Goal: Task Accomplishment & Management: Use online tool/utility

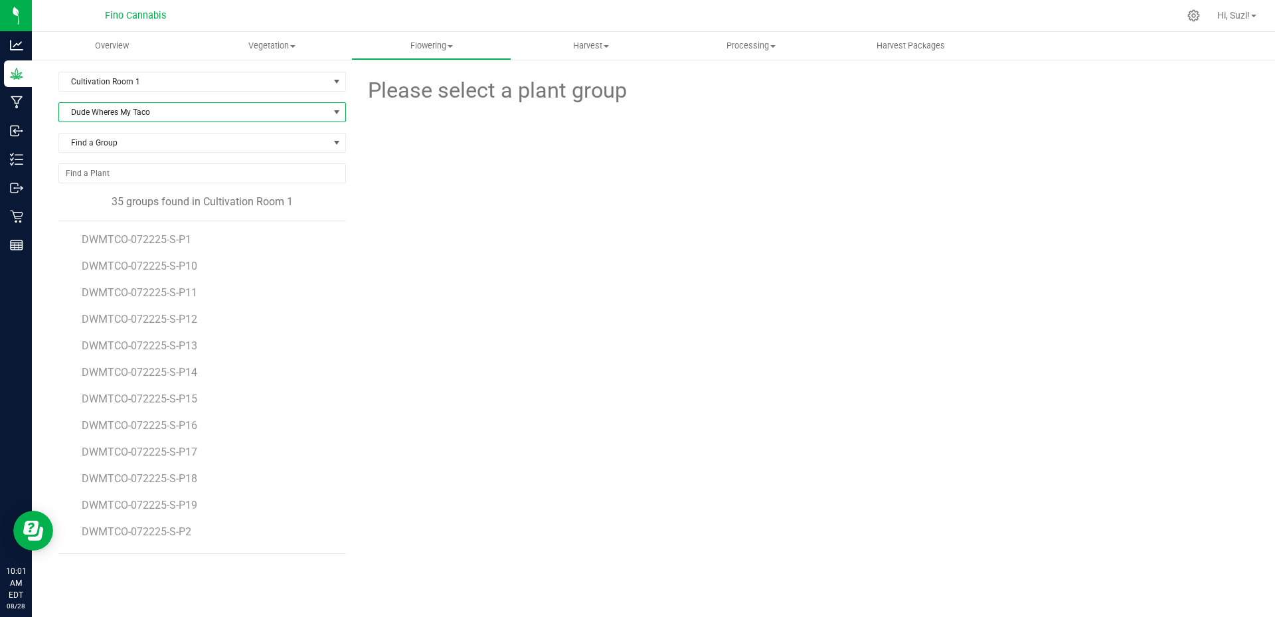
scroll to position [608, 0]
click at [294, 46] on span at bounding box center [292, 46] width 5 height 3
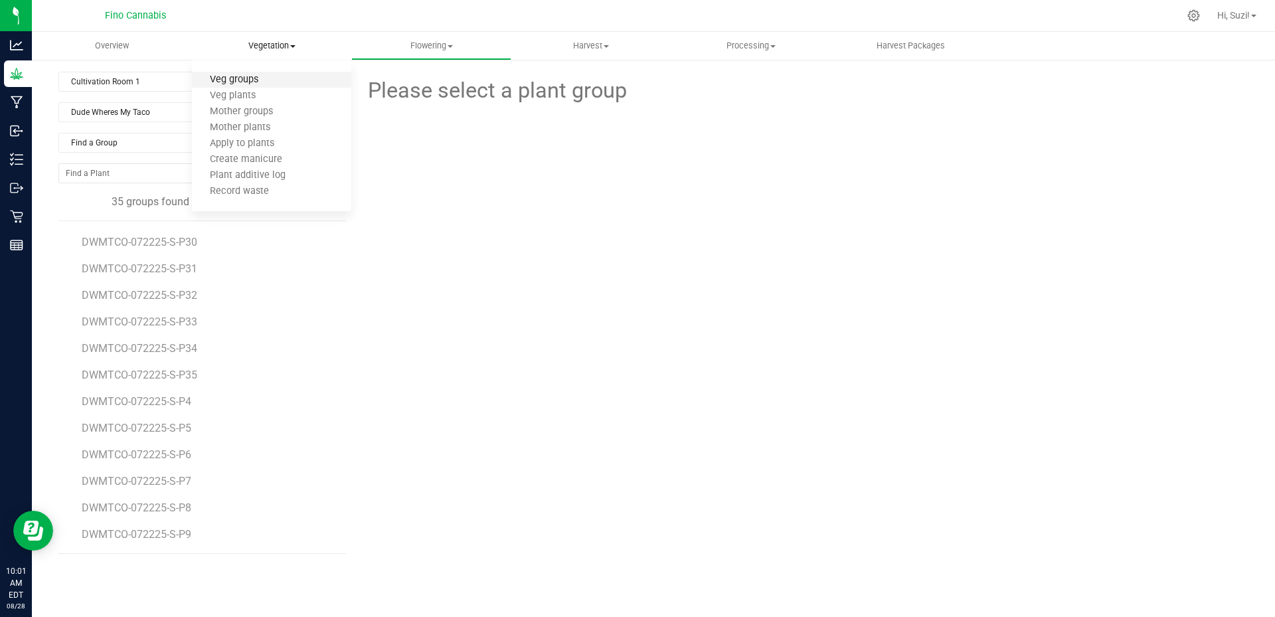
click at [244, 80] on span "Veg groups" at bounding box center [234, 79] width 84 height 11
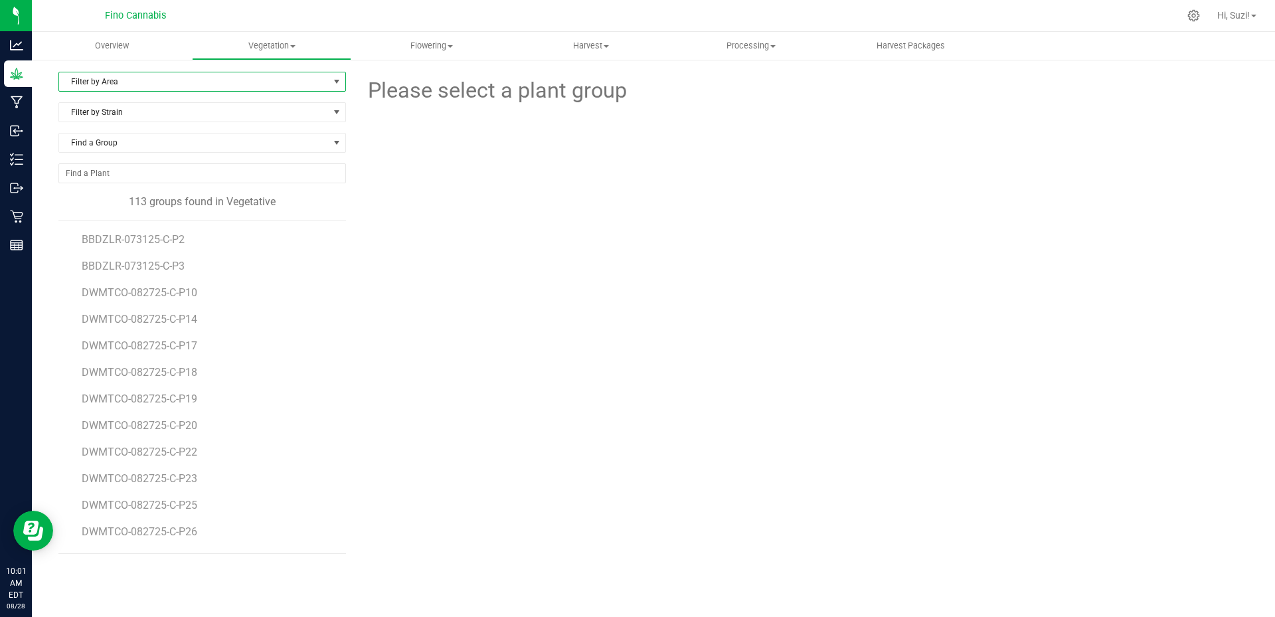
click at [324, 84] on span "Filter by Area" at bounding box center [194, 81] width 270 height 19
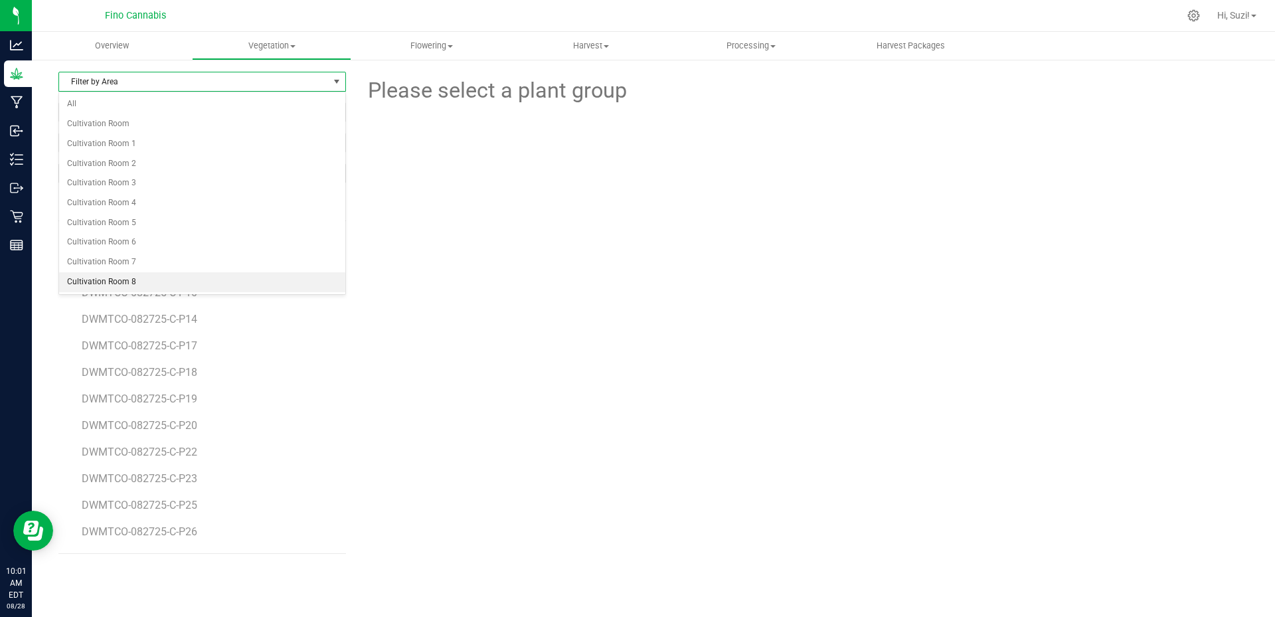
click at [127, 282] on li "Cultivation Room 8" at bounding box center [202, 282] width 286 height 20
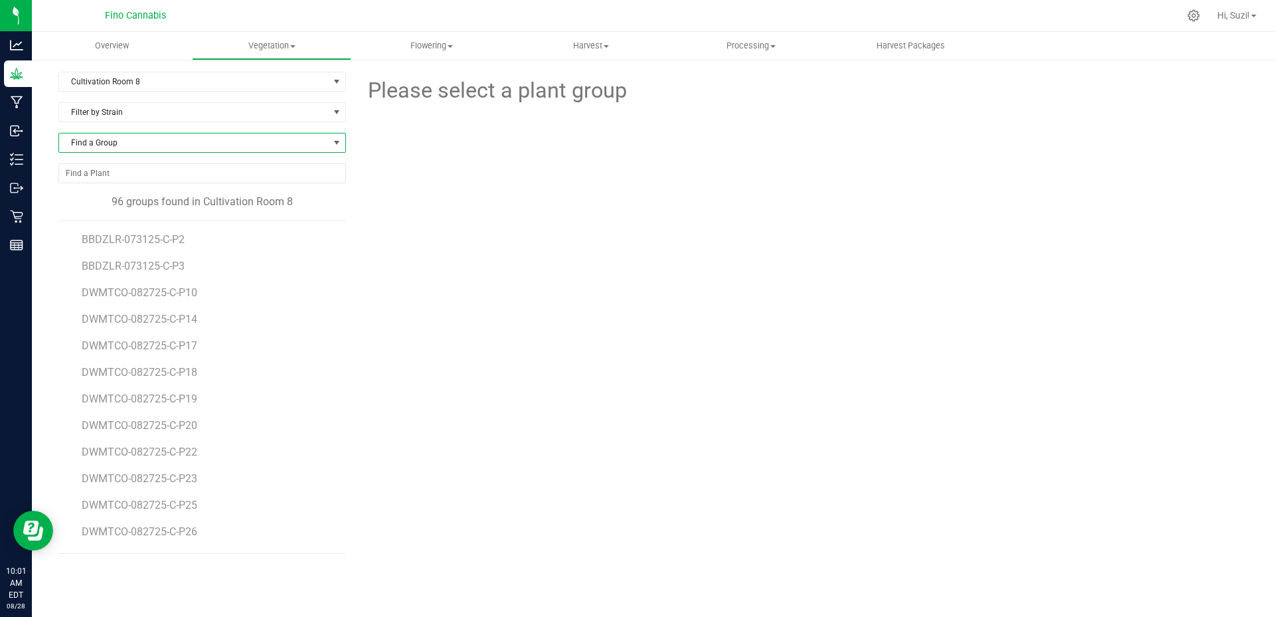
click at [332, 139] on span at bounding box center [336, 142] width 11 height 11
click at [491, 242] on div at bounding box center [802, 180] width 913 height 146
click at [341, 145] on span at bounding box center [336, 142] width 11 height 11
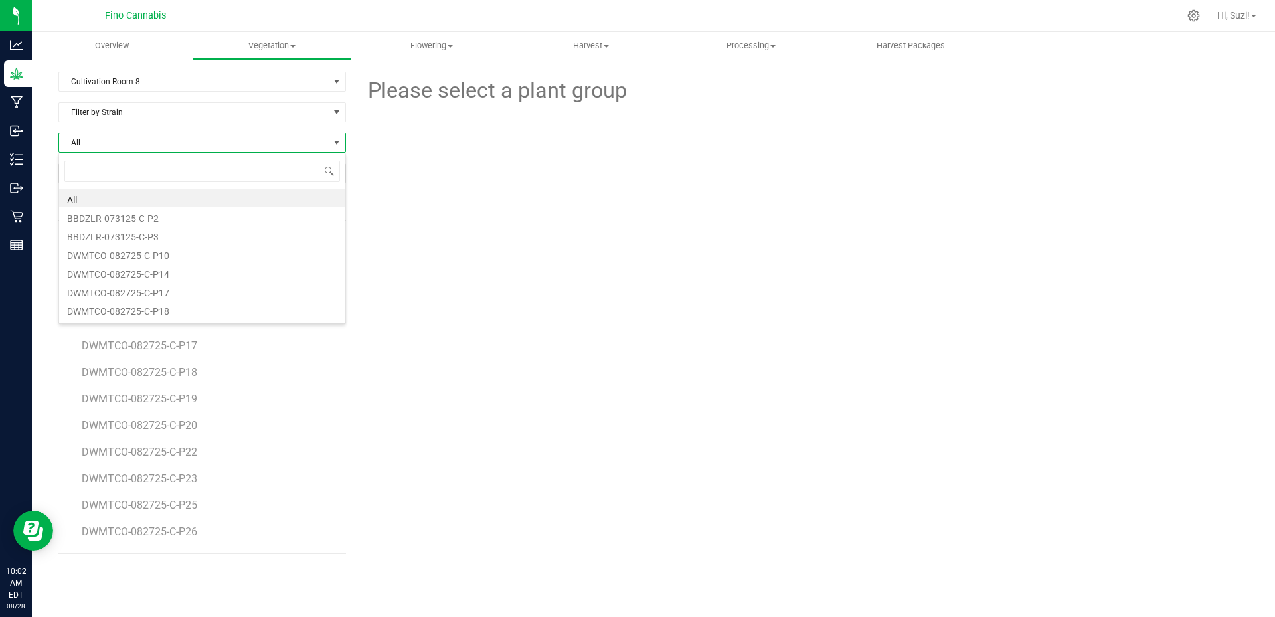
click at [371, 170] on div at bounding box center [802, 180] width 913 height 146
click at [337, 141] on span at bounding box center [336, 142] width 11 height 11
click at [244, 143] on span "All" at bounding box center [194, 142] width 270 height 19
click at [247, 122] on span "Filter by Strain" at bounding box center [202, 112] width 288 height 20
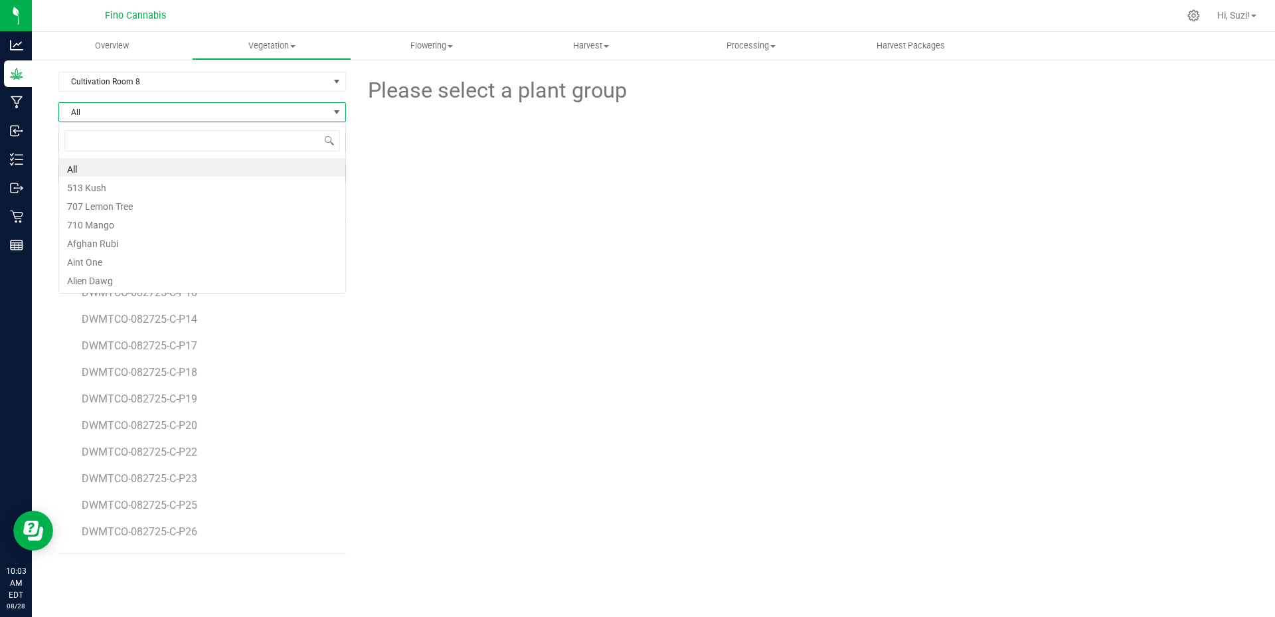
scroll to position [20, 288]
type input "ever"
click at [181, 166] on li "Everglades Skunk Ape" at bounding box center [202, 167] width 286 height 19
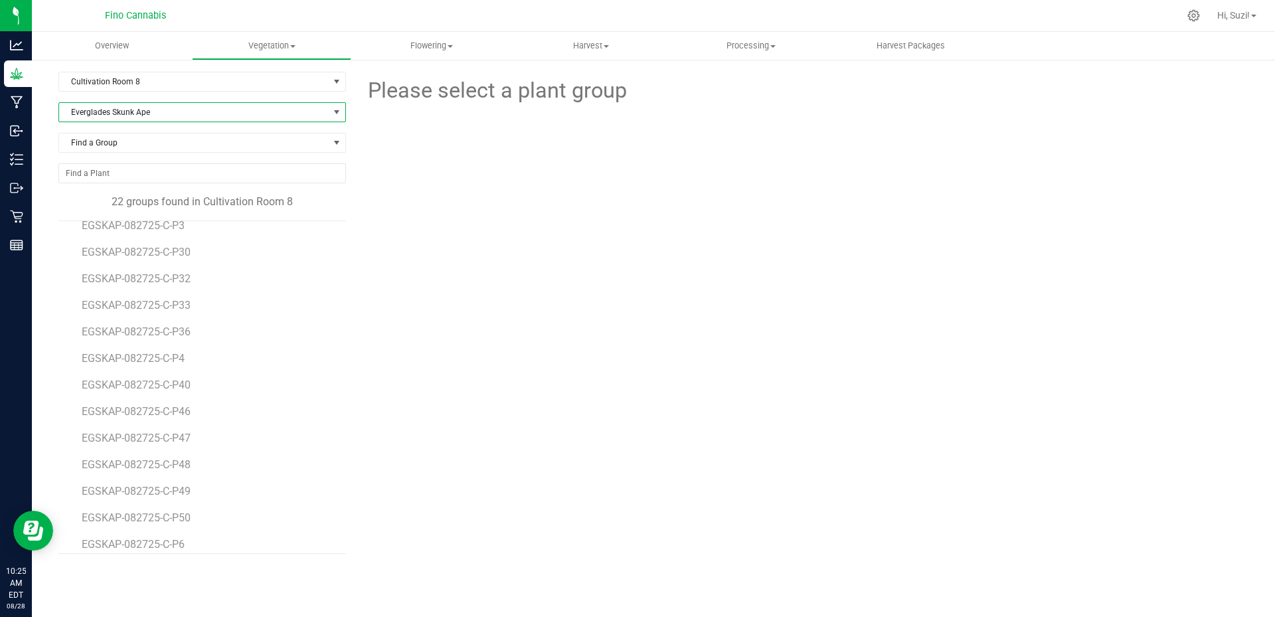
scroll to position [263, 0]
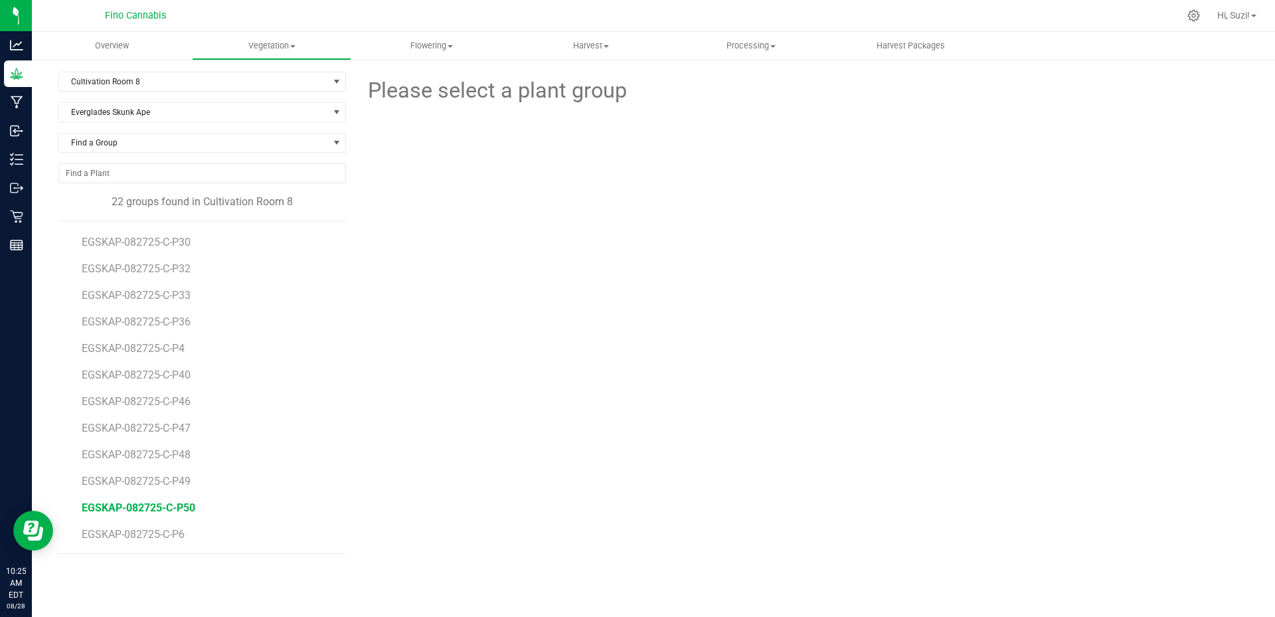
click at [183, 508] on span "EGSKAP-082725-C-P50" at bounding box center [139, 507] width 114 height 13
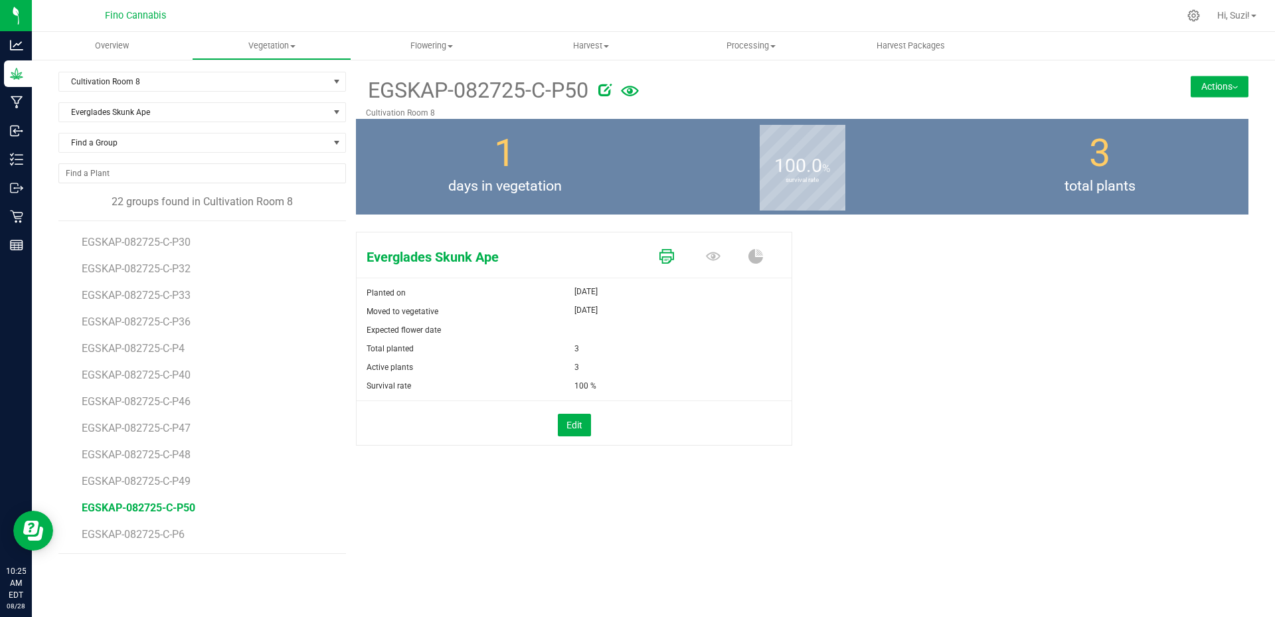
click at [667, 259] on icon at bounding box center [667, 256] width 15 height 15
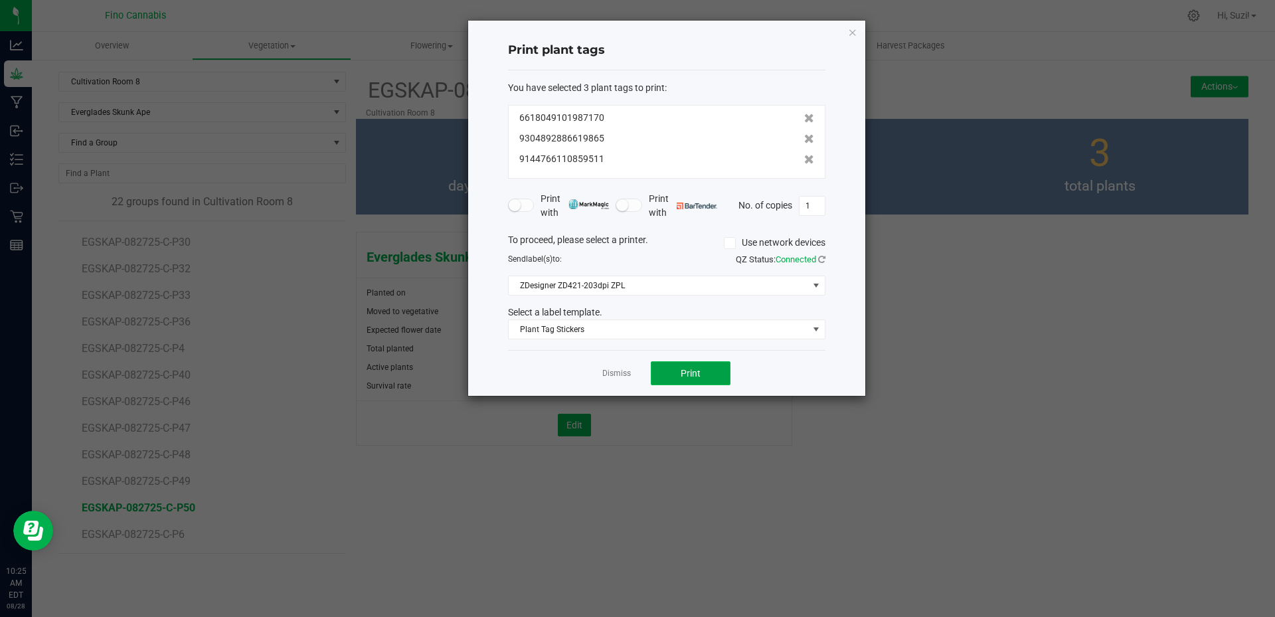
click at [704, 371] on button "Print" at bounding box center [691, 373] width 80 height 24
click at [618, 374] on link "Dismiss" at bounding box center [616, 373] width 29 height 11
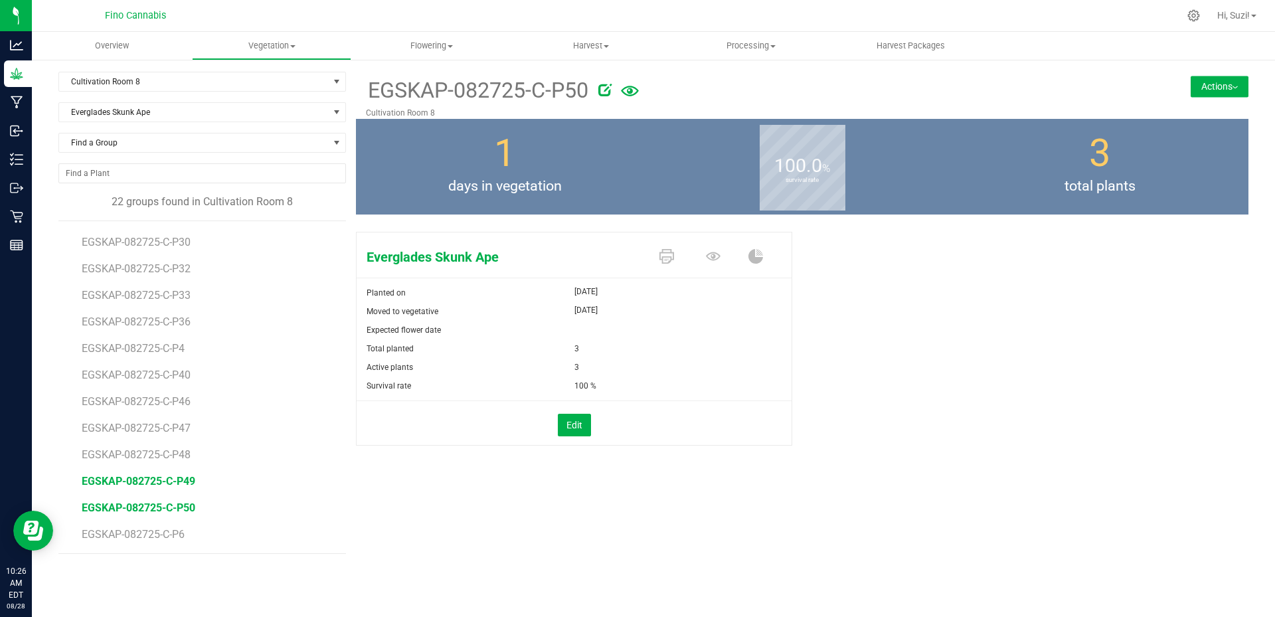
click at [179, 477] on span "EGSKAP-082725-C-P49" at bounding box center [139, 481] width 114 height 13
click at [671, 262] on icon at bounding box center [667, 256] width 15 height 15
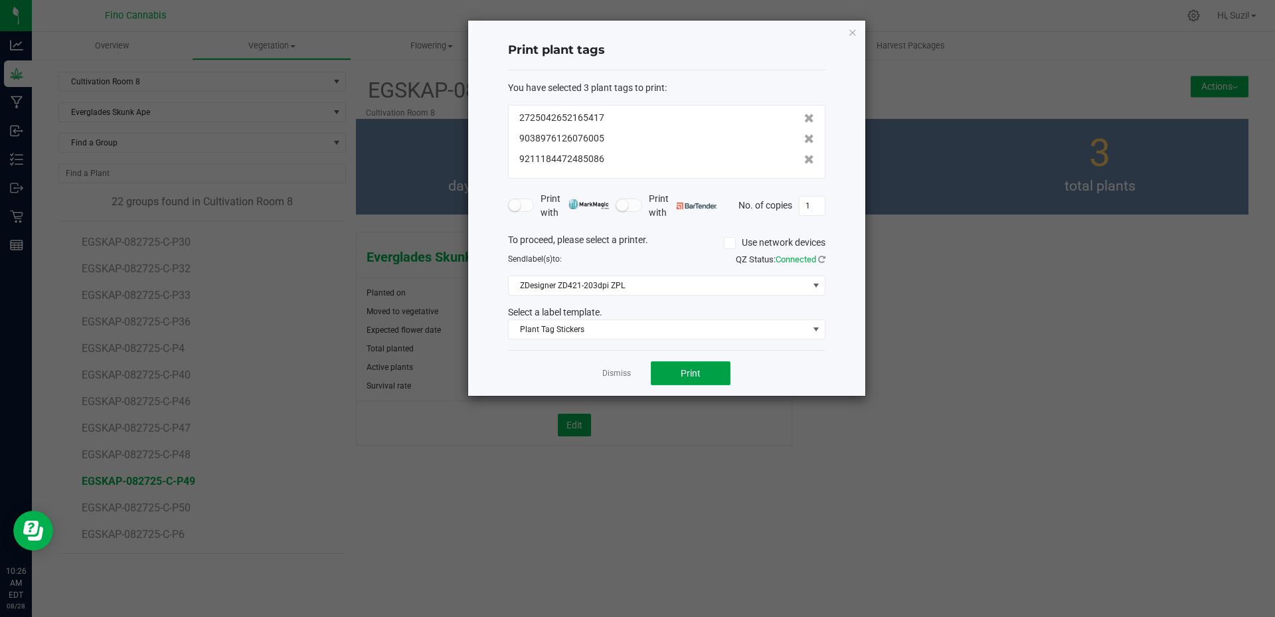
click at [675, 372] on button "Print" at bounding box center [691, 373] width 80 height 24
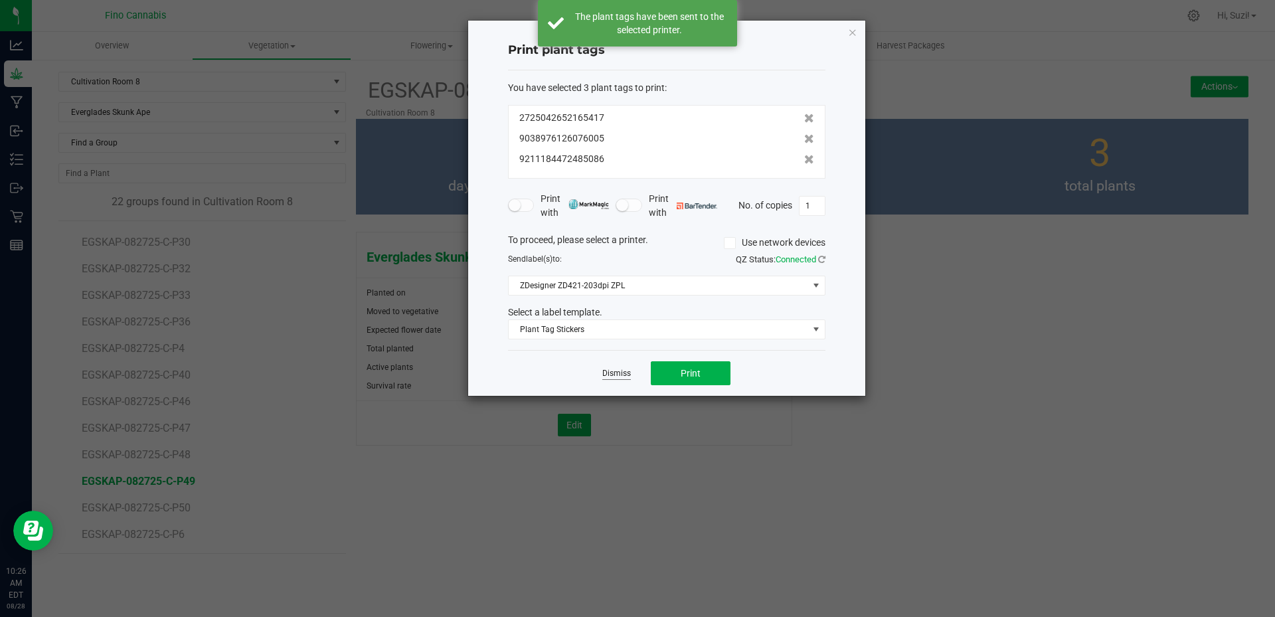
click at [610, 373] on link "Dismiss" at bounding box center [616, 373] width 29 height 11
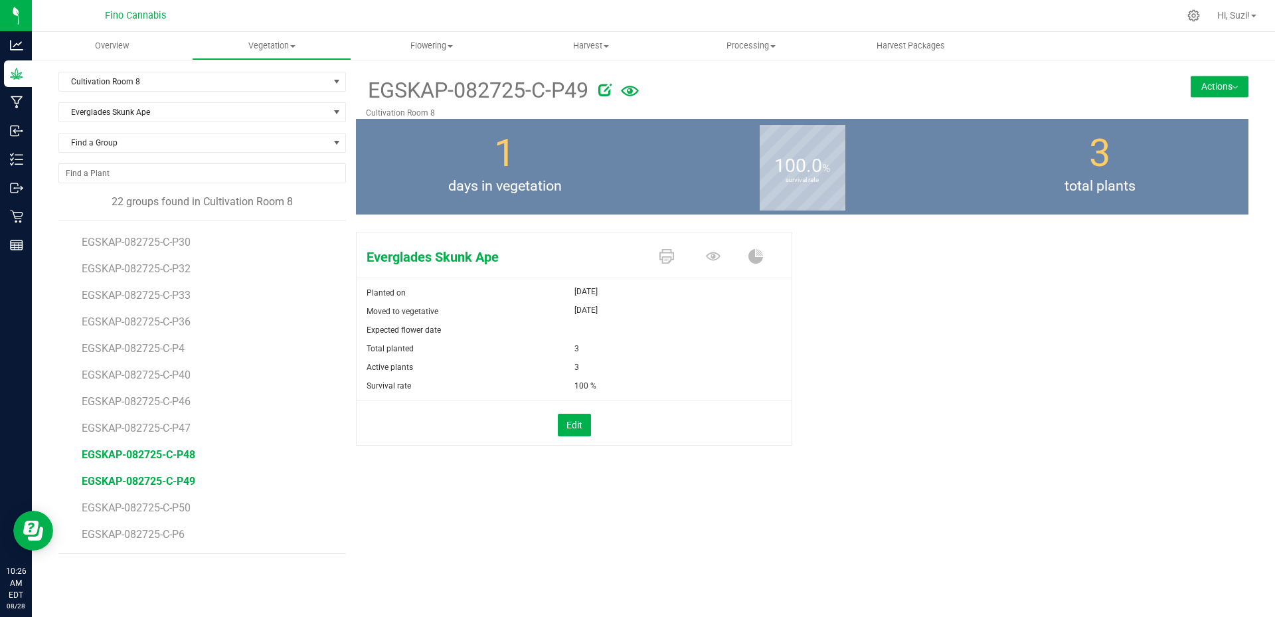
click at [183, 454] on span "EGSKAP-082725-C-P48" at bounding box center [139, 454] width 114 height 13
click at [669, 266] on link at bounding box center [667, 257] width 15 height 23
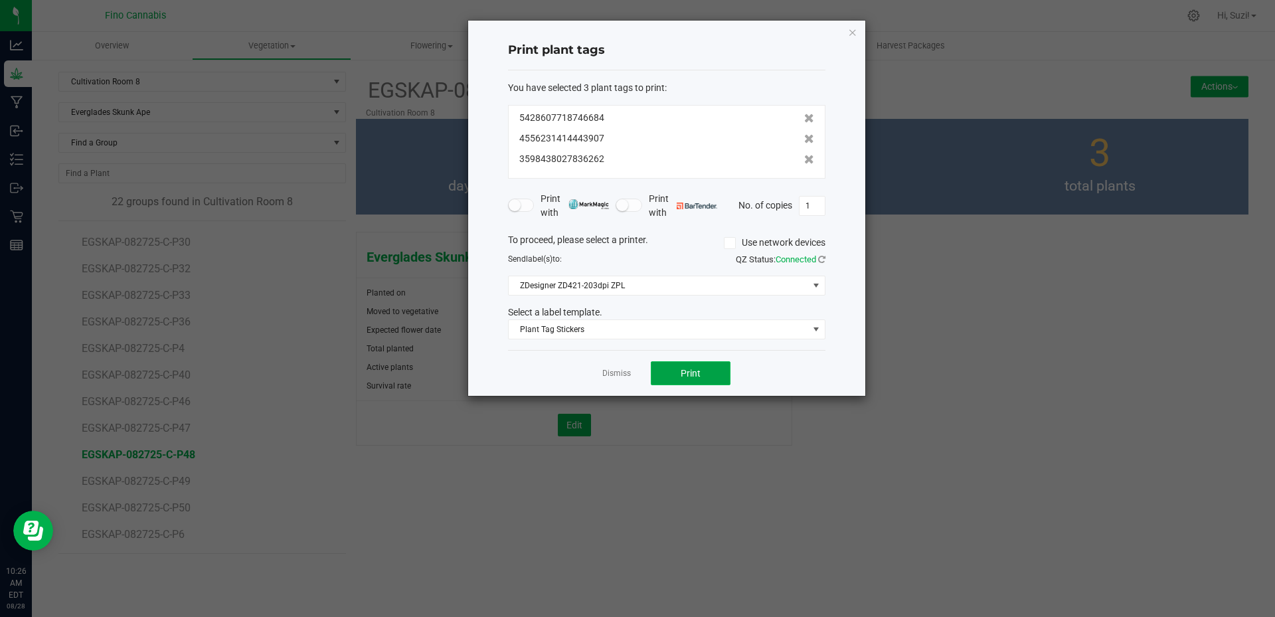
click at [677, 373] on button "Print" at bounding box center [691, 373] width 80 height 24
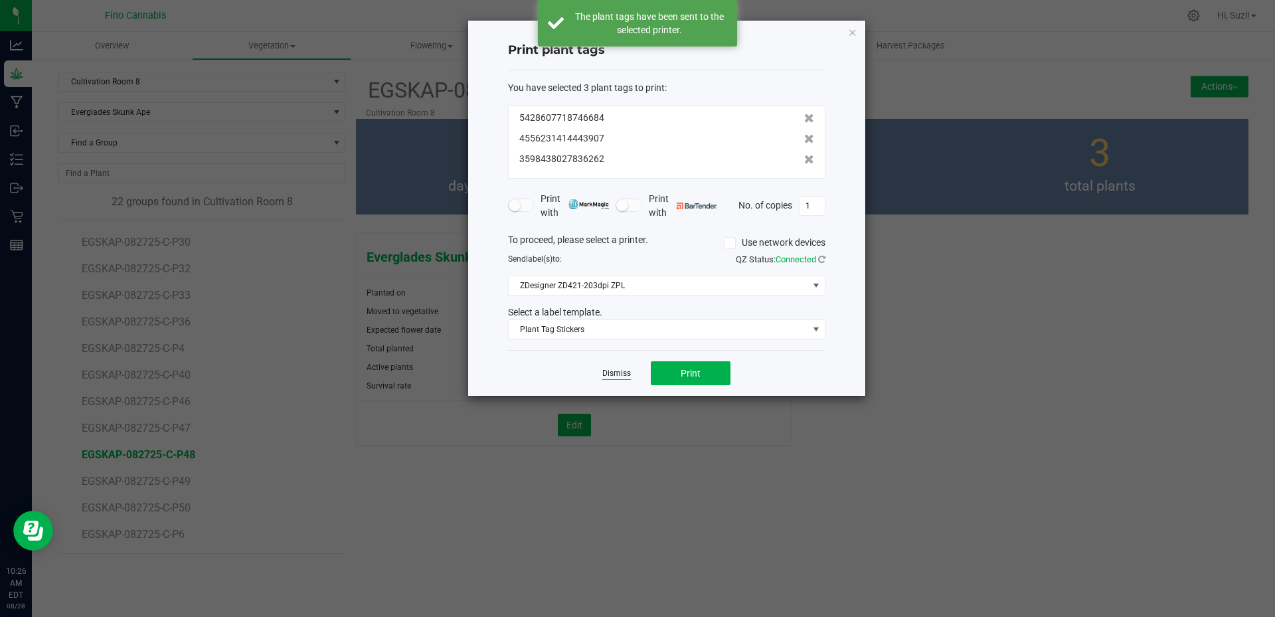
click at [618, 373] on link "Dismiss" at bounding box center [616, 373] width 29 height 11
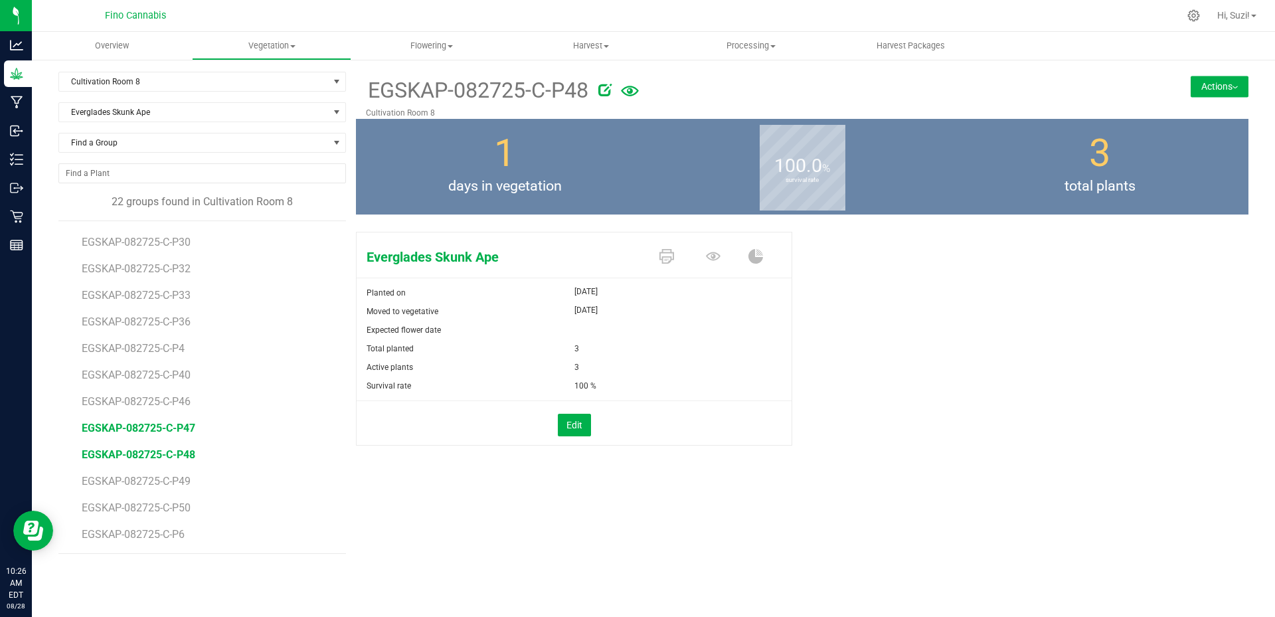
click at [181, 427] on span "EGSKAP-082725-C-P47" at bounding box center [139, 428] width 114 height 13
click at [670, 247] on link at bounding box center [667, 257] width 15 height 23
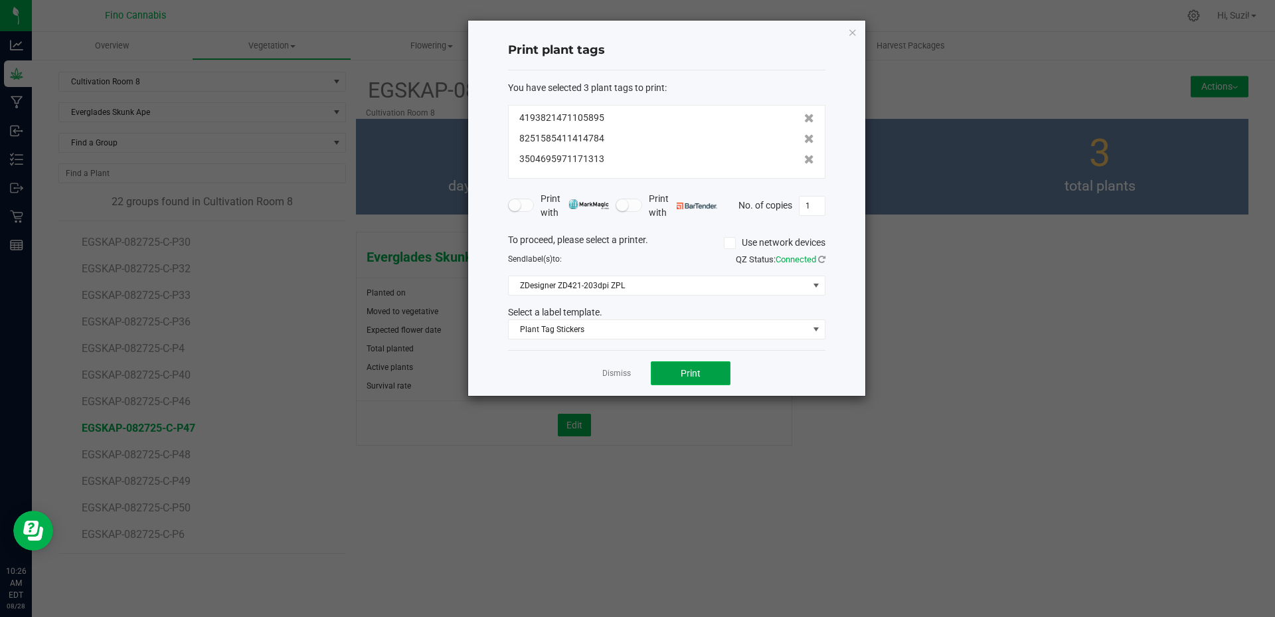
click at [695, 376] on span "Print" at bounding box center [691, 373] width 20 height 11
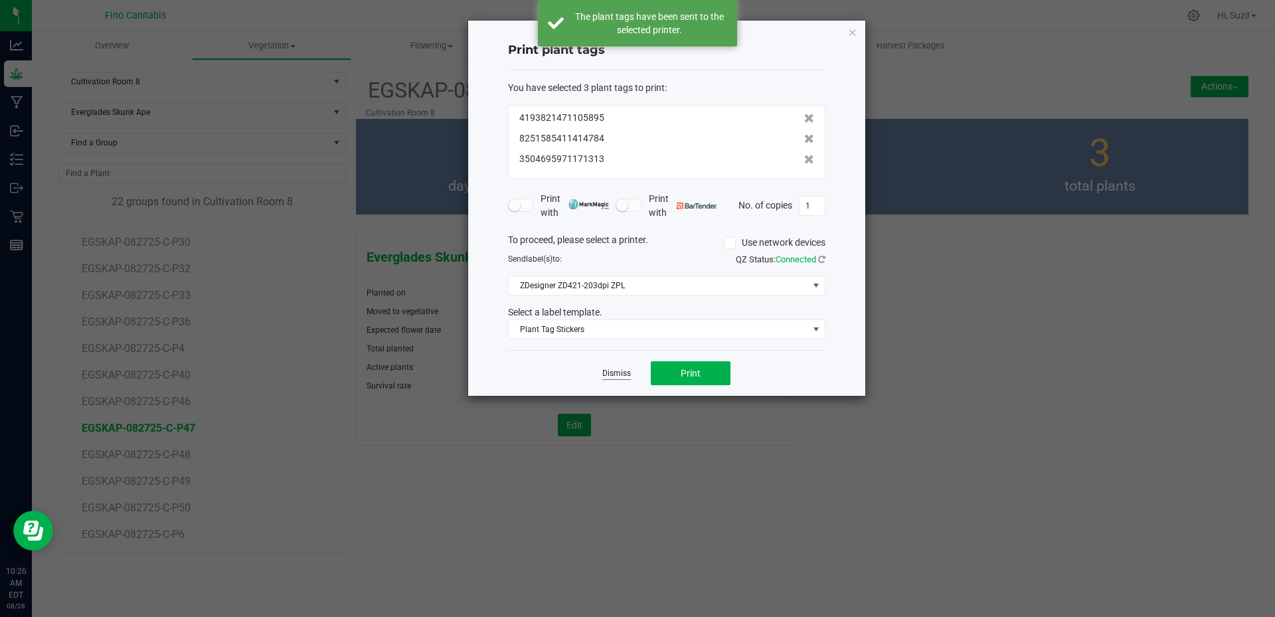
click at [626, 379] on link "Dismiss" at bounding box center [616, 373] width 29 height 11
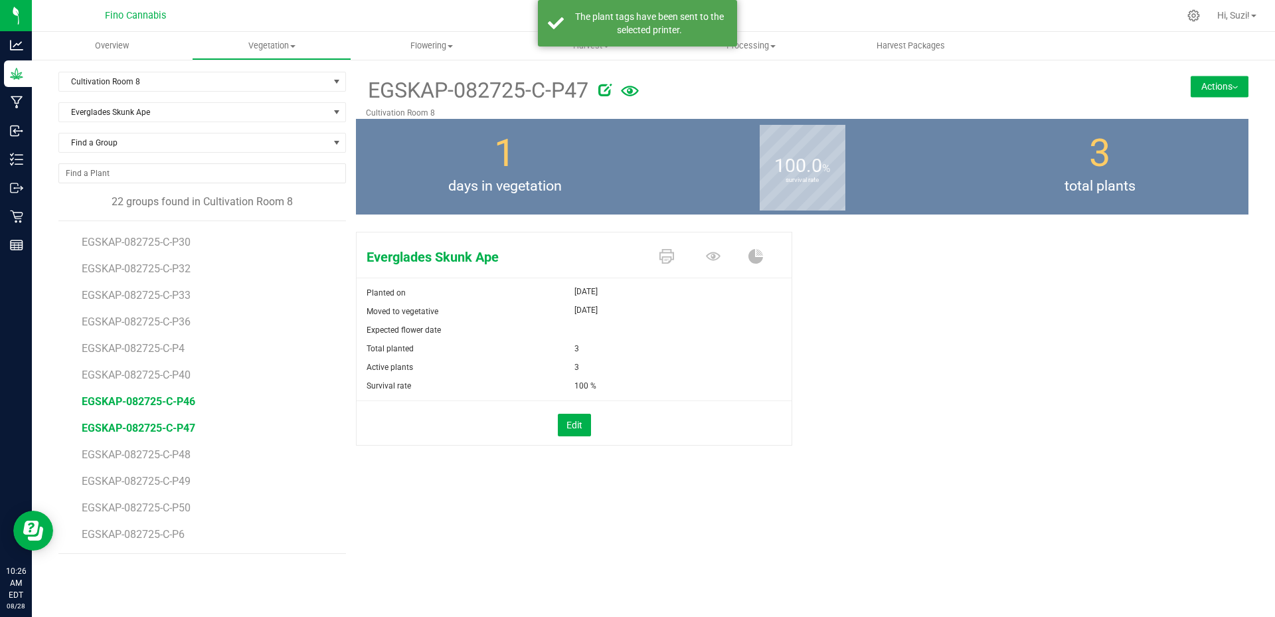
click at [175, 405] on span "EGSKAP-082725-C-P46" at bounding box center [139, 401] width 114 height 13
click at [670, 258] on icon at bounding box center [667, 256] width 15 height 15
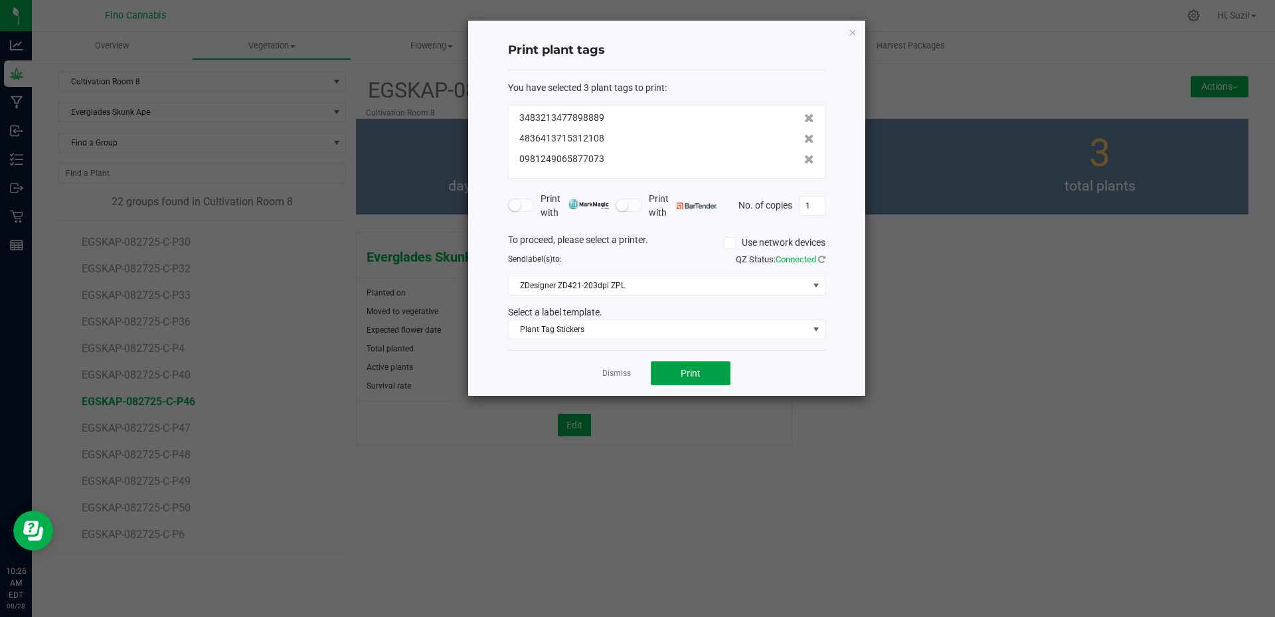
click at [697, 374] on span "Print" at bounding box center [691, 373] width 20 height 11
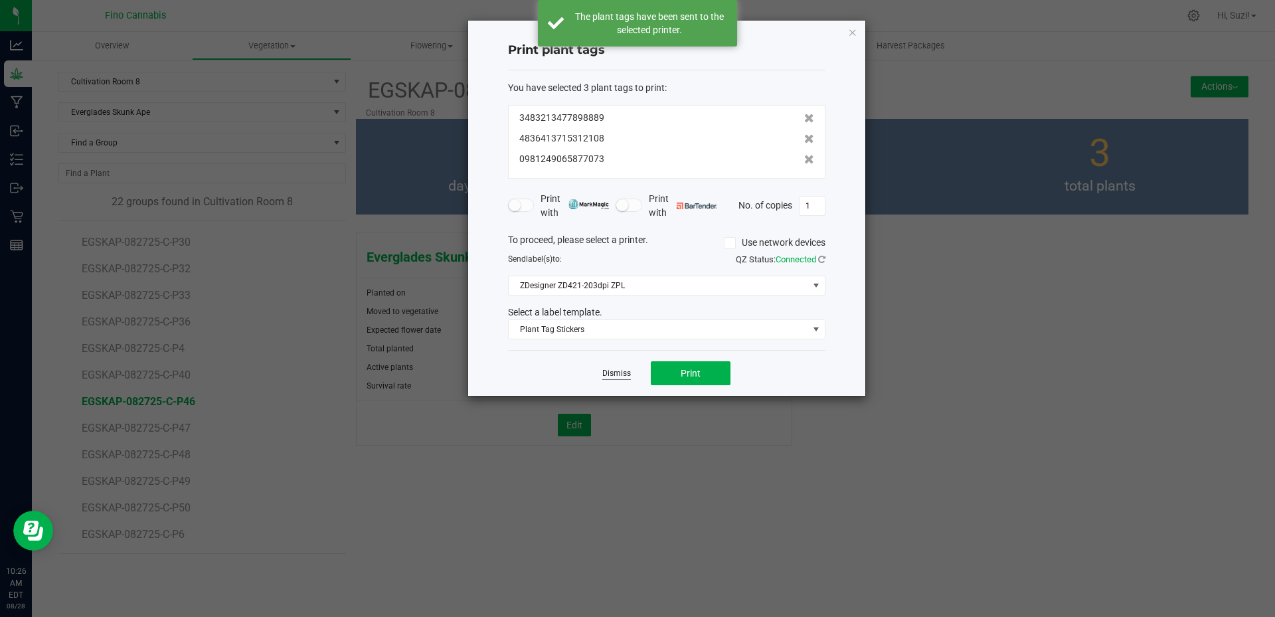
click at [624, 371] on link "Dismiss" at bounding box center [616, 373] width 29 height 11
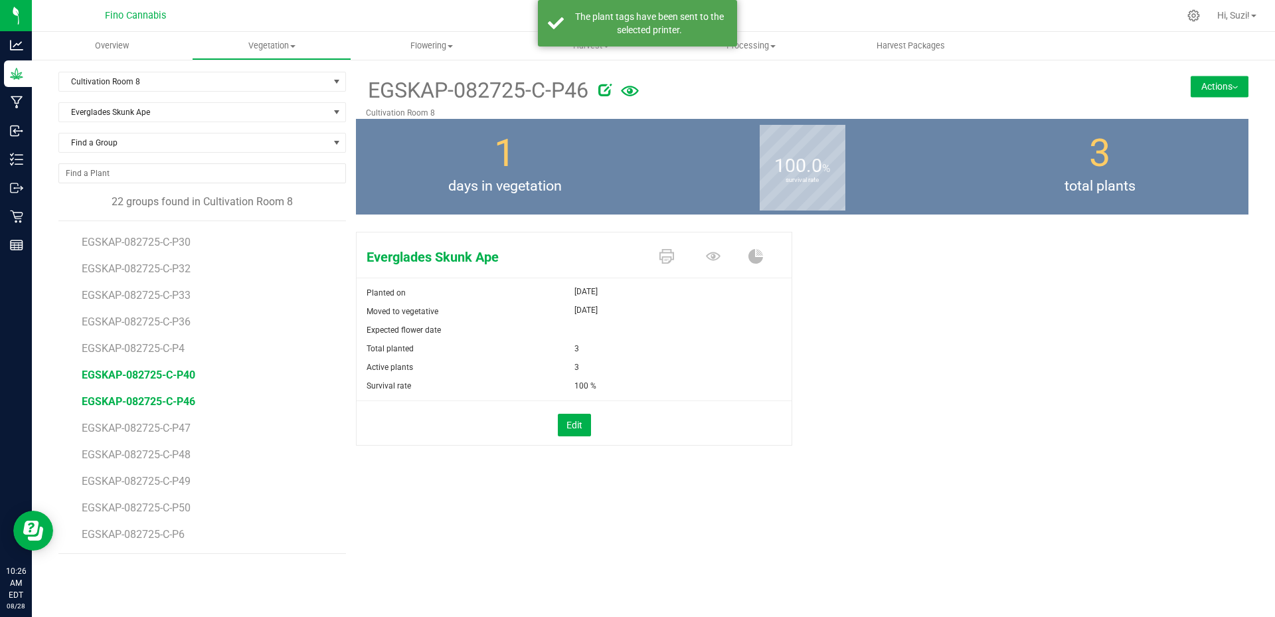
click at [185, 376] on span "EGSKAP-082725-C-P40" at bounding box center [139, 375] width 114 height 13
click at [670, 257] on icon at bounding box center [667, 256] width 15 height 15
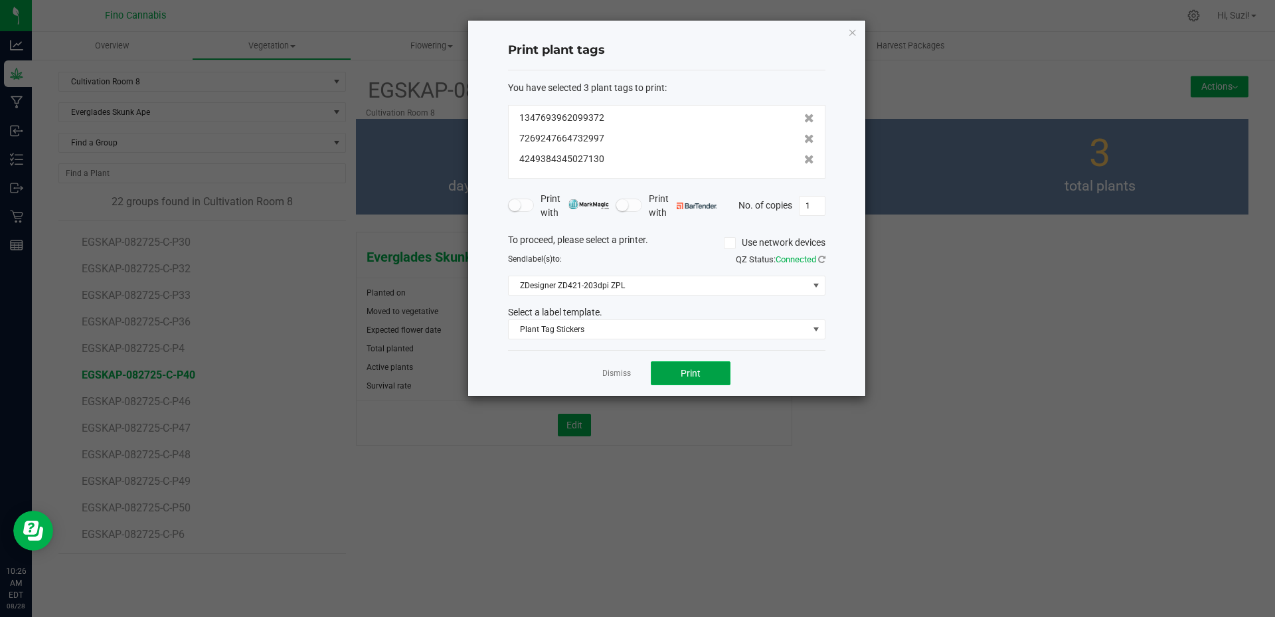
click at [679, 373] on button "Print" at bounding box center [691, 373] width 80 height 24
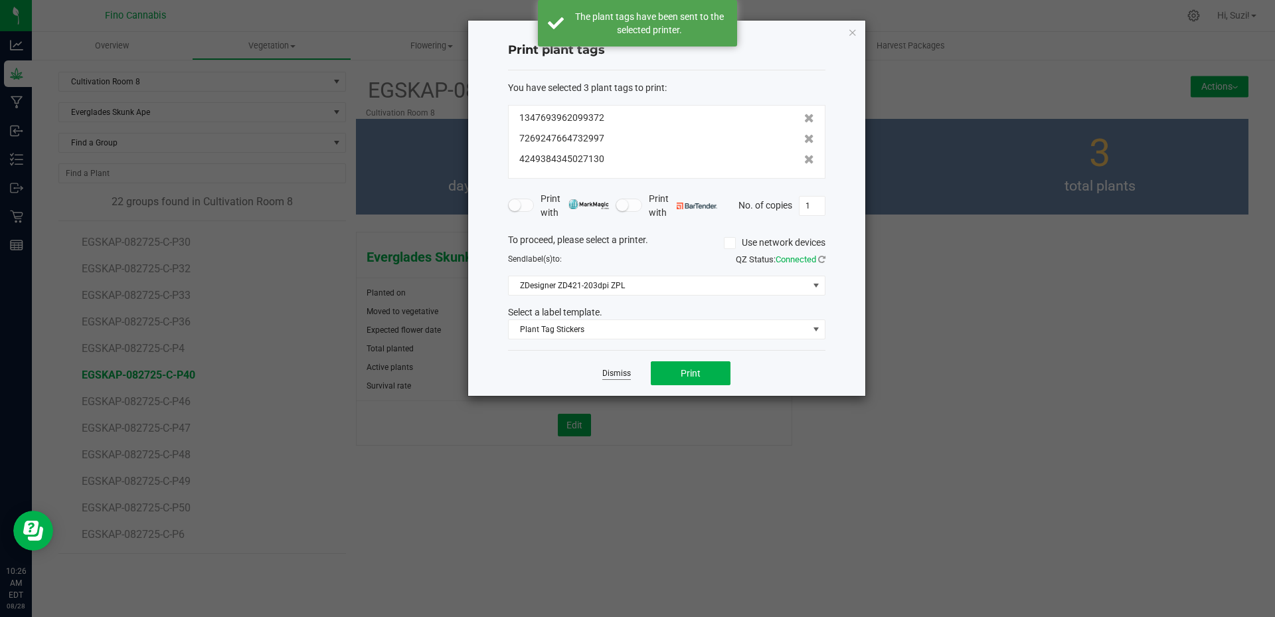
click at [618, 373] on link "Dismiss" at bounding box center [616, 373] width 29 height 11
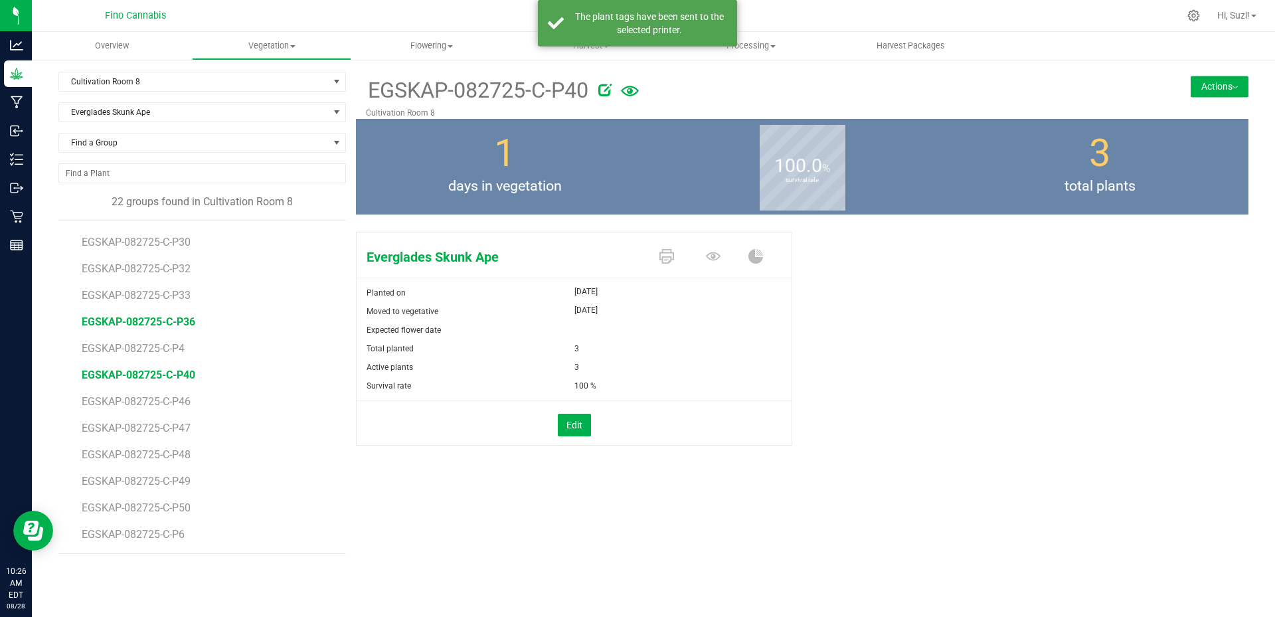
click at [185, 323] on span "EGSKAP-082725-C-P36" at bounding box center [139, 321] width 114 height 13
click at [667, 260] on icon at bounding box center [667, 256] width 15 height 15
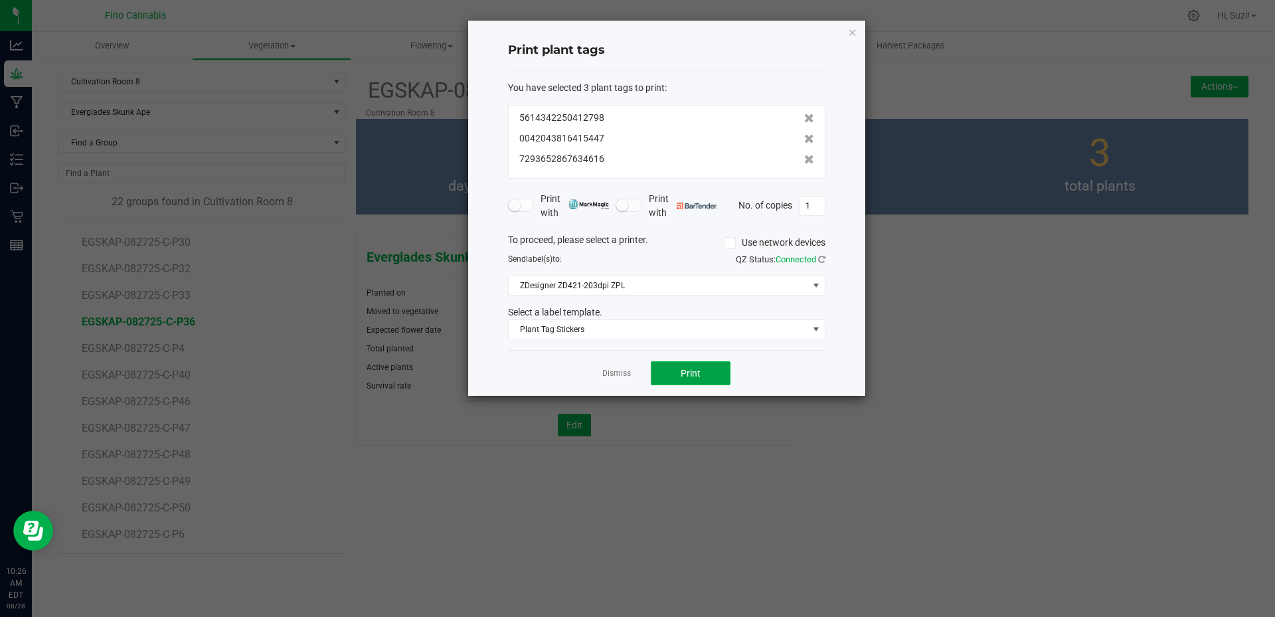
click at [691, 373] on span "Print" at bounding box center [691, 373] width 20 height 11
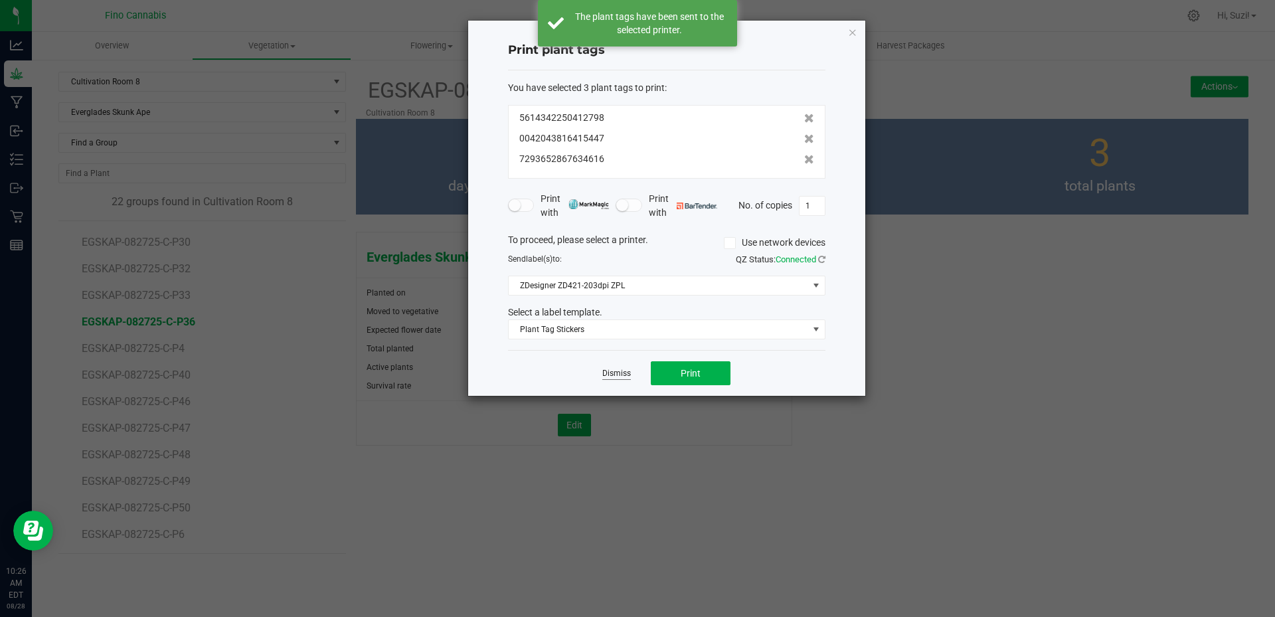
click at [620, 371] on link "Dismiss" at bounding box center [616, 373] width 29 height 11
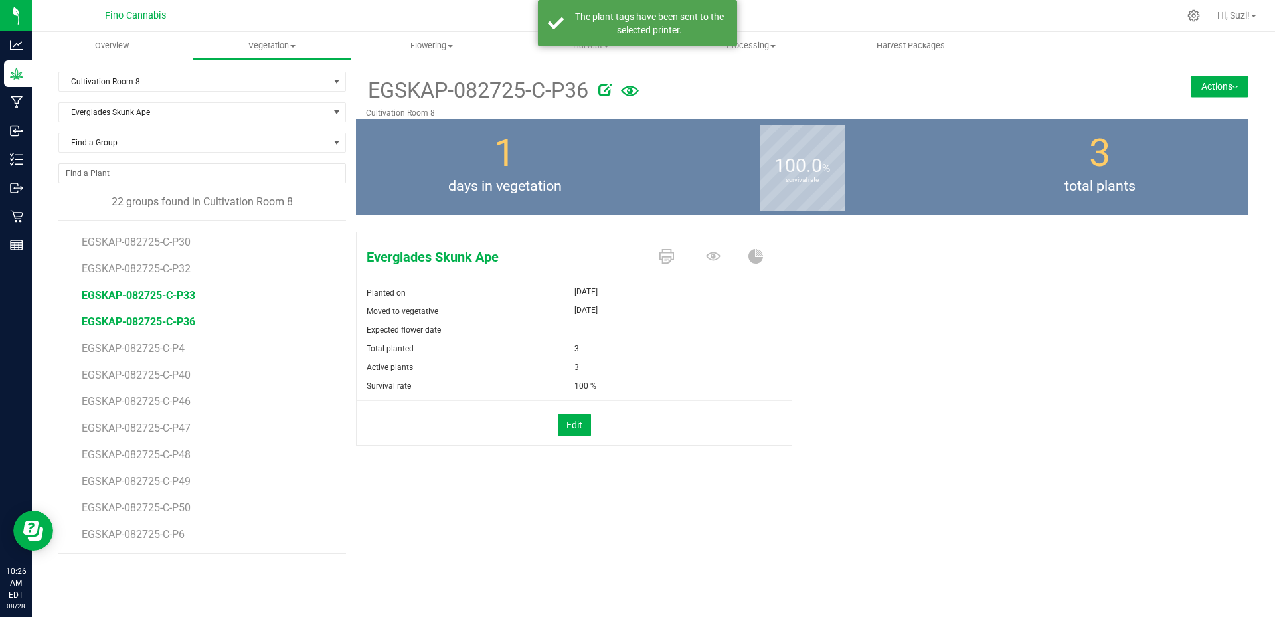
click at [190, 294] on span "EGSKAP-082725-C-P33" at bounding box center [139, 295] width 114 height 13
click at [666, 261] on icon at bounding box center [667, 256] width 15 height 15
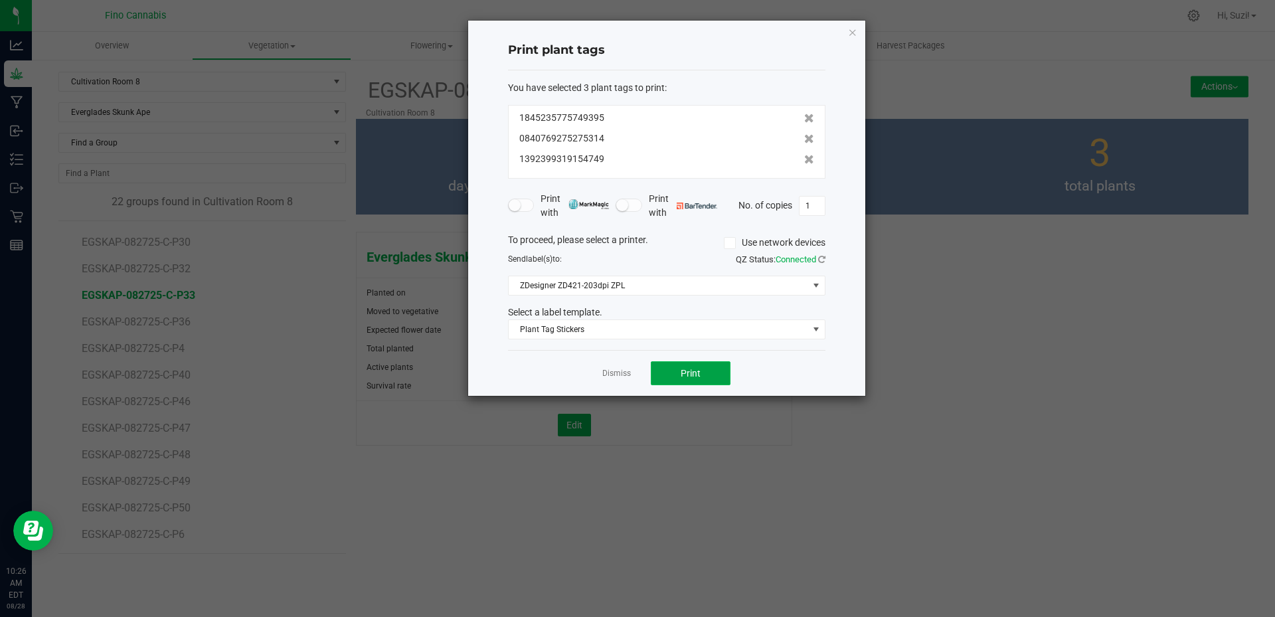
click at [687, 372] on span "Print" at bounding box center [691, 373] width 20 height 11
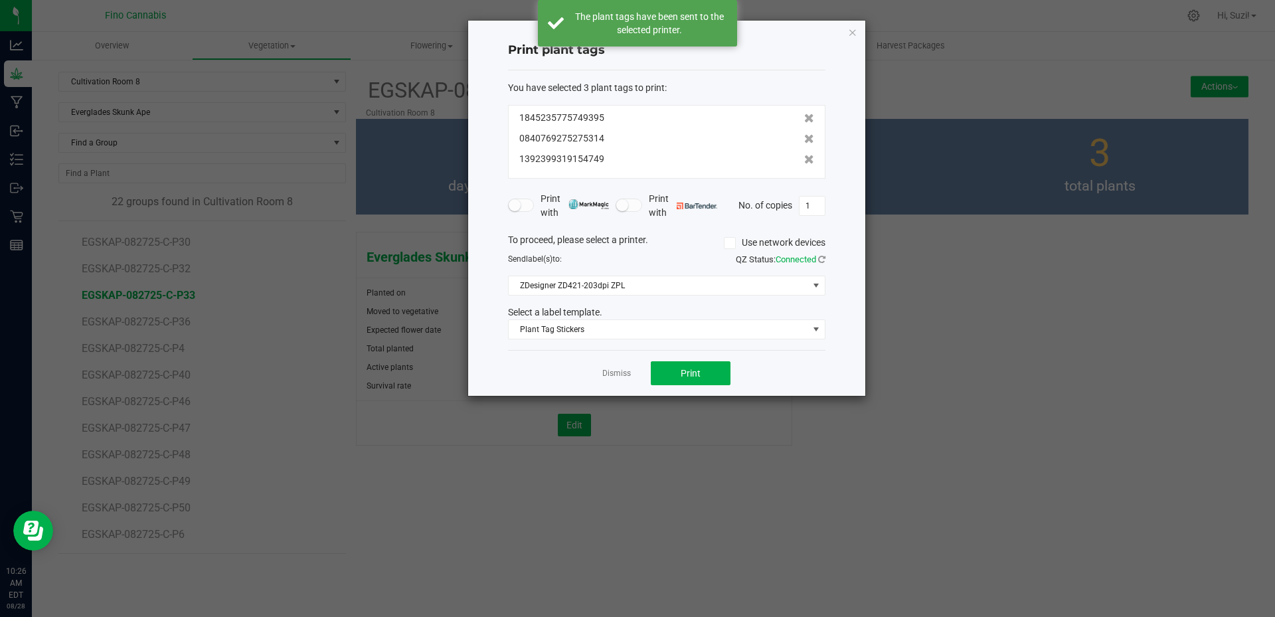
drag, startPoint x: 622, startPoint y: 375, endPoint x: 615, endPoint y: 368, distance: 9.9
click at [622, 373] on link "Dismiss" at bounding box center [616, 373] width 29 height 11
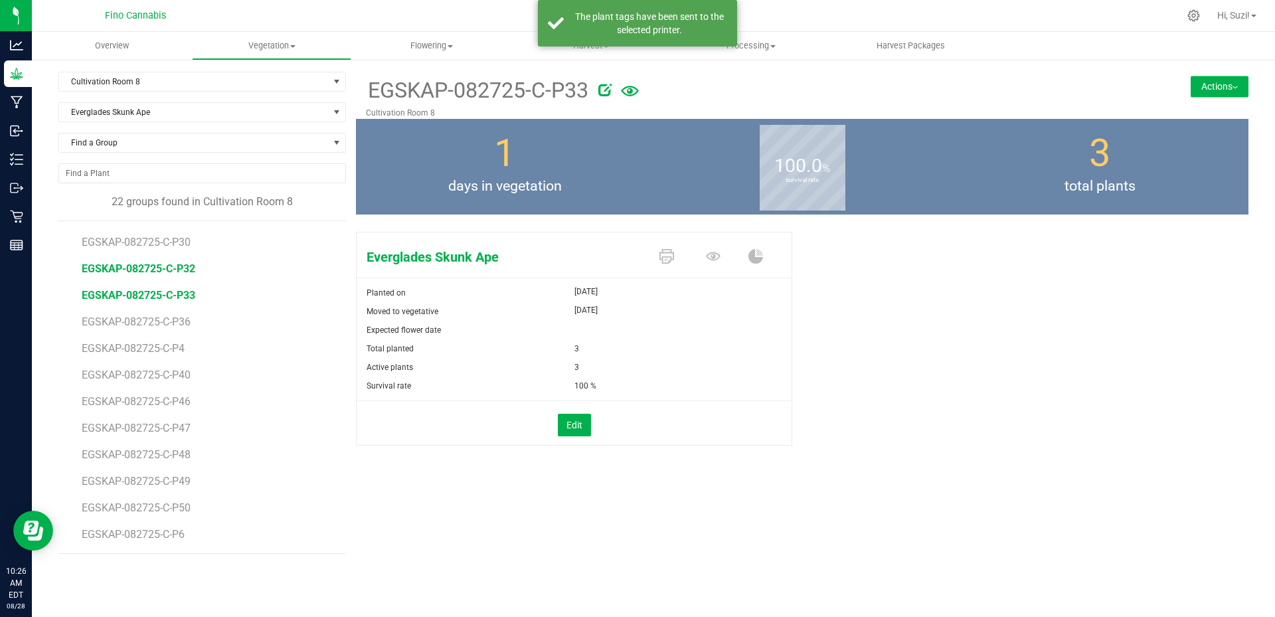
click at [189, 270] on span "EGSKAP-082725-C-P32" at bounding box center [139, 268] width 114 height 13
click at [665, 256] on icon at bounding box center [667, 256] width 15 height 15
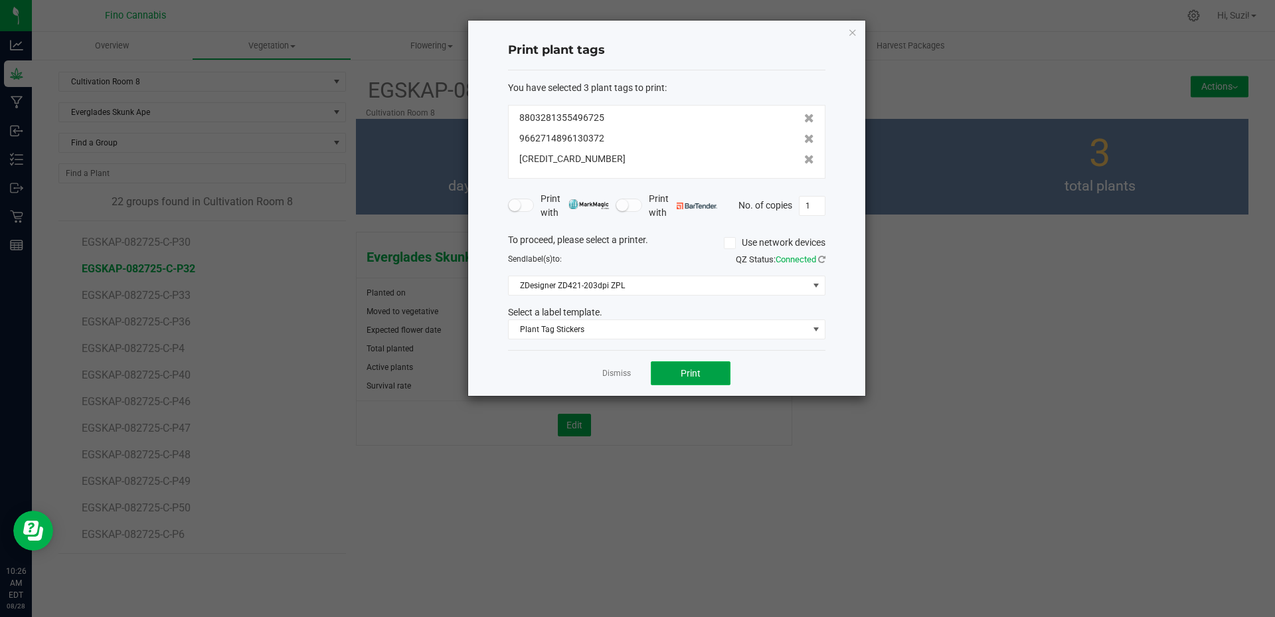
click at [697, 375] on span "Print" at bounding box center [691, 373] width 20 height 11
click at [610, 371] on link "Dismiss" at bounding box center [616, 373] width 29 height 11
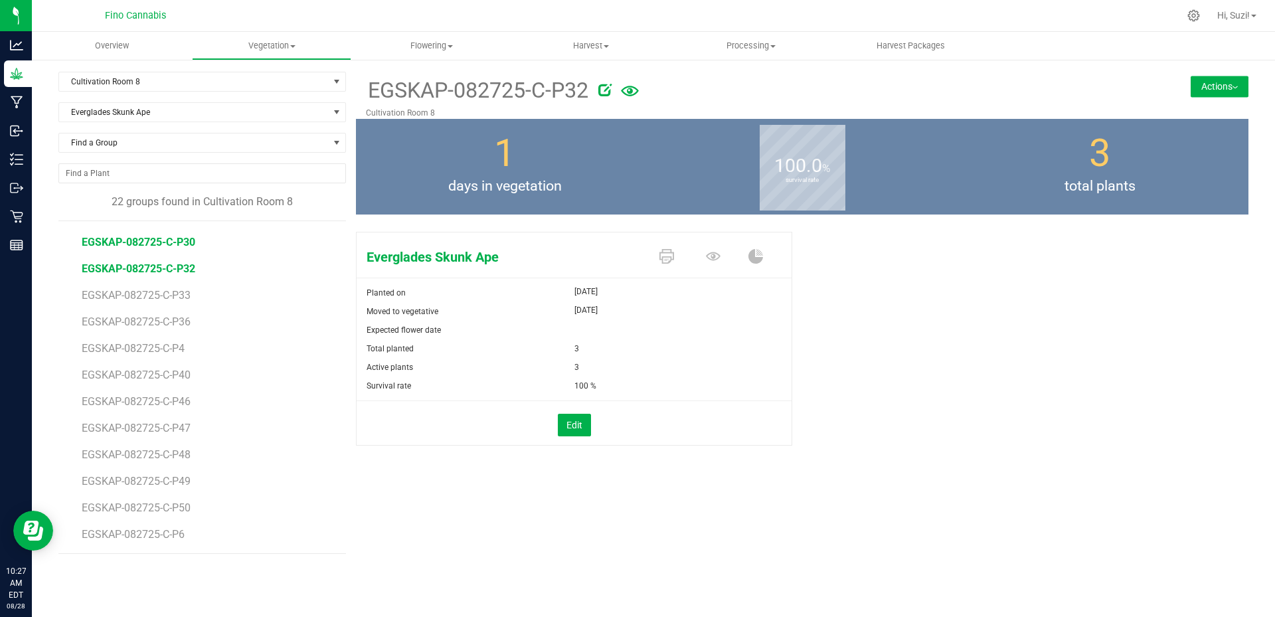
click at [178, 242] on span "EGSKAP-082725-C-P30" at bounding box center [139, 242] width 114 height 13
click at [669, 250] on icon at bounding box center [667, 256] width 15 height 15
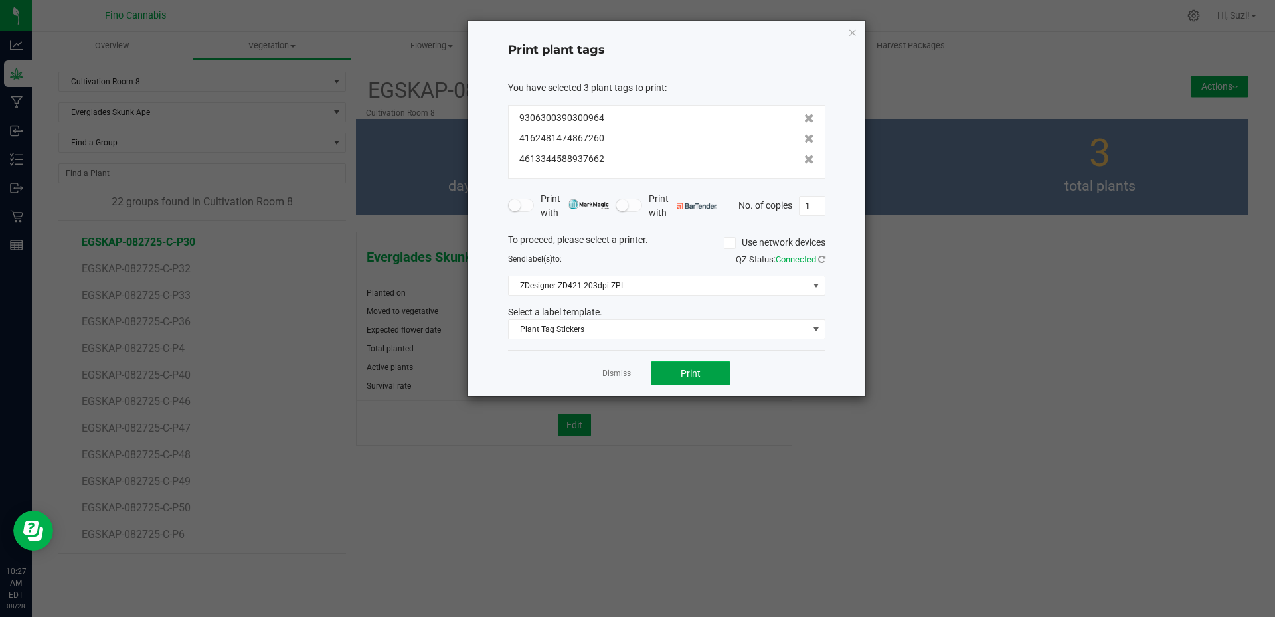
click at [685, 379] on button "Print" at bounding box center [691, 373] width 80 height 24
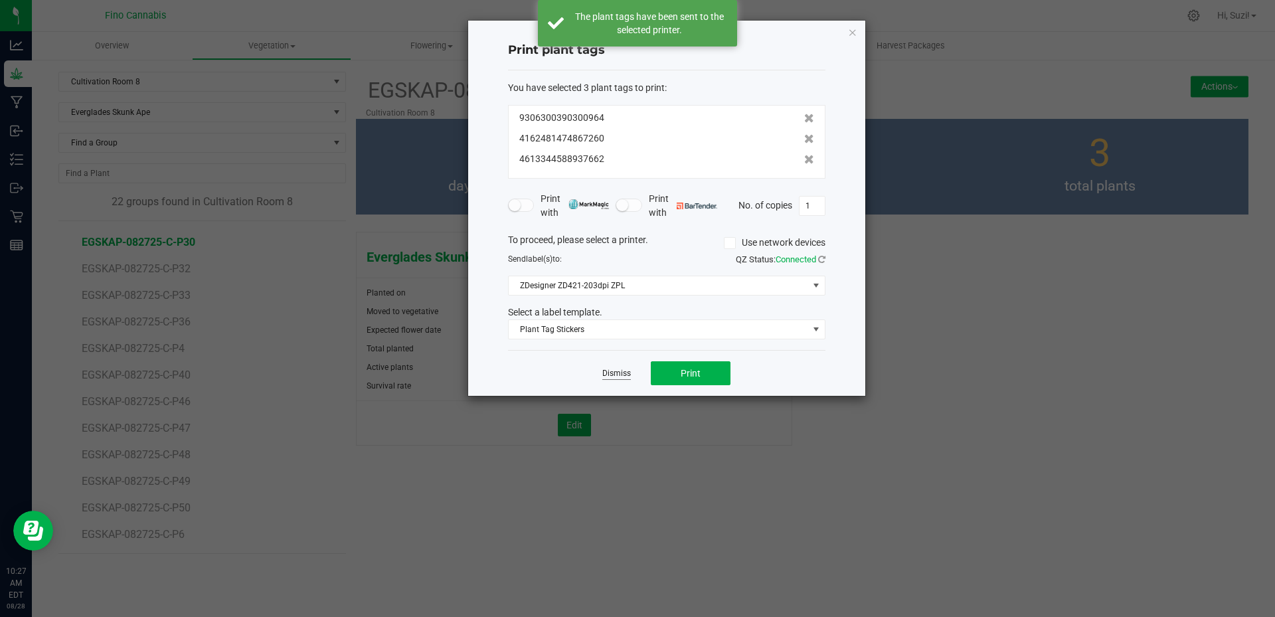
drag, startPoint x: 620, startPoint y: 374, endPoint x: 608, endPoint y: 372, distance: 12.1
click at [620, 373] on link "Dismiss" at bounding box center [616, 373] width 29 height 11
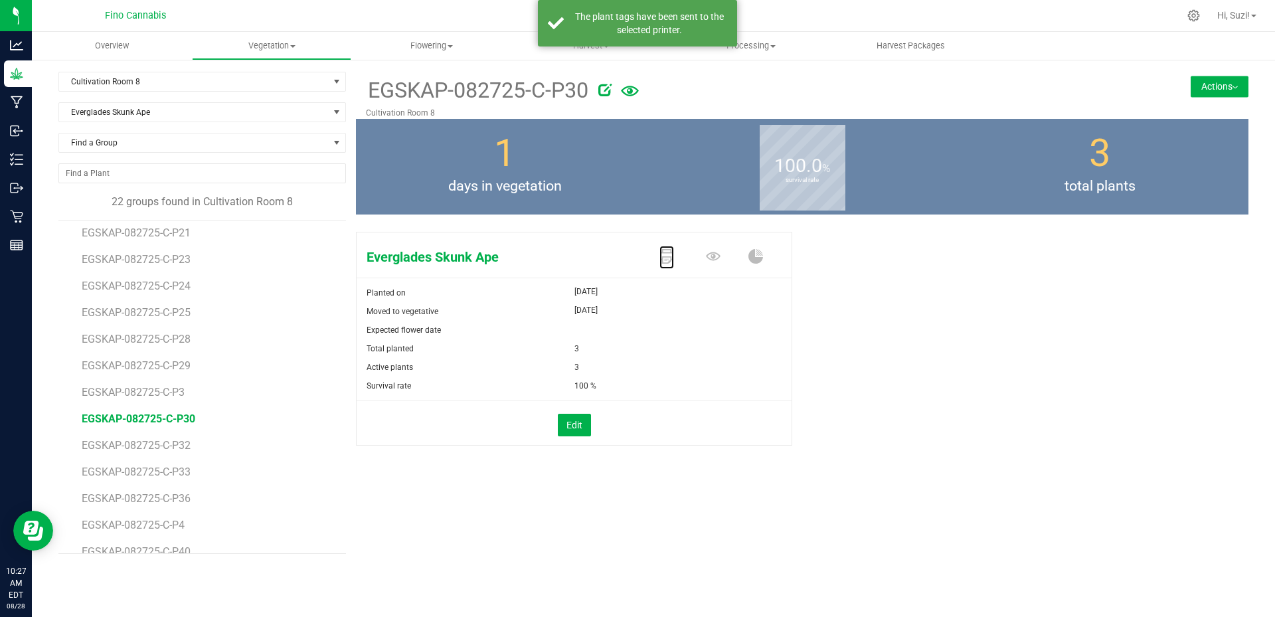
scroll to position [64, 0]
click at [189, 385] on span "EGSKAP-082725-C-P29" at bounding box center [139, 388] width 114 height 13
click at [665, 257] on icon at bounding box center [667, 256] width 15 height 15
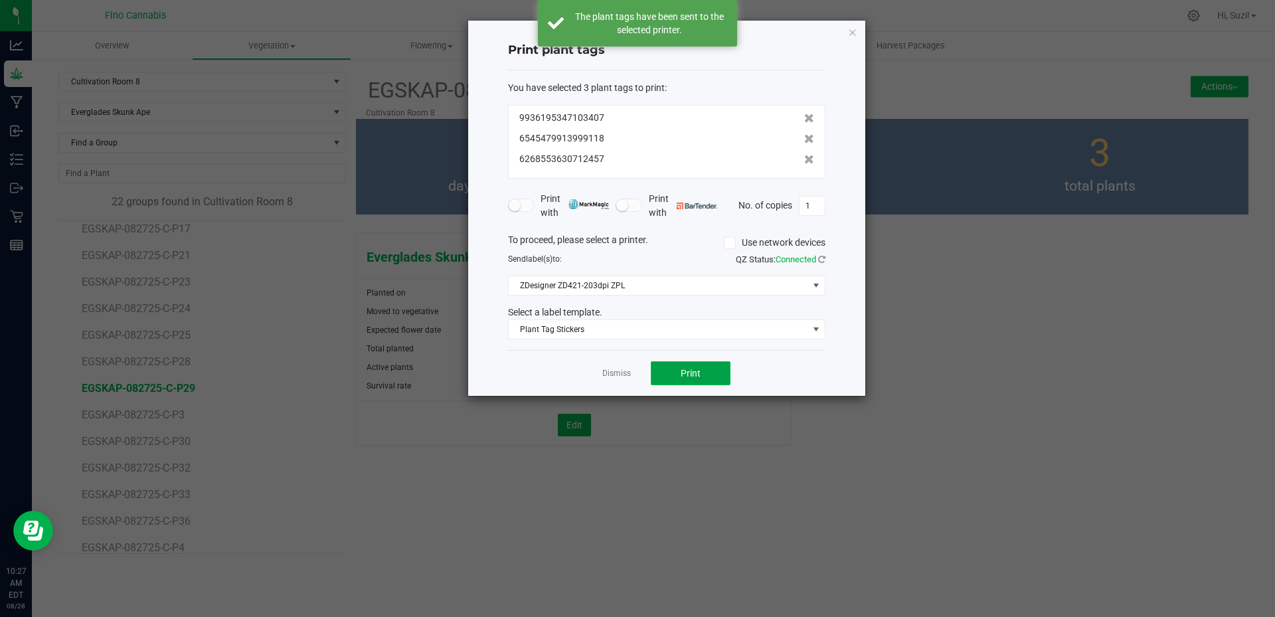
click at [668, 373] on button "Print" at bounding box center [691, 373] width 80 height 24
click at [626, 371] on link "Dismiss" at bounding box center [616, 373] width 29 height 11
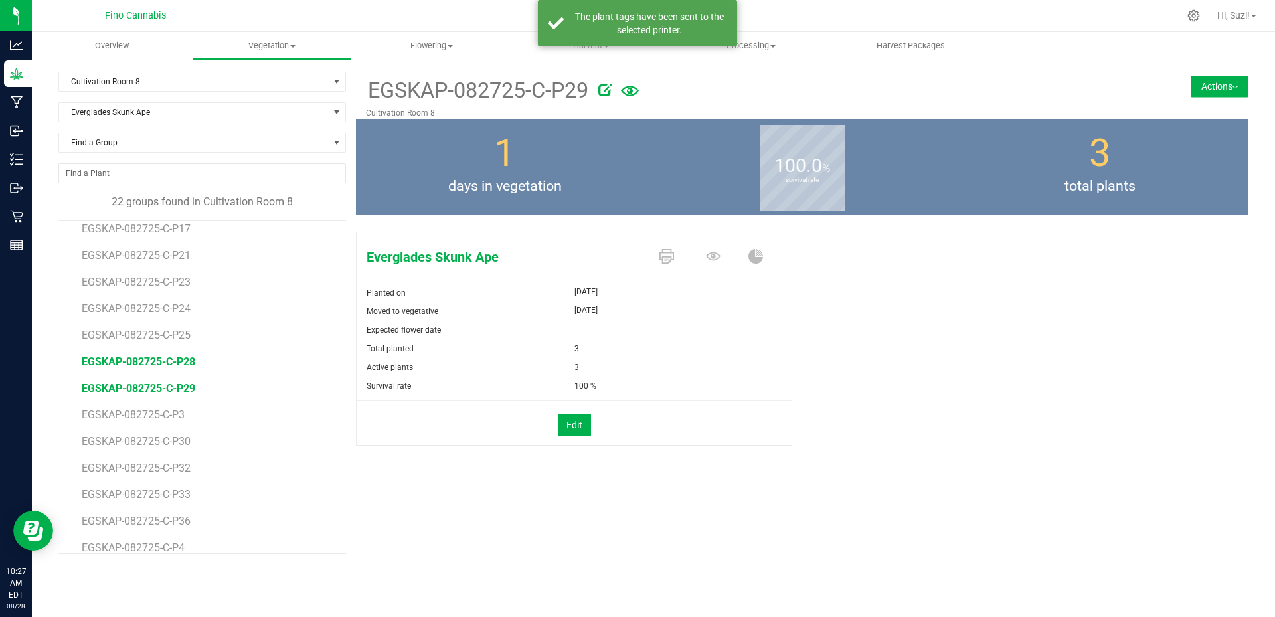
click at [187, 364] on span "EGSKAP-082725-C-P28" at bounding box center [139, 361] width 114 height 13
click at [662, 261] on icon at bounding box center [667, 256] width 15 height 15
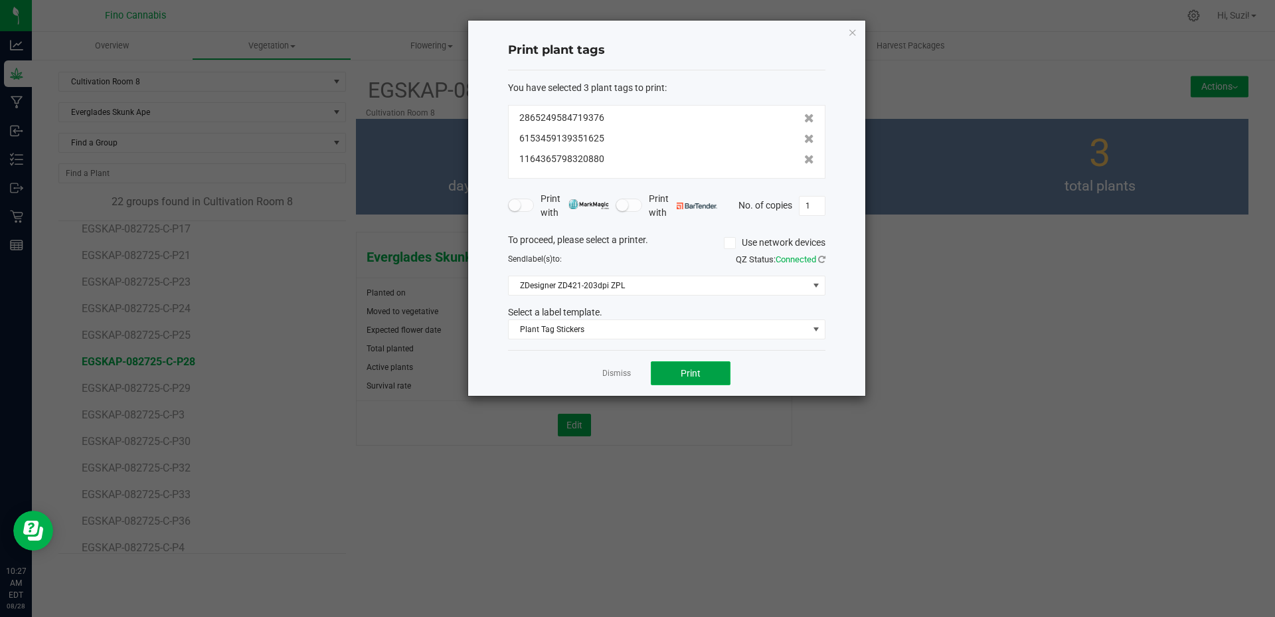
click at [679, 374] on button "Print" at bounding box center [691, 373] width 80 height 24
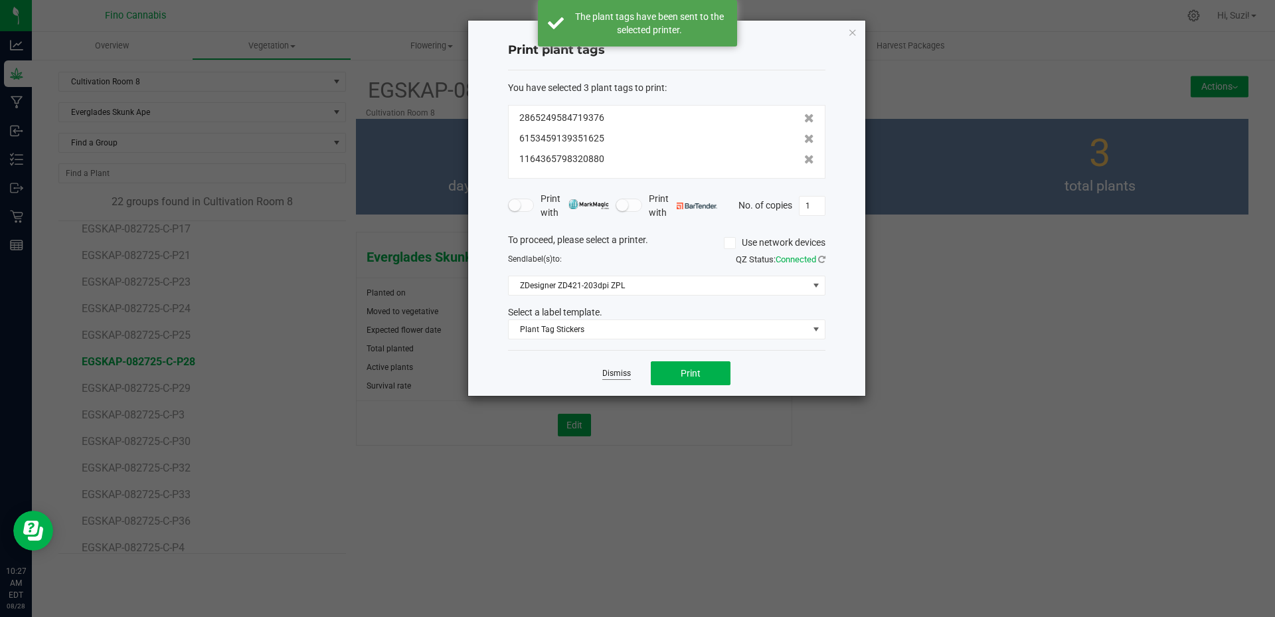
click at [622, 375] on link "Dismiss" at bounding box center [616, 373] width 29 height 11
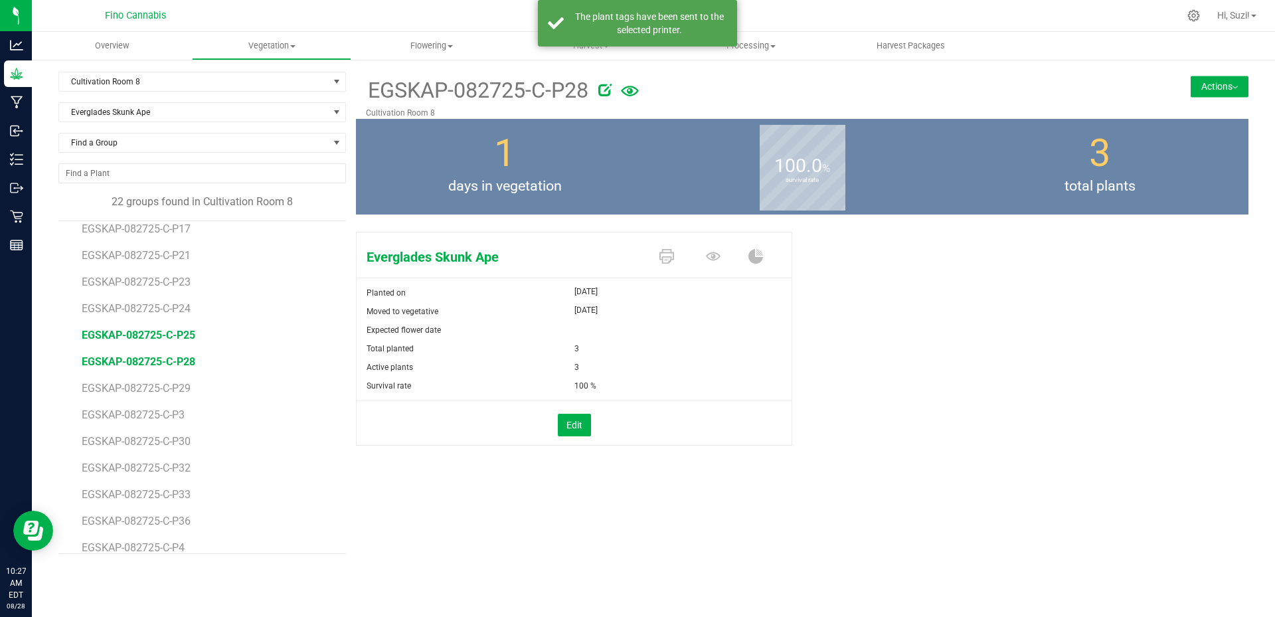
click at [154, 331] on span "EGSKAP-082725-C-P25" at bounding box center [139, 335] width 114 height 13
click at [669, 256] on icon at bounding box center [667, 256] width 15 height 15
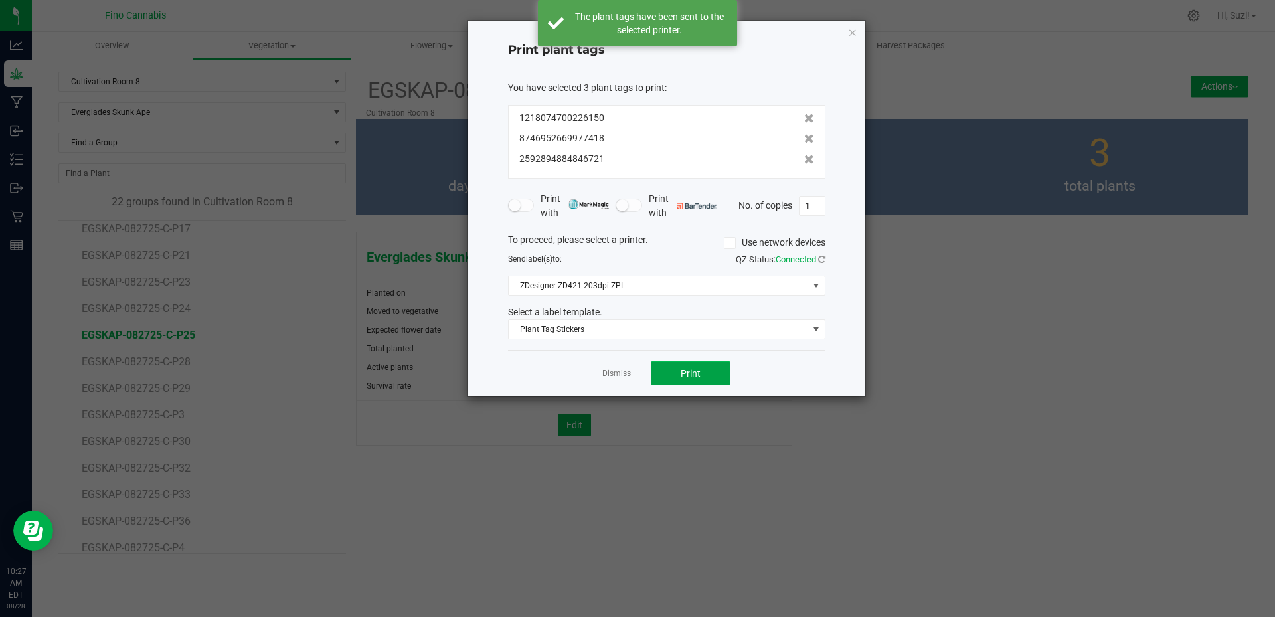
click at [676, 367] on button "Print" at bounding box center [691, 373] width 80 height 24
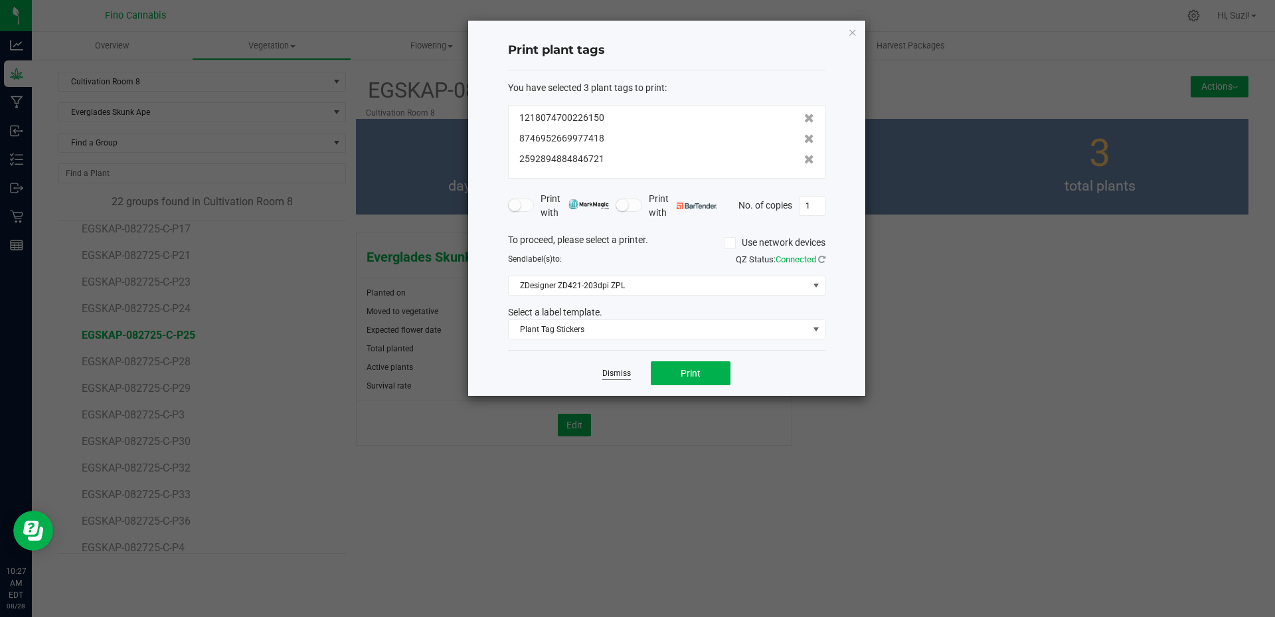
click at [623, 373] on link "Dismiss" at bounding box center [616, 373] width 29 height 11
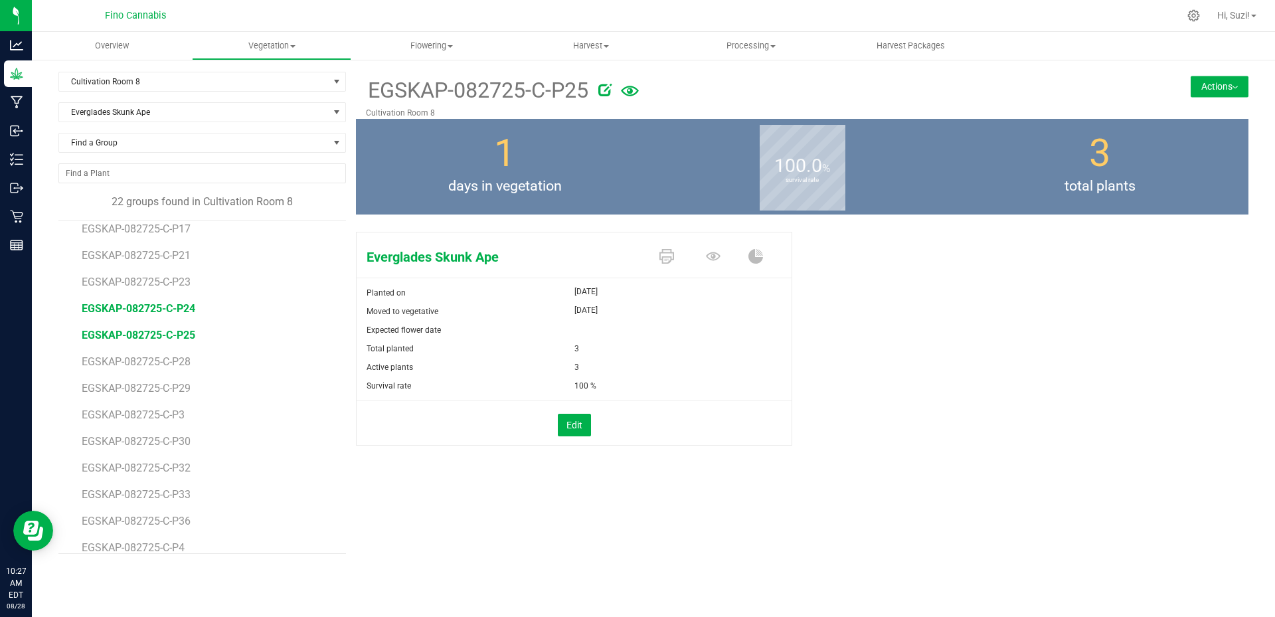
click at [182, 309] on span "EGSKAP-082725-C-P24" at bounding box center [139, 308] width 114 height 13
click at [671, 254] on icon at bounding box center [667, 256] width 15 height 15
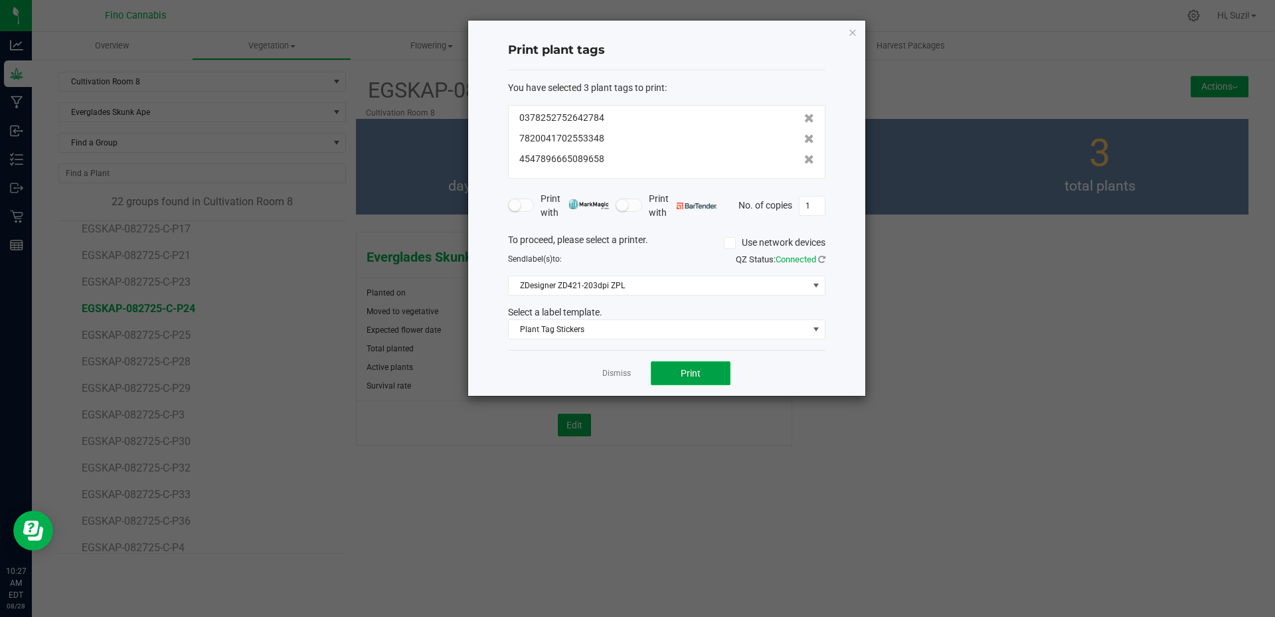
click at [677, 373] on button "Print" at bounding box center [691, 373] width 80 height 24
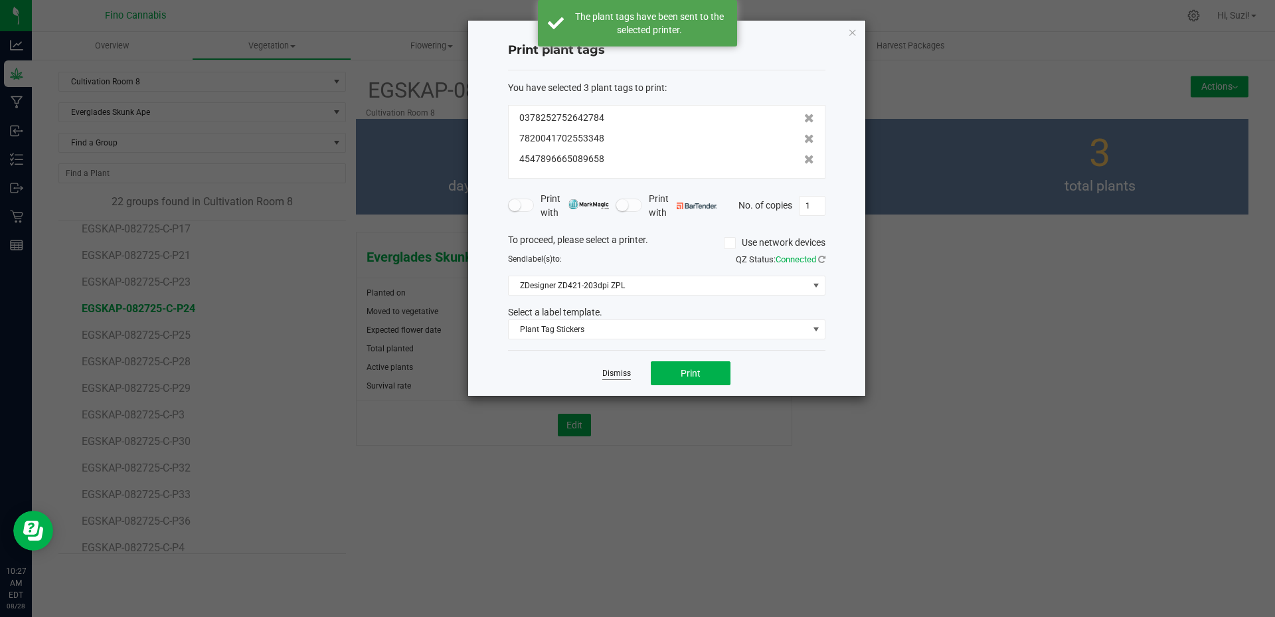
drag, startPoint x: 616, startPoint y: 371, endPoint x: 323, endPoint y: 346, distance: 294.6
click at [616, 372] on link "Dismiss" at bounding box center [616, 373] width 29 height 11
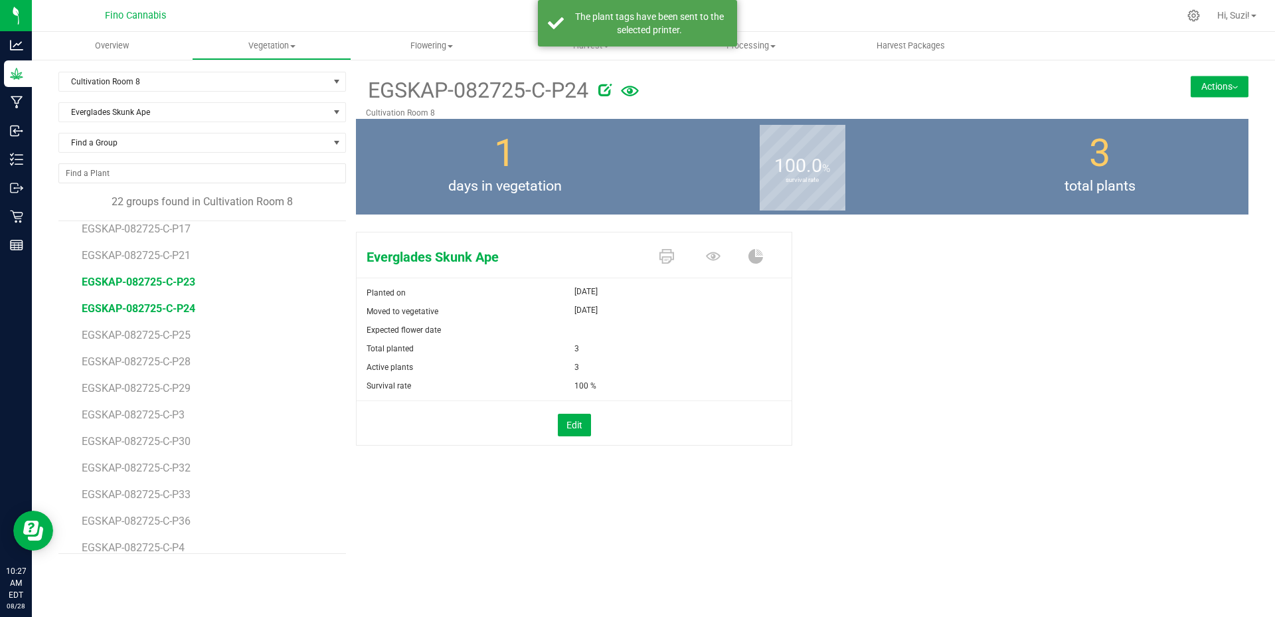
click at [177, 284] on span "EGSKAP-082725-C-P23" at bounding box center [139, 282] width 114 height 13
click at [668, 254] on icon at bounding box center [667, 256] width 15 height 15
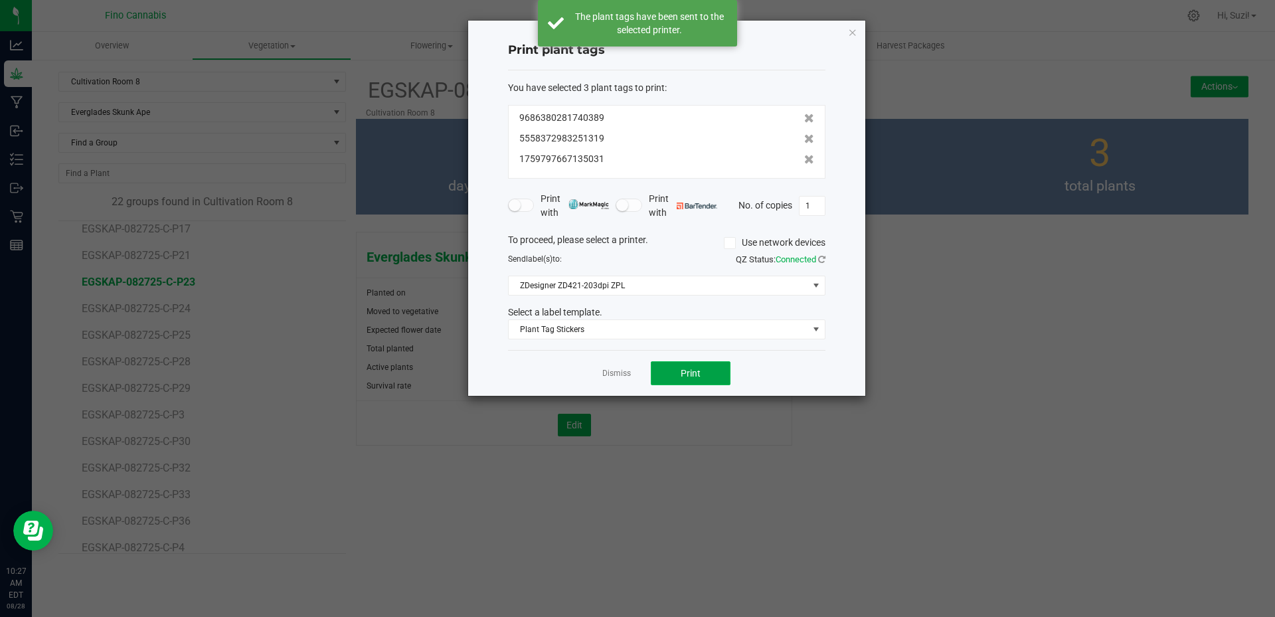
click at [682, 377] on span "Print" at bounding box center [691, 373] width 20 height 11
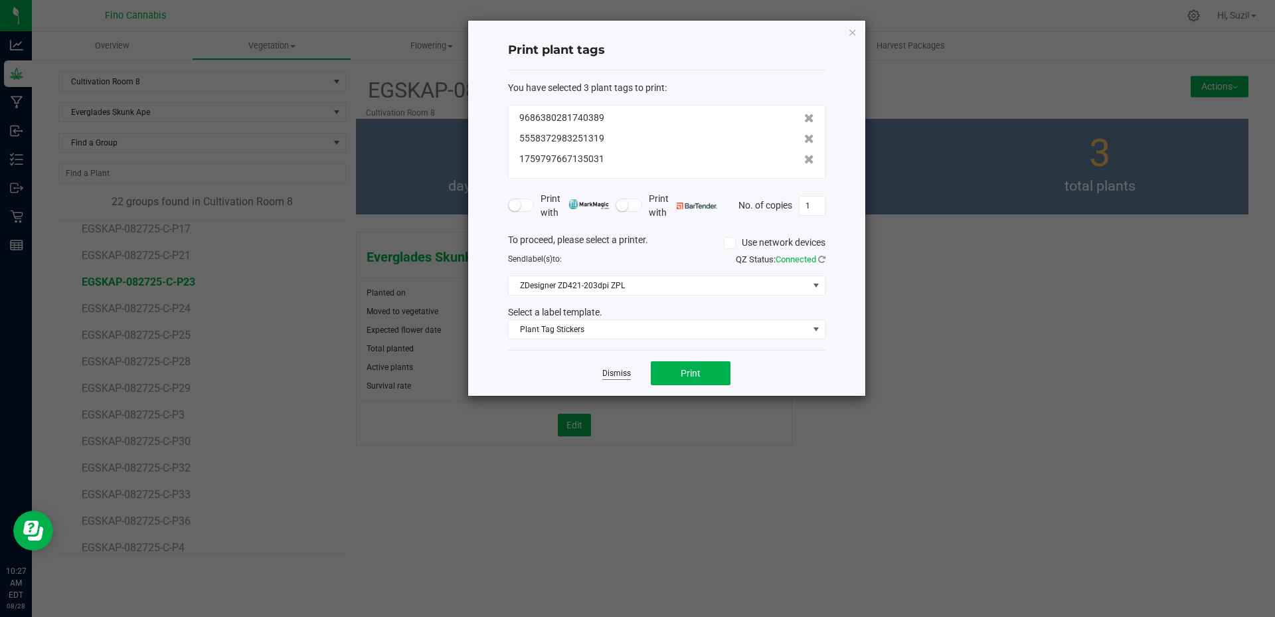
click at [620, 371] on link "Dismiss" at bounding box center [616, 373] width 29 height 11
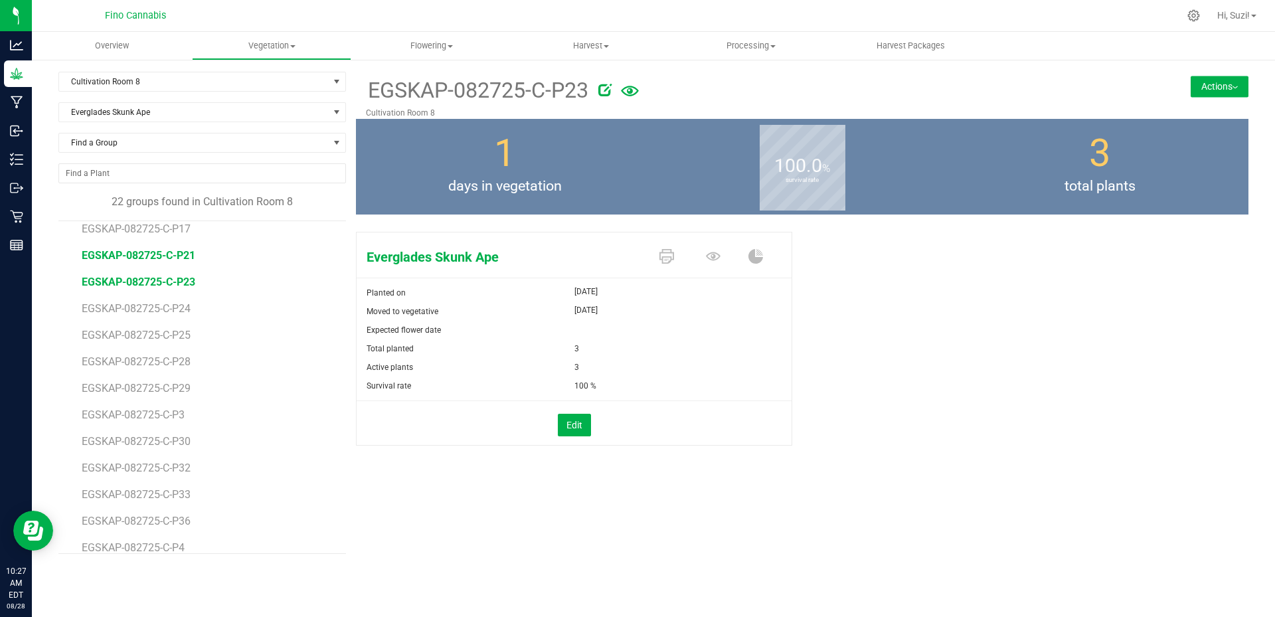
click at [176, 254] on span "EGSKAP-082725-C-P21" at bounding box center [139, 255] width 114 height 13
click at [668, 259] on icon at bounding box center [667, 256] width 15 height 15
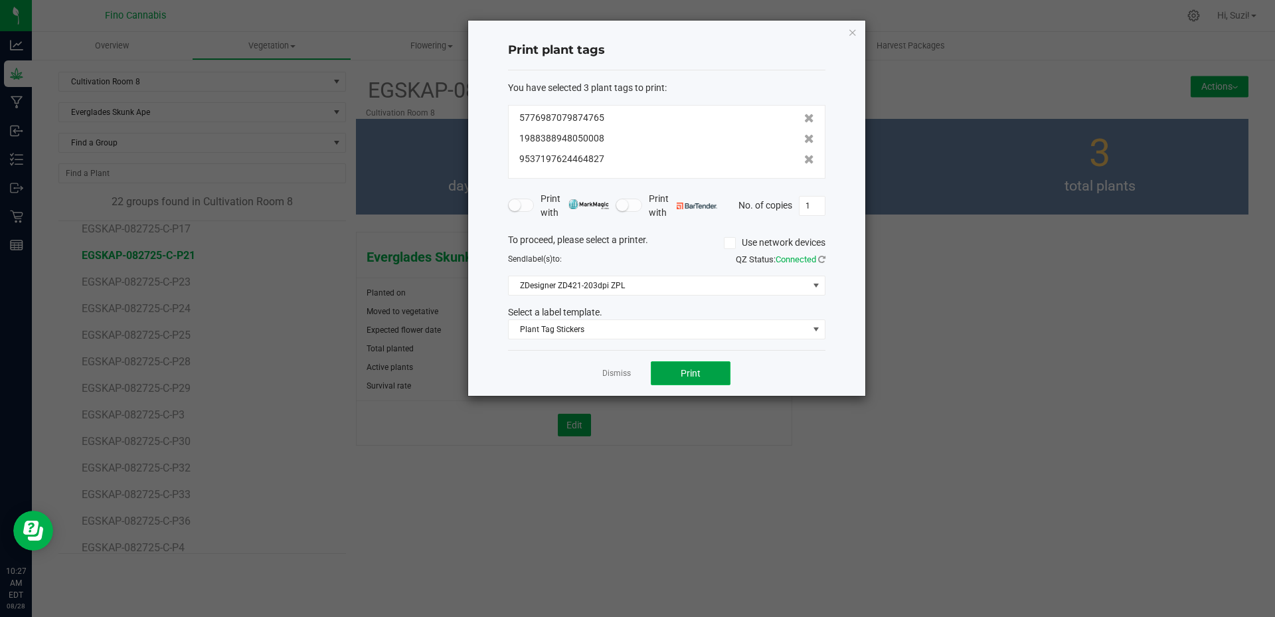
click at [684, 374] on span "Print" at bounding box center [691, 373] width 20 height 11
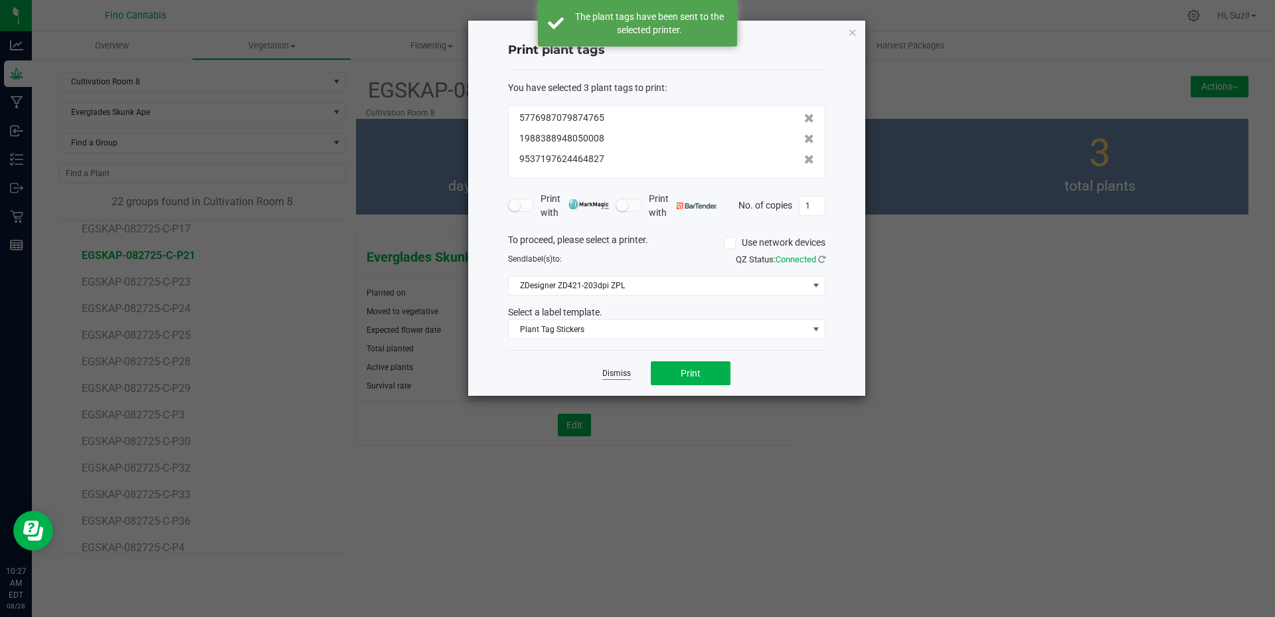
click at [617, 372] on link "Dismiss" at bounding box center [616, 373] width 29 height 11
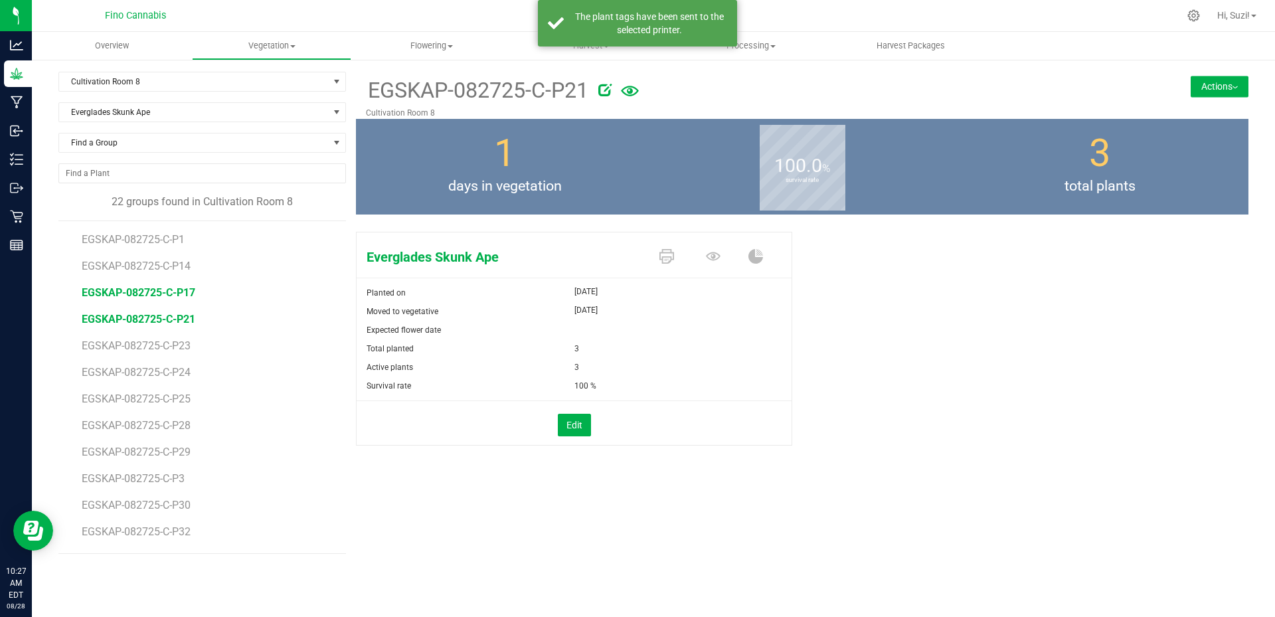
click at [183, 289] on span "EGSKAP-082725-C-P17" at bounding box center [139, 292] width 114 height 13
click at [669, 259] on icon at bounding box center [667, 256] width 15 height 15
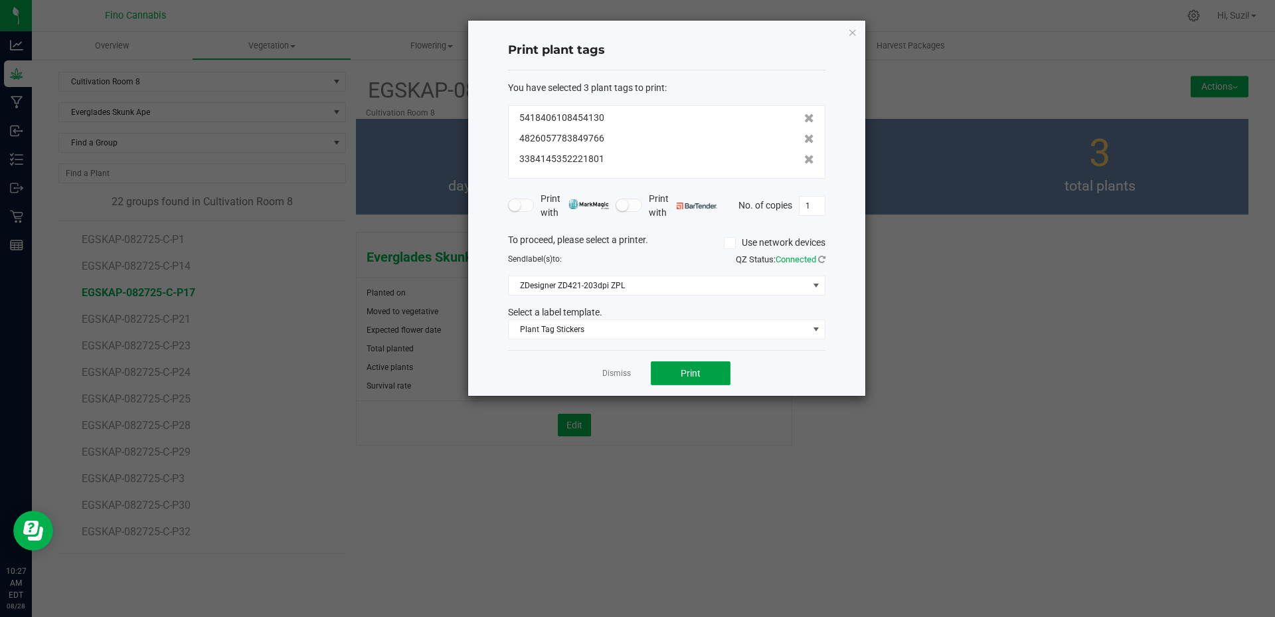
click at [675, 372] on button "Print" at bounding box center [691, 373] width 80 height 24
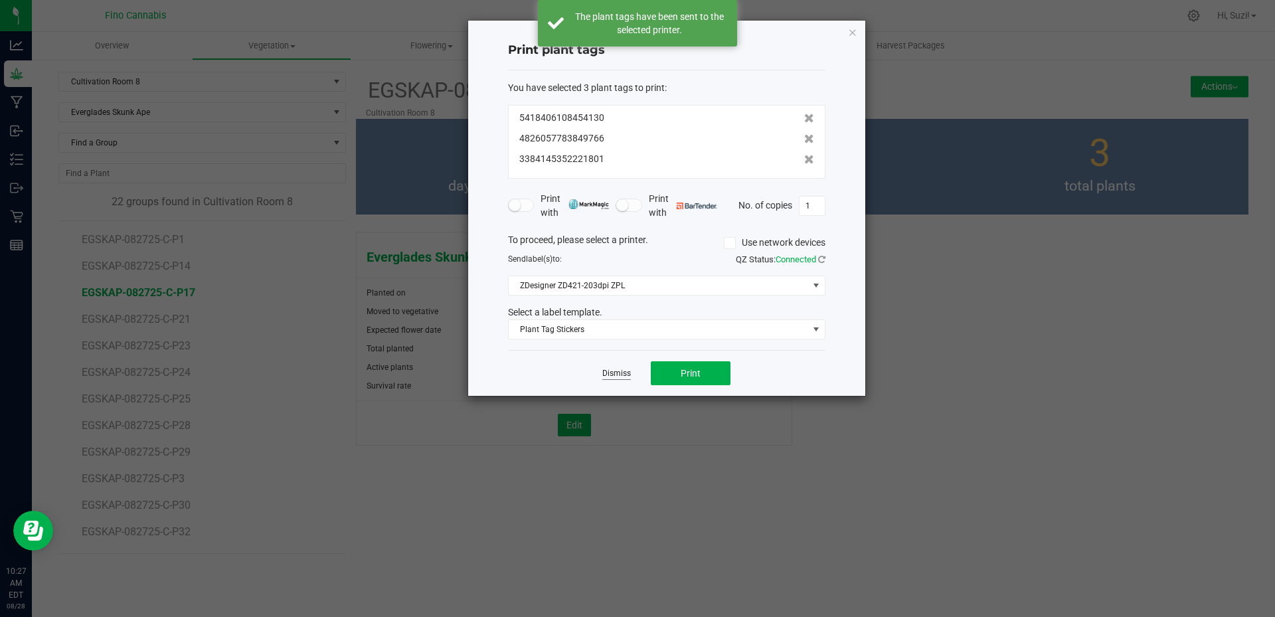
click at [616, 377] on link "Dismiss" at bounding box center [616, 373] width 29 height 11
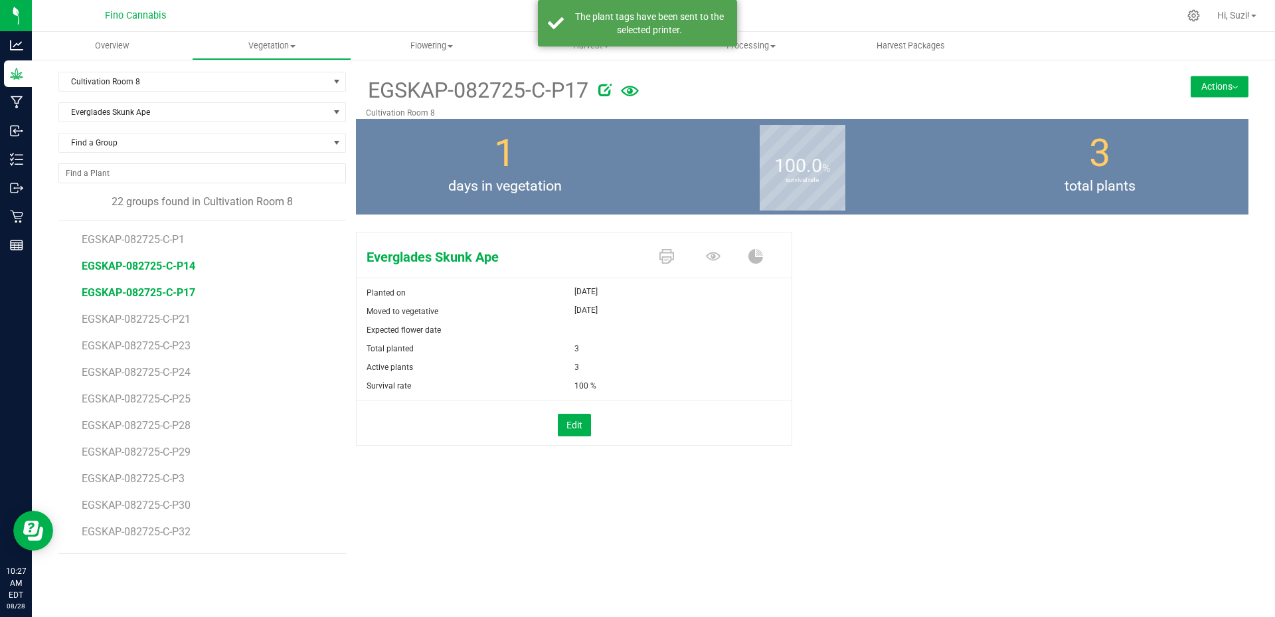
click at [183, 262] on span "EGSKAP-082725-C-P14" at bounding box center [139, 266] width 114 height 13
click at [667, 257] on icon at bounding box center [667, 256] width 15 height 15
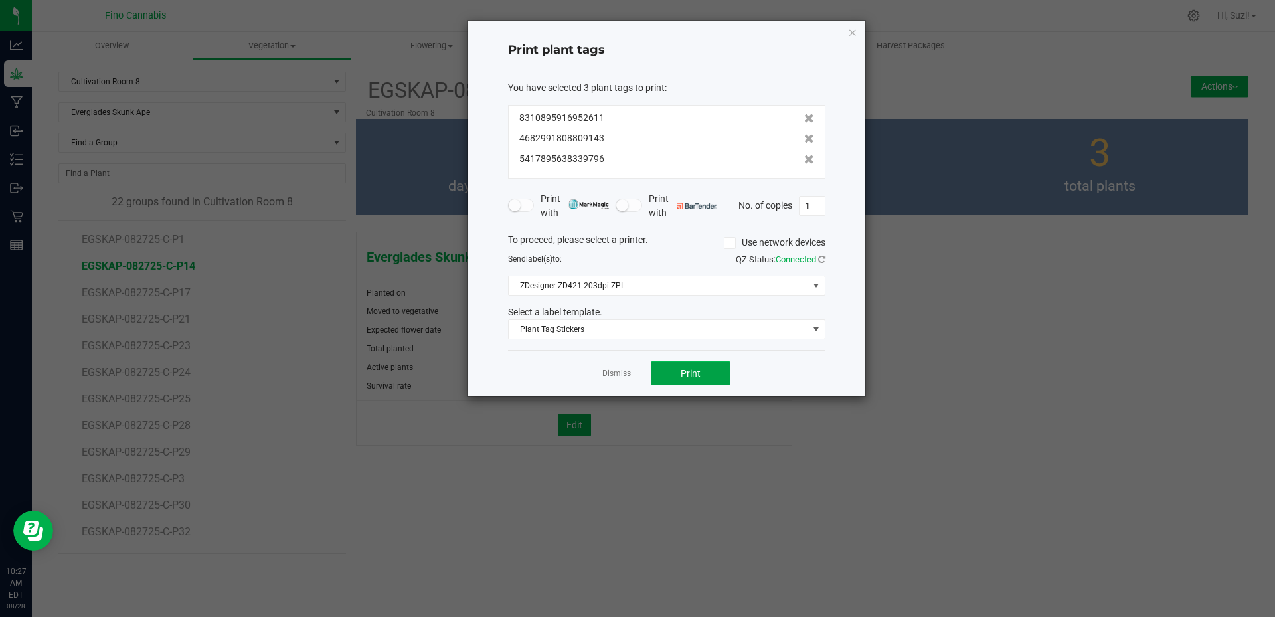
click at [696, 375] on span "Print" at bounding box center [691, 373] width 20 height 11
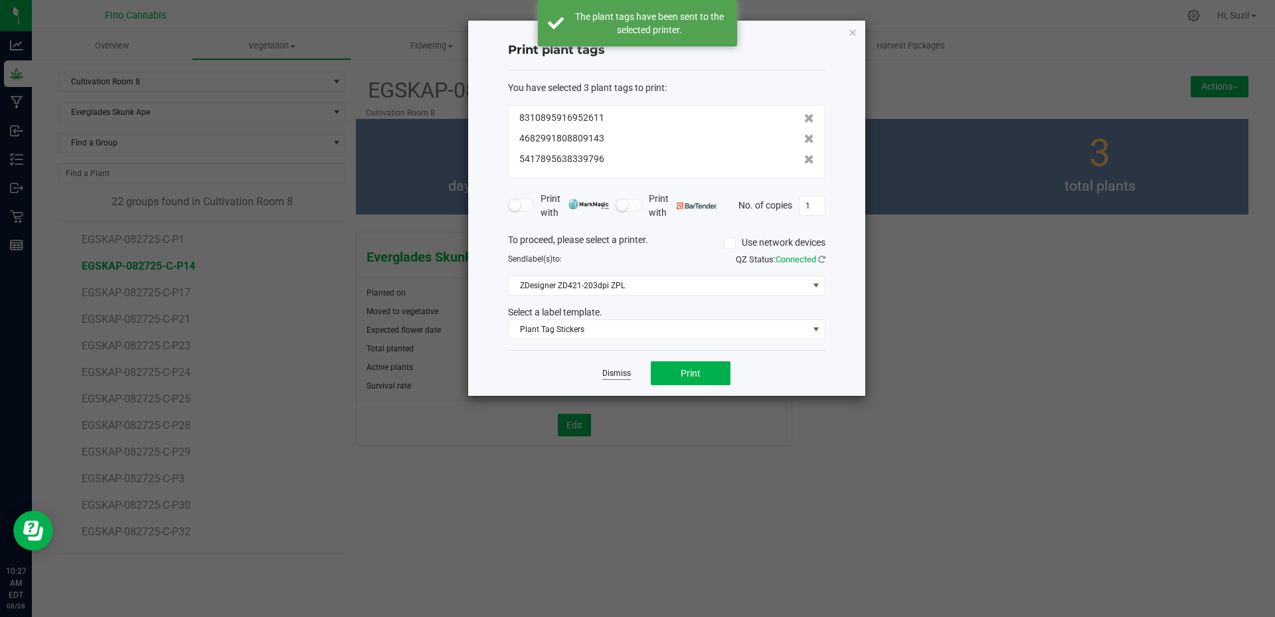
click at [616, 371] on link "Dismiss" at bounding box center [616, 373] width 29 height 11
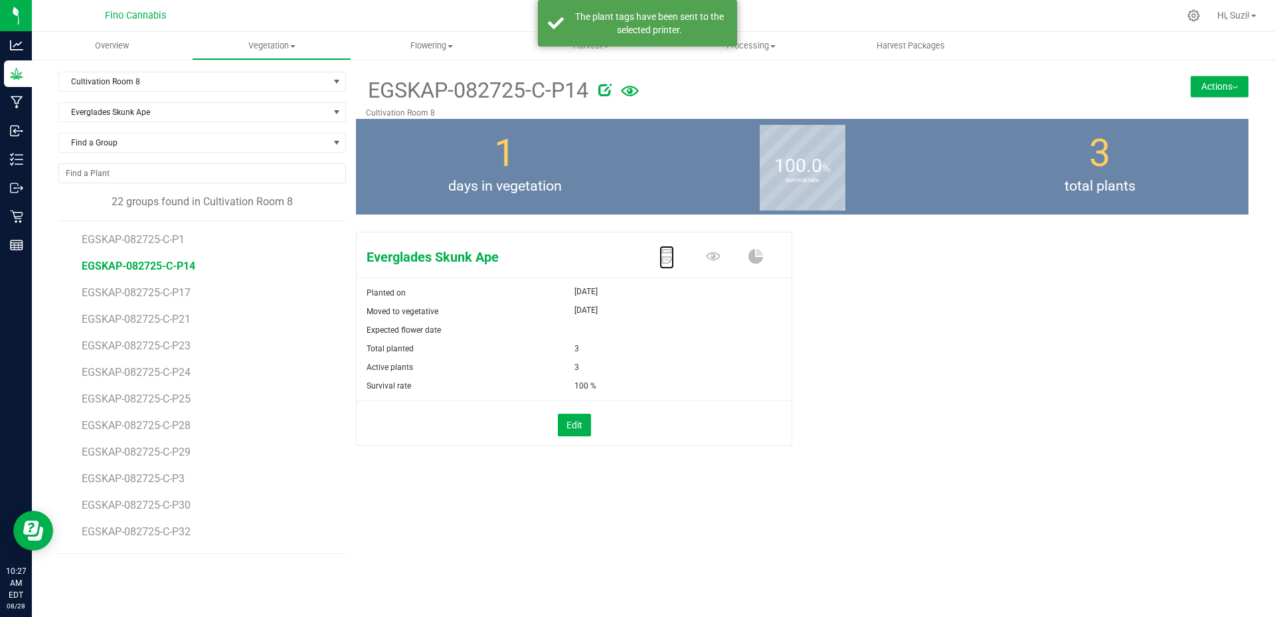
scroll to position [263, 0]
click at [181, 536] on span "EGSKAP-082725-C-P6" at bounding box center [136, 534] width 108 height 13
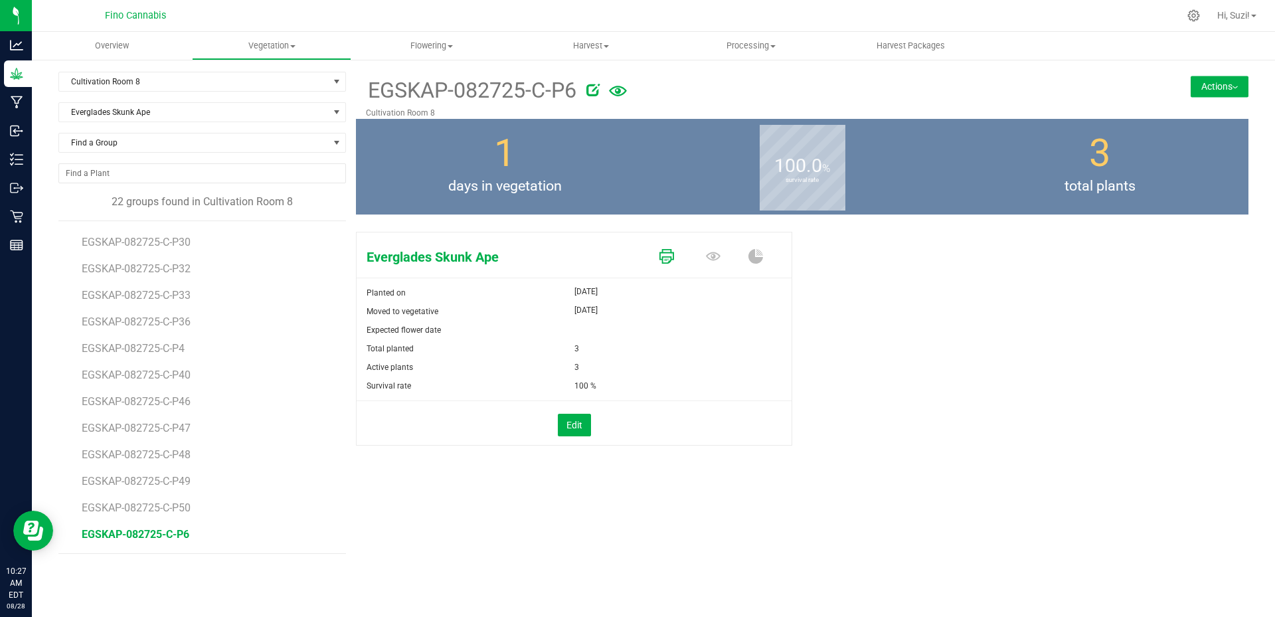
click at [667, 257] on icon at bounding box center [667, 256] width 15 height 15
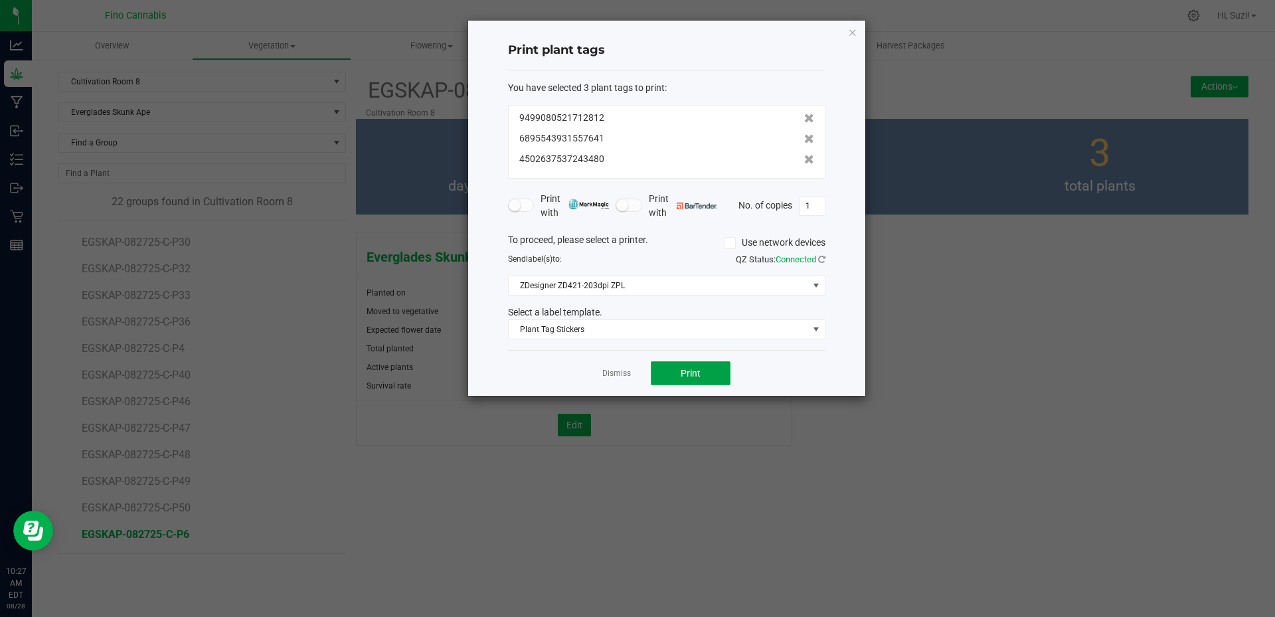
click at [673, 370] on button "Print" at bounding box center [691, 373] width 80 height 24
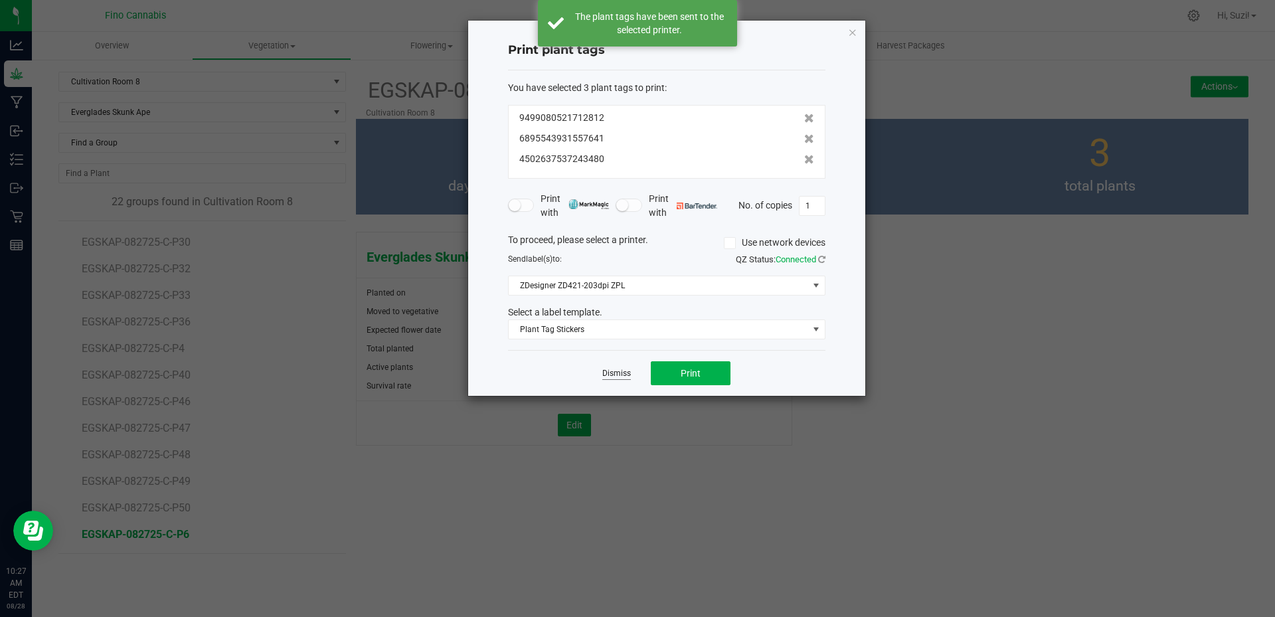
click at [620, 373] on link "Dismiss" at bounding box center [616, 373] width 29 height 11
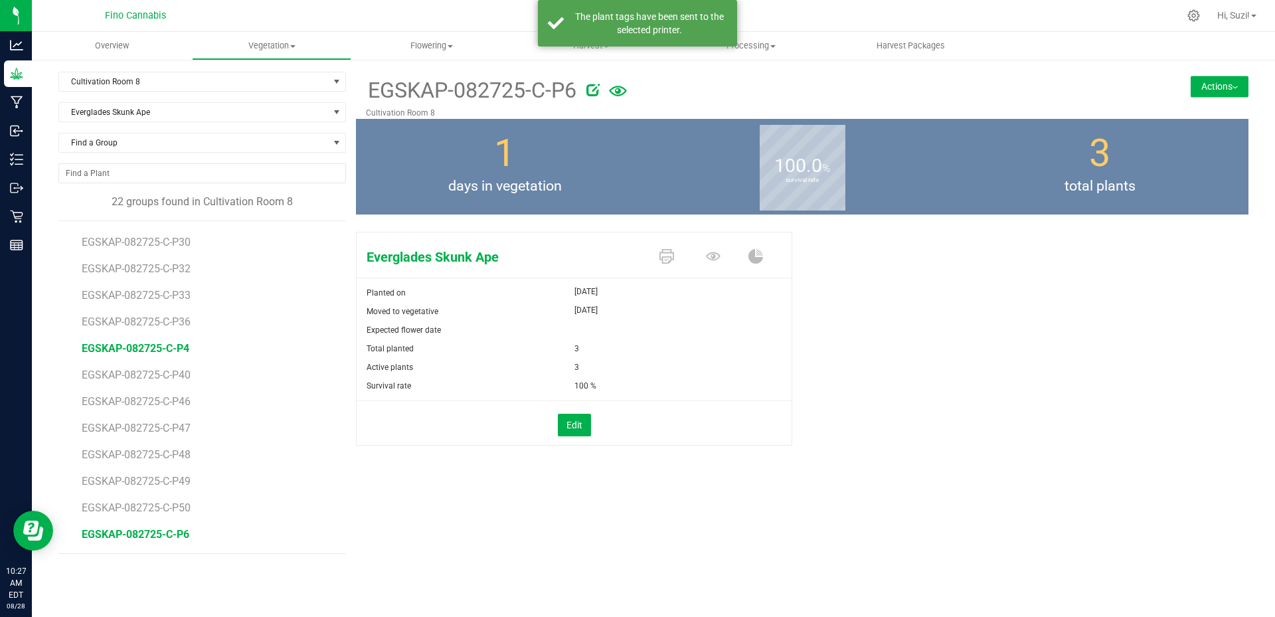
click at [174, 351] on span "EGSKAP-082725-C-P4" at bounding box center [136, 348] width 108 height 13
click at [666, 262] on icon at bounding box center [667, 256] width 15 height 15
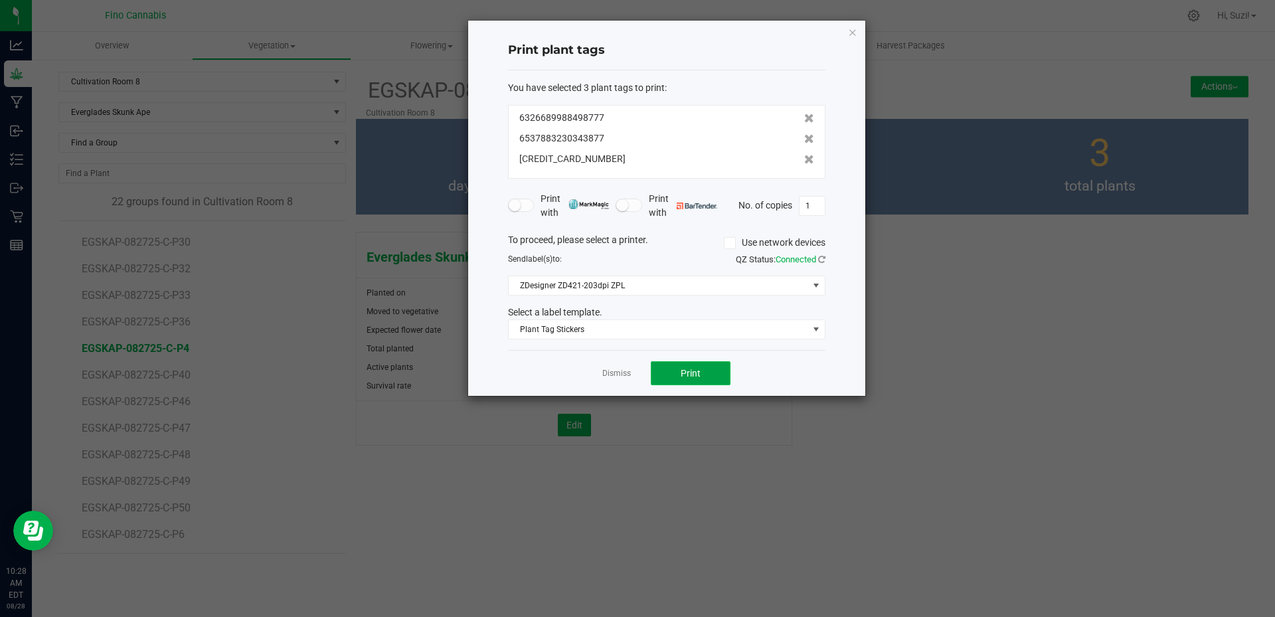
click at [685, 366] on button "Print" at bounding box center [691, 373] width 80 height 24
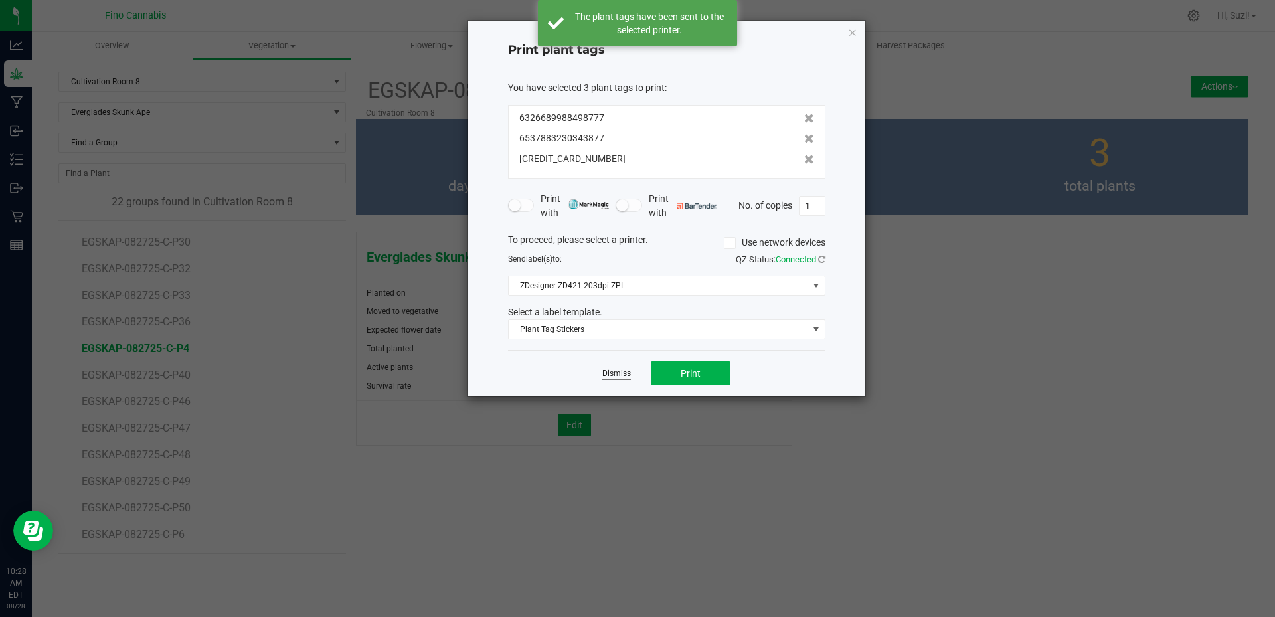
click at [628, 373] on link "Dismiss" at bounding box center [616, 373] width 29 height 11
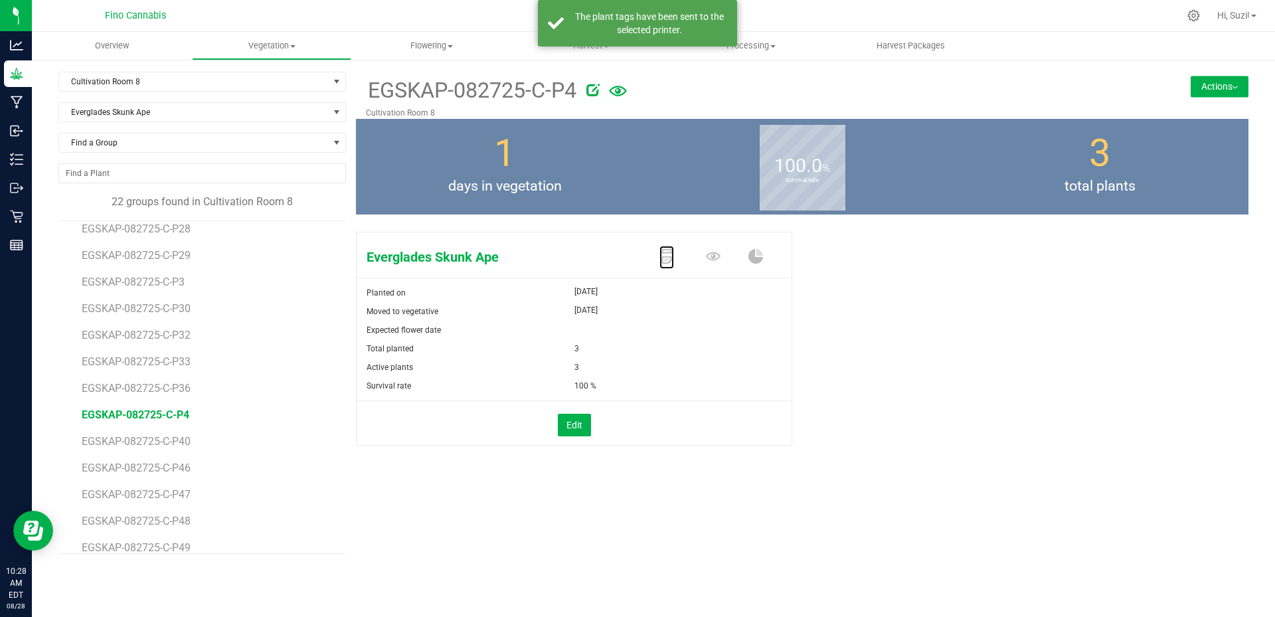
scroll to position [130, 0]
click at [170, 347] on span "EGSKAP-082725-C-P3" at bounding box center [136, 348] width 108 height 13
click at [672, 260] on icon at bounding box center [667, 256] width 15 height 15
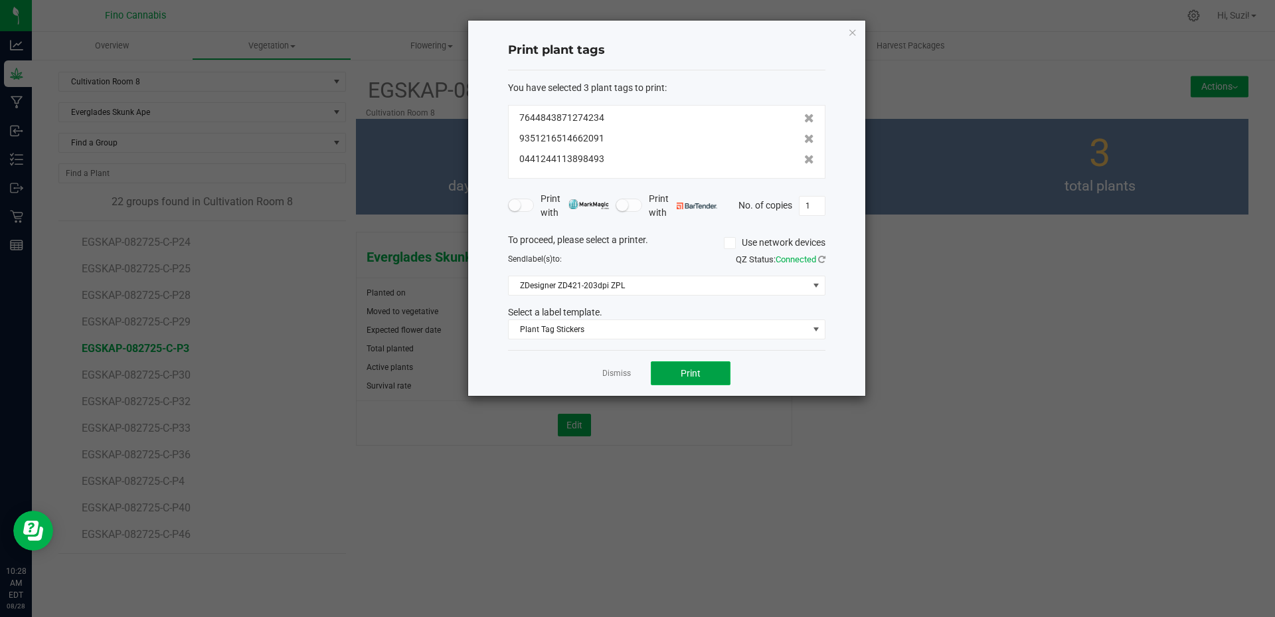
click at [686, 375] on span "Print" at bounding box center [691, 373] width 20 height 11
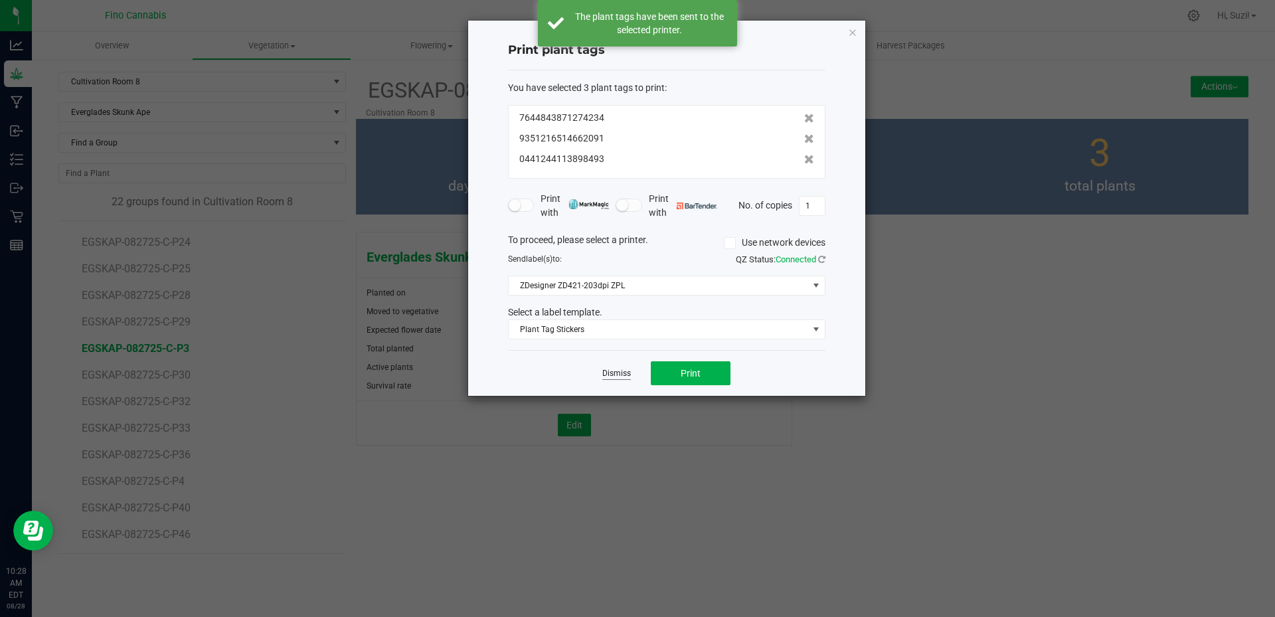
click at [618, 370] on link "Dismiss" at bounding box center [616, 373] width 29 height 11
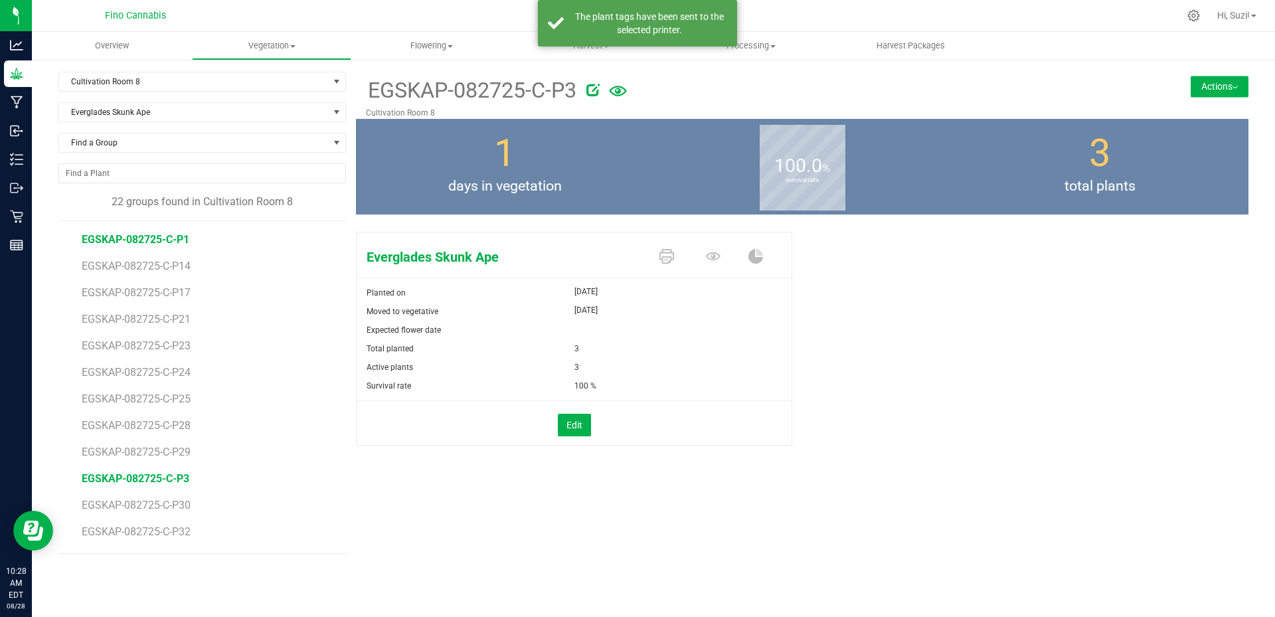
click at [181, 244] on span "EGSKAP-082725-C-P1" at bounding box center [136, 239] width 108 height 13
click at [672, 259] on icon at bounding box center [667, 256] width 15 height 15
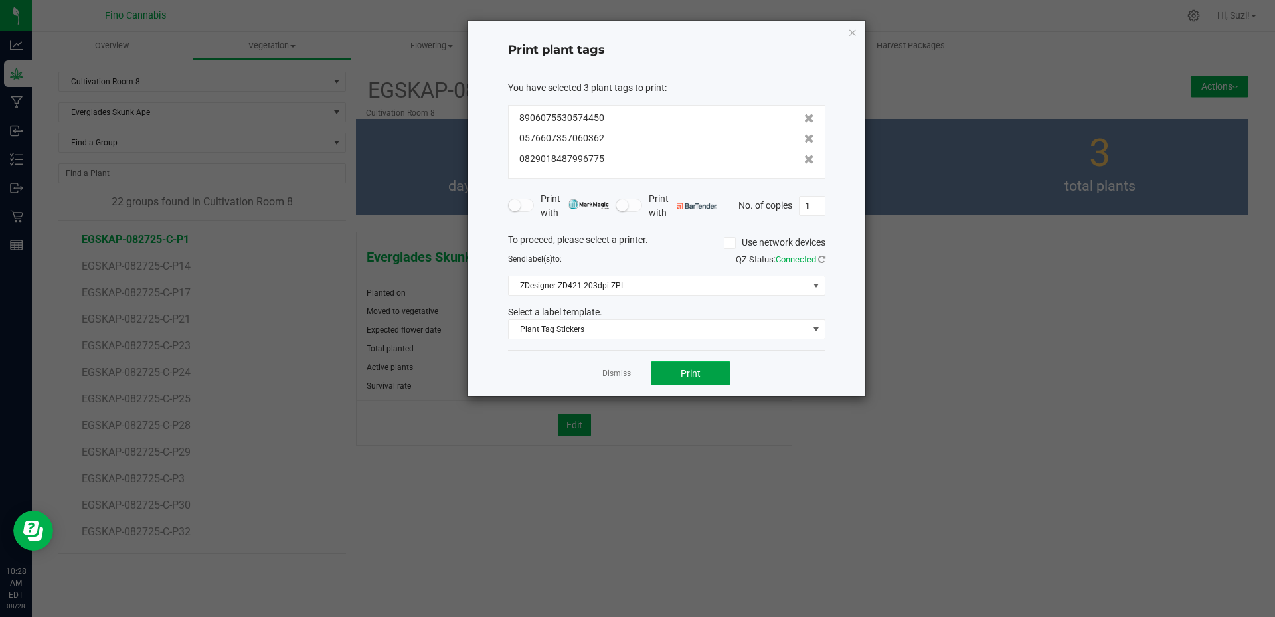
click at [674, 376] on button "Print" at bounding box center [691, 373] width 80 height 24
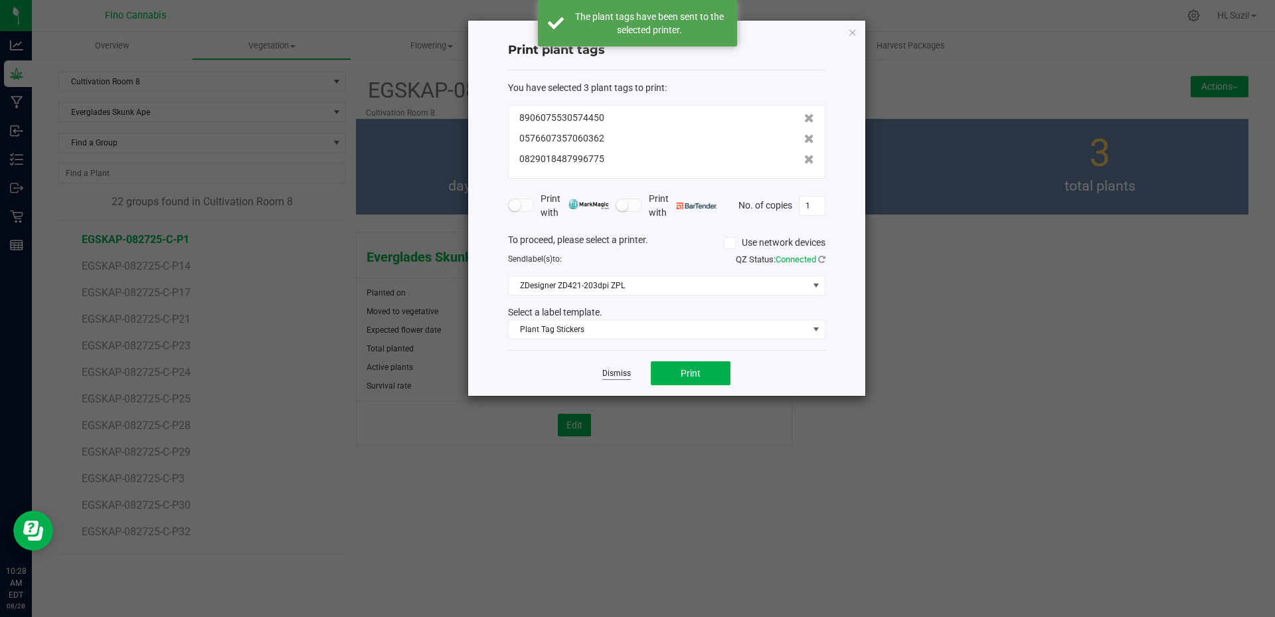
click at [609, 372] on link "Dismiss" at bounding box center [616, 373] width 29 height 11
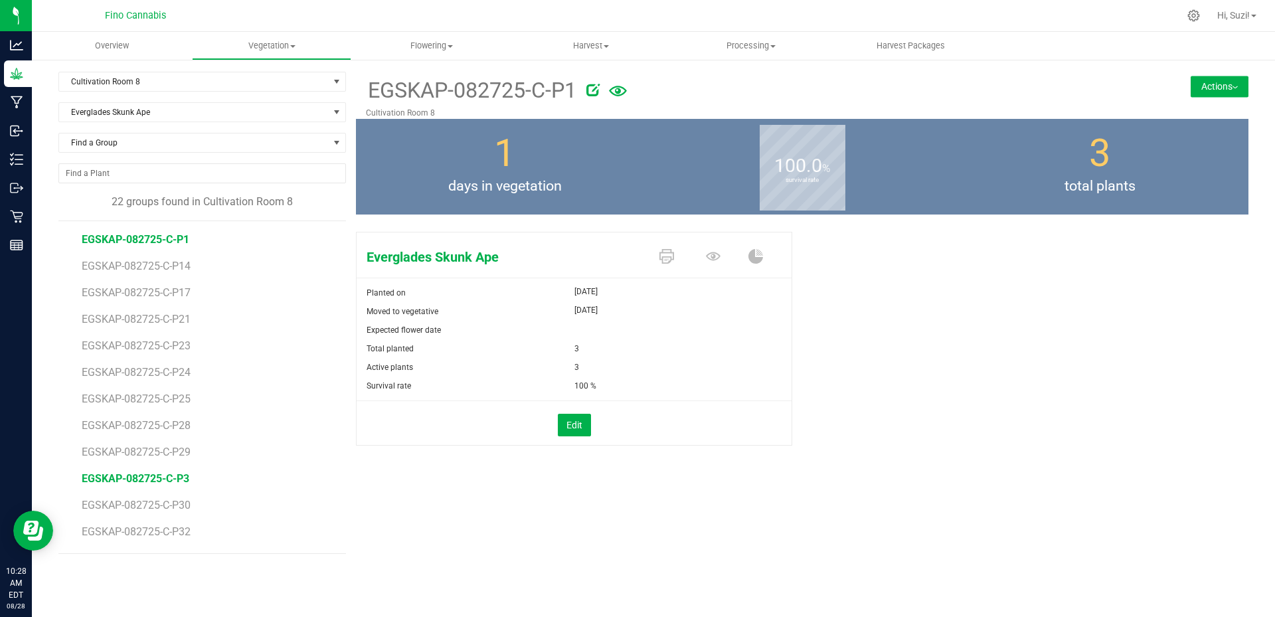
click at [171, 475] on span "EGSKAP-082725-C-P3" at bounding box center [136, 478] width 108 height 13
click at [661, 253] on icon at bounding box center [667, 256] width 15 height 15
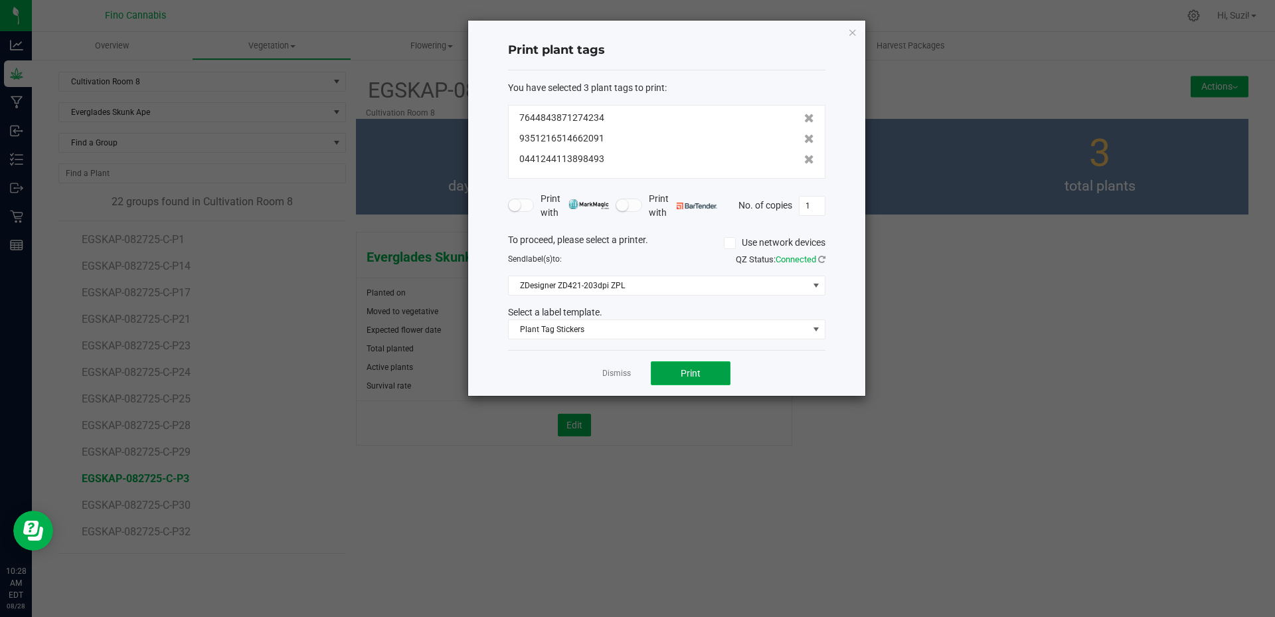
click at [668, 379] on button "Print" at bounding box center [691, 373] width 80 height 24
click at [683, 373] on span "Print" at bounding box center [691, 373] width 20 height 11
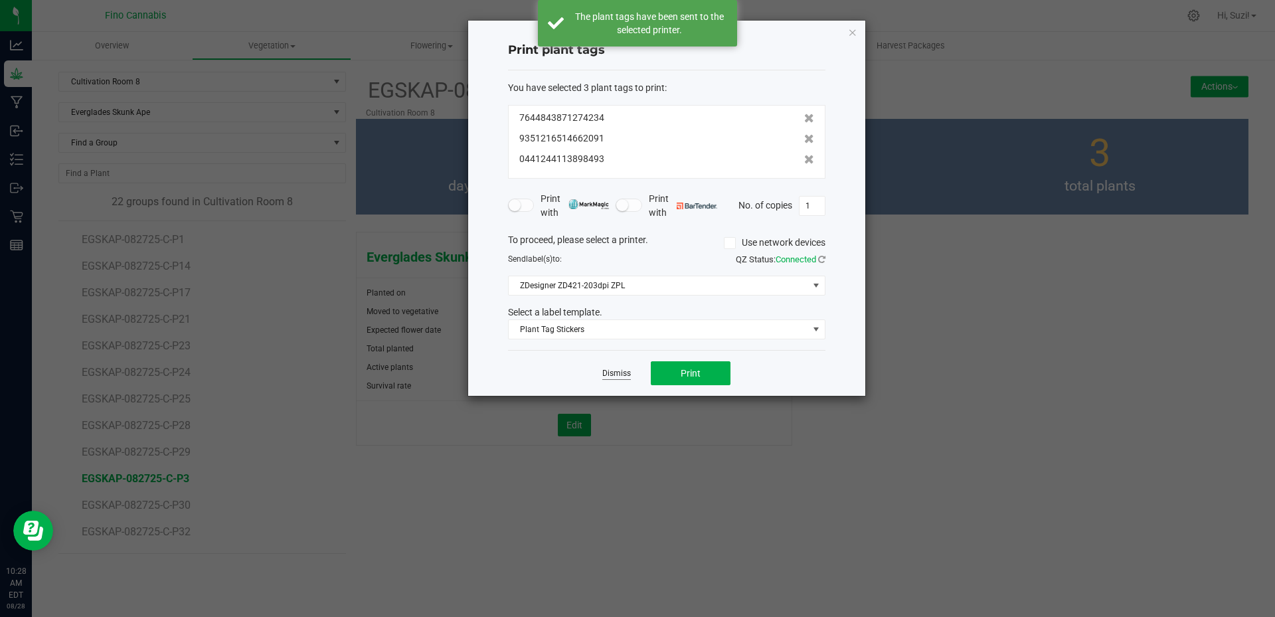
click at [610, 372] on link "Dismiss" at bounding box center [616, 373] width 29 height 11
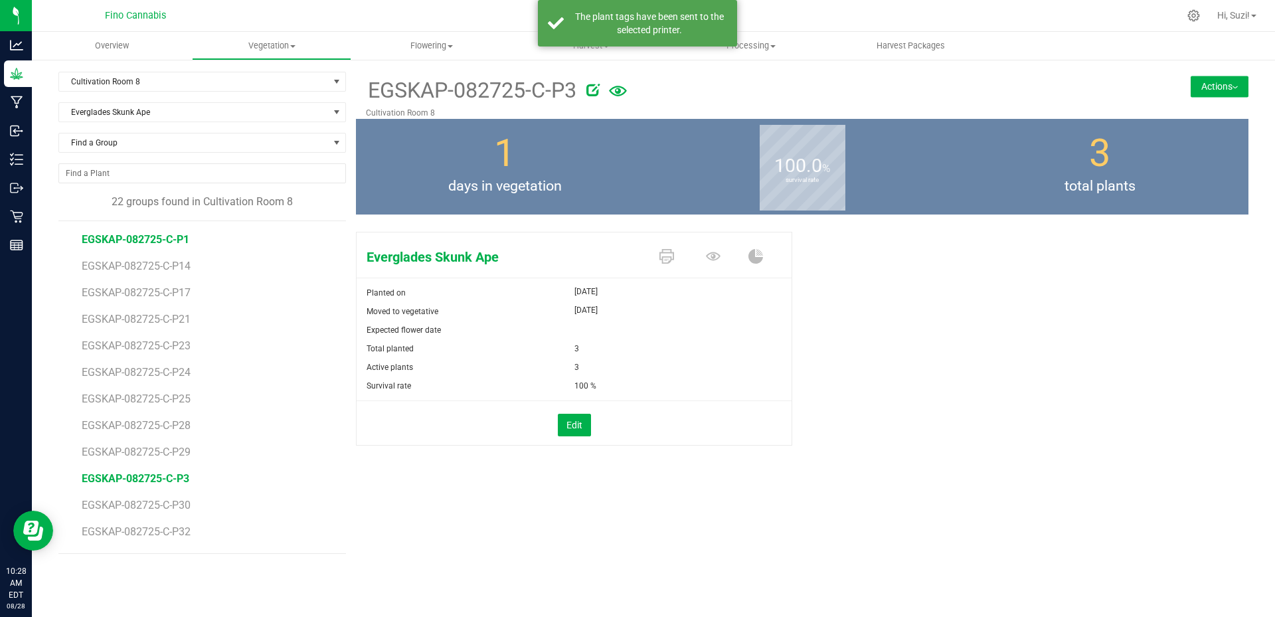
click at [173, 244] on span "EGSKAP-082725-C-P1" at bounding box center [136, 239] width 108 height 13
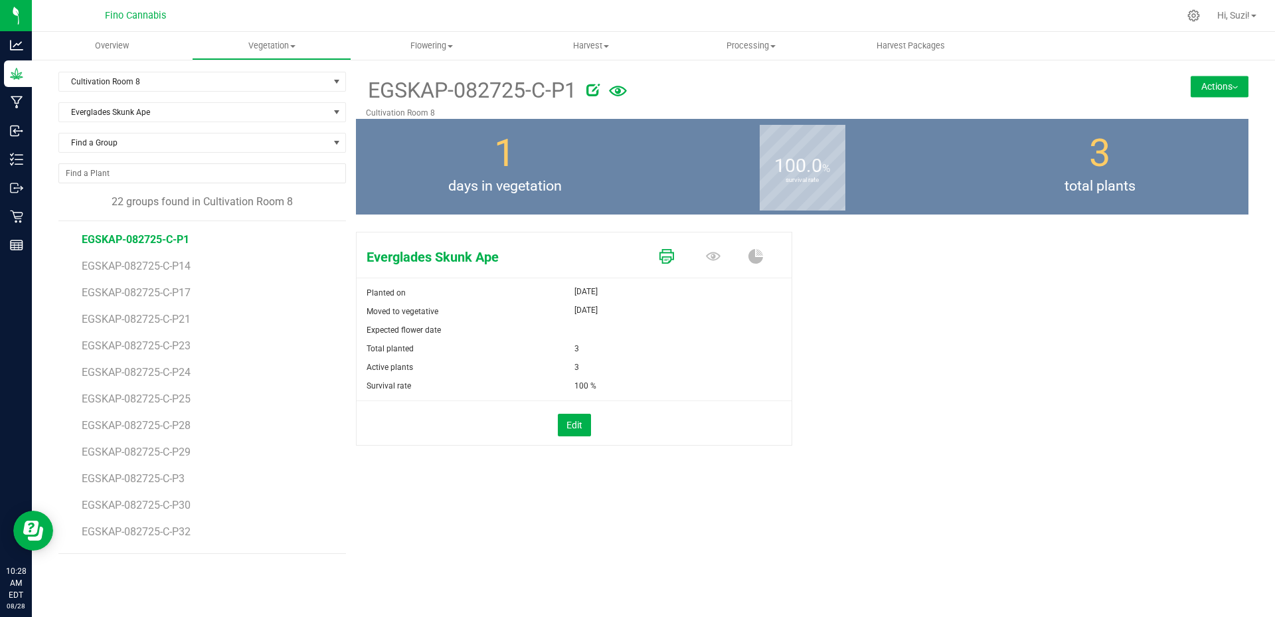
click at [667, 262] on icon at bounding box center [667, 256] width 15 height 15
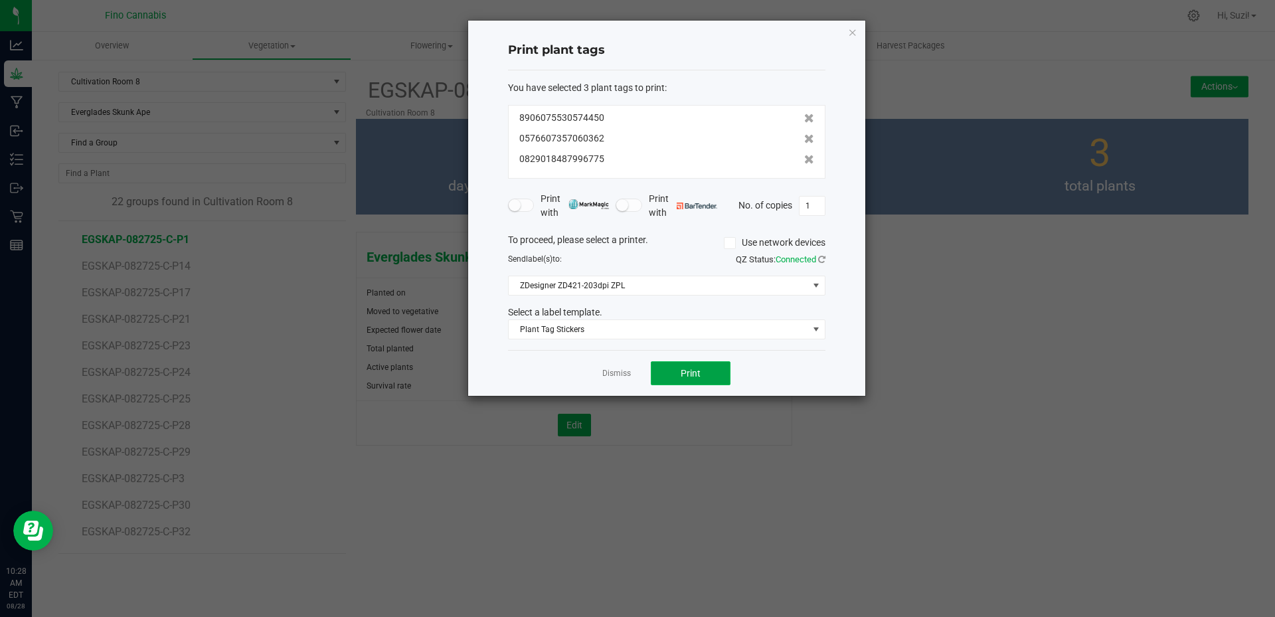
click at [685, 372] on span "Print" at bounding box center [691, 373] width 20 height 11
click at [855, 33] on icon "button" at bounding box center [852, 32] width 9 height 16
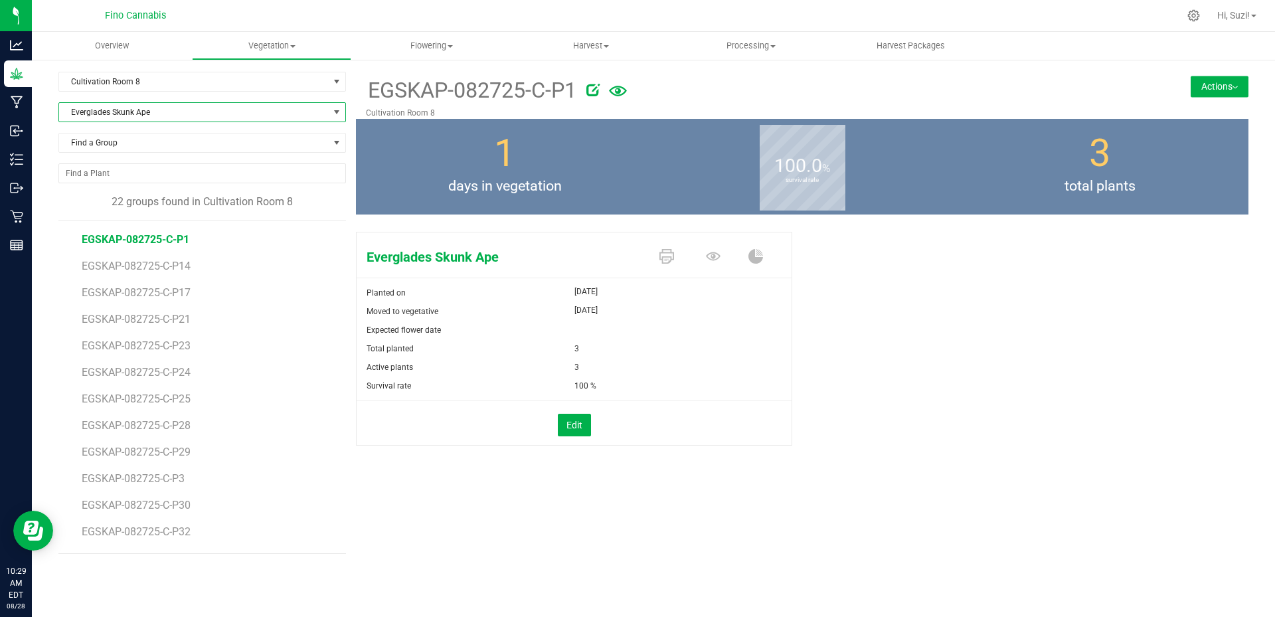
click at [337, 116] on span at bounding box center [336, 112] width 11 height 11
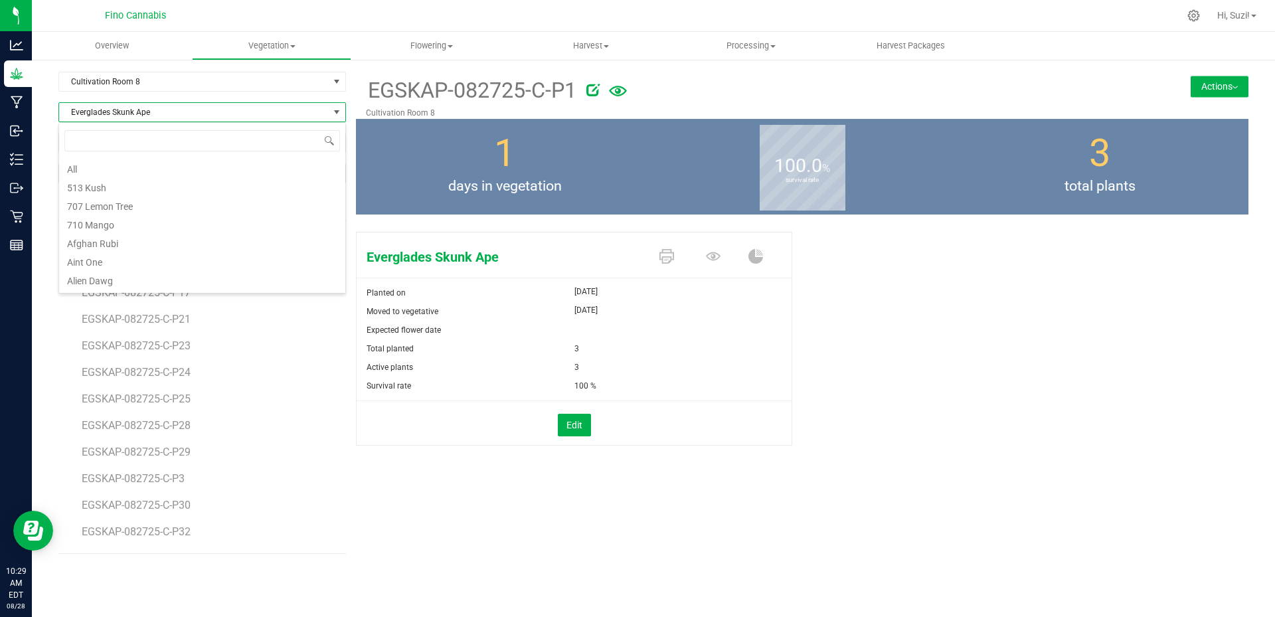
scroll to position [20, 288]
click at [295, 46] on span at bounding box center [292, 46] width 5 height 3
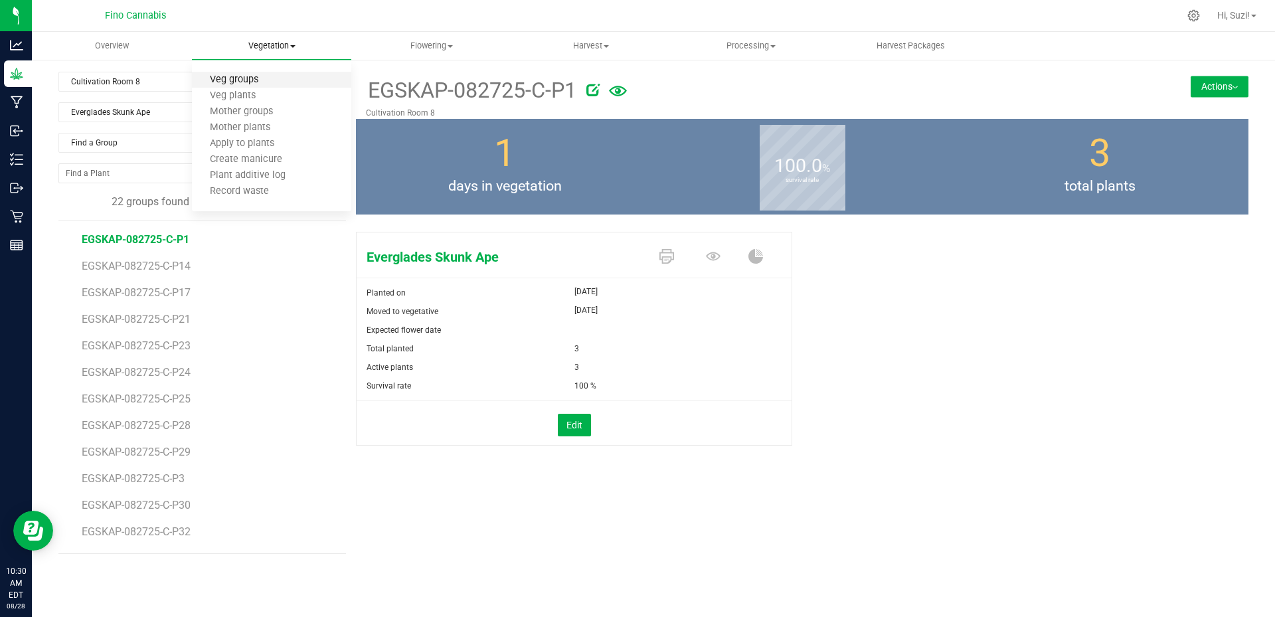
click at [258, 76] on span "Veg groups" at bounding box center [234, 79] width 84 height 11
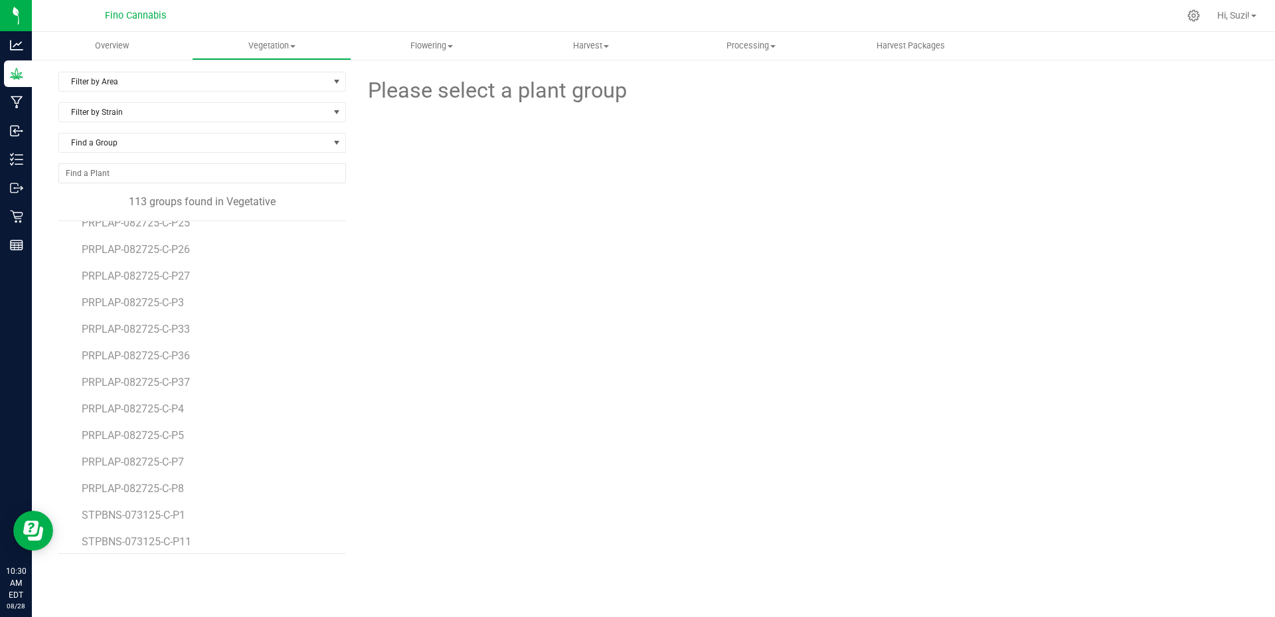
scroll to position [2258, 0]
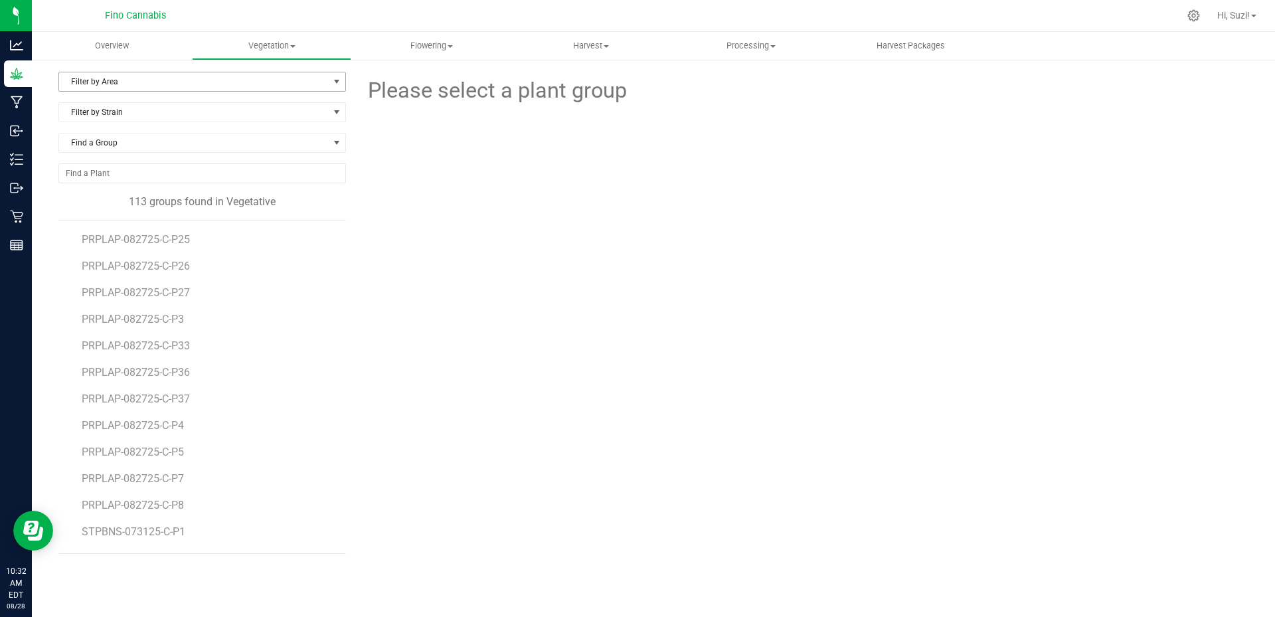
click at [177, 86] on span "Filter by Area" at bounding box center [194, 81] width 270 height 19
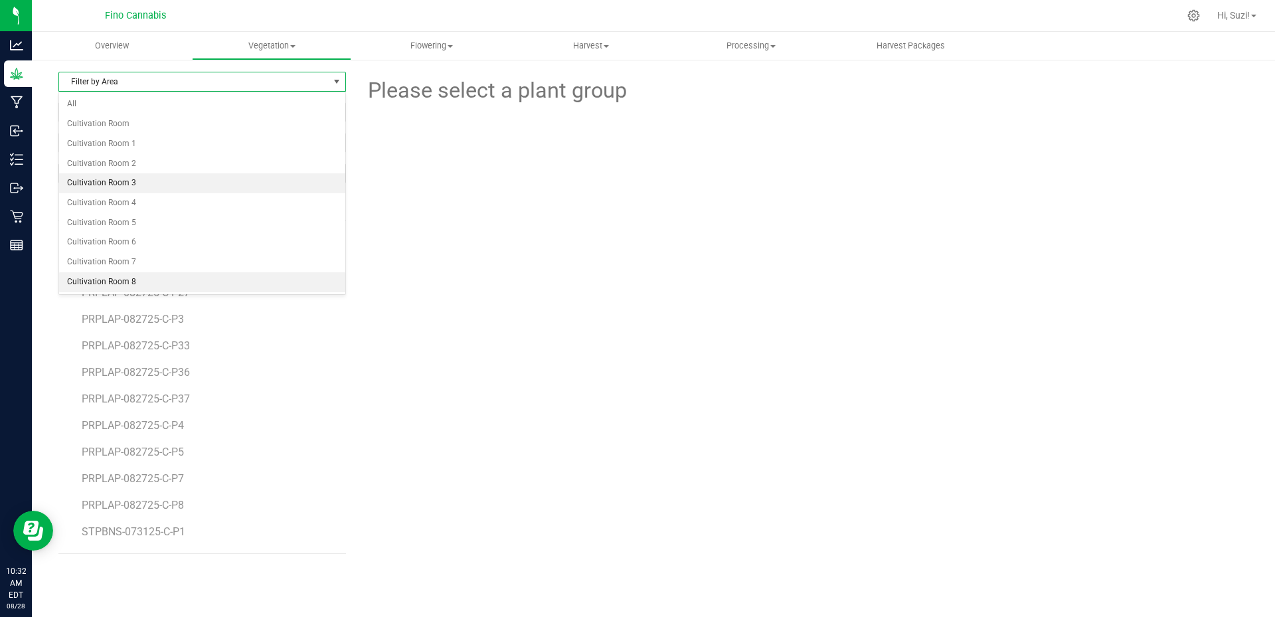
drag, startPoint x: 135, startPoint y: 288, endPoint x: 161, endPoint y: 187, distance: 104.1
click at [137, 284] on li "Cultivation Room 8" at bounding box center [202, 282] width 286 height 20
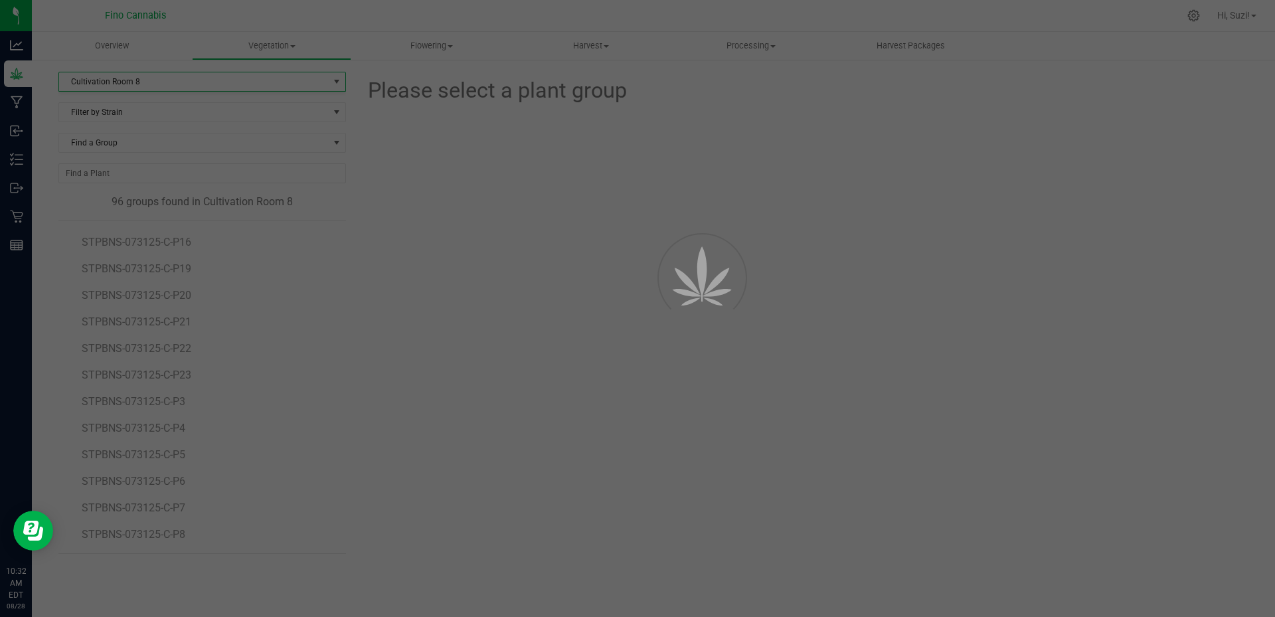
scroll to position [2229, 0]
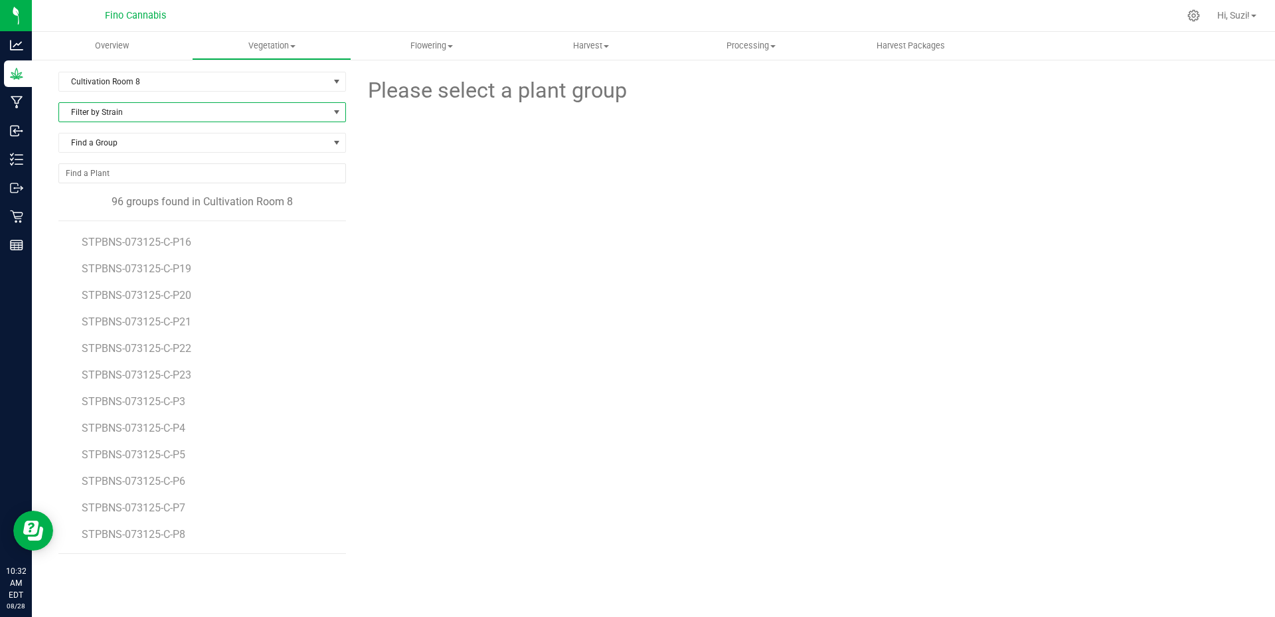
click at [173, 110] on span "Filter by Strain" at bounding box center [194, 112] width 270 height 19
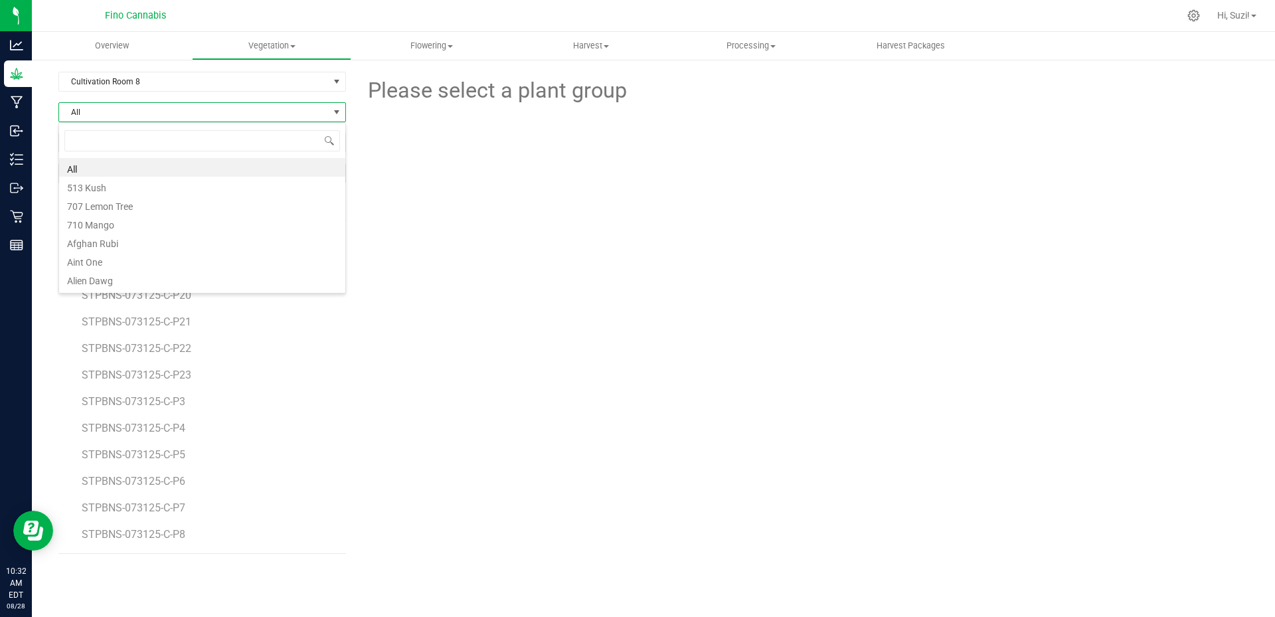
scroll to position [20, 288]
type input "pur"
click at [135, 190] on li "Purple Ape" at bounding box center [202, 186] width 286 height 19
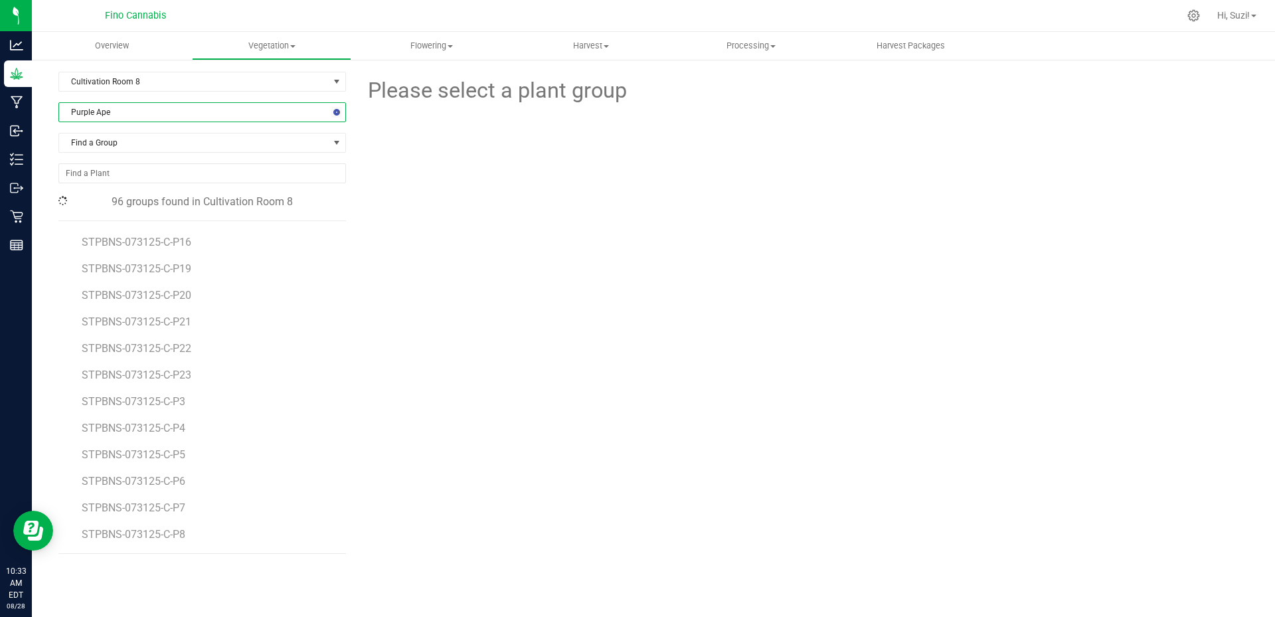
scroll to position [104, 0]
click at [179, 431] on span "PRPLAP-082725-C-P37" at bounding box center [138, 428] width 113 height 13
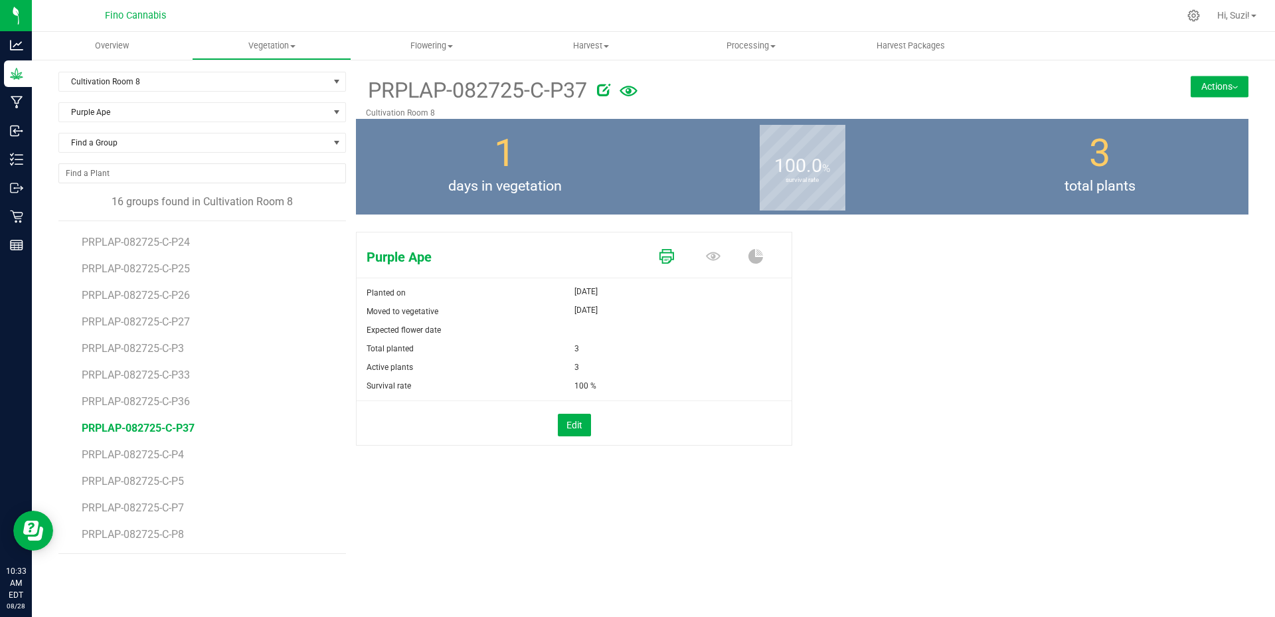
click at [663, 256] on icon at bounding box center [667, 256] width 15 height 15
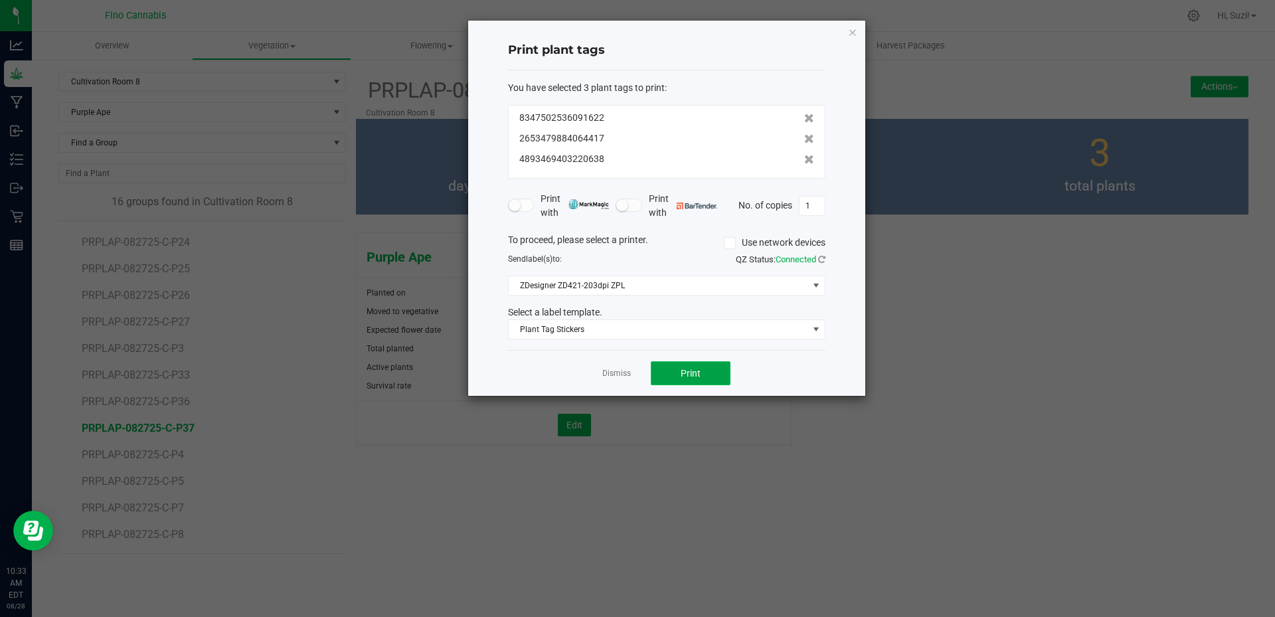
click at [687, 377] on span "Print" at bounding box center [691, 373] width 20 height 11
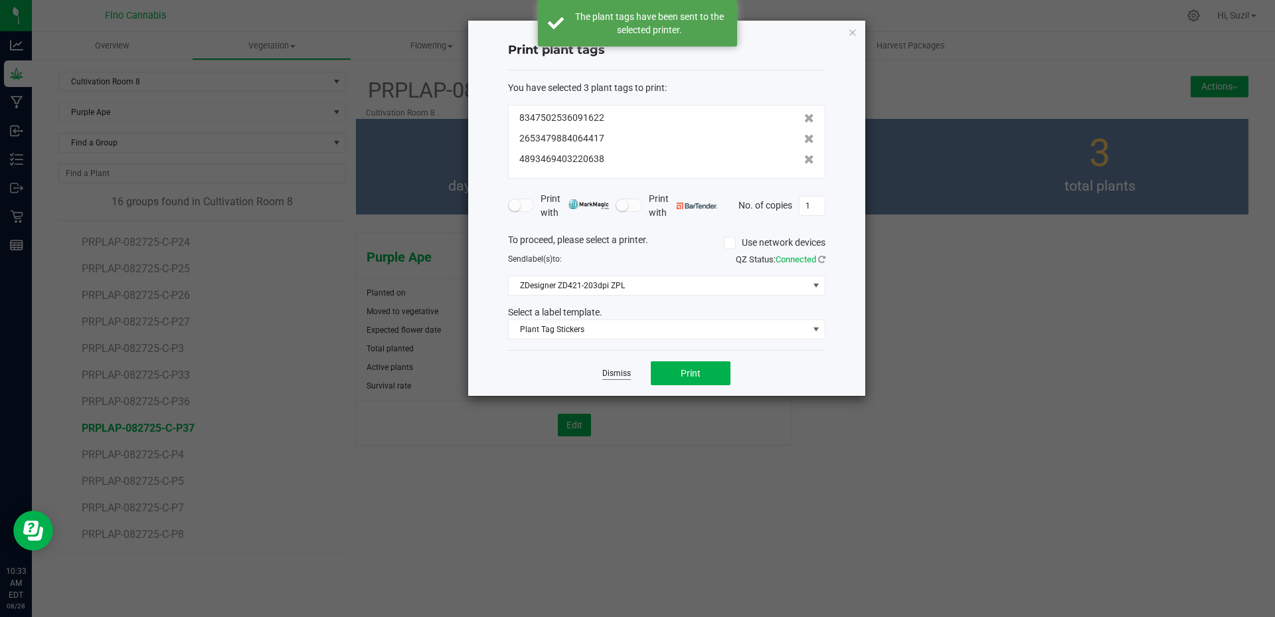
click at [612, 375] on link "Dismiss" at bounding box center [616, 373] width 29 height 11
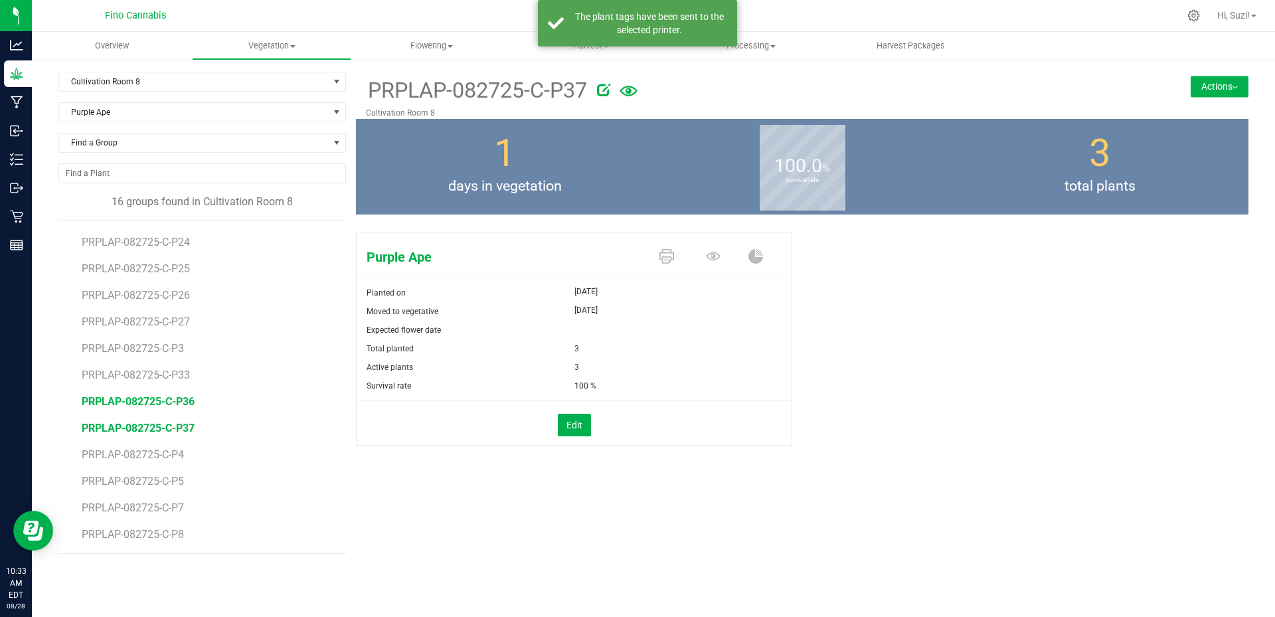
click at [180, 405] on span "PRPLAP-082725-C-P36" at bounding box center [138, 401] width 113 height 13
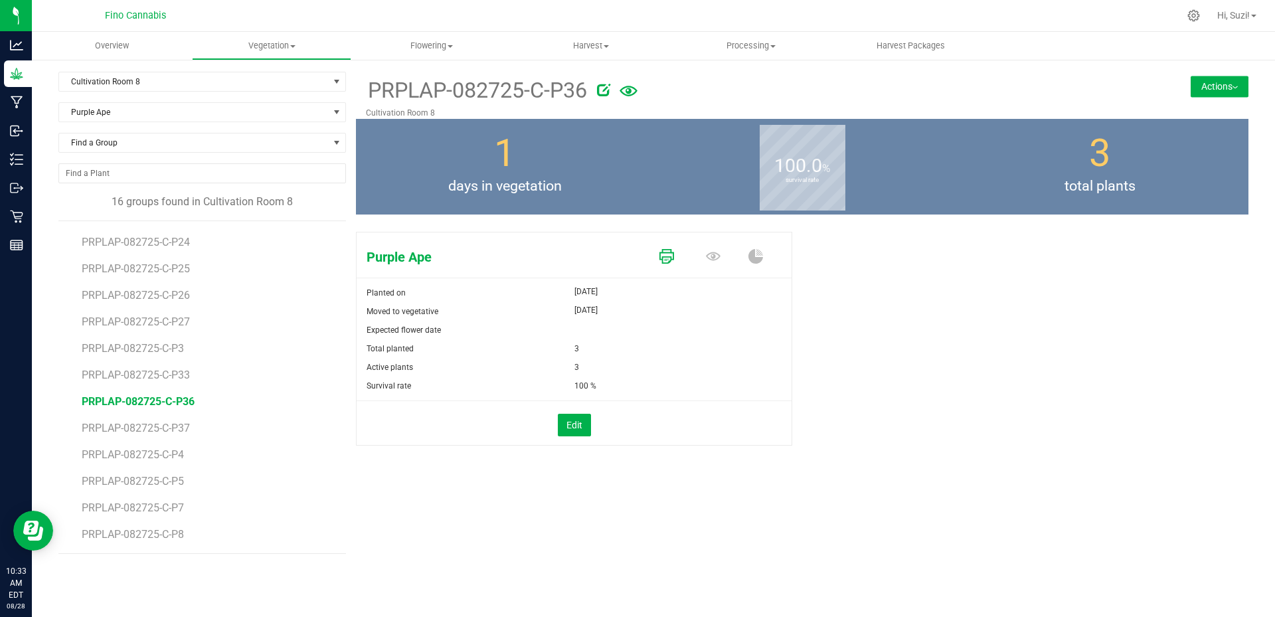
click at [666, 262] on icon at bounding box center [667, 256] width 15 height 15
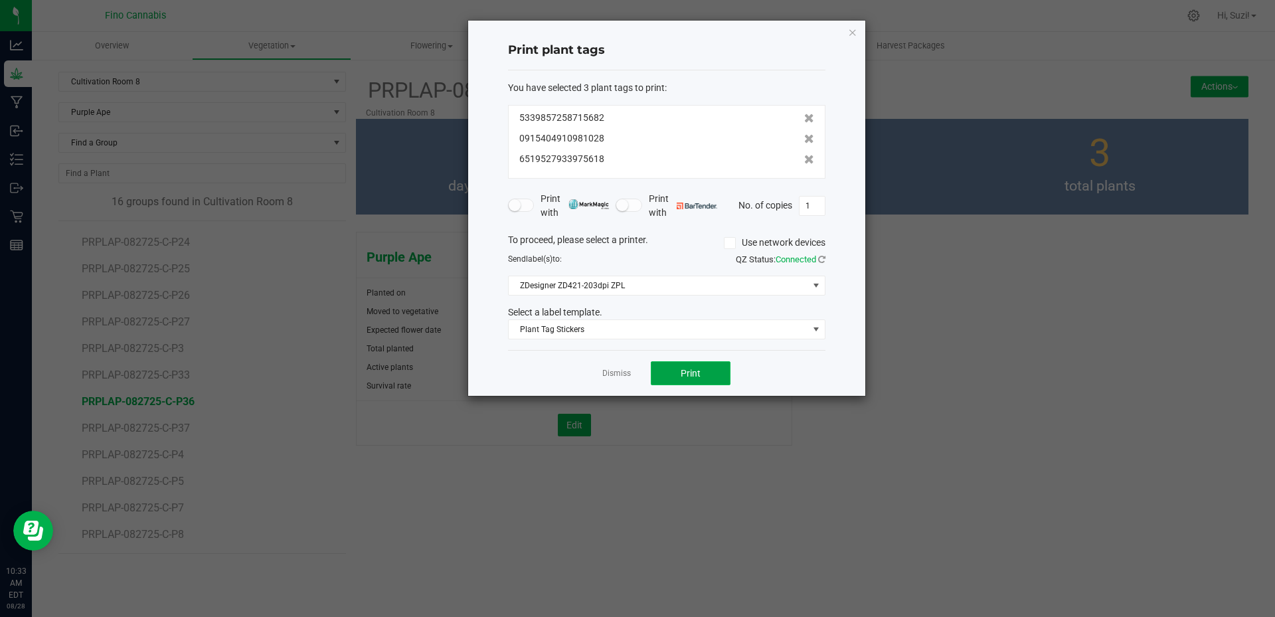
click at [673, 371] on button "Print" at bounding box center [691, 373] width 80 height 24
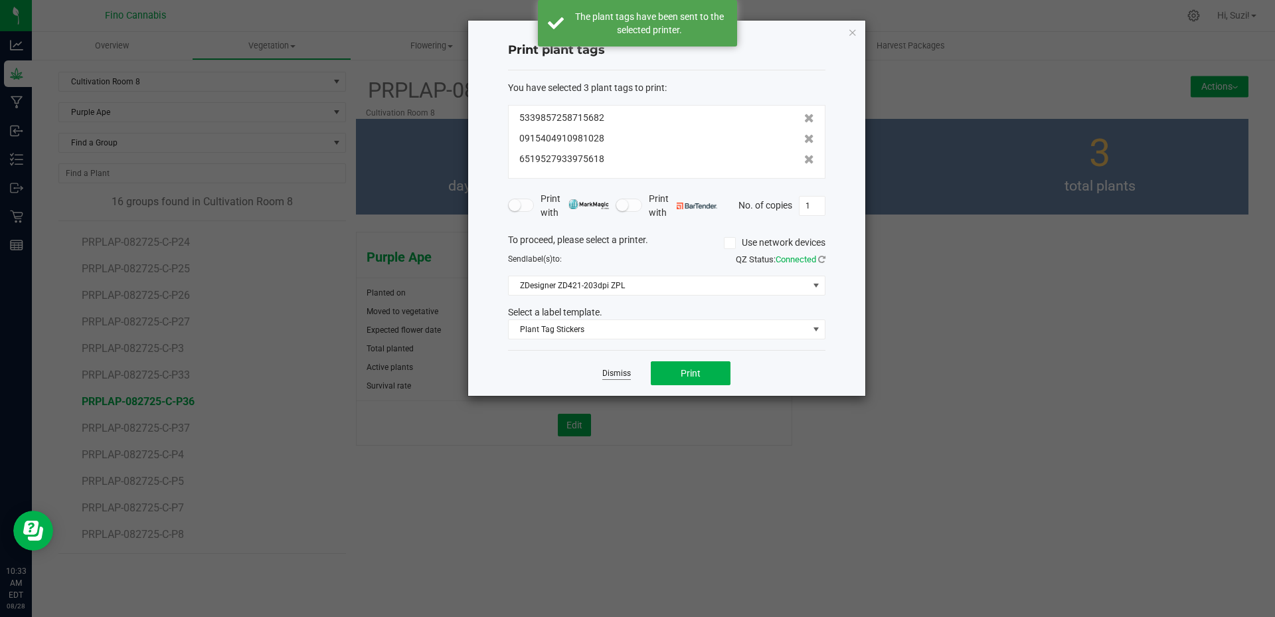
click at [622, 375] on link "Dismiss" at bounding box center [616, 373] width 29 height 11
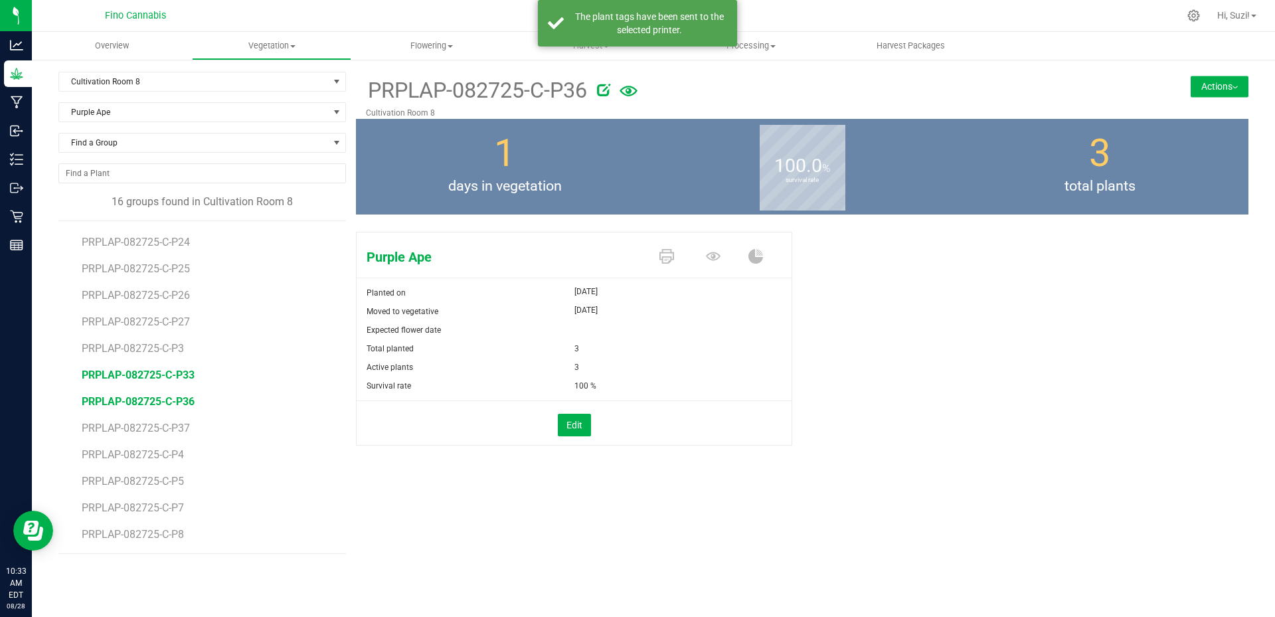
click at [181, 374] on span "PRPLAP-082725-C-P33" at bounding box center [138, 375] width 113 height 13
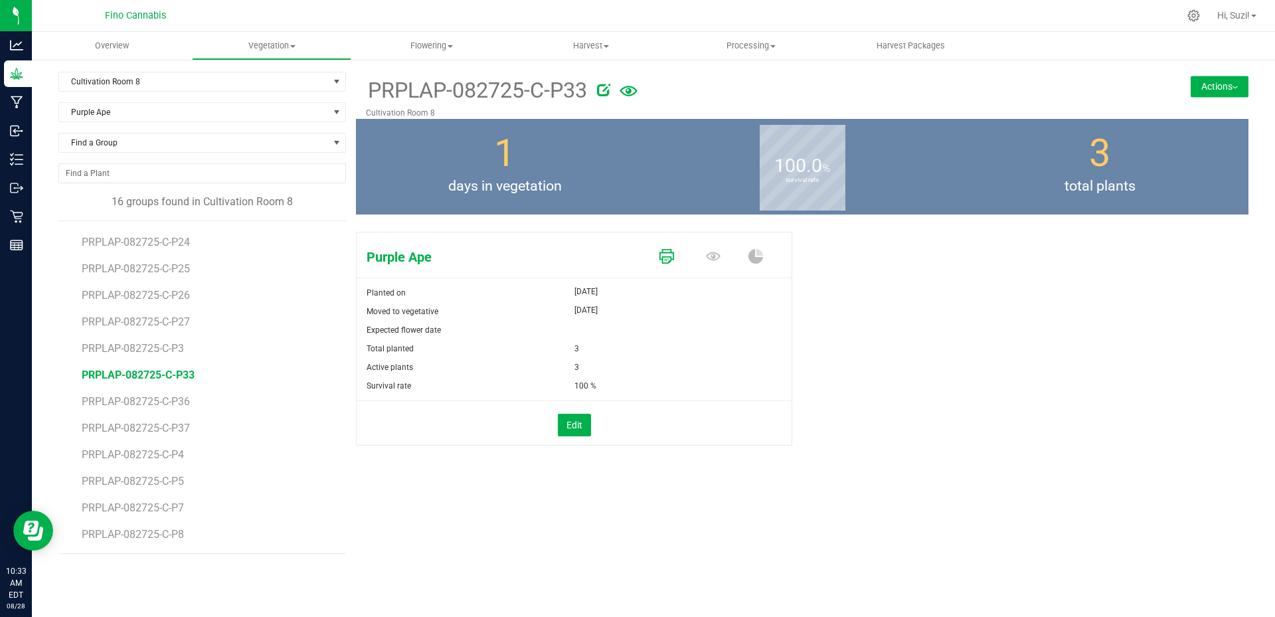
click at [673, 256] on icon at bounding box center [667, 256] width 15 height 15
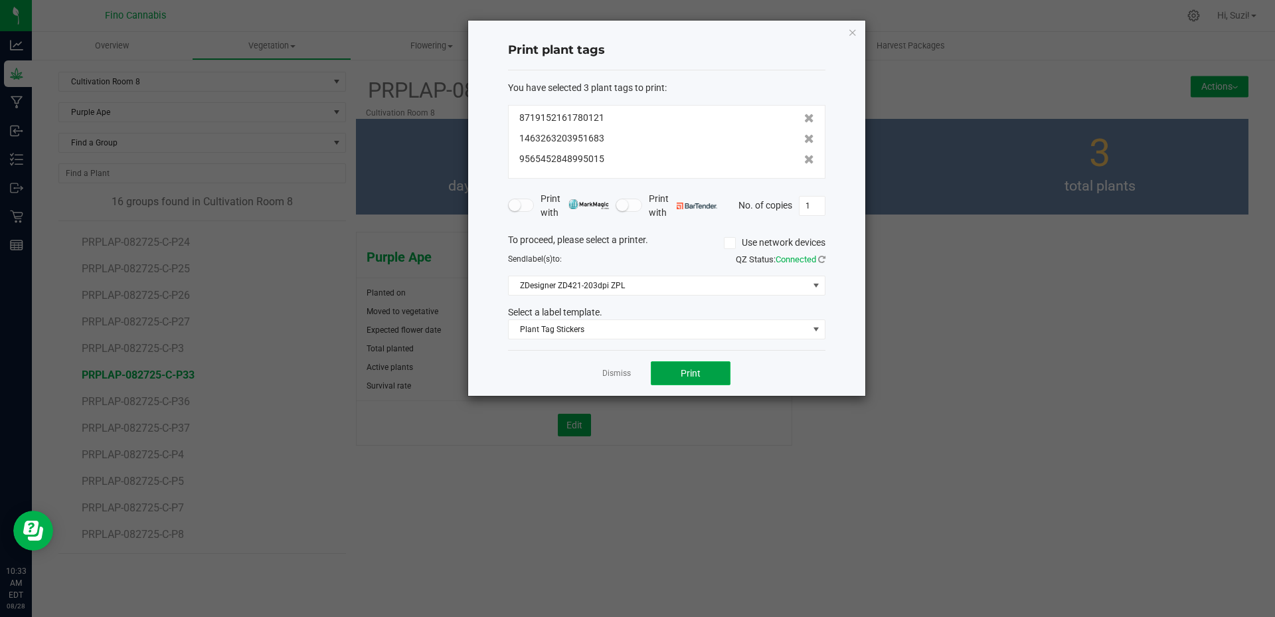
click at [681, 369] on span "Print" at bounding box center [691, 373] width 20 height 11
click at [618, 371] on link "Dismiss" at bounding box center [616, 373] width 29 height 11
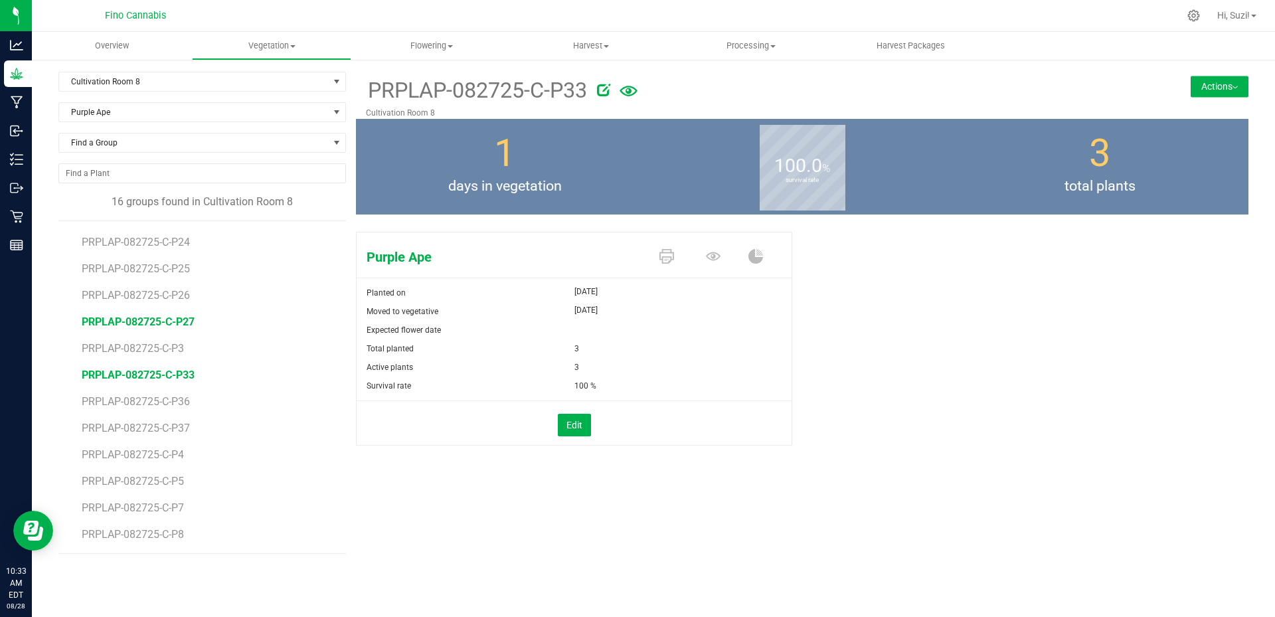
click at [179, 322] on span "PRPLAP-082725-C-P27" at bounding box center [138, 321] width 113 height 13
click at [668, 260] on icon at bounding box center [667, 256] width 15 height 15
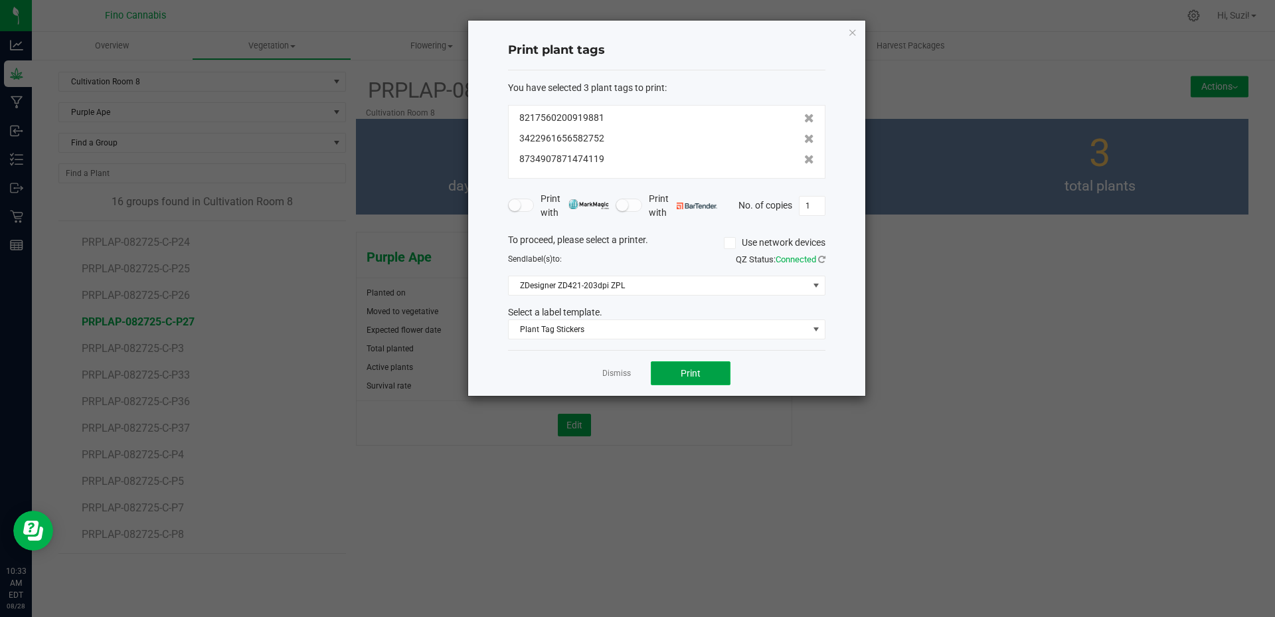
click at [690, 377] on span "Print" at bounding box center [691, 373] width 20 height 11
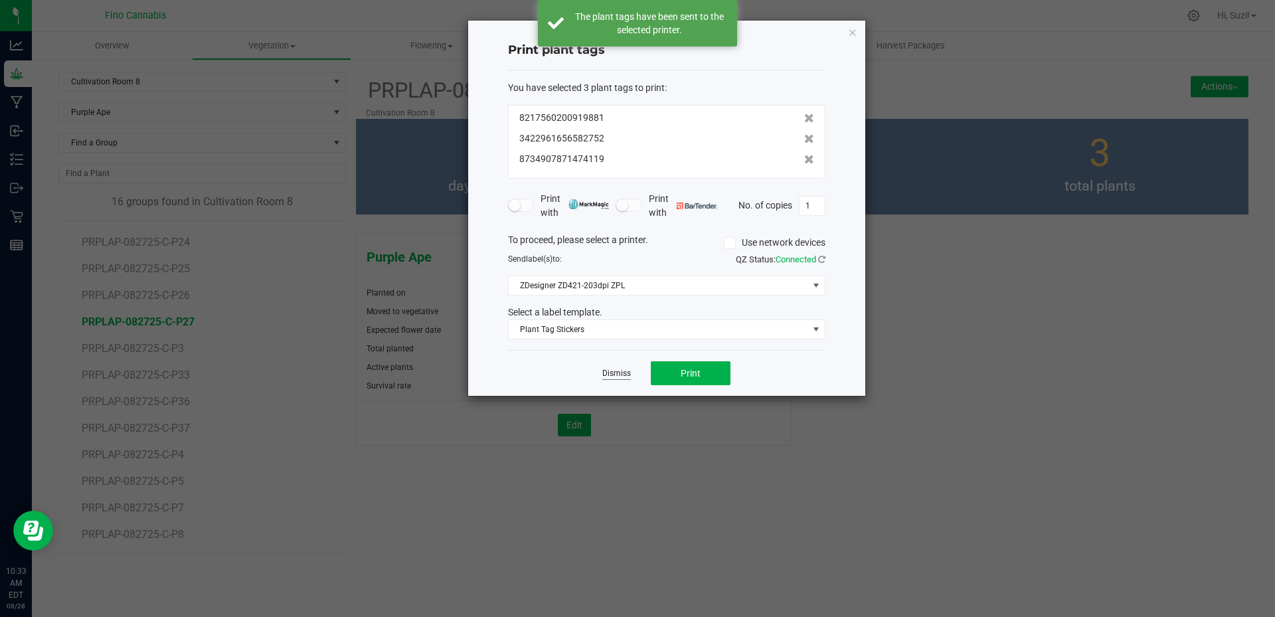
click at [622, 372] on link "Dismiss" at bounding box center [616, 373] width 29 height 11
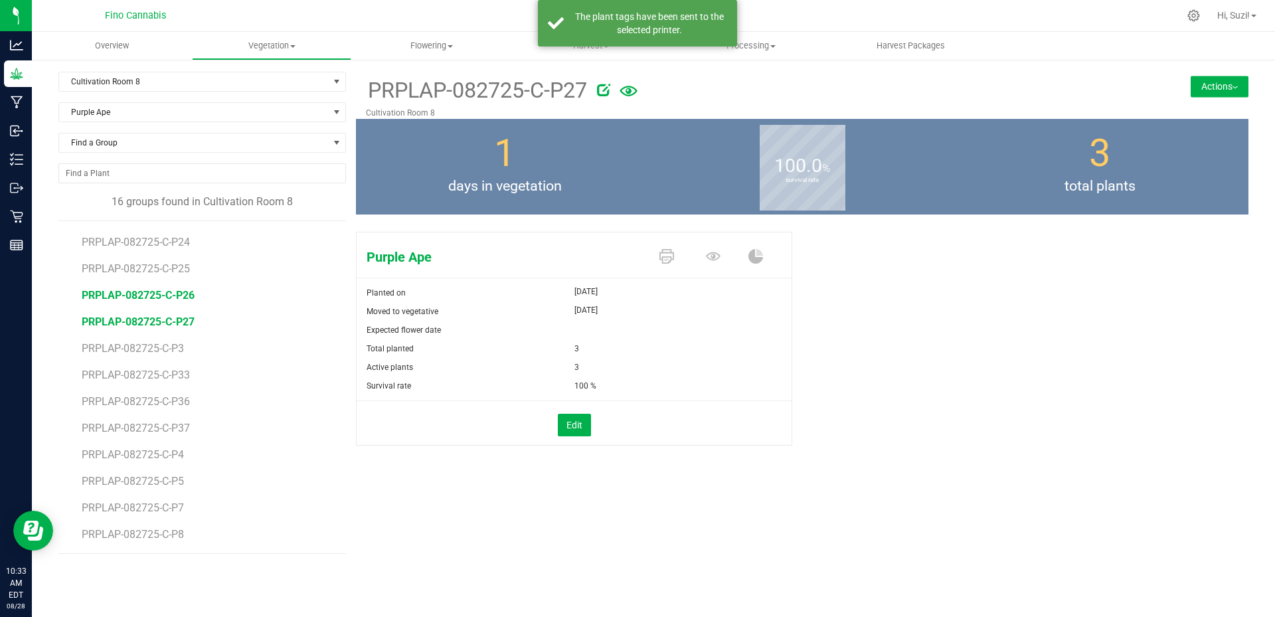
click at [187, 297] on span "PRPLAP-082725-C-P26" at bounding box center [138, 295] width 113 height 13
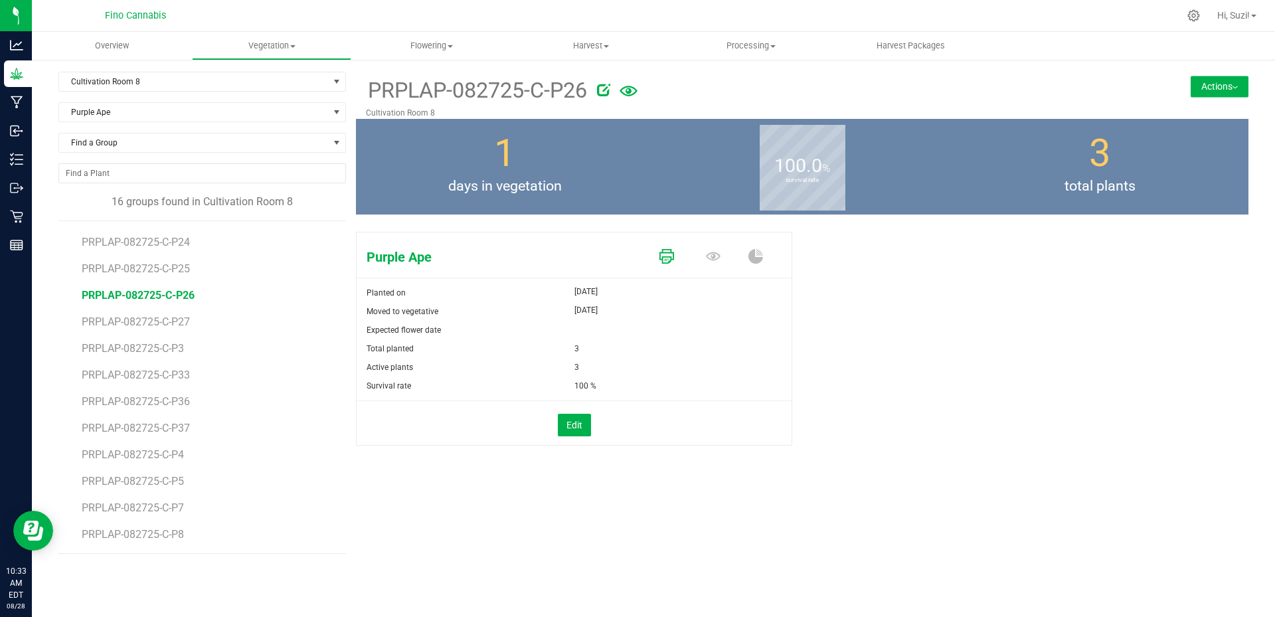
click at [666, 263] on icon at bounding box center [667, 256] width 15 height 15
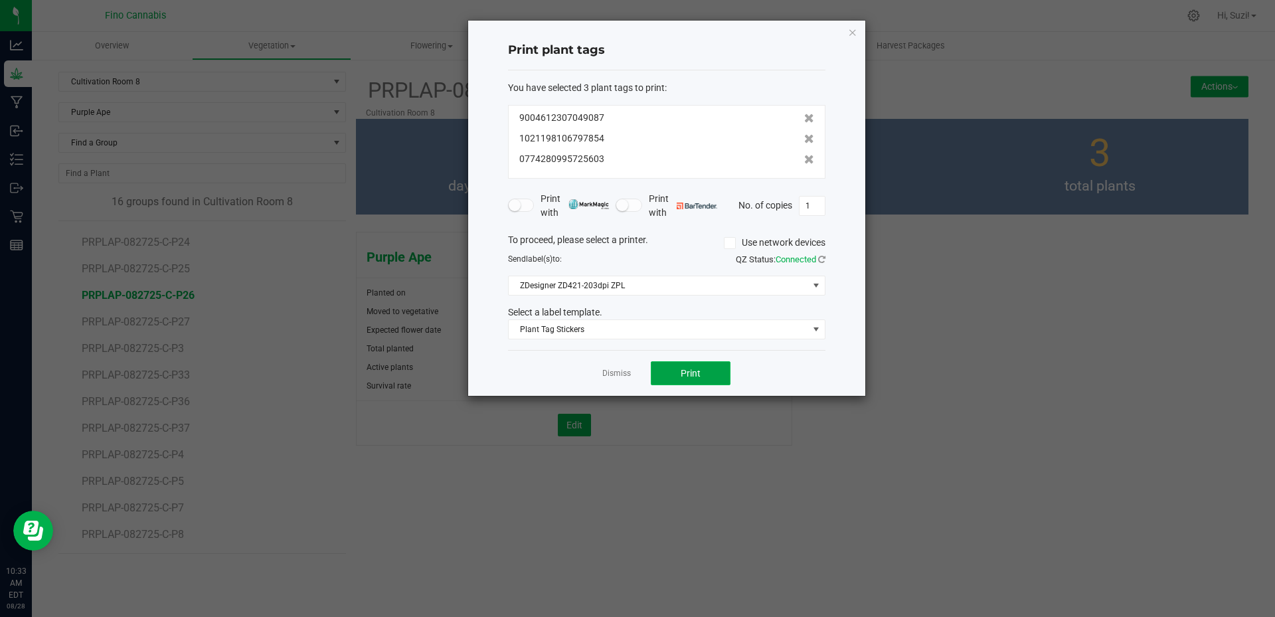
click at [685, 376] on span "Print" at bounding box center [691, 373] width 20 height 11
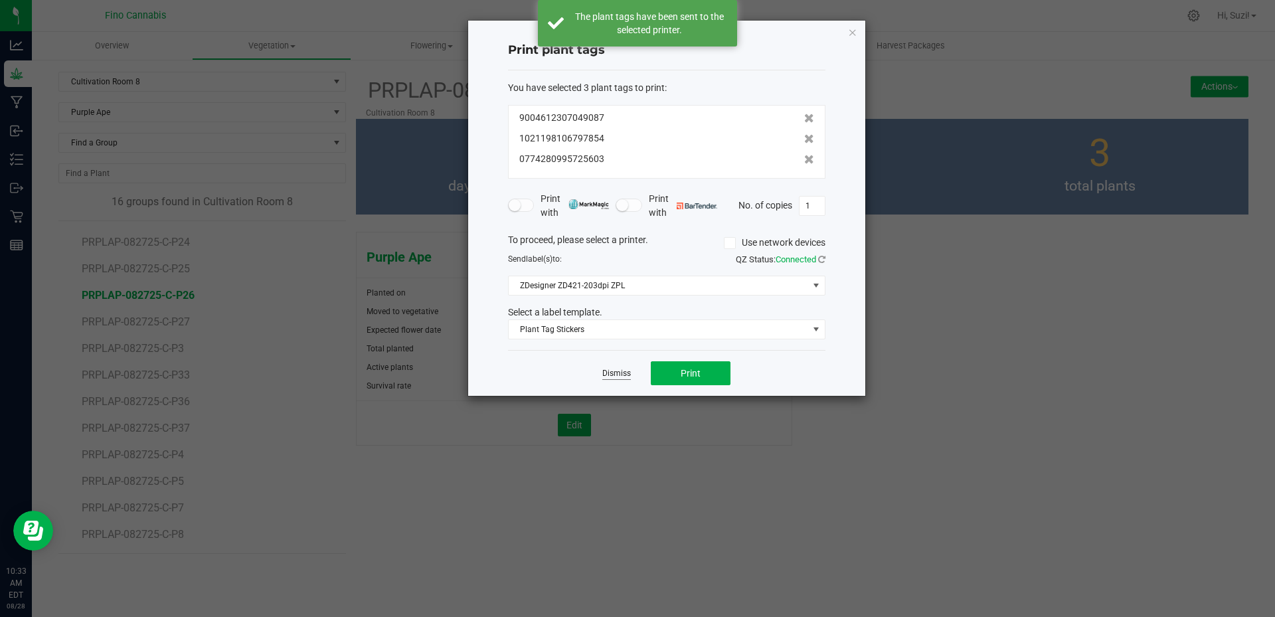
click at [618, 372] on link "Dismiss" at bounding box center [616, 373] width 29 height 11
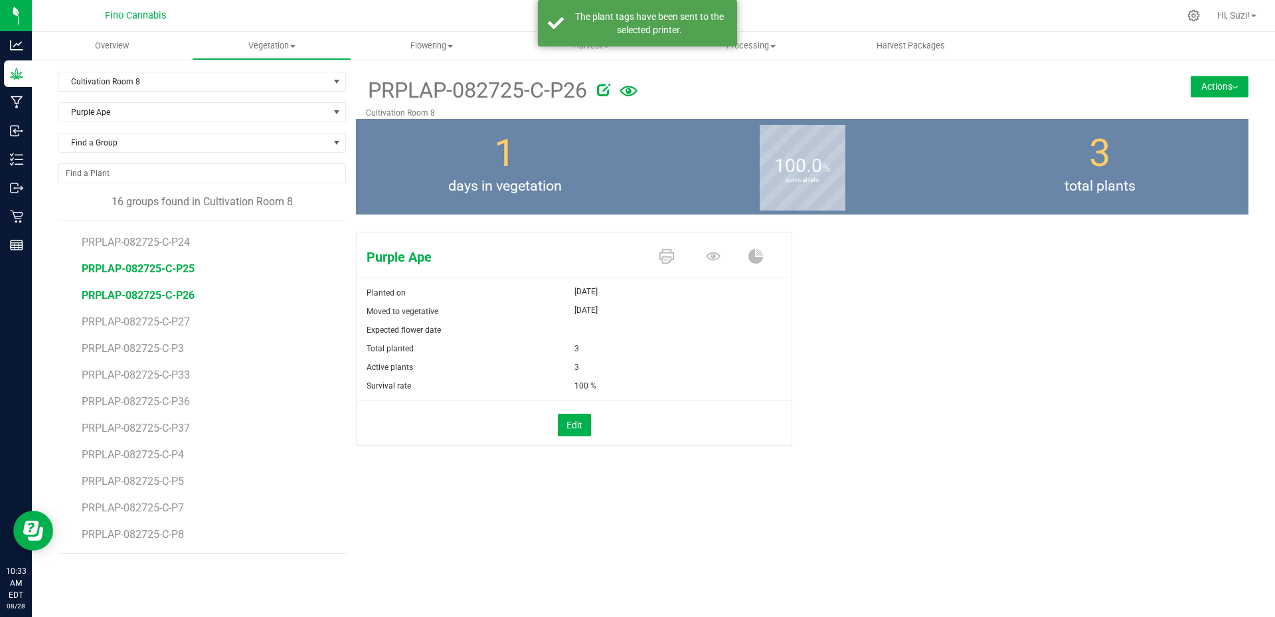
click at [165, 267] on span "PRPLAP-082725-C-P25" at bounding box center [138, 268] width 113 height 13
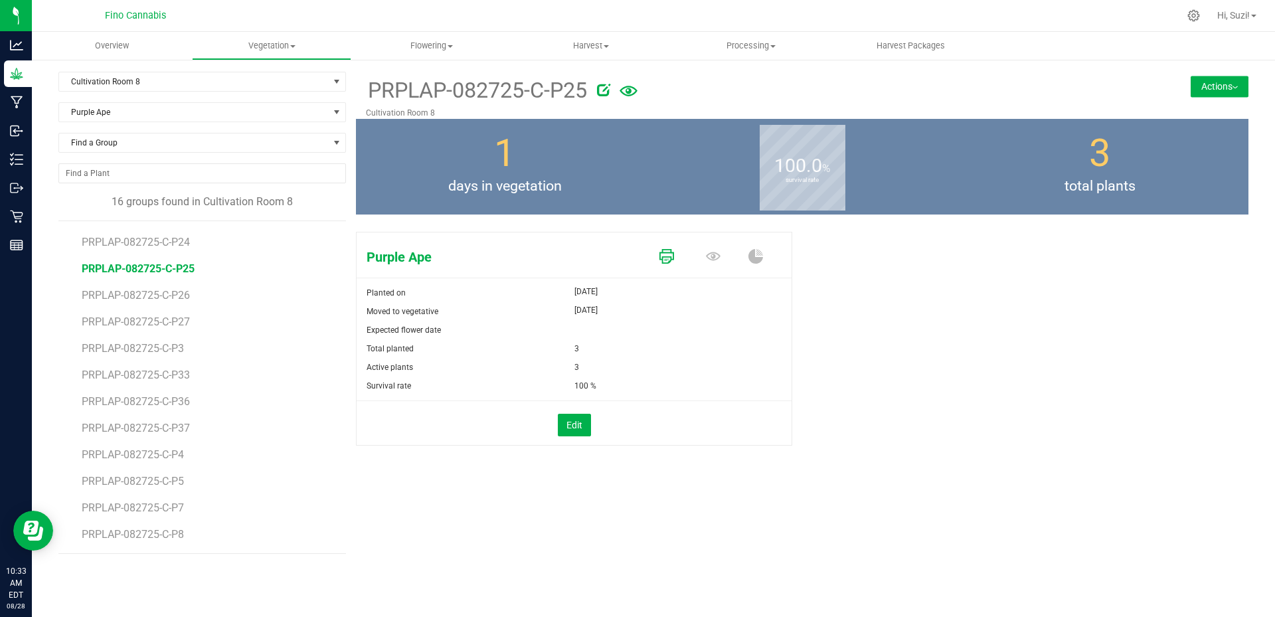
click at [663, 261] on icon at bounding box center [667, 256] width 15 height 15
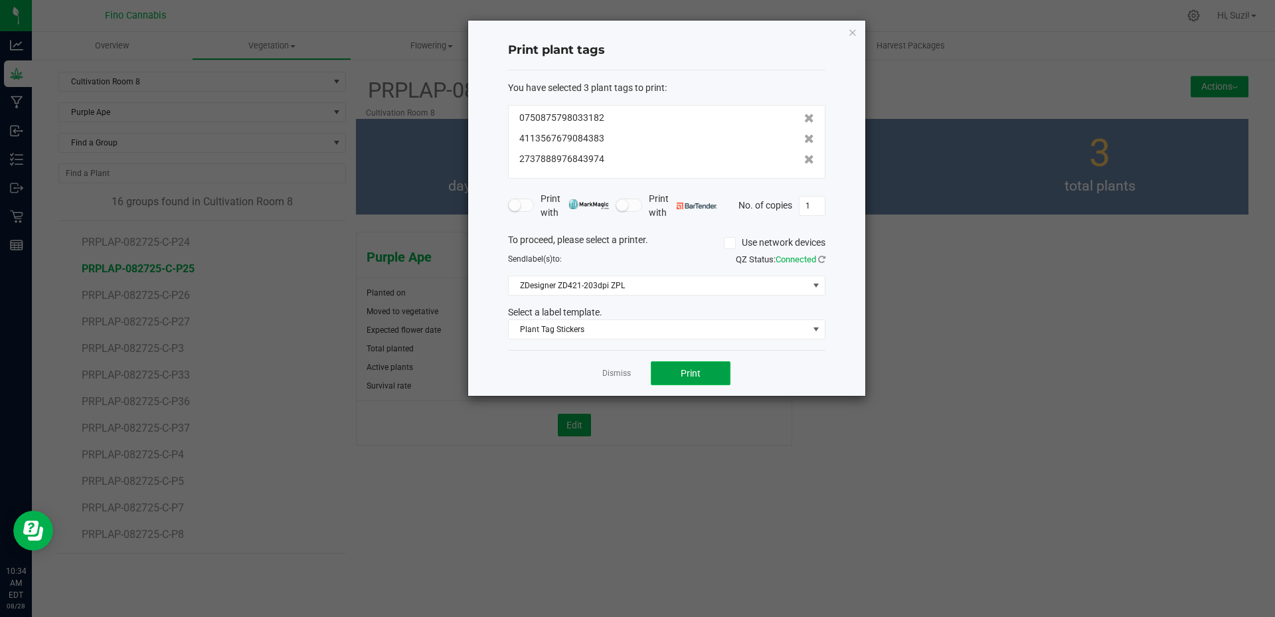
click at [681, 367] on button "Print" at bounding box center [691, 373] width 80 height 24
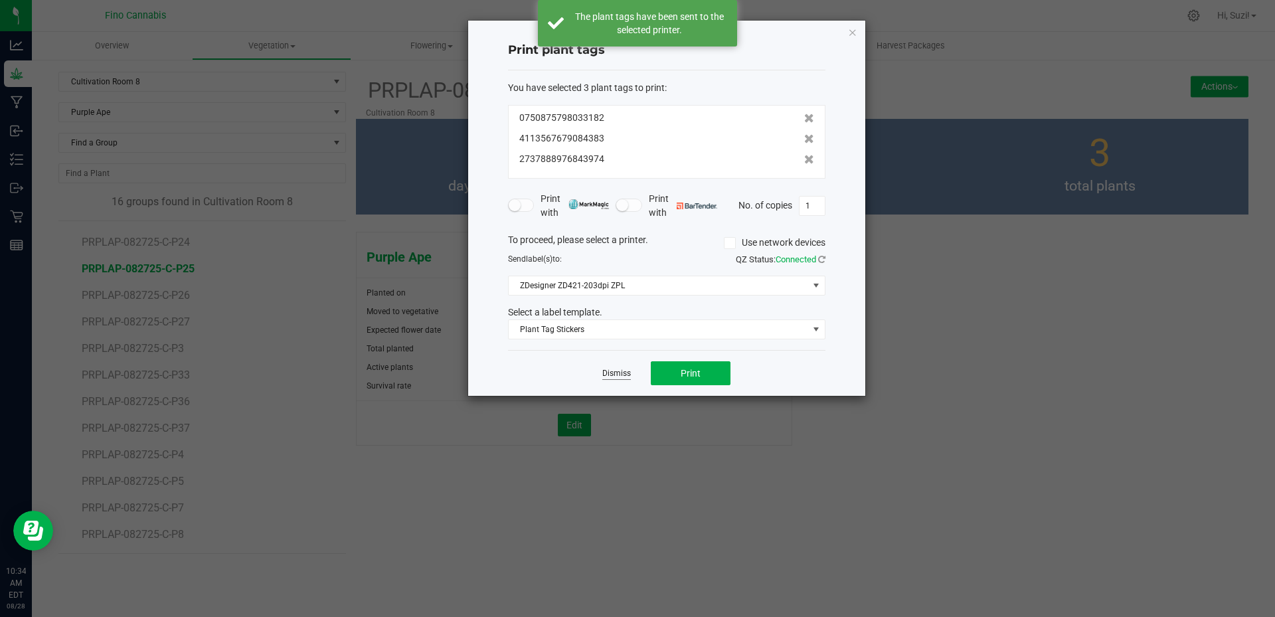
click at [612, 370] on link "Dismiss" at bounding box center [616, 373] width 29 height 11
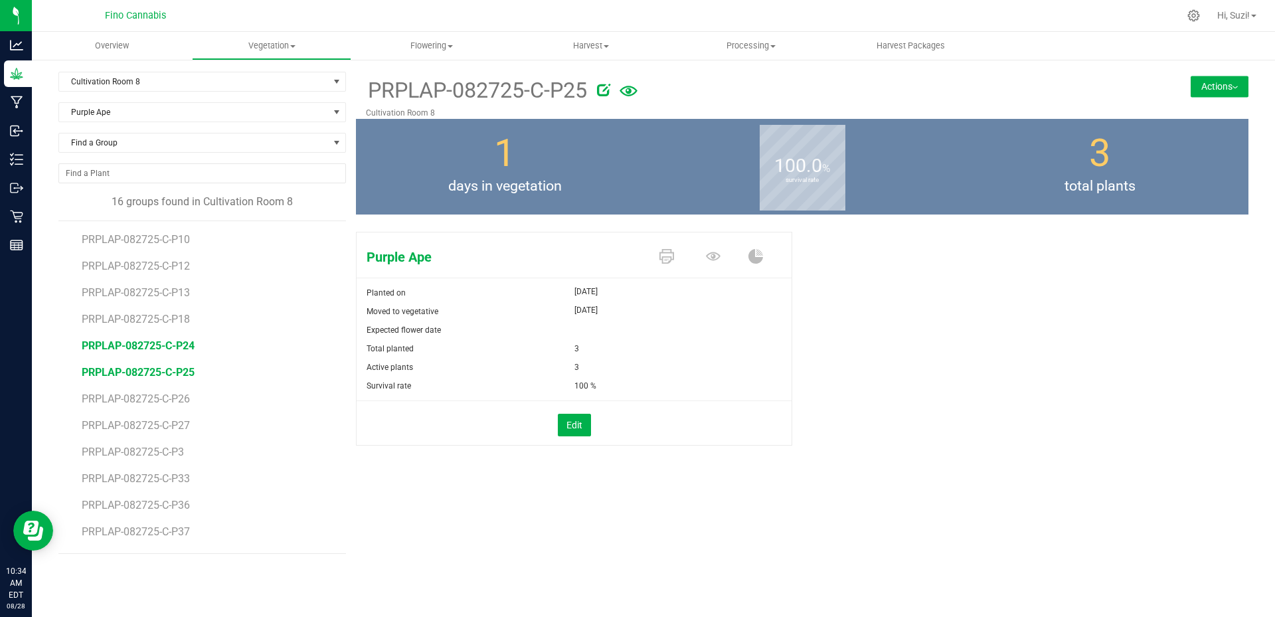
click at [189, 341] on span "PRPLAP-082725-C-P24" at bounding box center [138, 345] width 113 height 13
click at [671, 258] on icon at bounding box center [667, 256] width 15 height 15
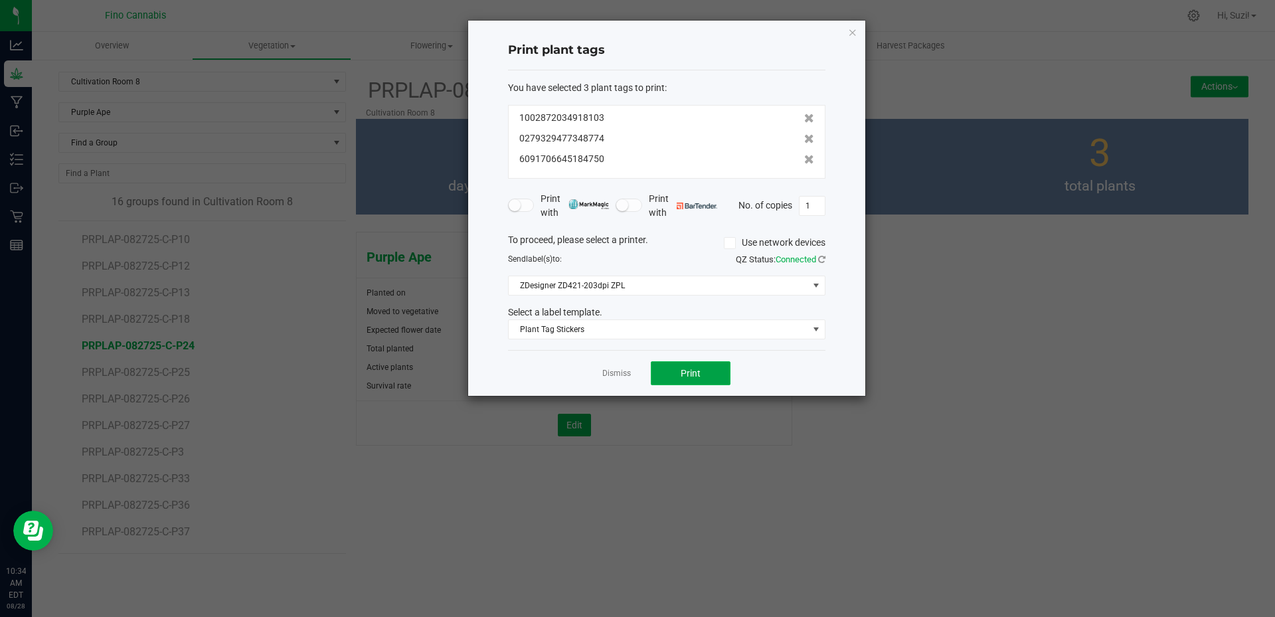
click at [712, 365] on button "Print" at bounding box center [691, 373] width 80 height 24
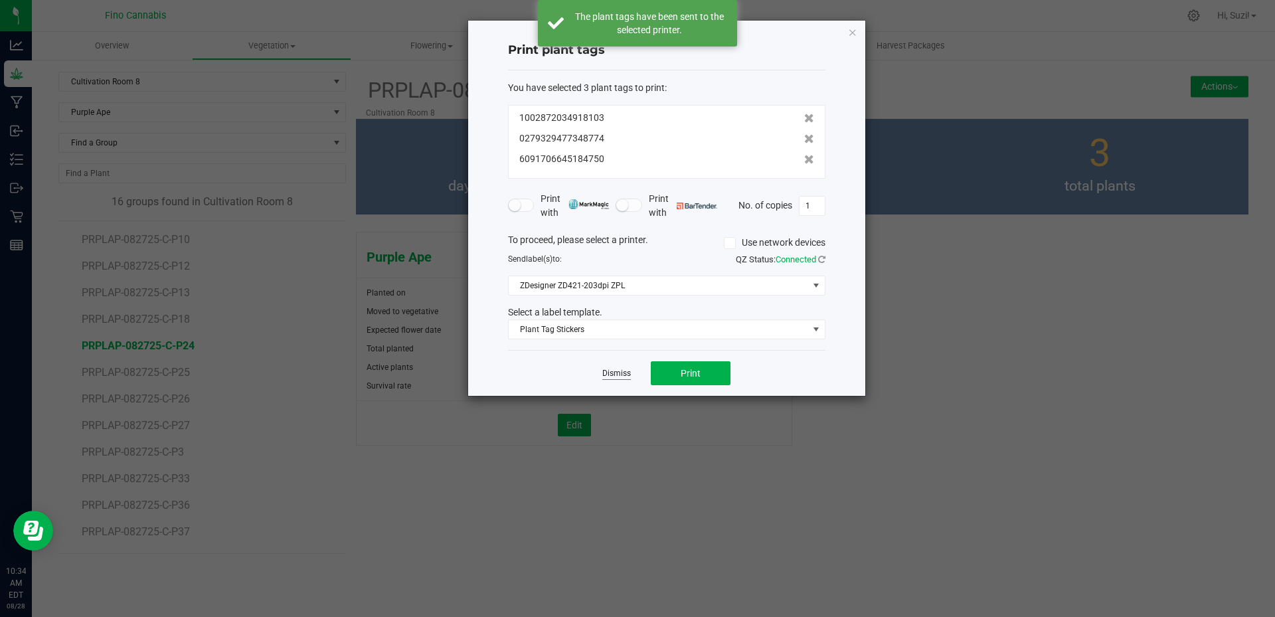
click at [613, 372] on link "Dismiss" at bounding box center [616, 373] width 29 height 11
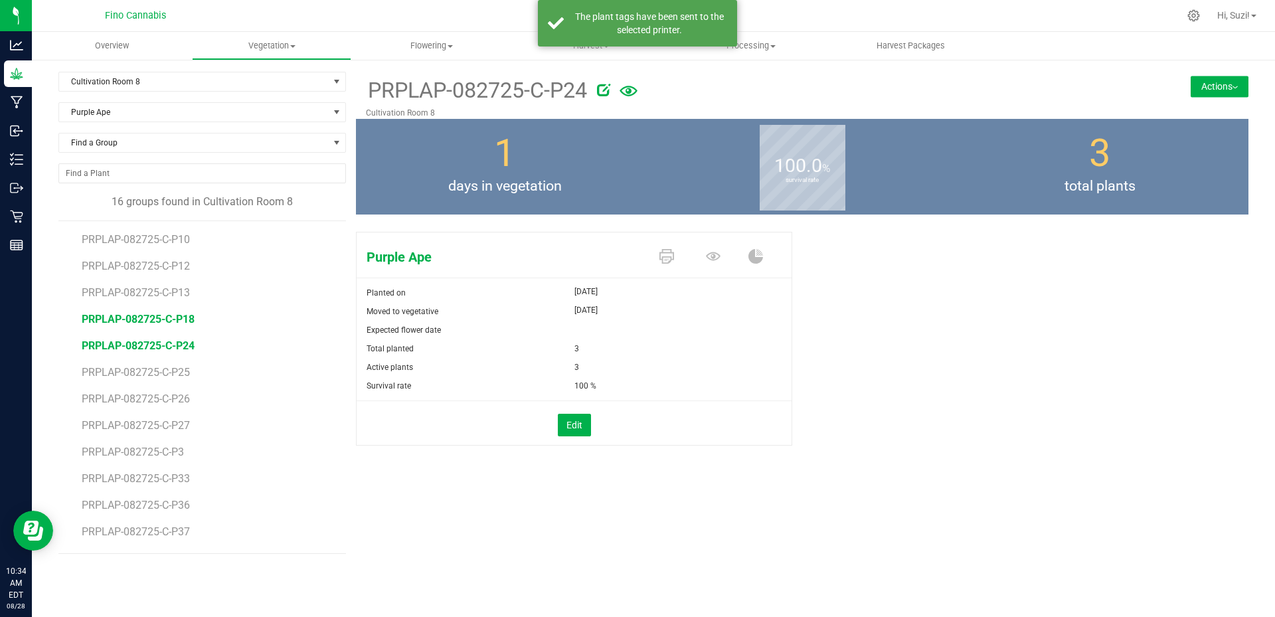
click at [151, 322] on span "PRPLAP-082725-C-P18" at bounding box center [138, 319] width 113 height 13
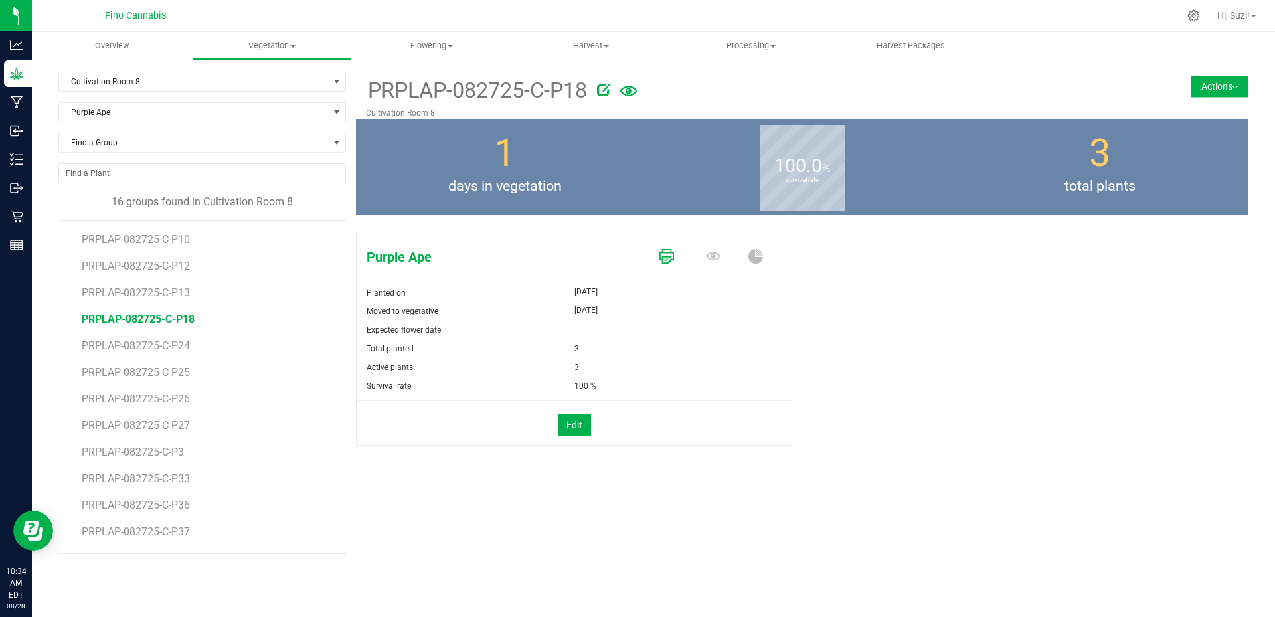
click at [664, 249] on icon at bounding box center [667, 256] width 15 height 15
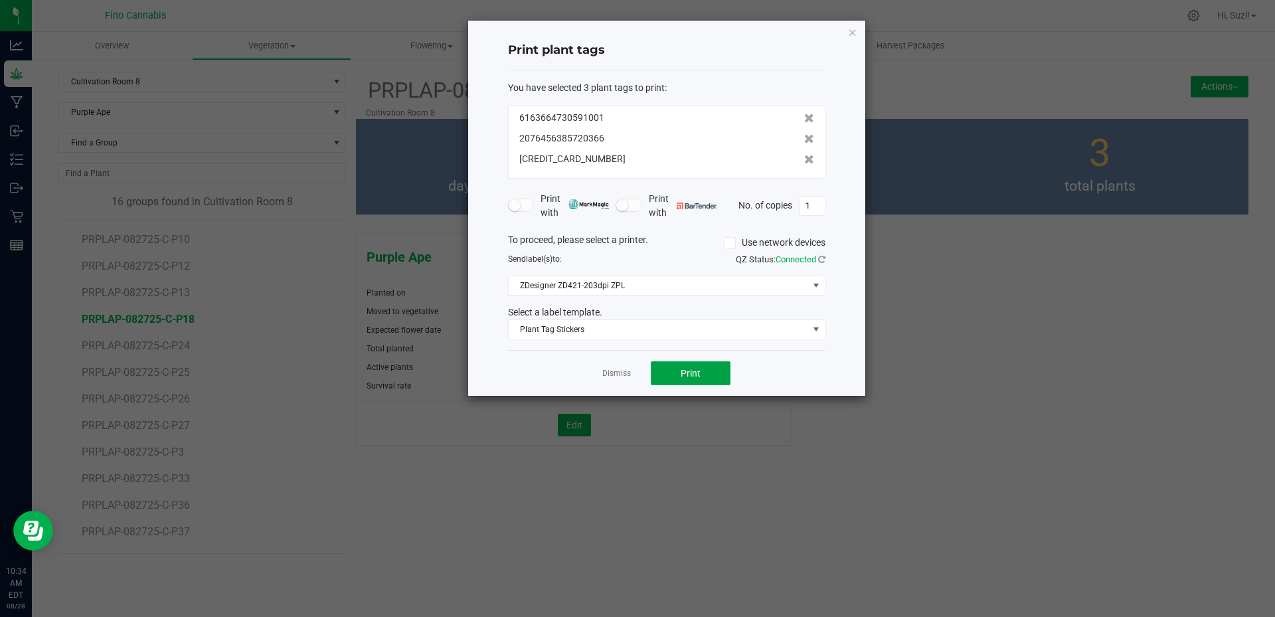
click at [685, 375] on span "Print" at bounding box center [691, 373] width 20 height 11
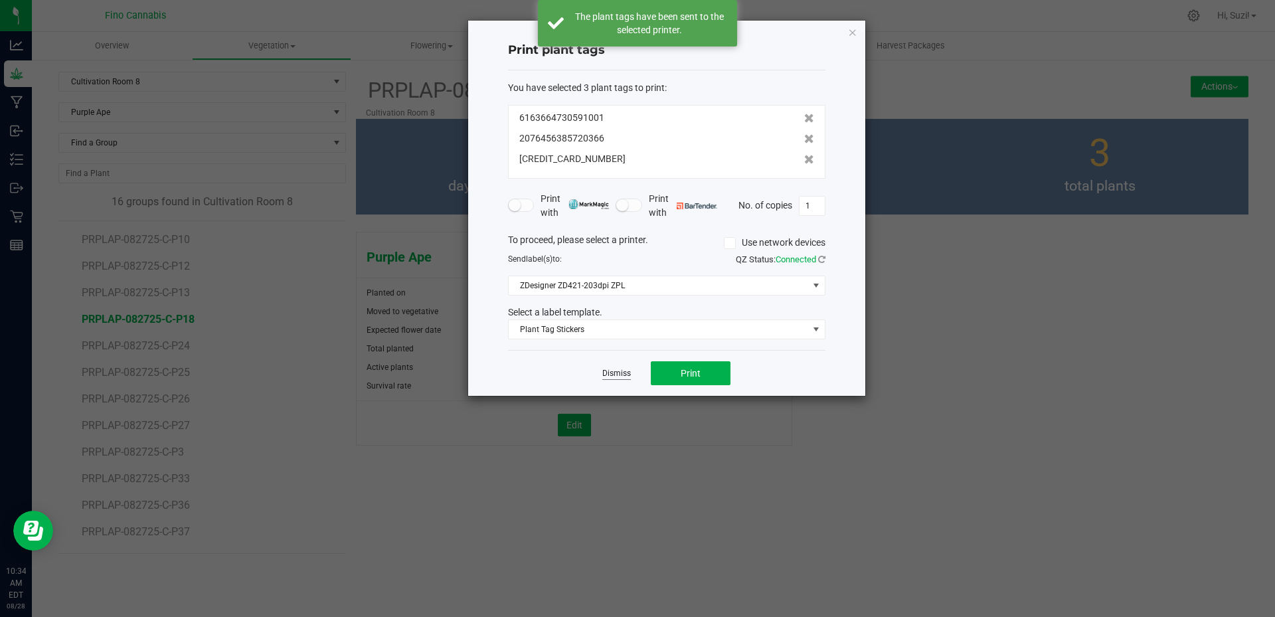
click at [612, 371] on link "Dismiss" at bounding box center [616, 373] width 29 height 11
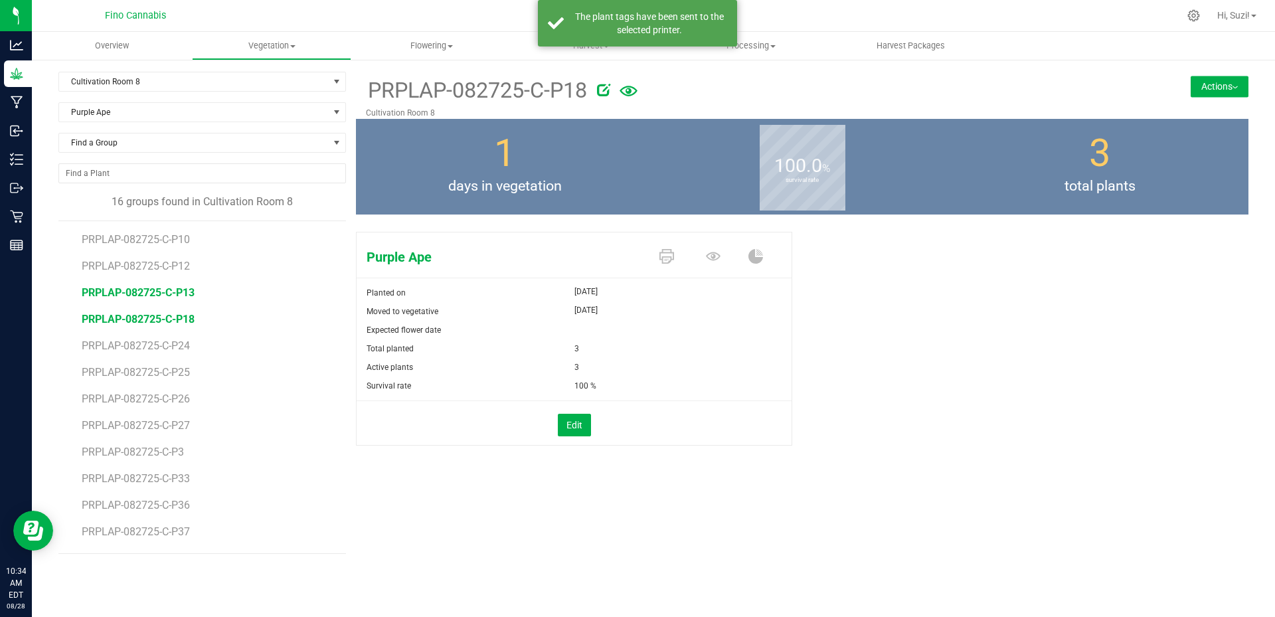
click at [186, 293] on span "PRPLAP-082725-C-P13" at bounding box center [138, 292] width 113 height 13
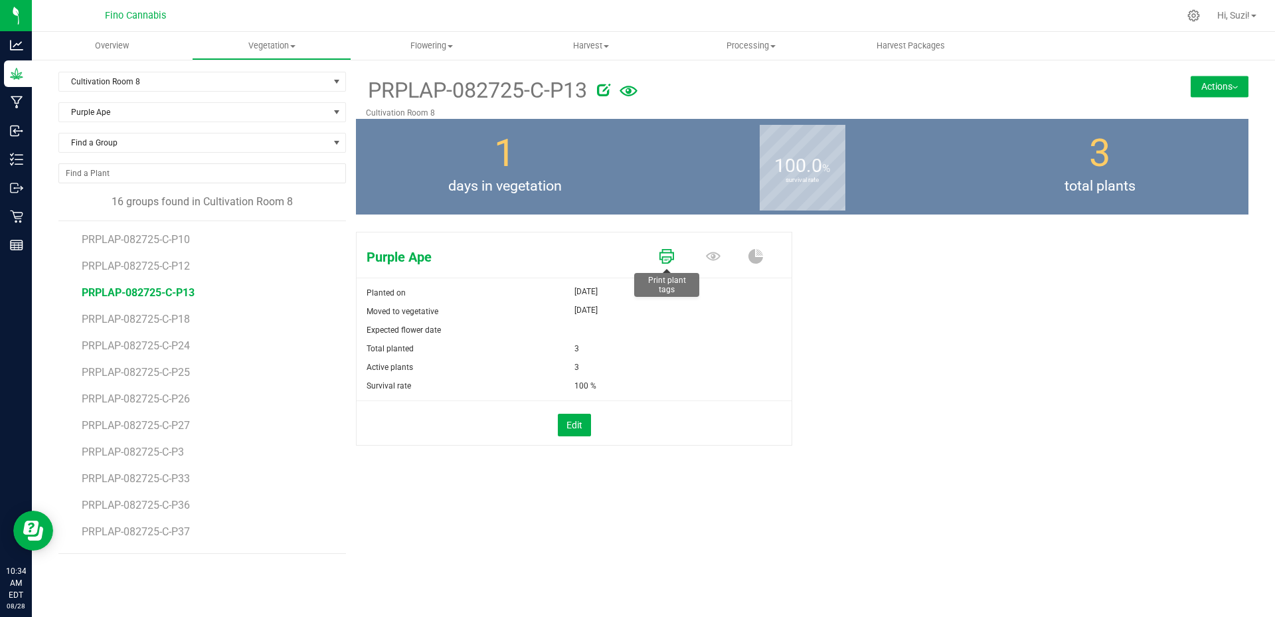
click at [664, 261] on icon at bounding box center [667, 256] width 15 height 15
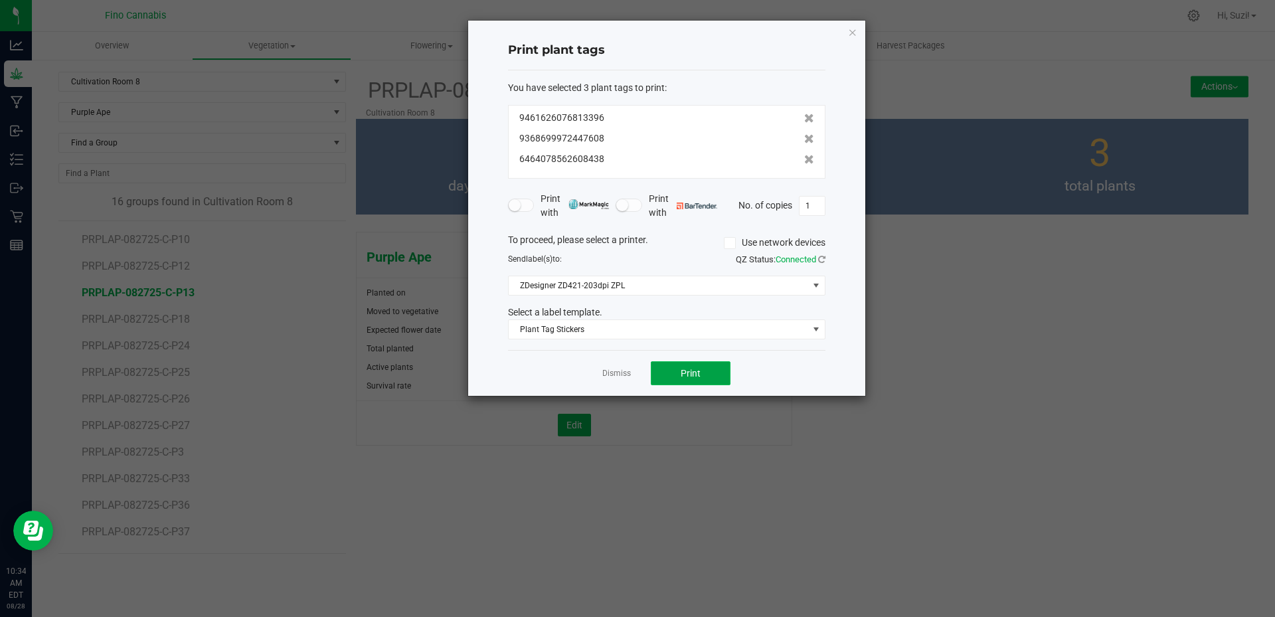
click at [689, 374] on span "Print" at bounding box center [691, 373] width 20 height 11
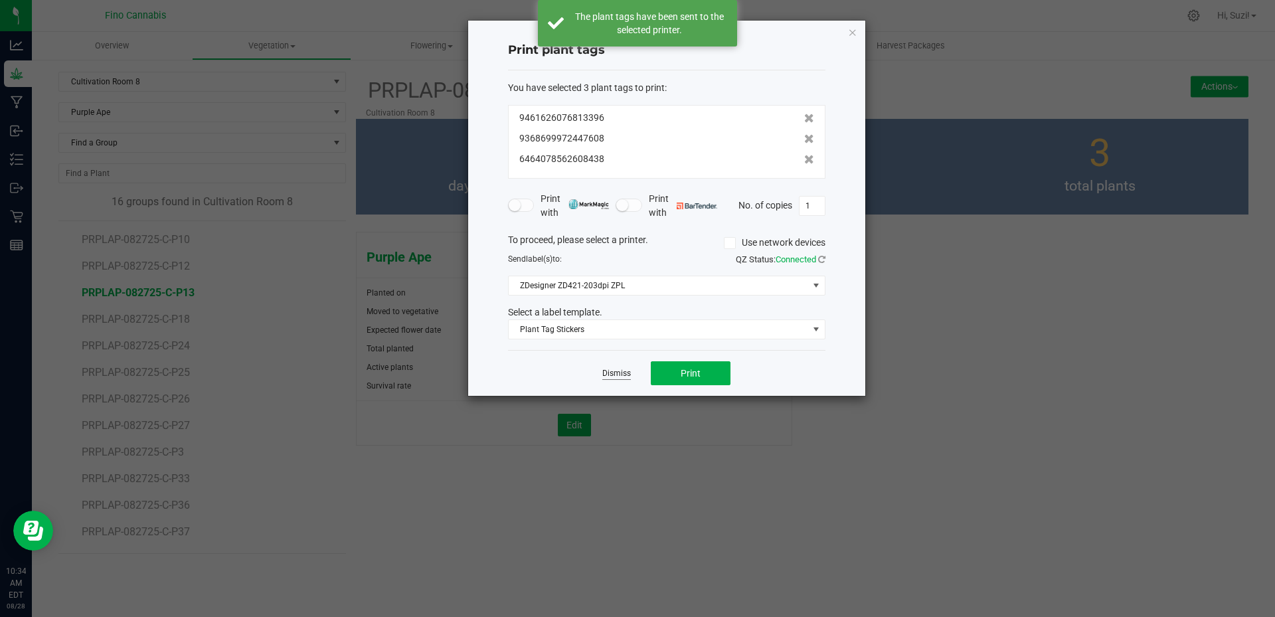
click at [616, 372] on link "Dismiss" at bounding box center [616, 373] width 29 height 11
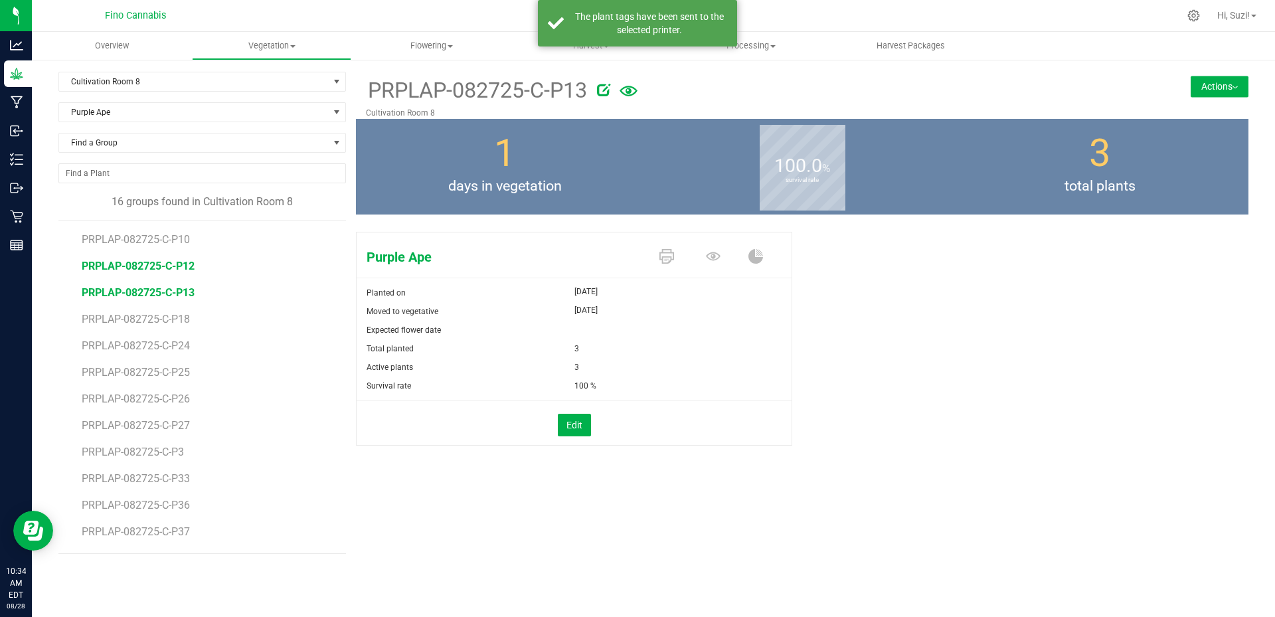
click at [183, 266] on span "PRPLAP-082725-C-P12" at bounding box center [138, 266] width 113 height 13
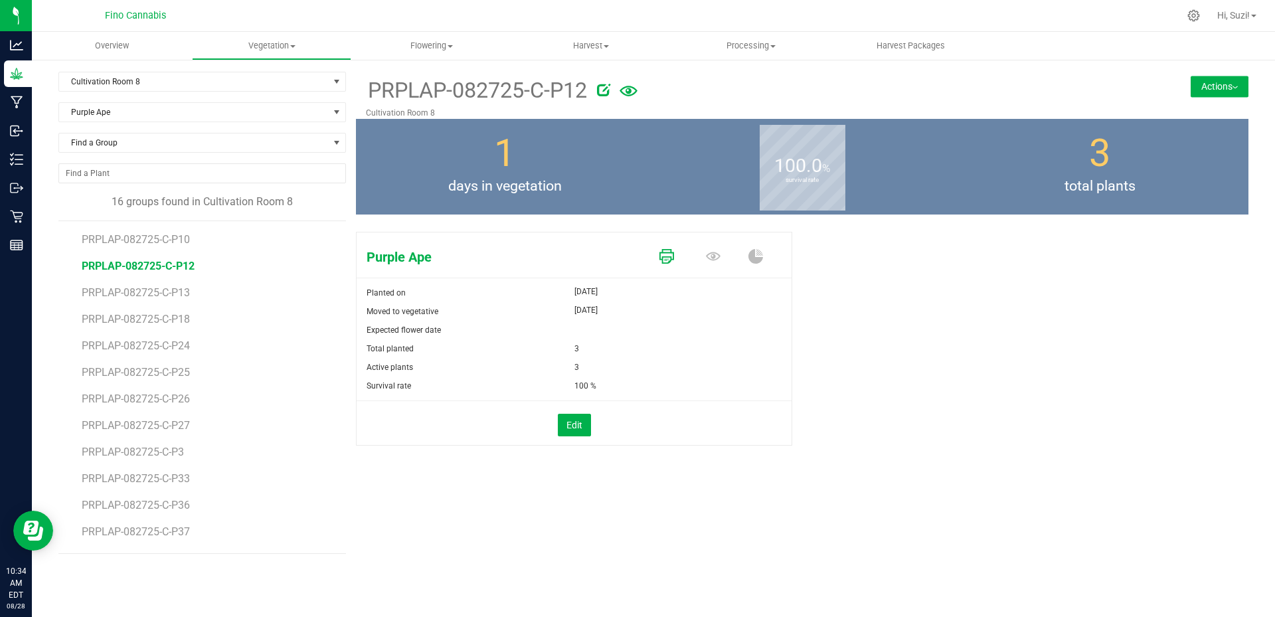
click at [669, 260] on icon at bounding box center [667, 256] width 15 height 15
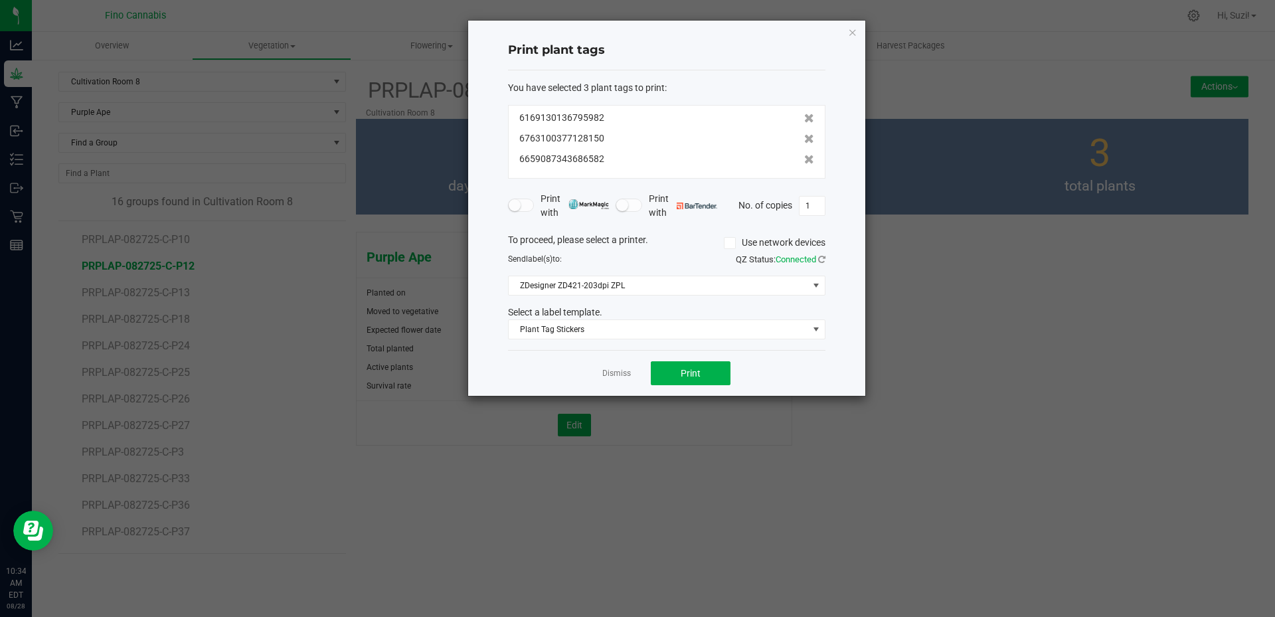
click at [683, 360] on div "Dismiss Print" at bounding box center [666, 373] width 317 height 46
click at [679, 376] on button "Print" at bounding box center [691, 373] width 80 height 24
click at [620, 371] on link "Dismiss" at bounding box center [616, 373] width 29 height 11
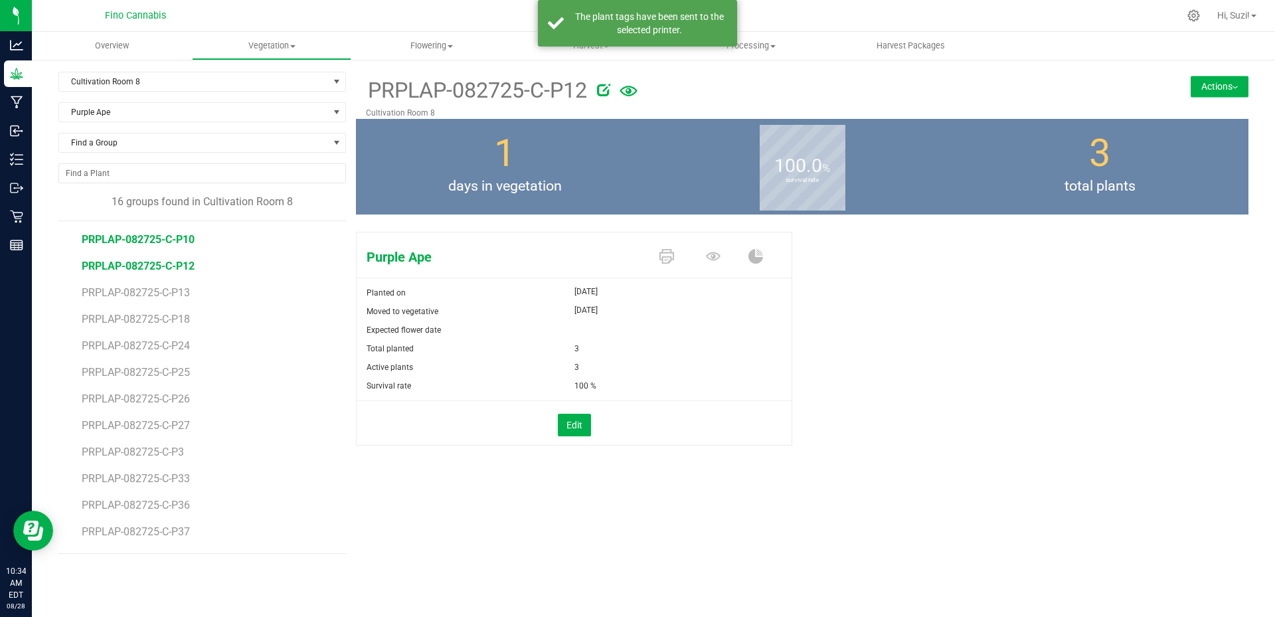
click at [183, 242] on span "PRPLAP-082725-C-P10" at bounding box center [138, 239] width 113 height 13
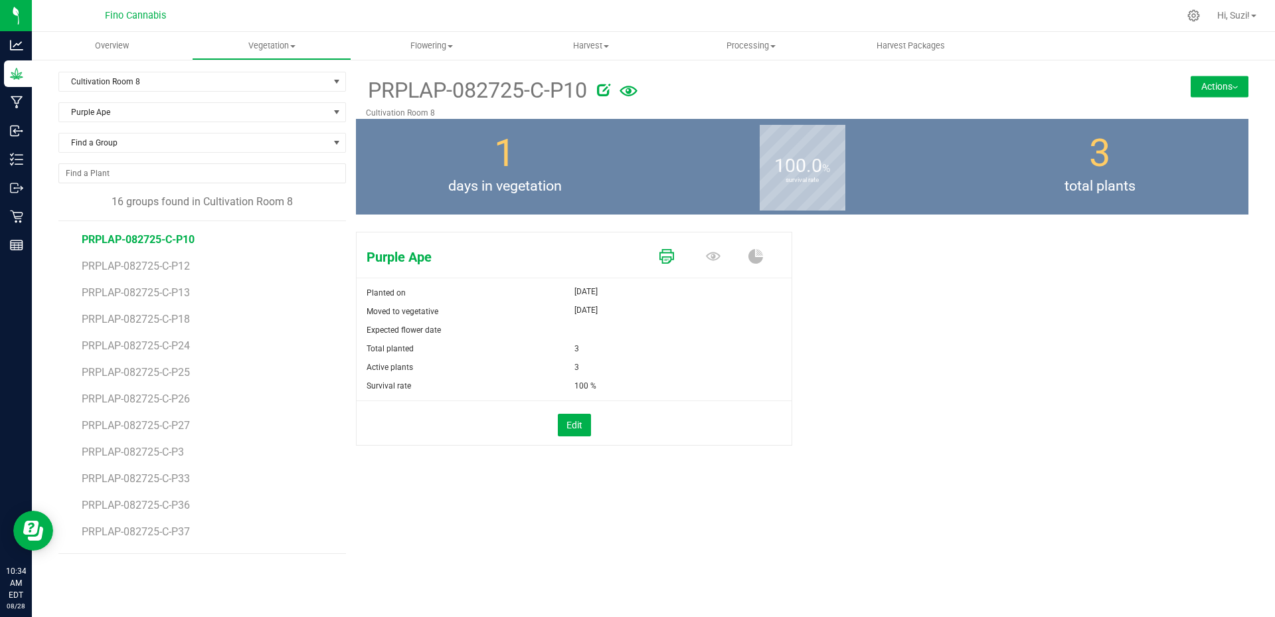
click at [670, 260] on icon at bounding box center [667, 256] width 15 height 15
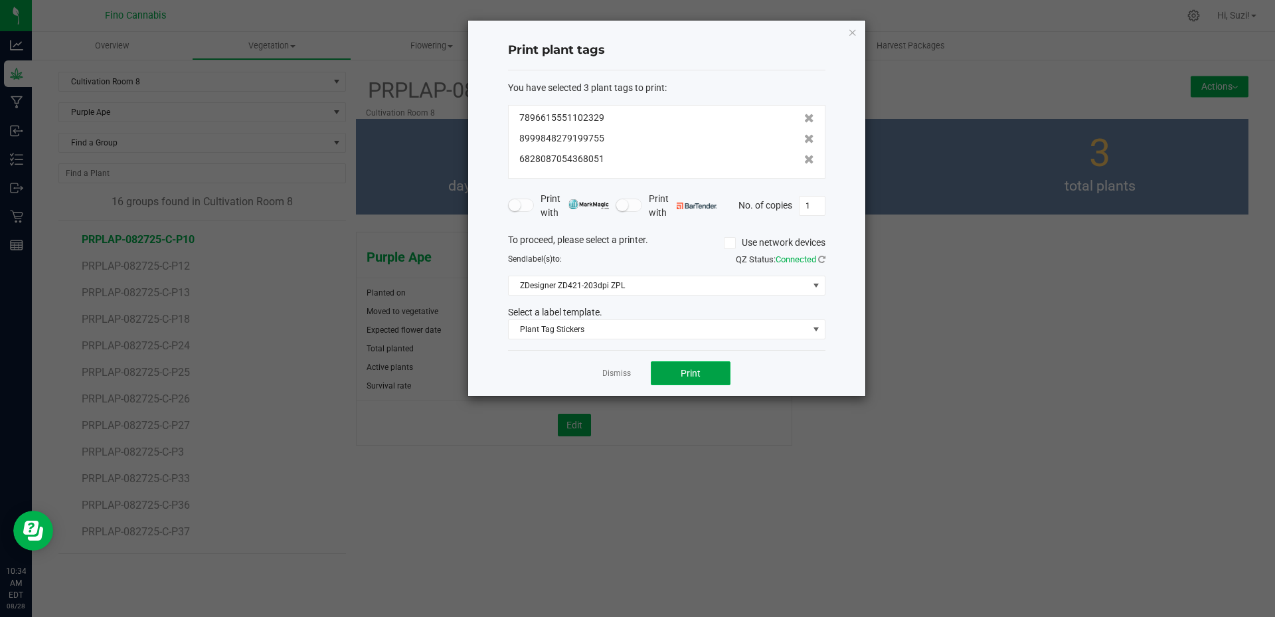
click at [713, 372] on button "Print" at bounding box center [691, 373] width 80 height 24
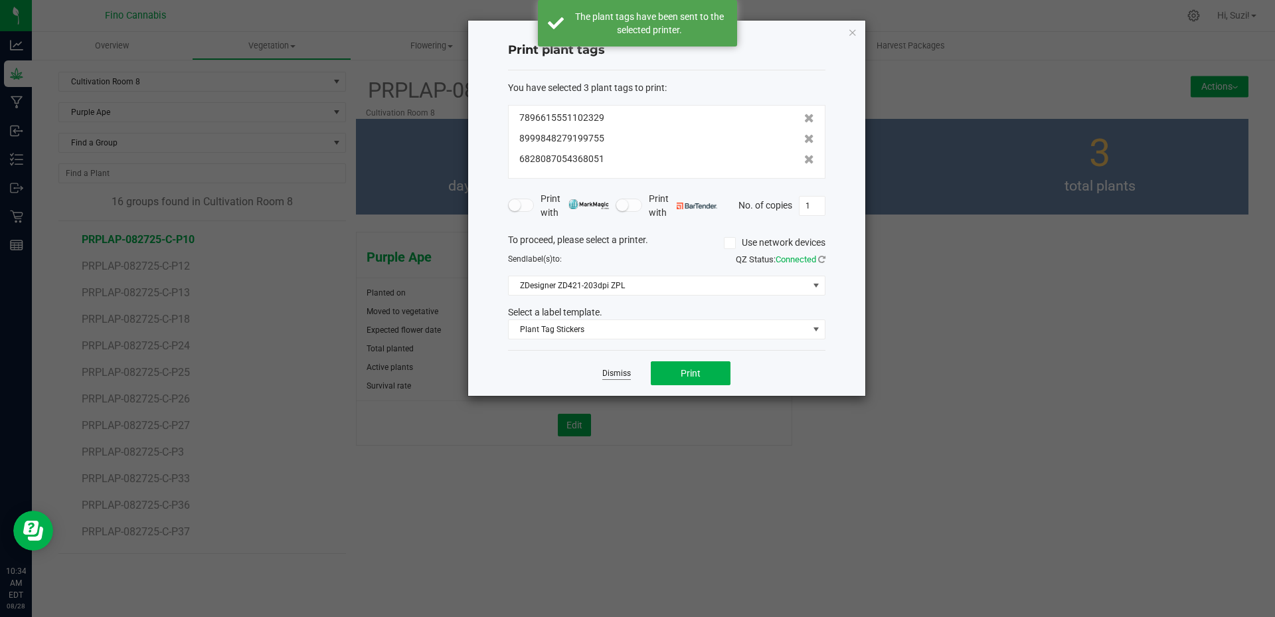
click at [606, 371] on link "Dismiss" at bounding box center [616, 373] width 29 height 11
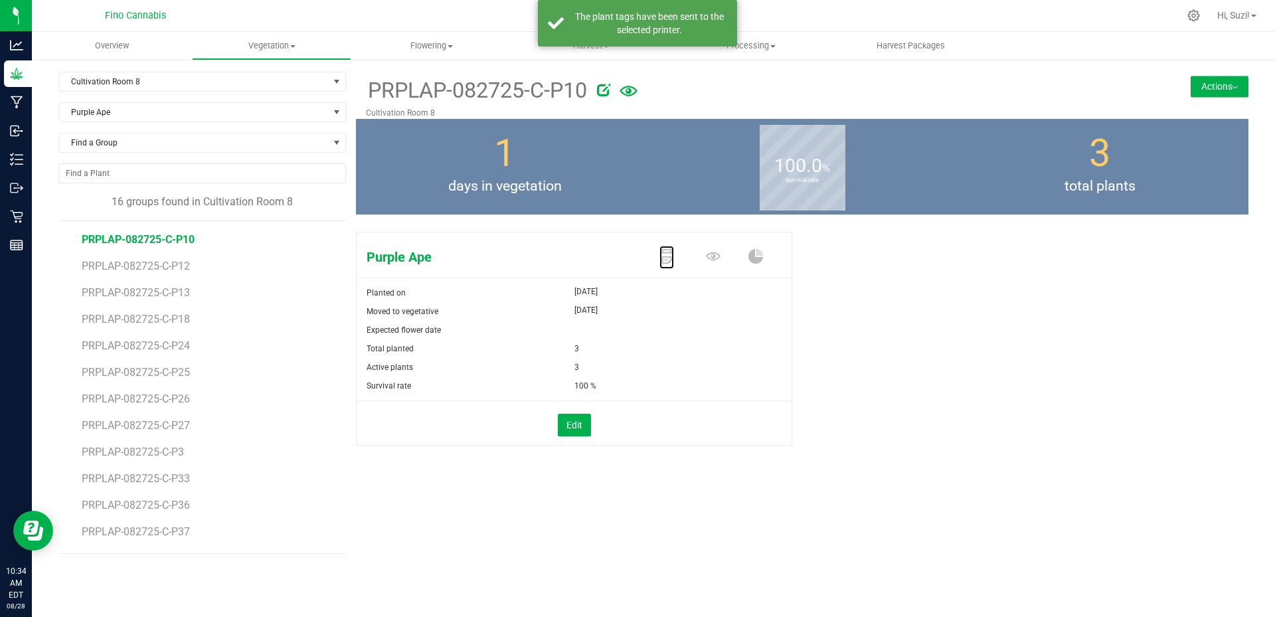
scroll to position [104, 0]
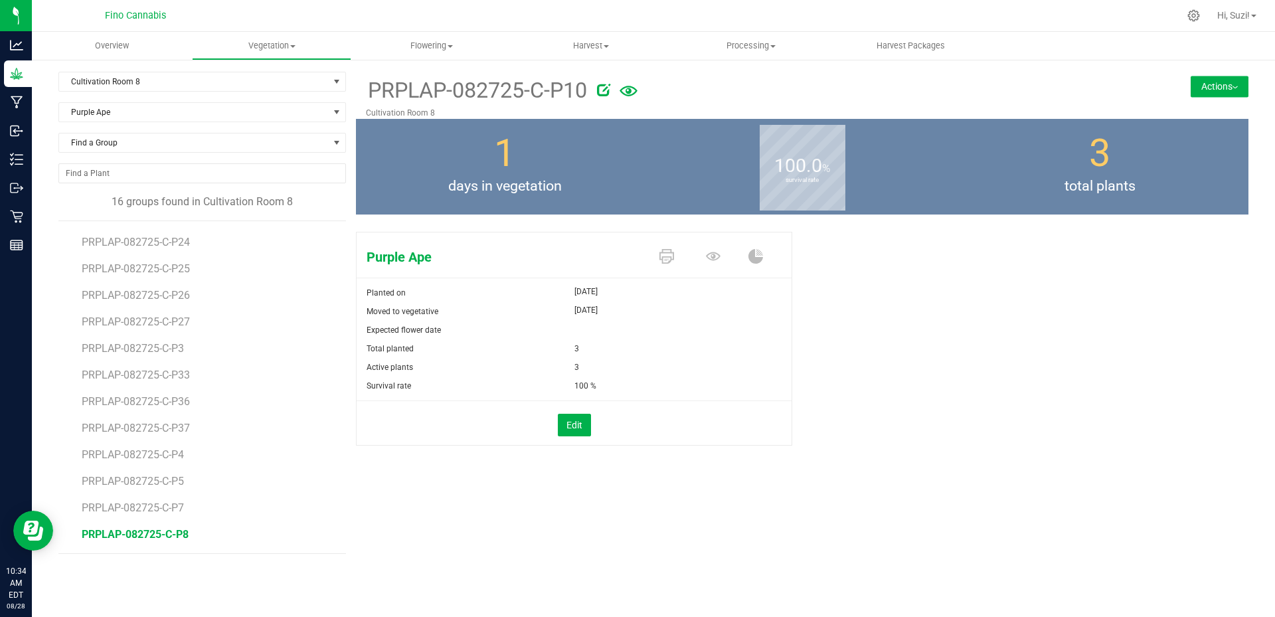
click at [161, 531] on span "PRPLAP-082725-C-P8" at bounding box center [135, 534] width 107 height 13
click at [672, 253] on icon at bounding box center [667, 256] width 15 height 15
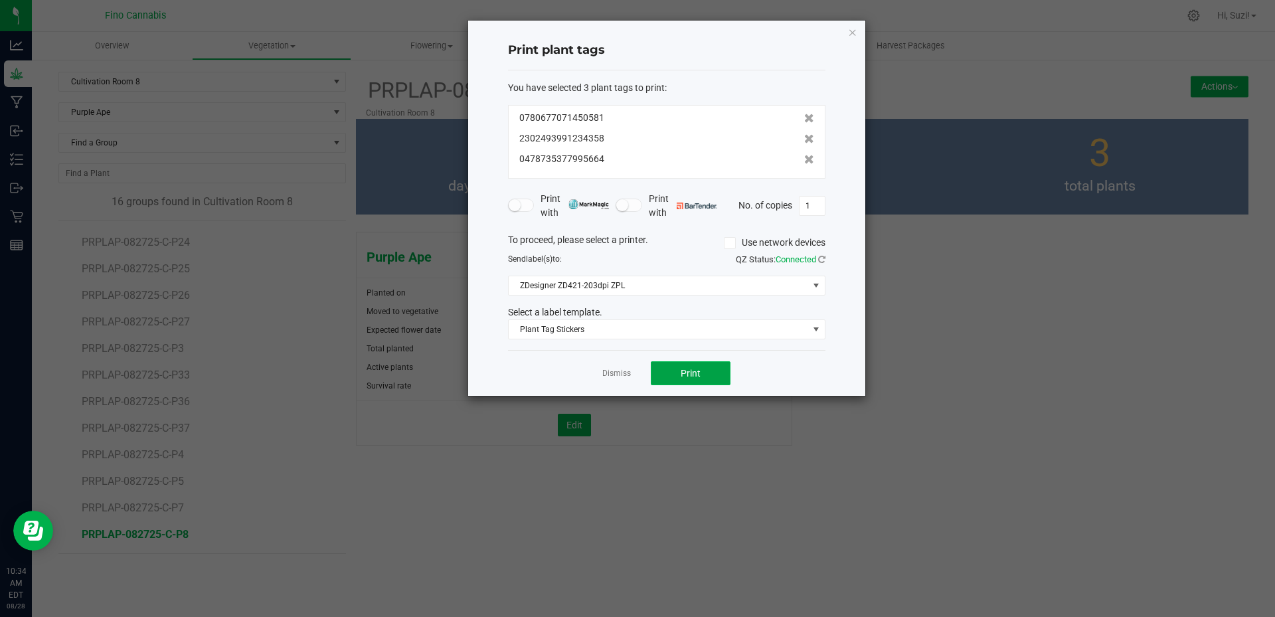
click at [685, 370] on span "Print" at bounding box center [691, 373] width 20 height 11
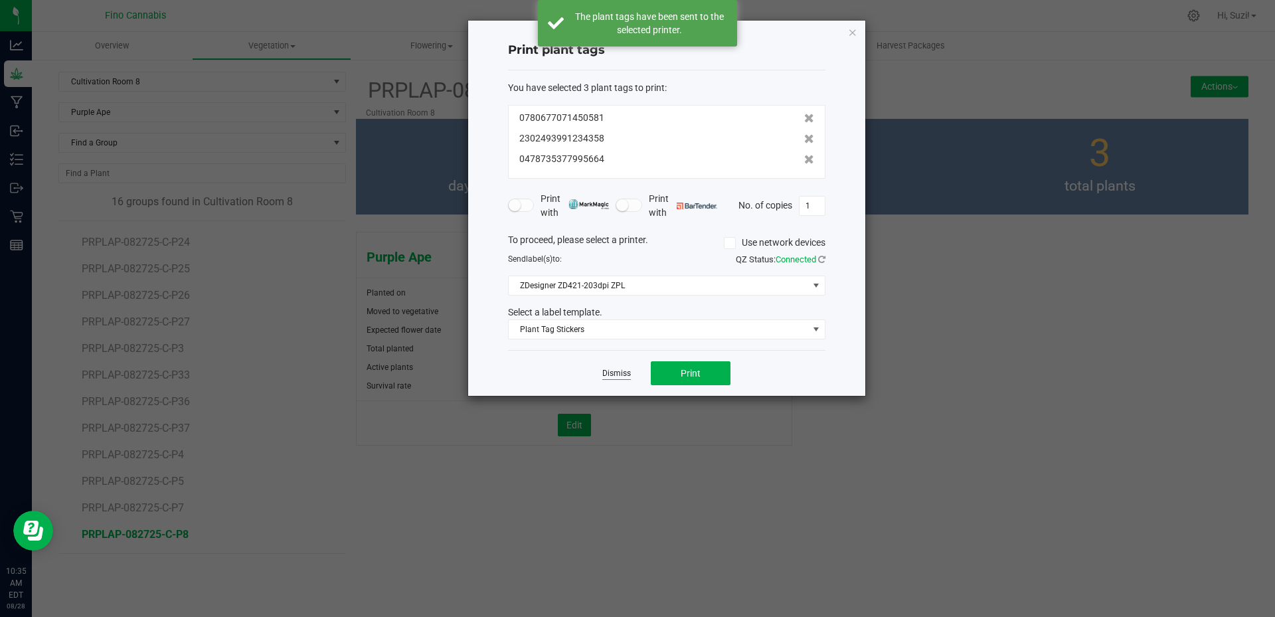
click at [621, 373] on link "Dismiss" at bounding box center [616, 373] width 29 height 11
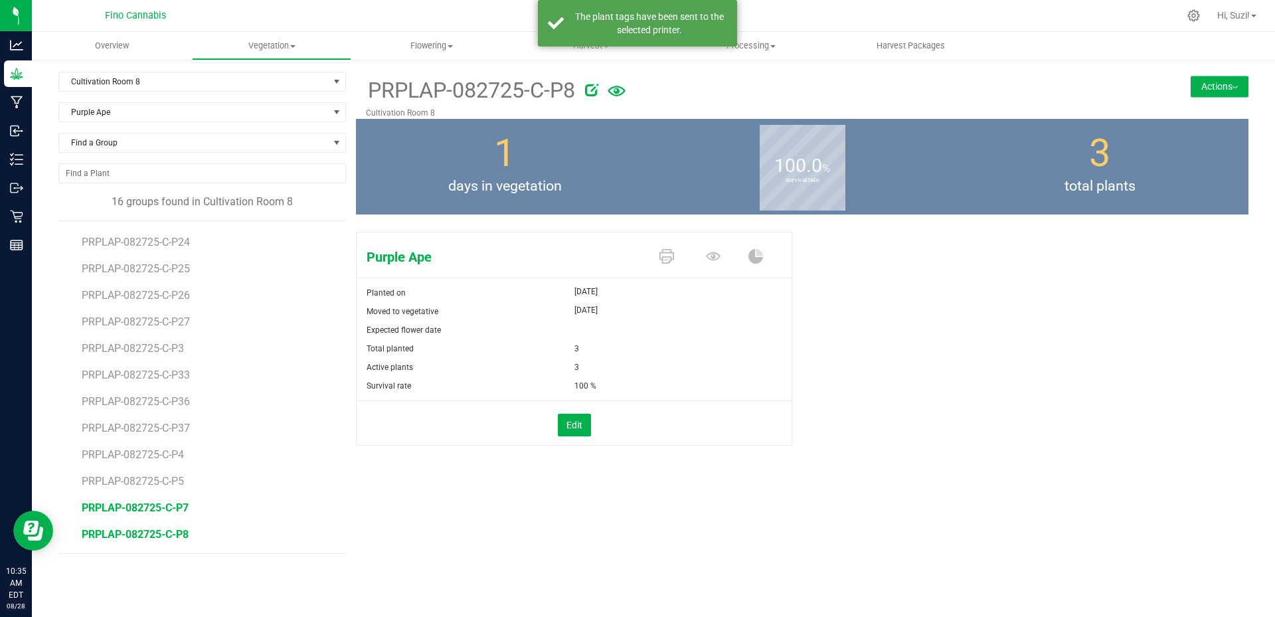
click at [158, 504] on span "PRPLAP-082725-C-P7" at bounding box center [135, 507] width 107 height 13
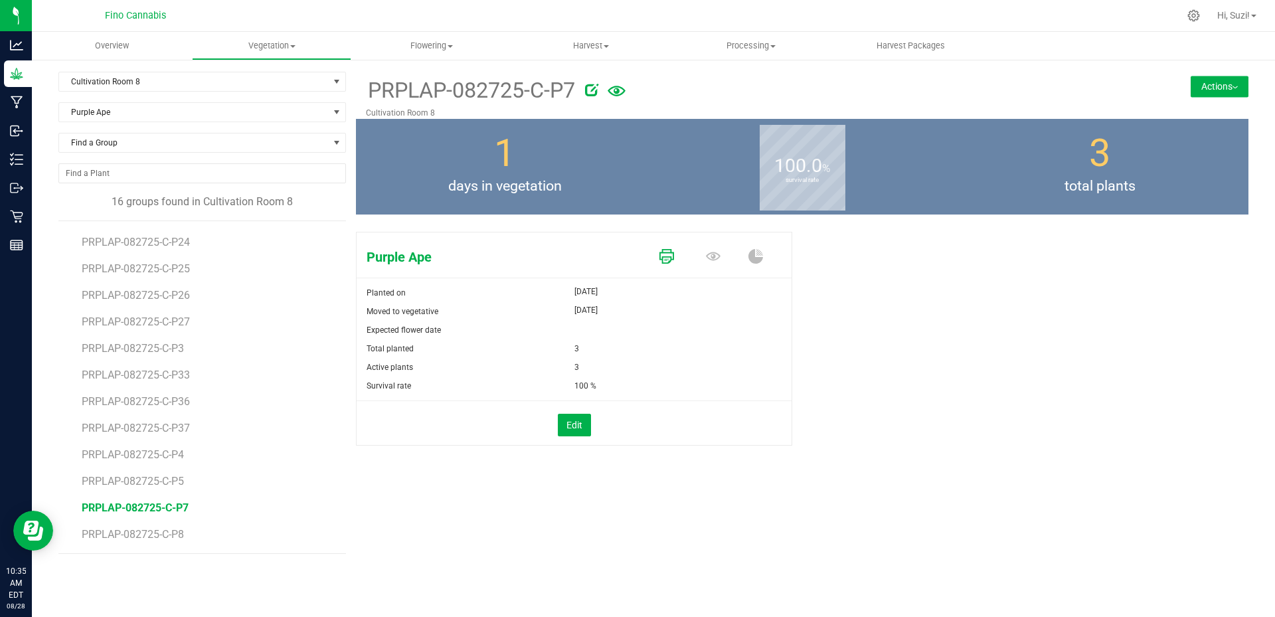
click at [664, 257] on icon at bounding box center [667, 256] width 15 height 15
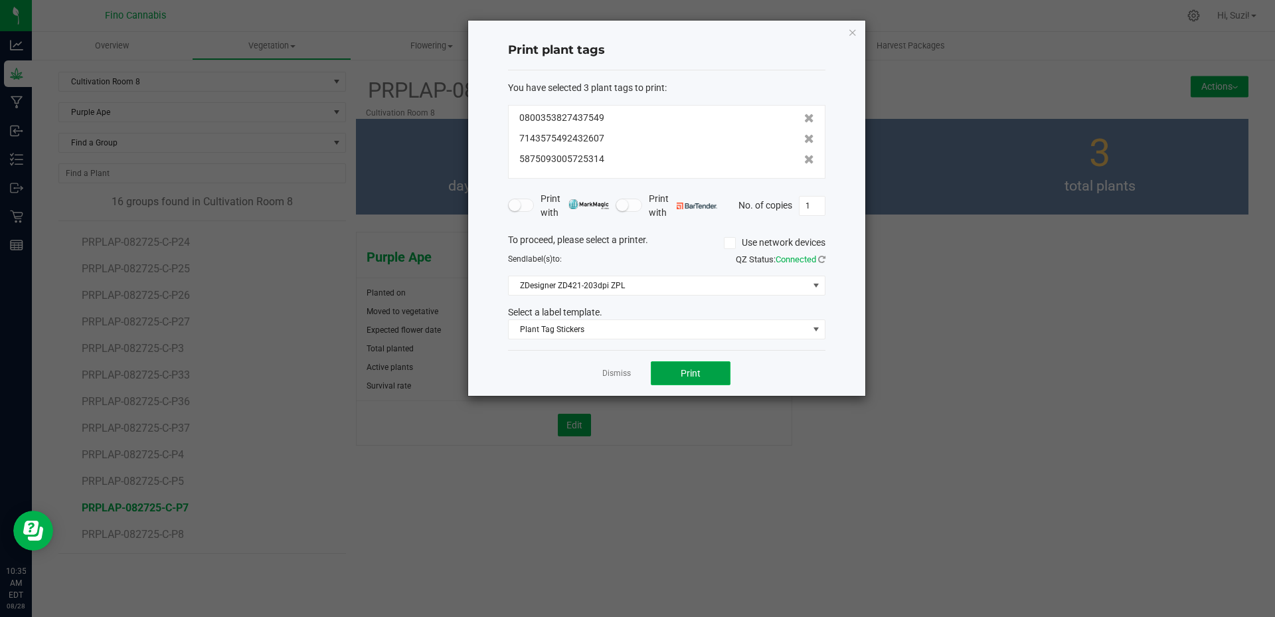
click at [703, 375] on button "Print" at bounding box center [691, 373] width 80 height 24
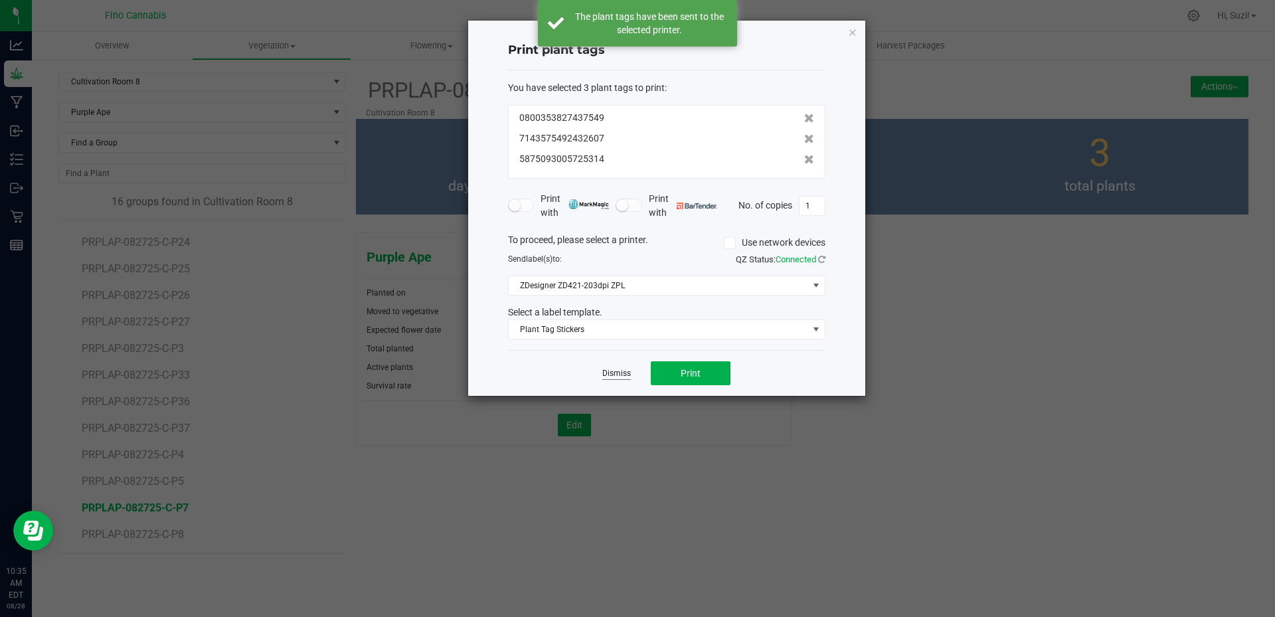
click at [620, 373] on link "Dismiss" at bounding box center [616, 373] width 29 height 11
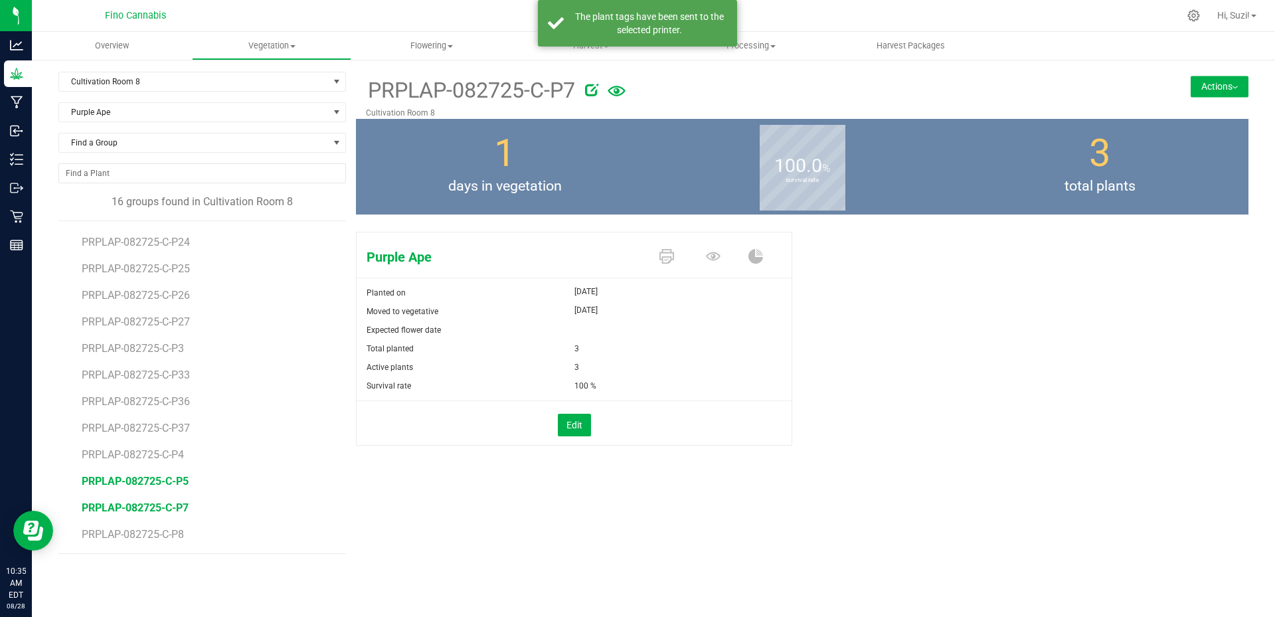
click at [176, 478] on span "PRPLAP-082725-C-P5" at bounding box center [135, 481] width 107 height 13
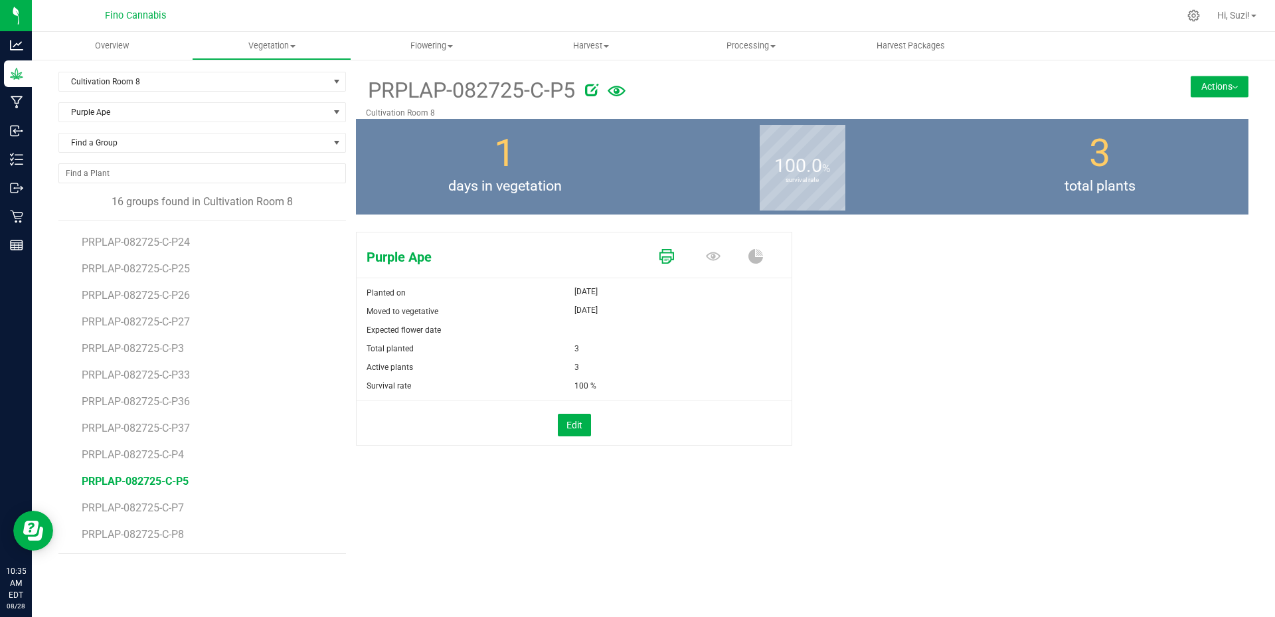
click at [667, 254] on icon at bounding box center [667, 256] width 15 height 15
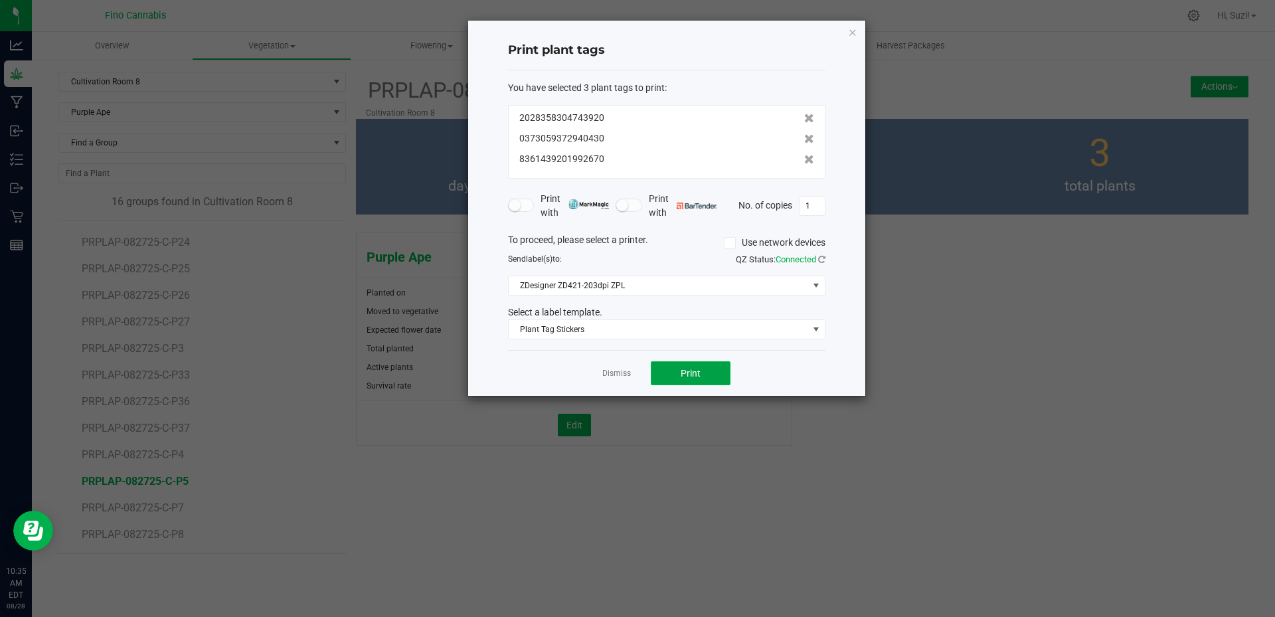
click at [681, 379] on button "Print" at bounding box center [691, 373] width 80 height 24
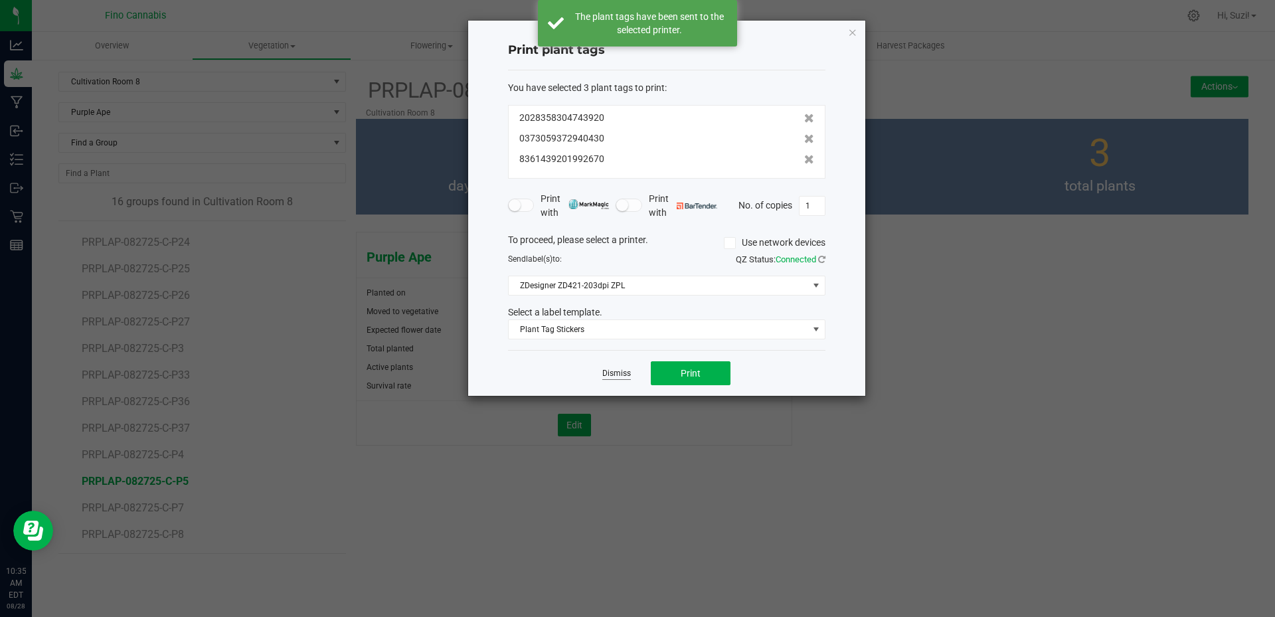
click at [613, 371] on link "Dismiss" at bounding box center [616, 373] width 29 height 11
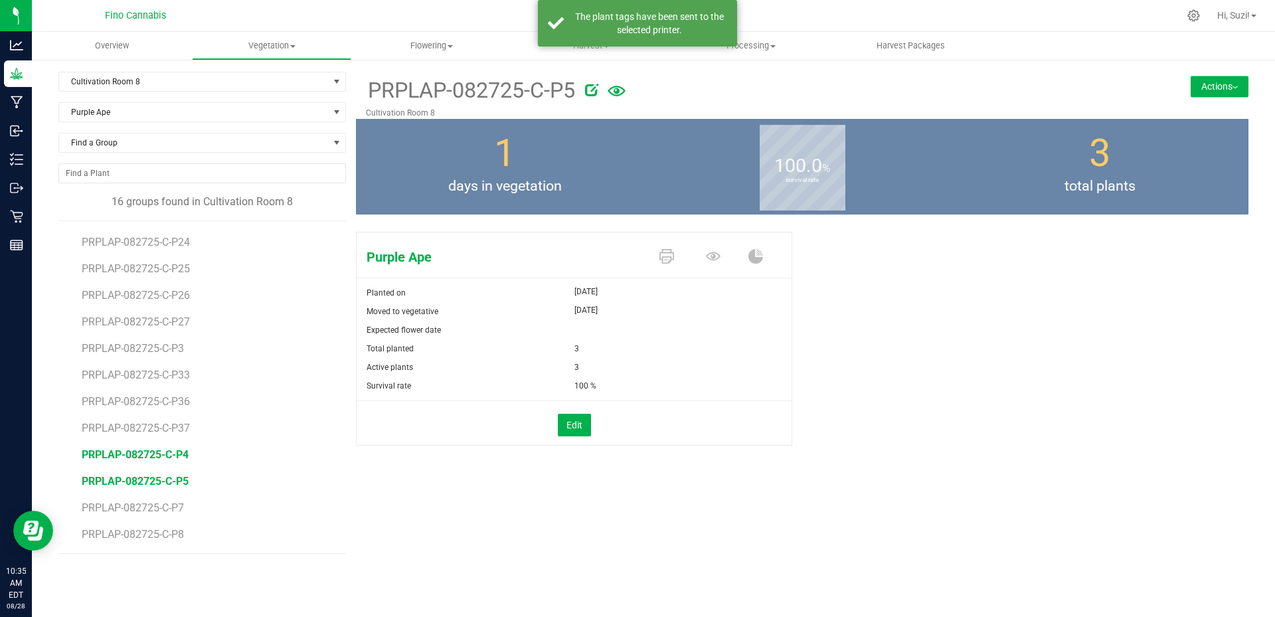
click at [174, 456] on span "PRPLAP-082725-C-P4" at bounding box center [135, 454] width 107 height 13
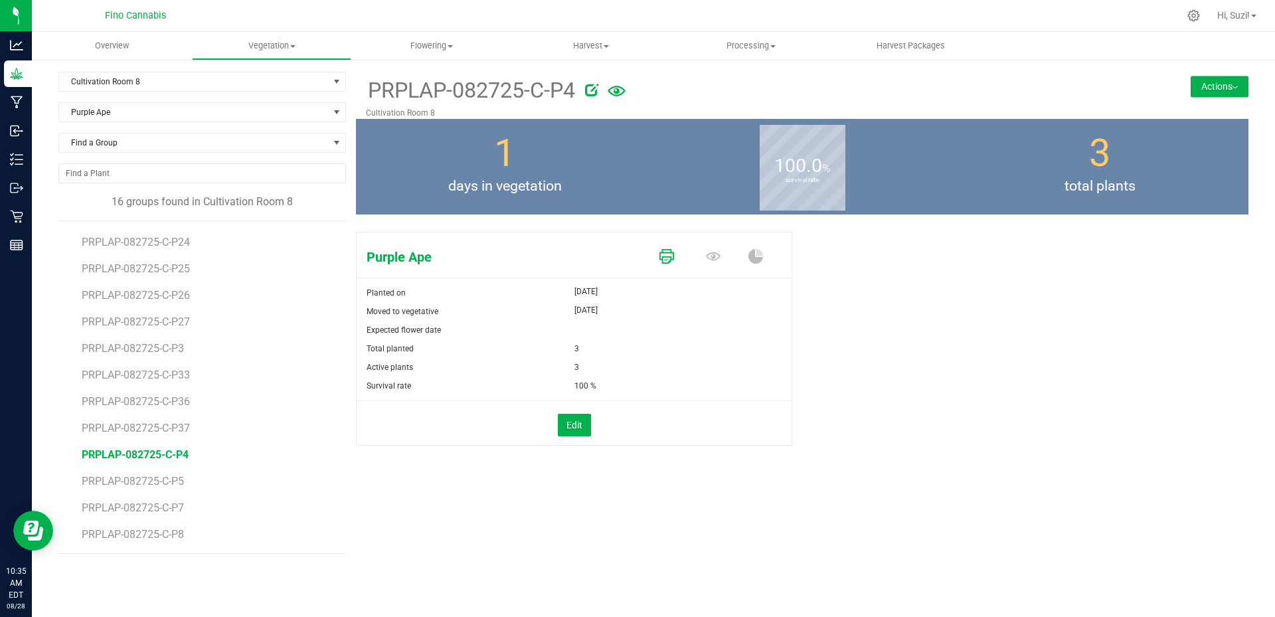
click at [671, 256] on icon at bounding box center [667, 256] width 15 height 15
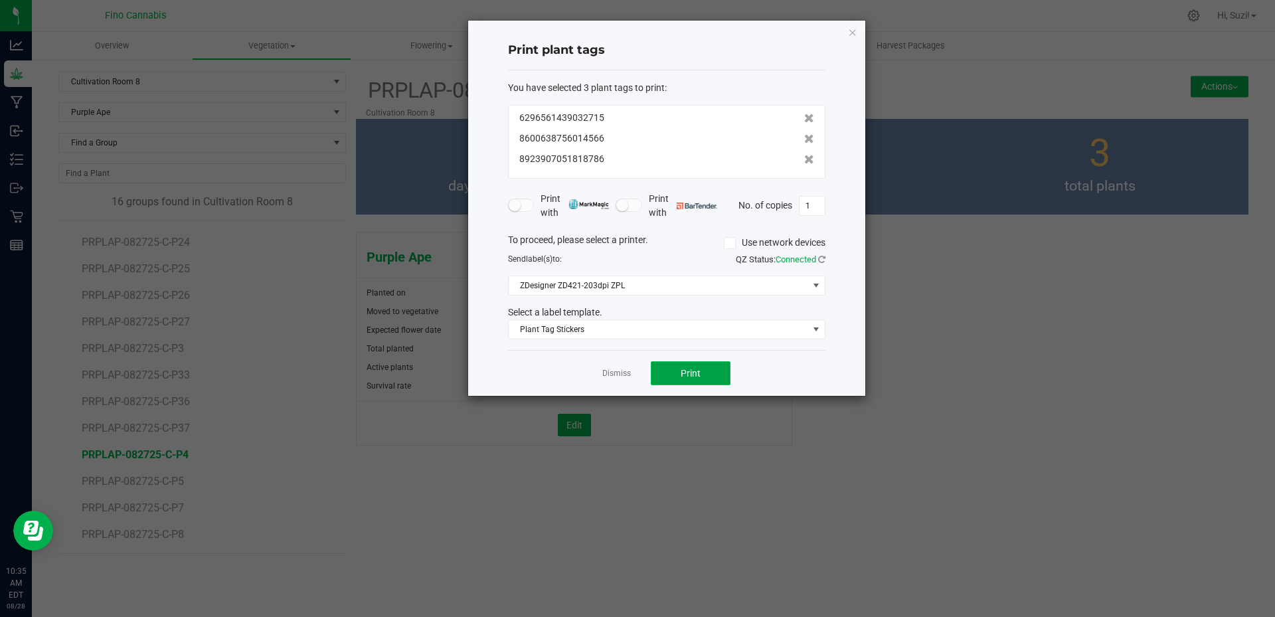
click at [704, 368] on button "Print" at bounding box center [691, 373] width 80 height 24
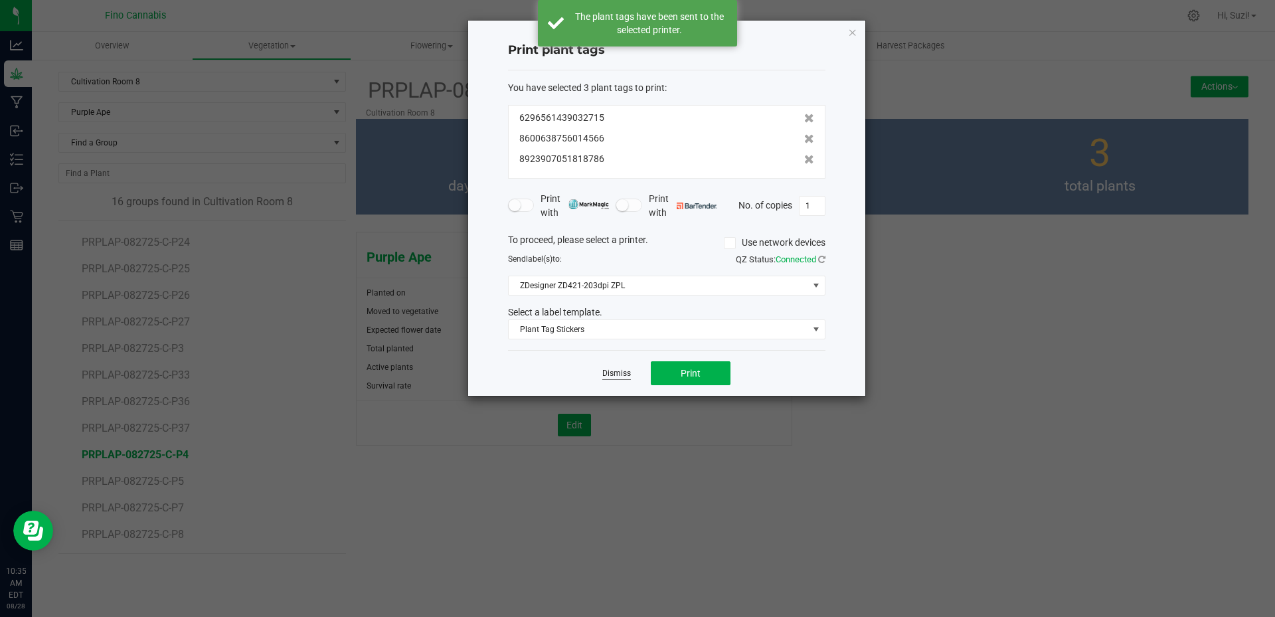
click at [611, 371] on link "Dismiss" at bounding box center [616, 373] width 29 height 11
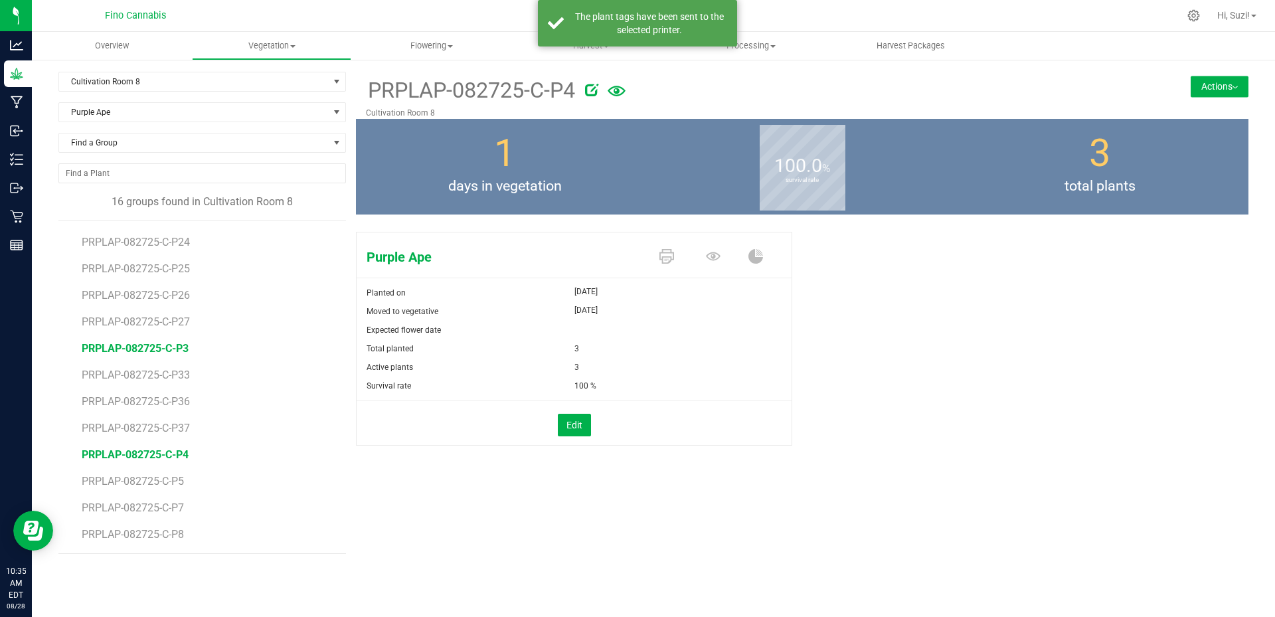
click at [171, 354] on span "PRPLAP-082725-C-P3" at bounding box center [135, 348] width 107 height 13
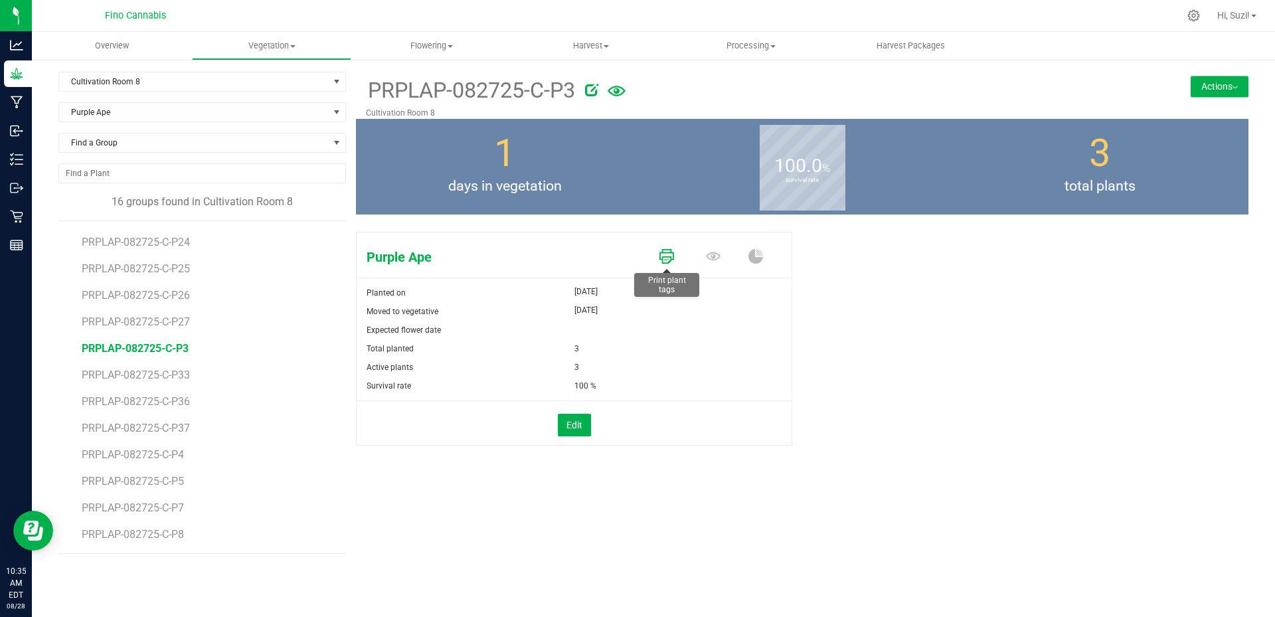
click at [668, 258] on icon at bounding box center [667, 256] width 15 height 15
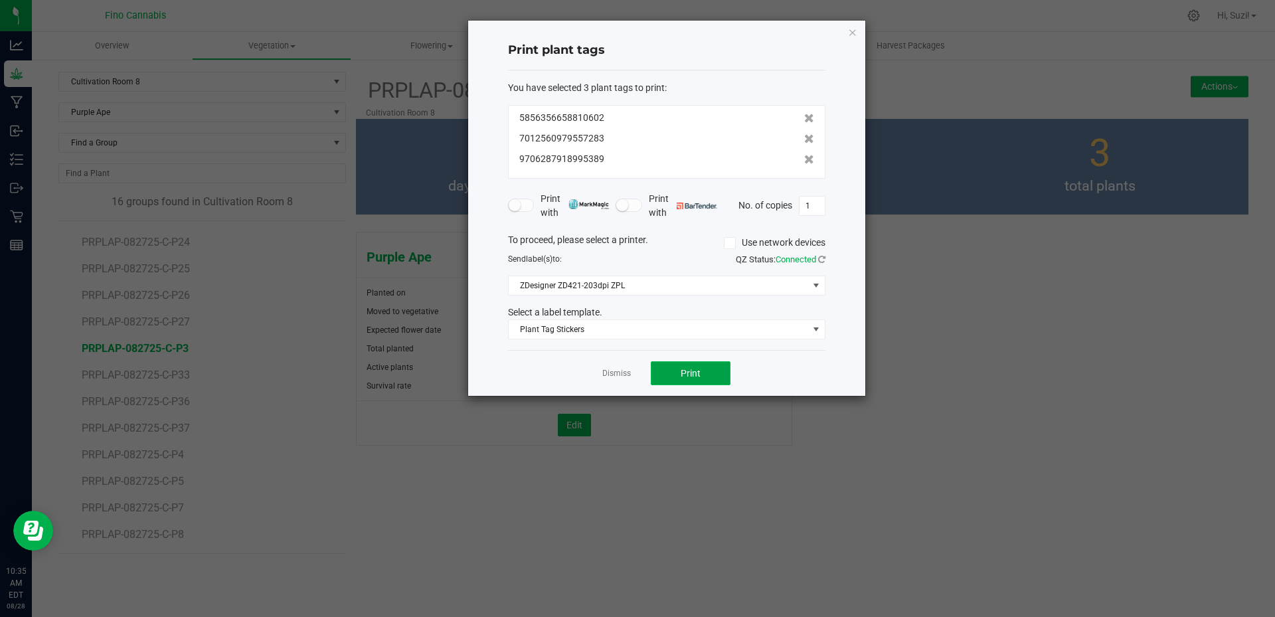
click at [670, 373] on button "Print" at bounding box center [691, 373] width 80 height 24
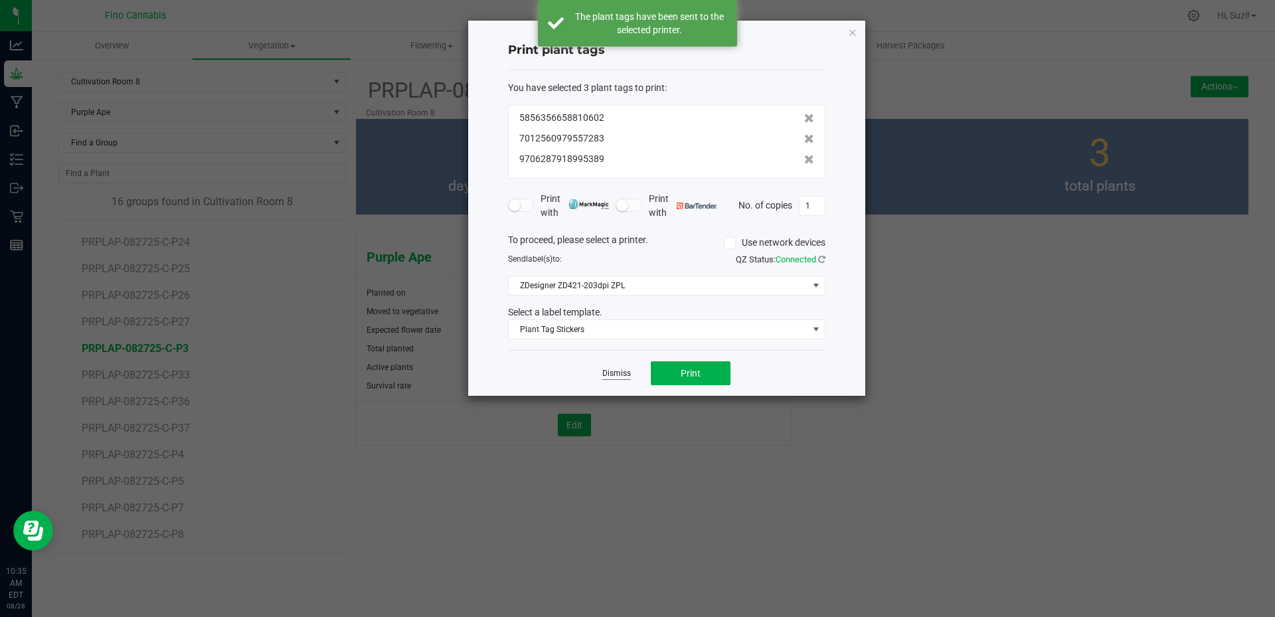
click at [621, 372] on link "Dismiss" at bounding box center [616, 373] width 29 height 11
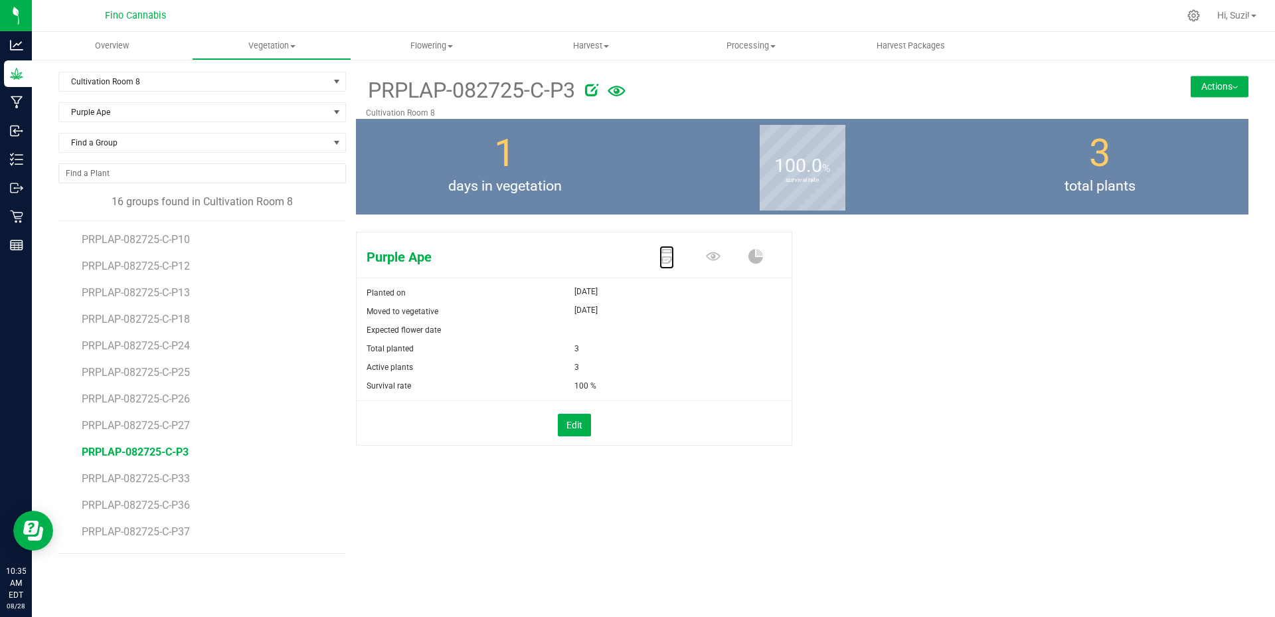
scroll to position [104, 0]
click at [335, 112] on span at bounding box center [336, 112] width 11 height 11
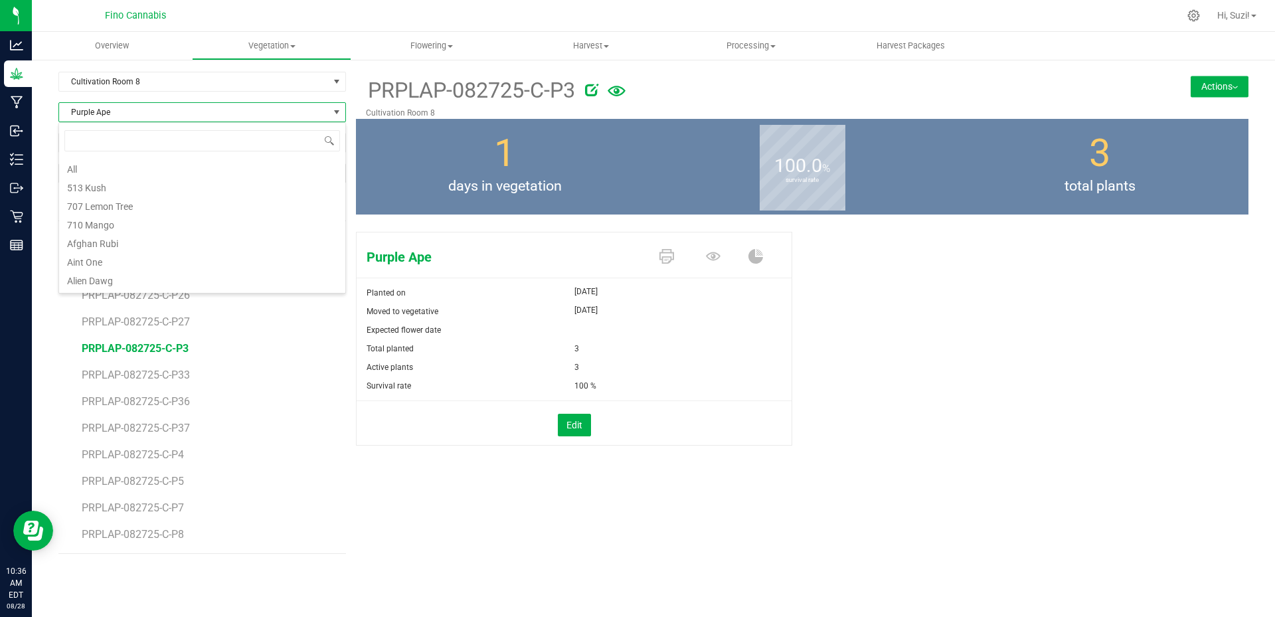
scroll to position [4237, 0]
type input "dud"
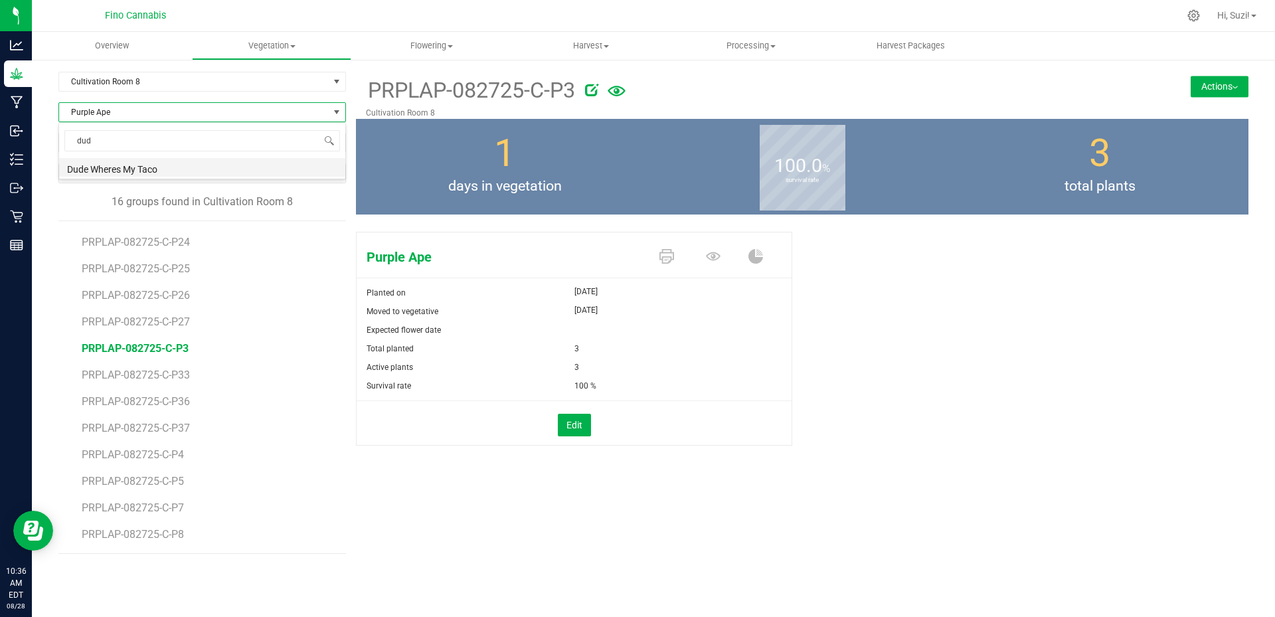
click at [173, 165] on li "Dude Wheres My Taco" at bounding box center [202, 167] width 286 height 19
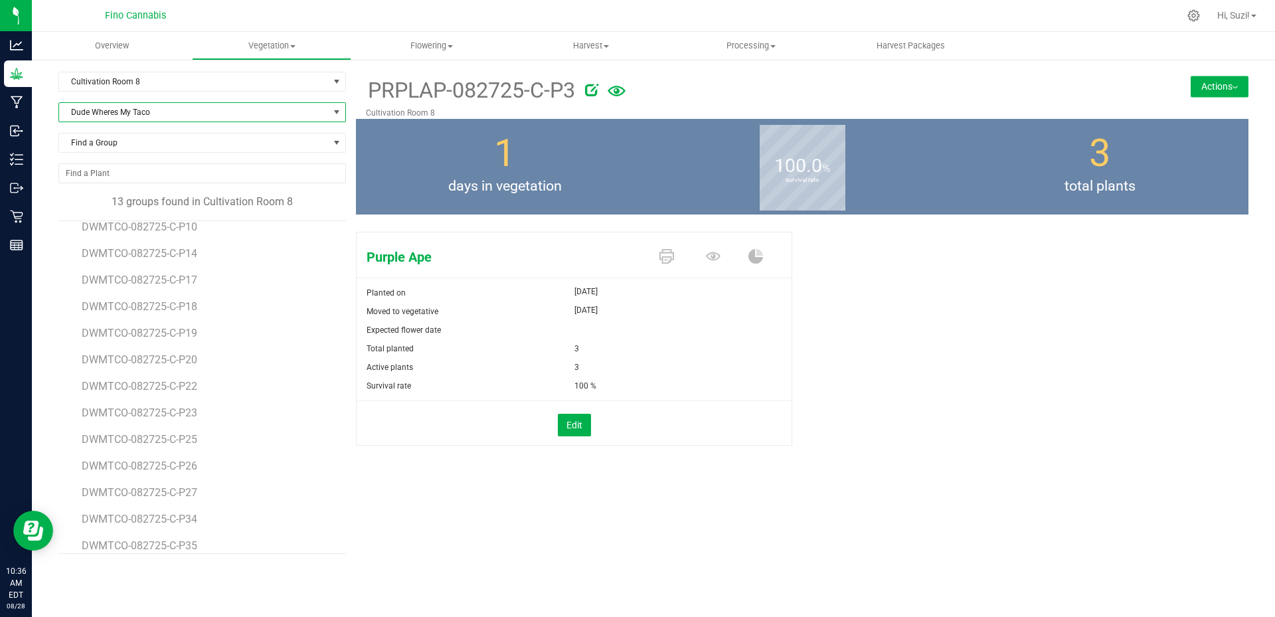
scroll to position [24, 0]
click at [189, 536] on span "DWMTCO-082725-C-P35" at bounding box center [141, 534] width 119 height 13
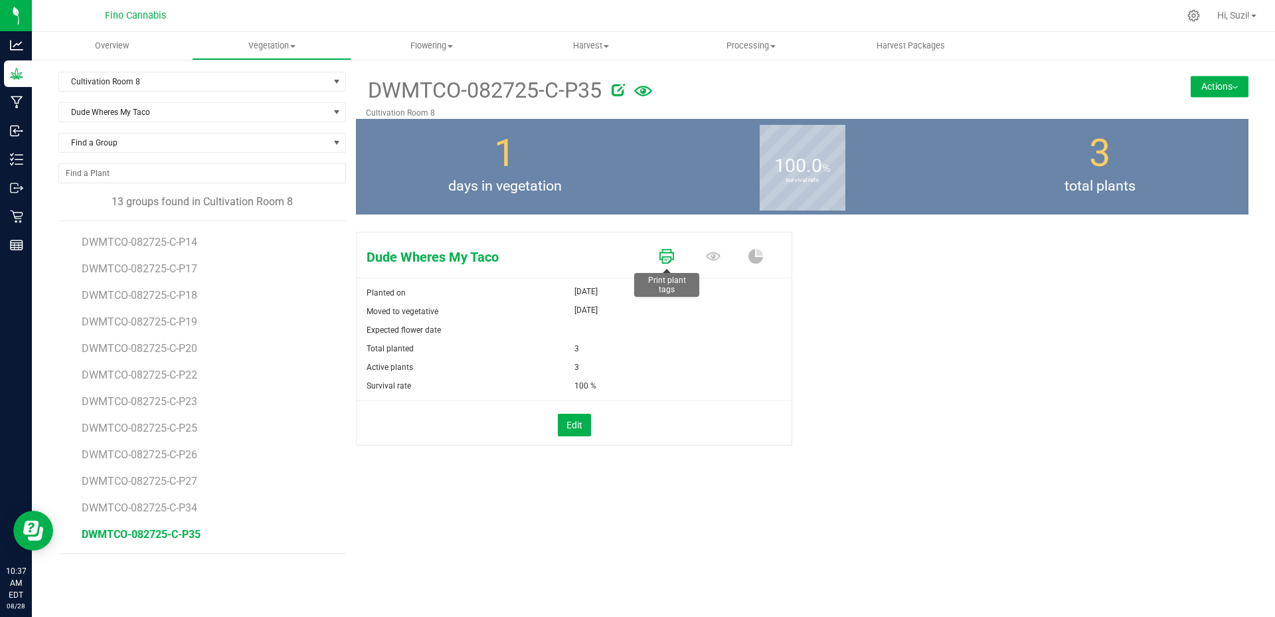
click at [665, 257] on icon at bounding box center [667, 256] width 15 height 15
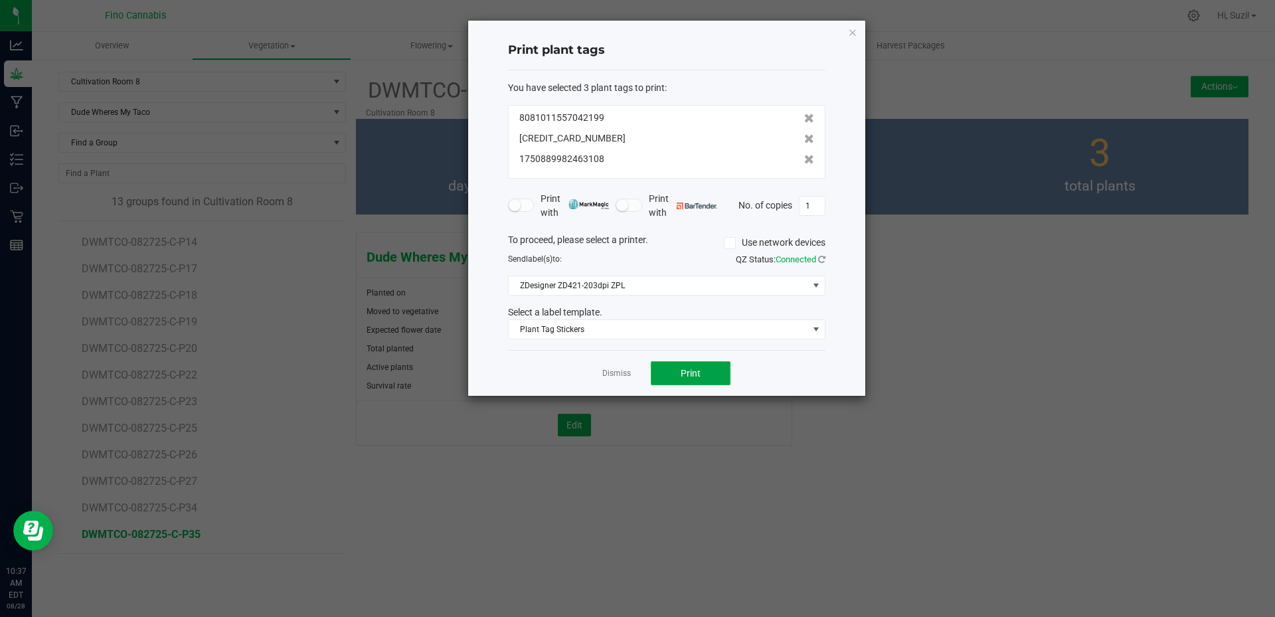
click at [685, 372] on span "Print" at bounding box center [691, 373] width 20 height 11
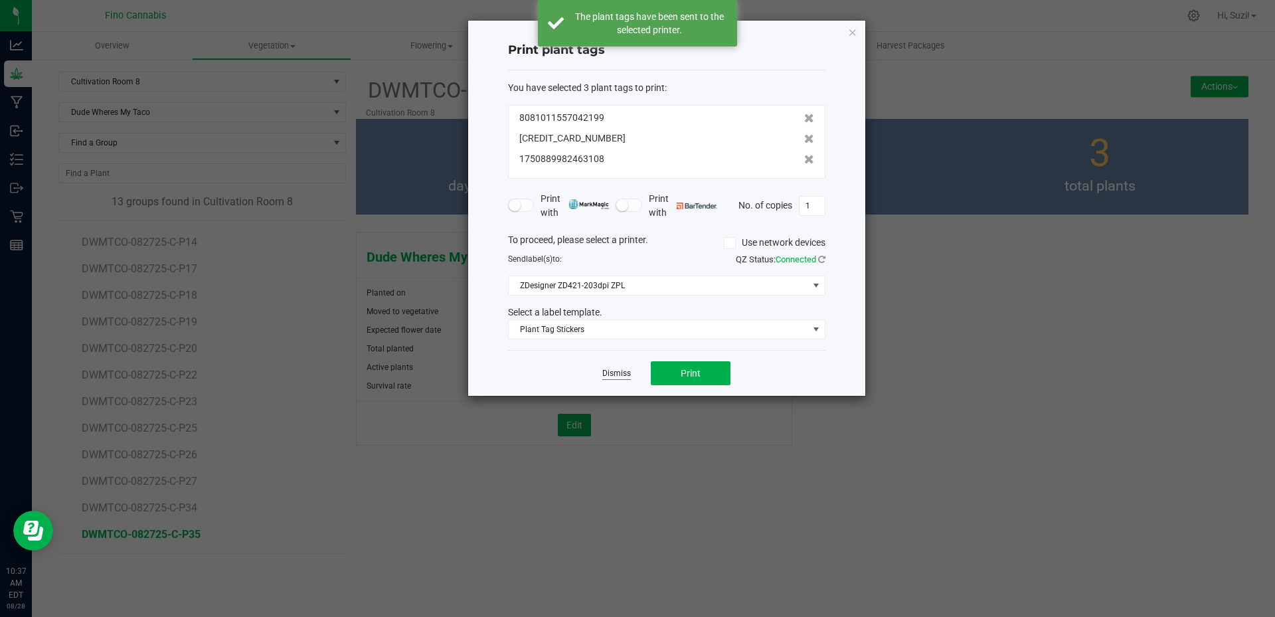
click at [616, 372] on link "Dismiss" at bounding box center [616, 373] width 29 height 11
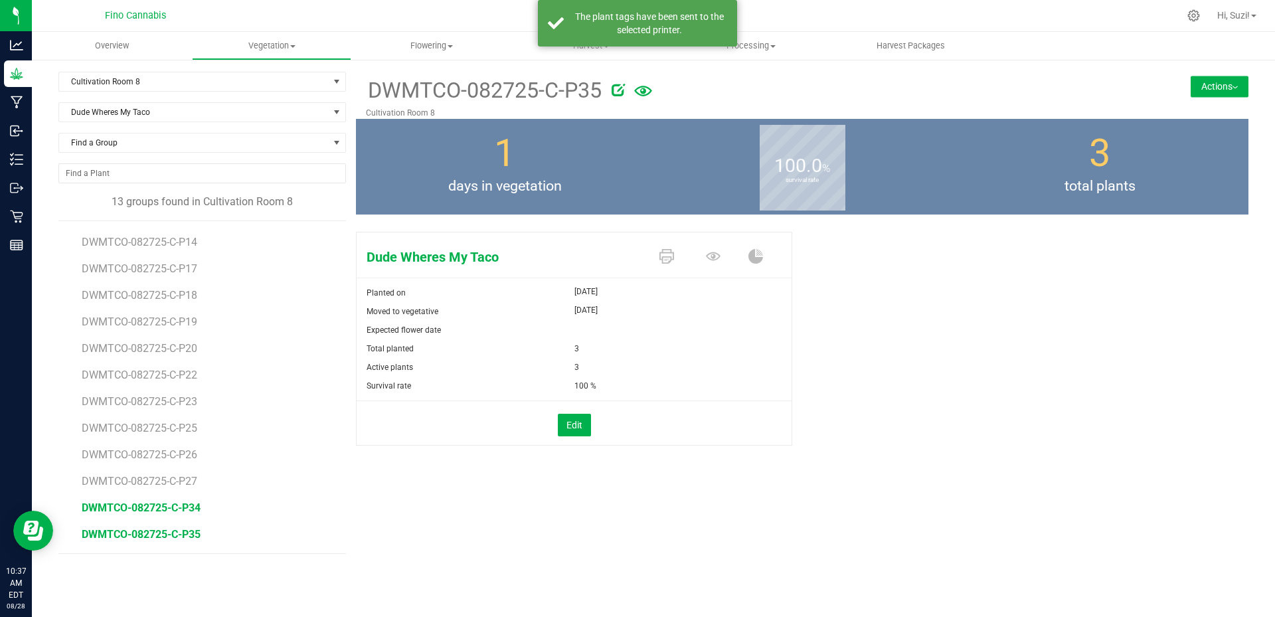
click at [175, 507] on span "DWMTCO-082725-C-P34" at bounding box center [141, 507] width 119 height 13
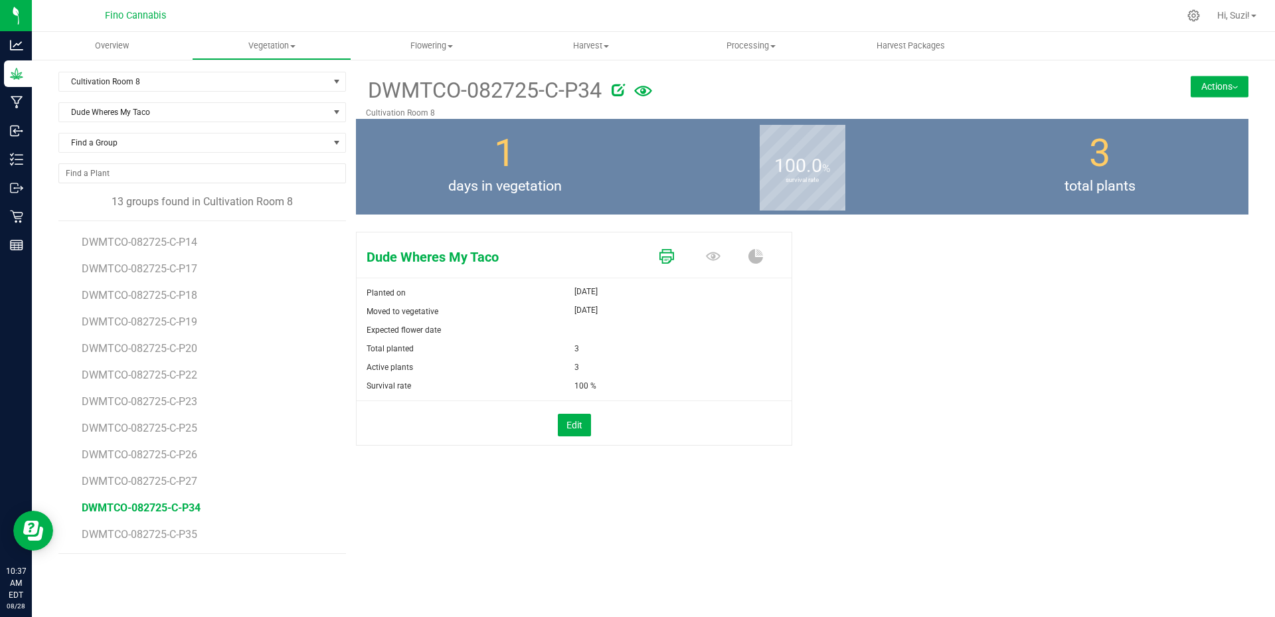
click at [668, 257] on icon at bounding box center [667, 256] width 15 height 15
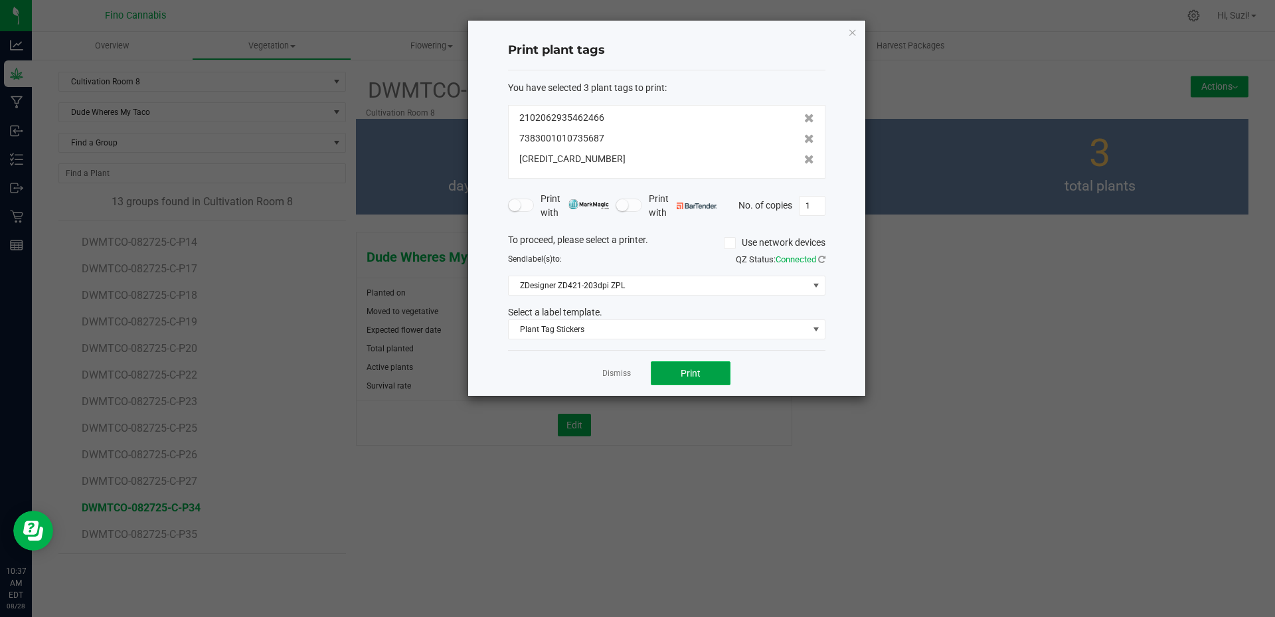
click at [705, 371] on button "Print" at bounding box center [691, 373] width 80 height 24
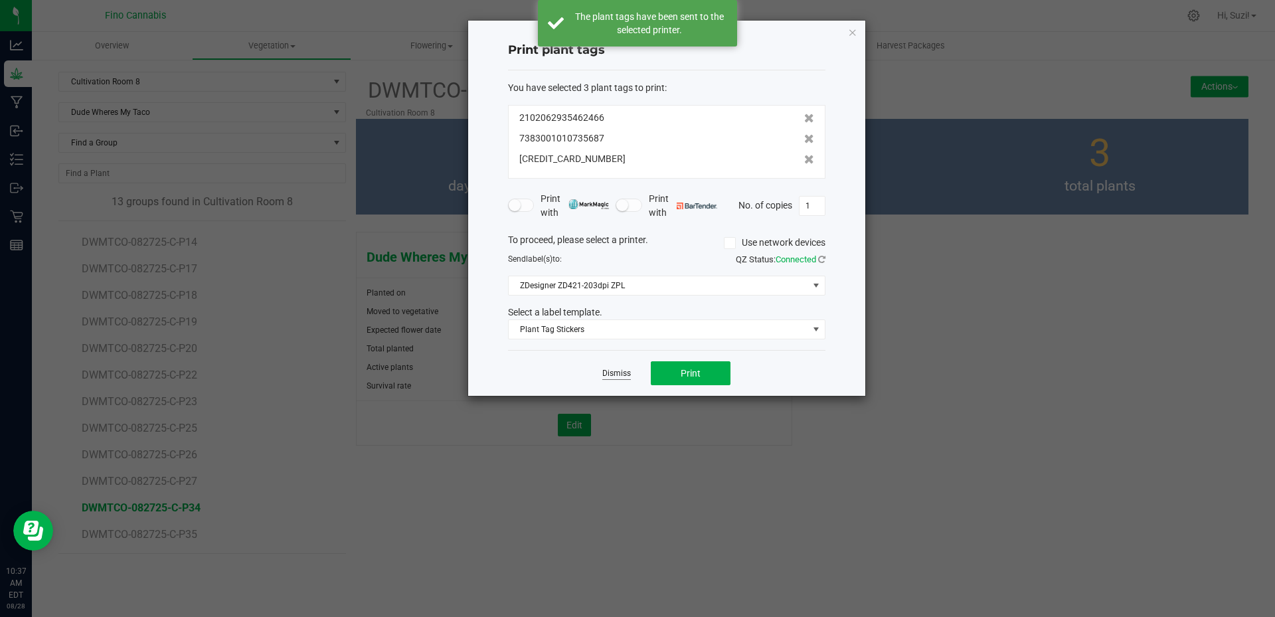
click at [614, 373] on link "Dismiss" at bounding box center [616, 373] width 29 height 11
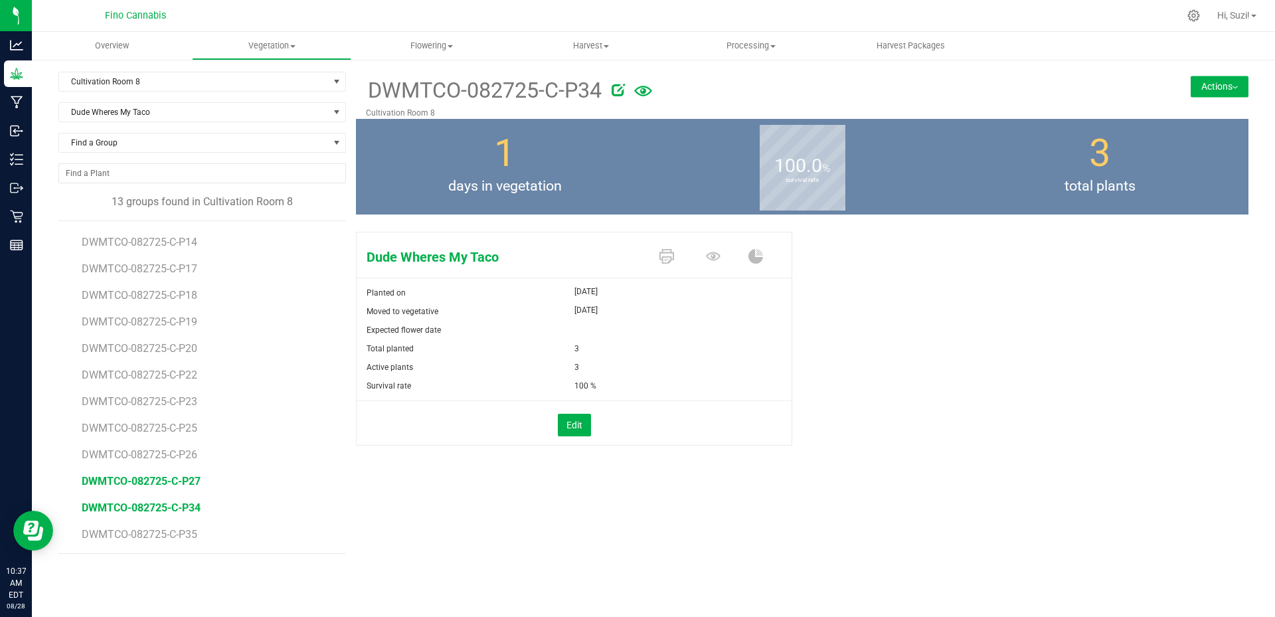
click at [177, 478] on span "DWMTCO-082725-C-P27" at bounding box center [141, 481] width 119 height 13
click at [667, 259] on icon at bounding box center [667, 256] width 15 height 15
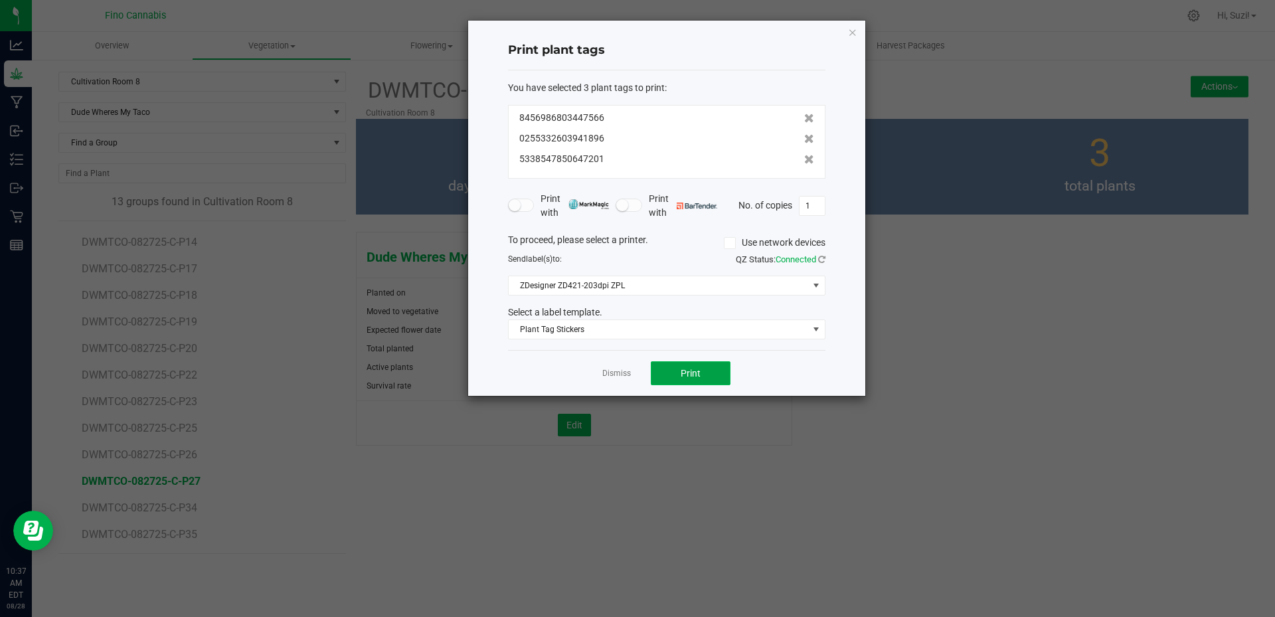
click at [698, 369] on span "Print" at bounding box center [691, 373] width 20 height 11
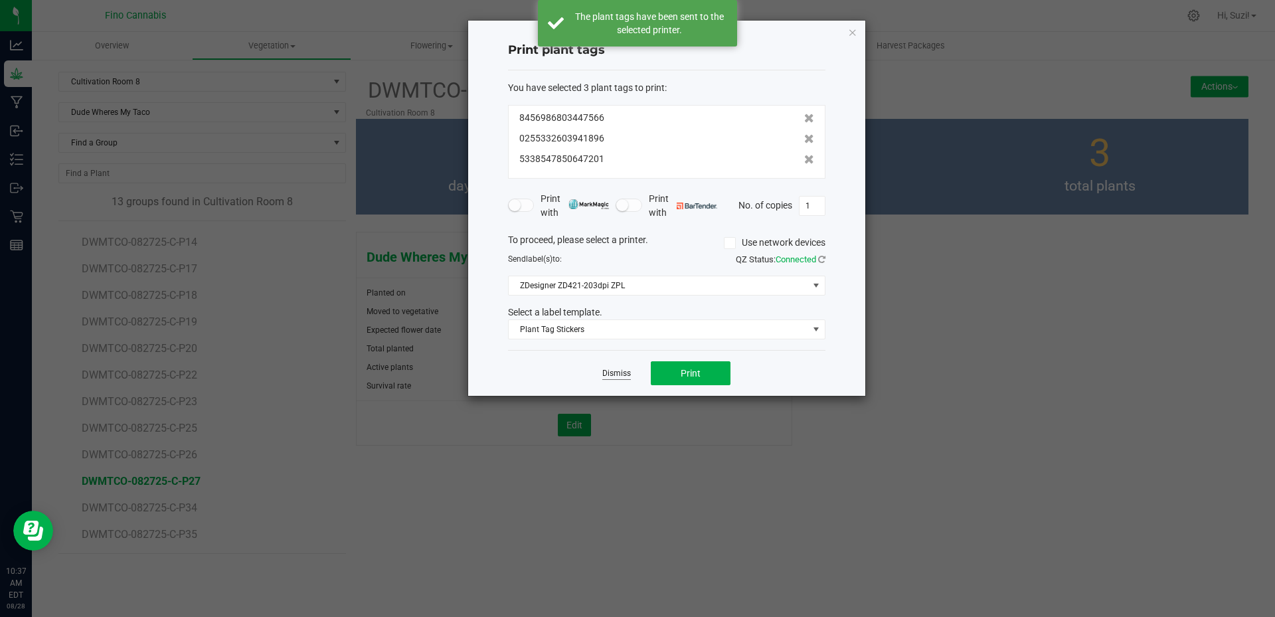
click at [616, 374] on link "Dismiss" at bounding box center [616, 373] width 29 height 11
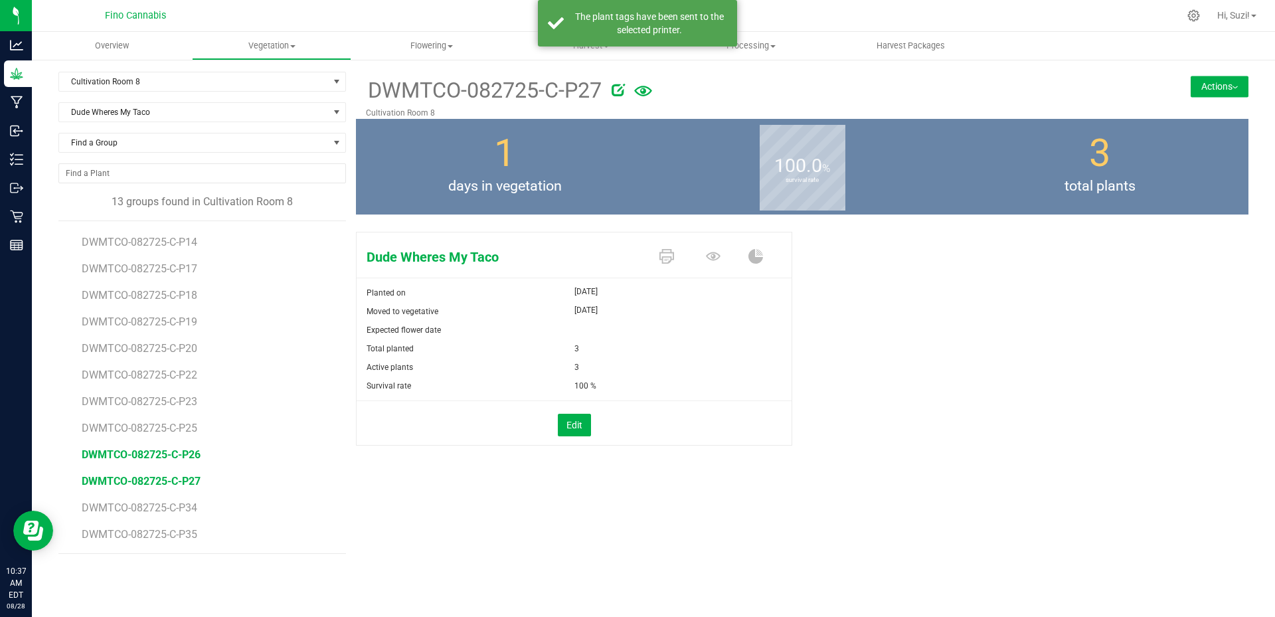
click at [178, 455] on span "DWMTCO-082725-C-P26" at bounding box center [141, 454] width 119 height 13
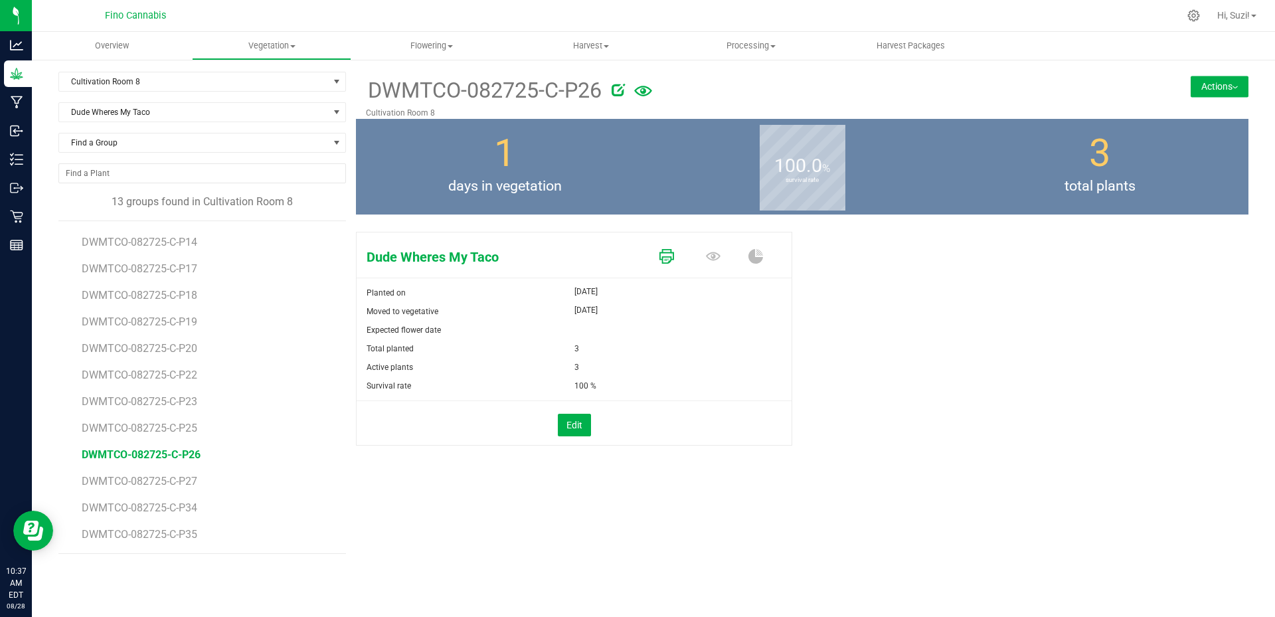
click at [668, 254] on icon at bounding box center [667, 256] width 15 height 15
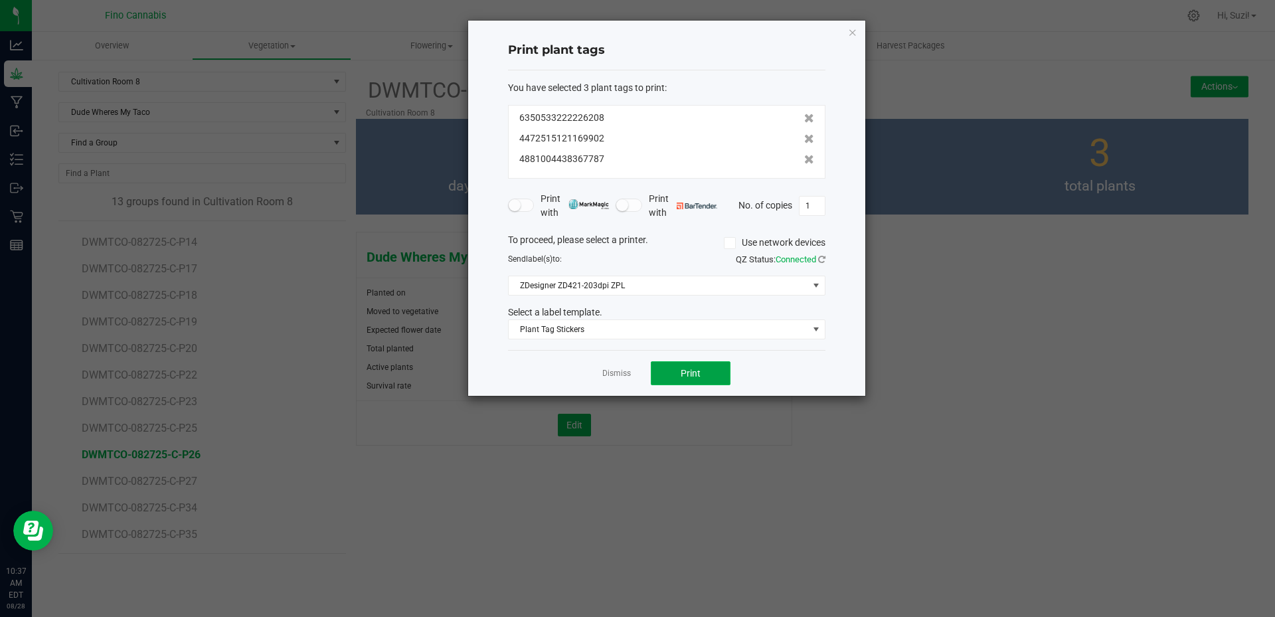
click at [687, 379] on span "Print" at bounding box center [691, 373] width 20 height 11
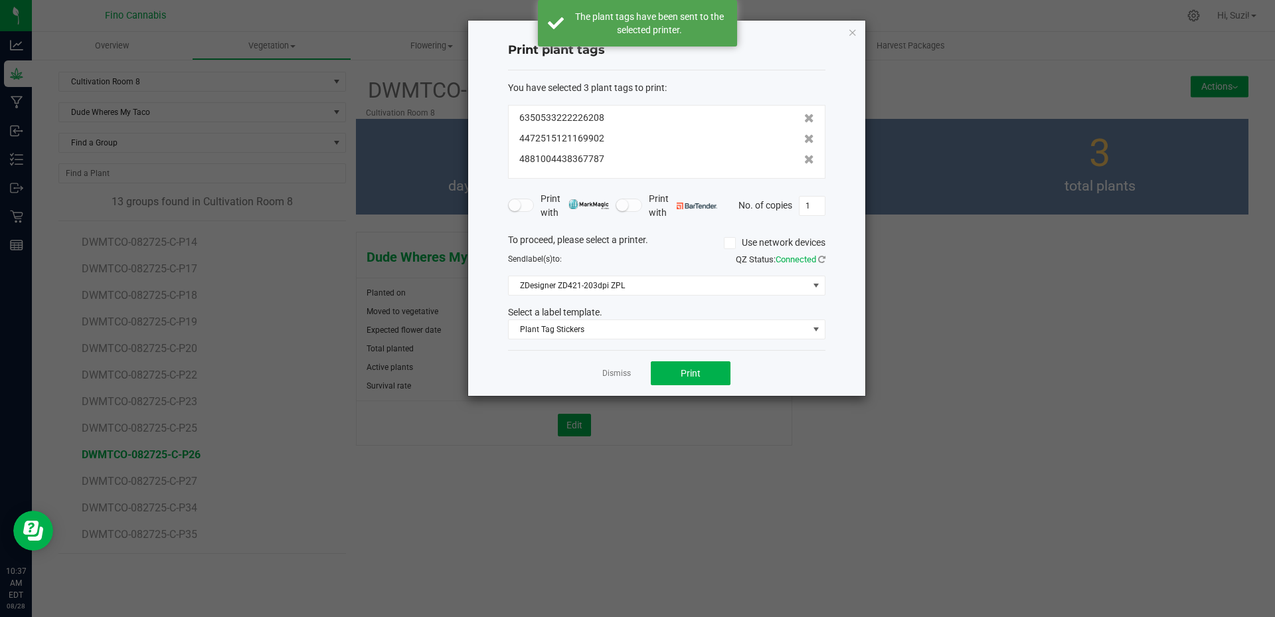
click at [615, 367] on app-cancel-button "Dismiss" at bounding box center [616, 374] width 29 height 14
click at [612, 373] on link "Dismiss" at bounding box center [616, 373] width 29 height 11
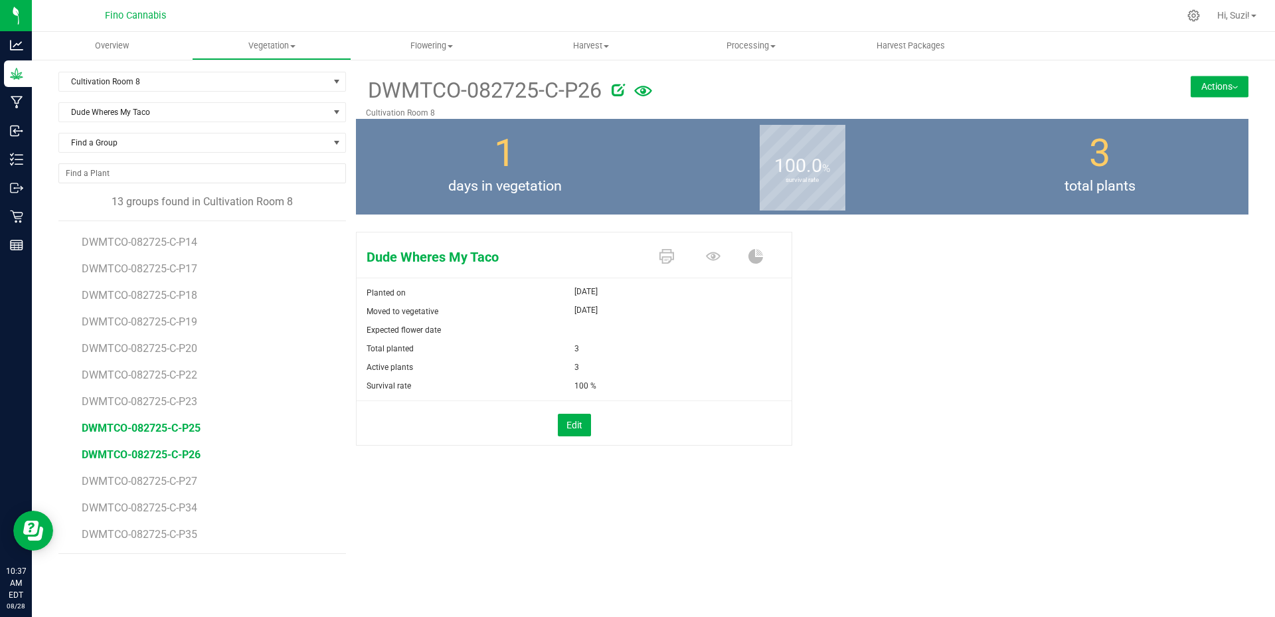
click at [191, 432] on span "DWMTCO-082725-C-P25" at bounding box center [141, 428] width 119 height 13
click at [669, 258] on icon at bounding box center [667, 256] width 15 height 15
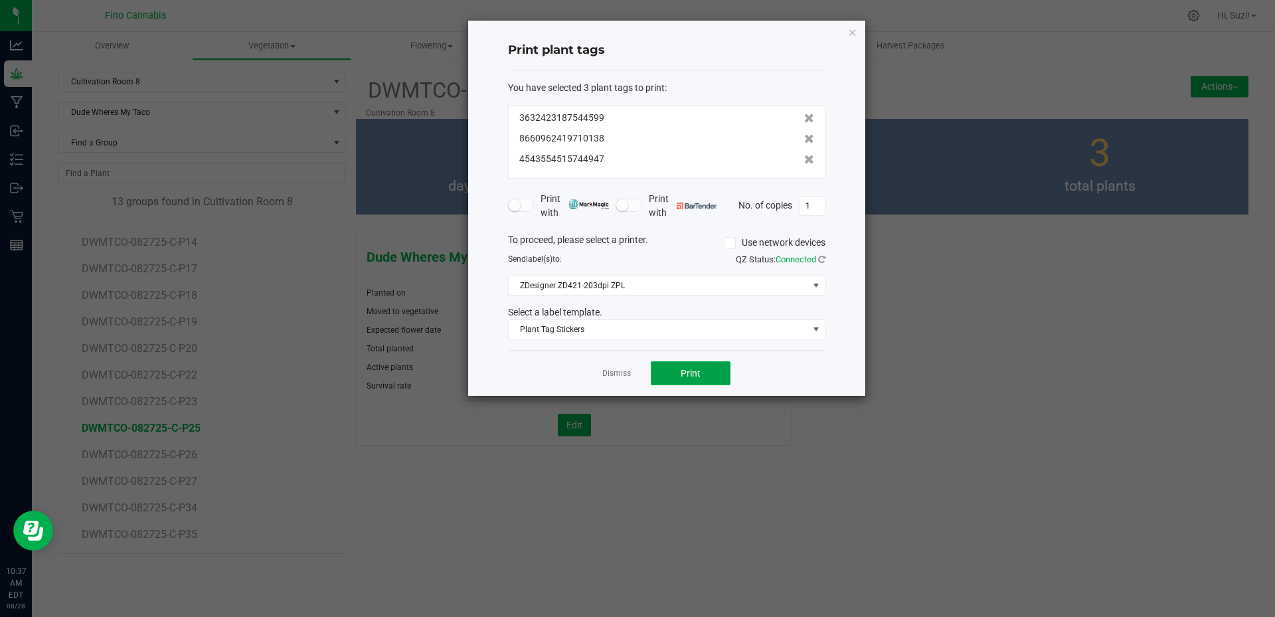
click at [706, 376] on button "Print" at bounding box center [691, 373] width 80 height 24
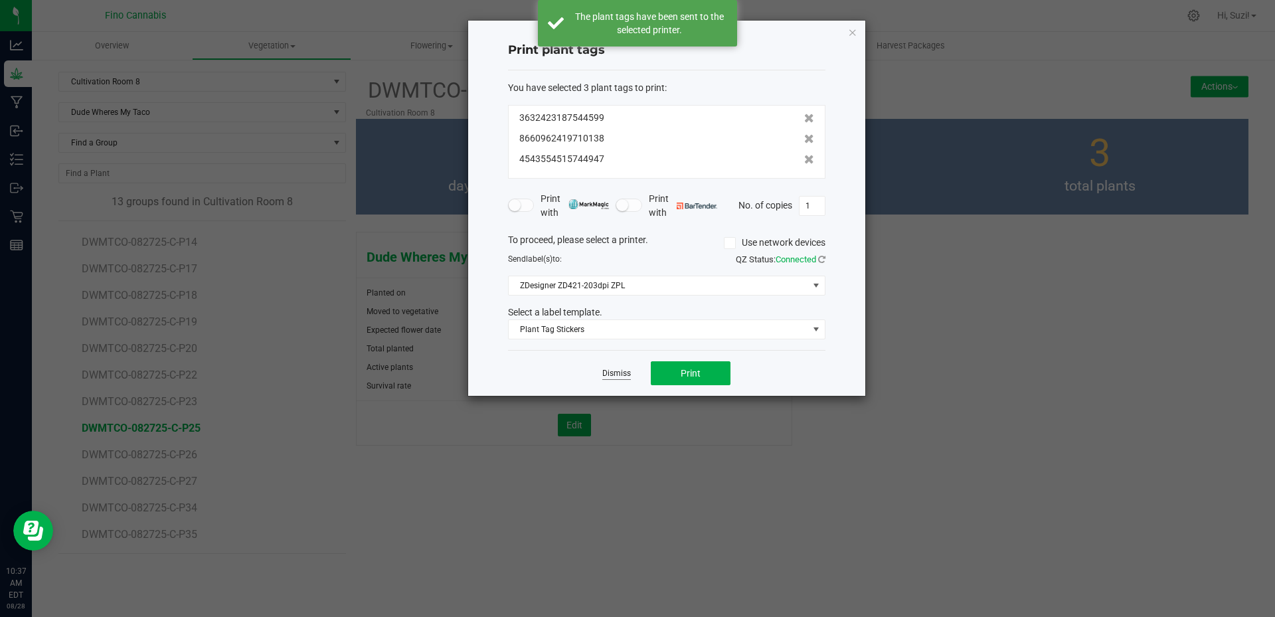
click at [620, 377] on link "Dismiss" at bounding box center [616, 373] width 29 height 11
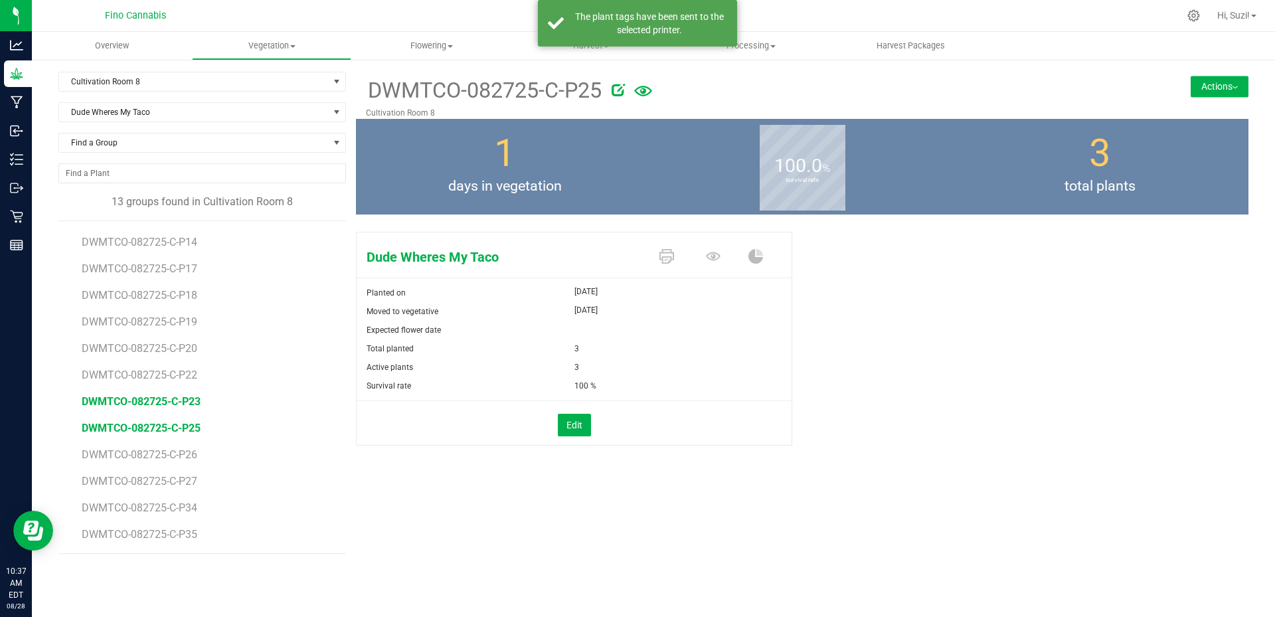
click at [149, 402] on span "DWMTCO-082725-C-P23" at bounding box center [141, 401] width 119 height 13
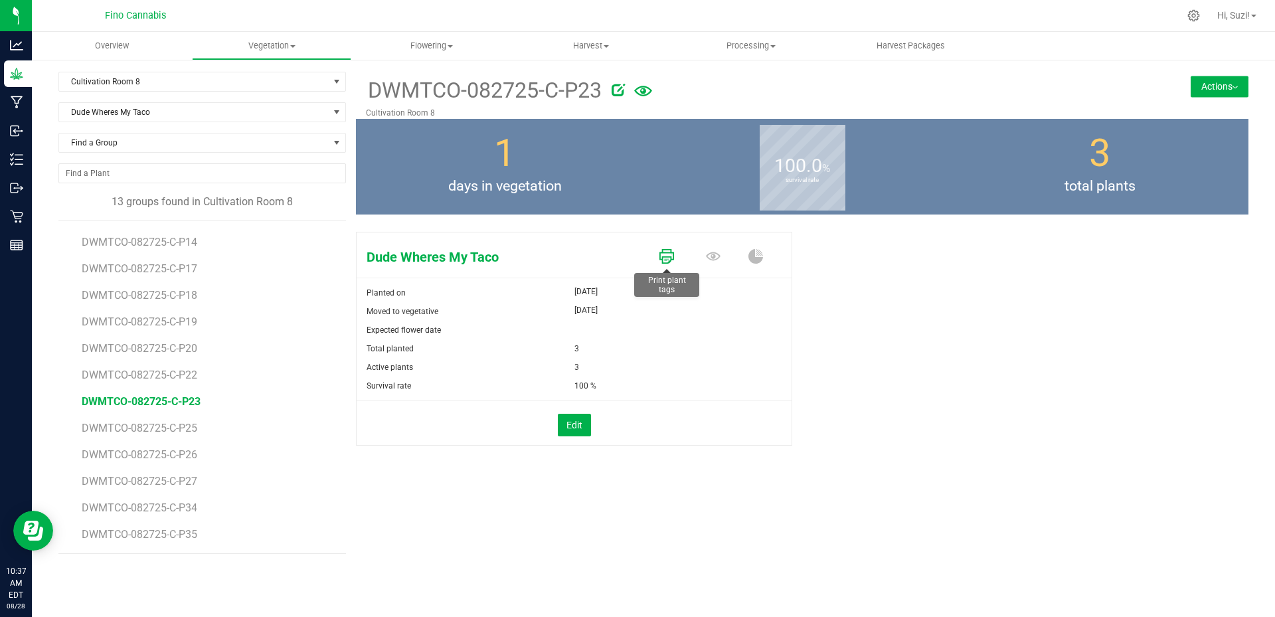
click at [667, 257] on icon at bounding box center [667, 256] width 15 height 15
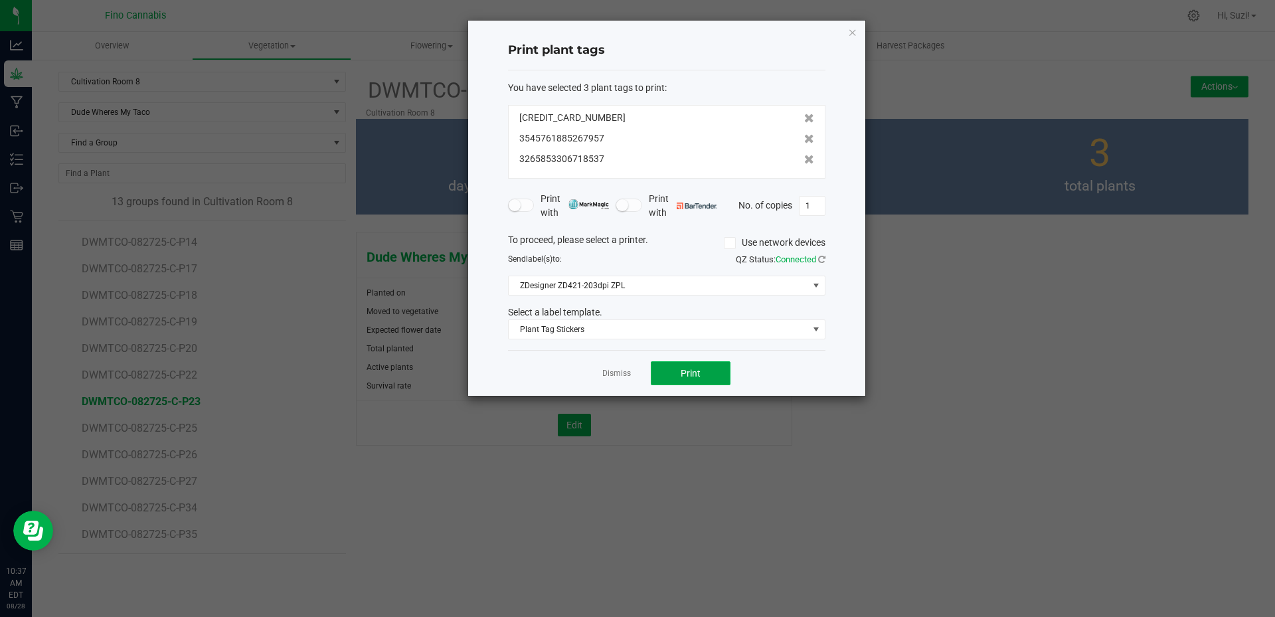
click at [695, 373] on span "Print" at bounding box center [691, 373] width 20 height 11
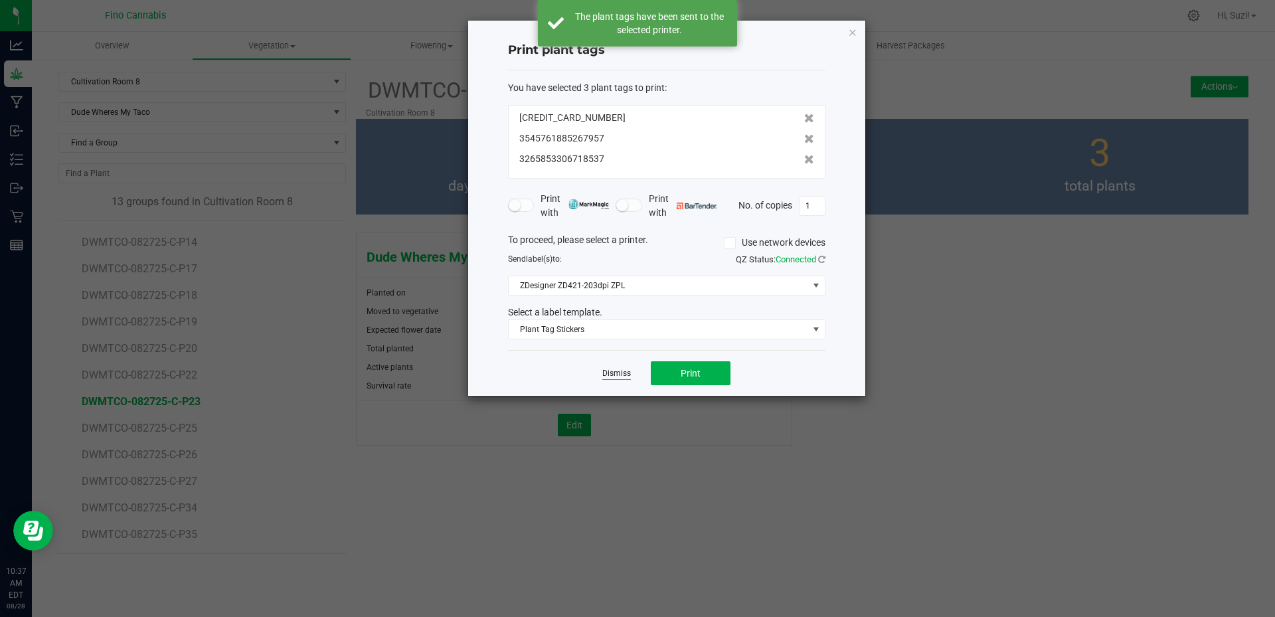
click at [620, 372] on link "Dismiss" at bounding box center [616, 373] width 29 height 11
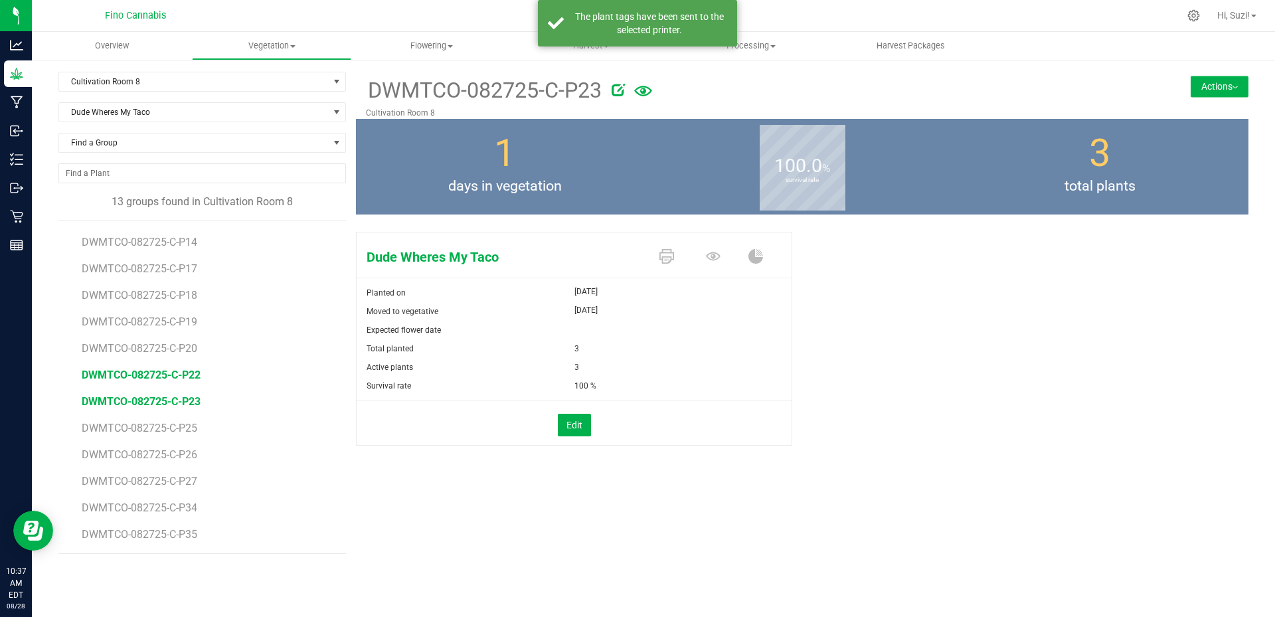
click at [191, 377] on span "DWMTCO-082725-C-P22" at bounding box center [141, 375] width 119 height 13
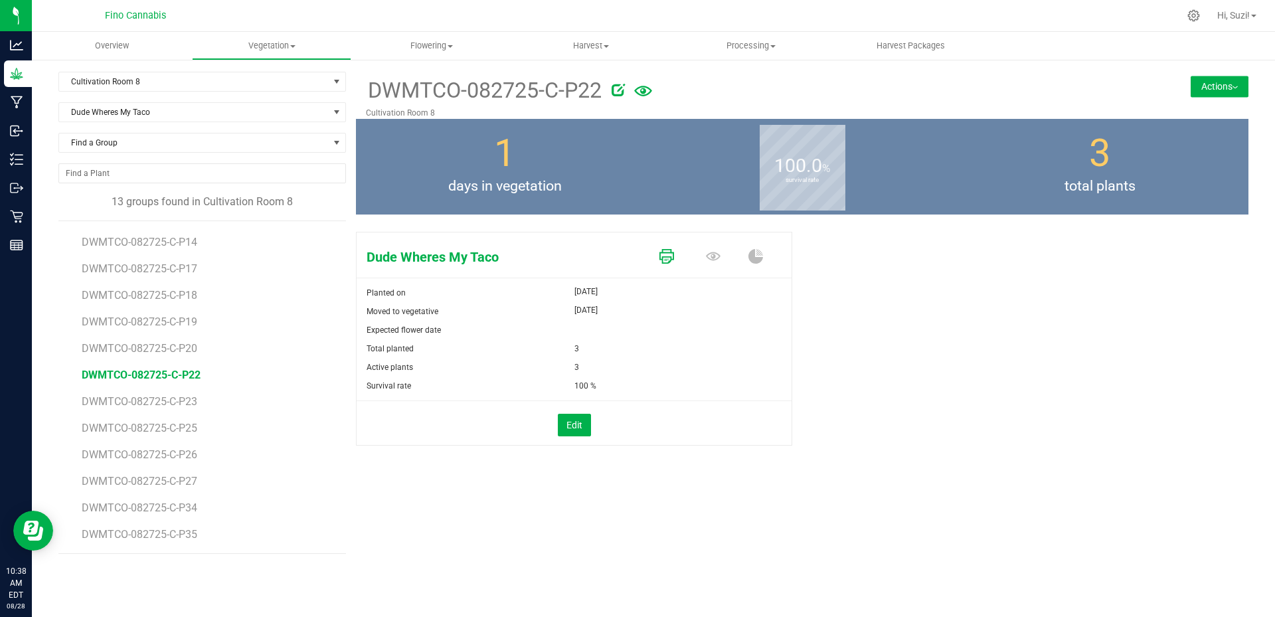
click at [669, 256] on icon at bounding box center [667, 256] width 15 height 15
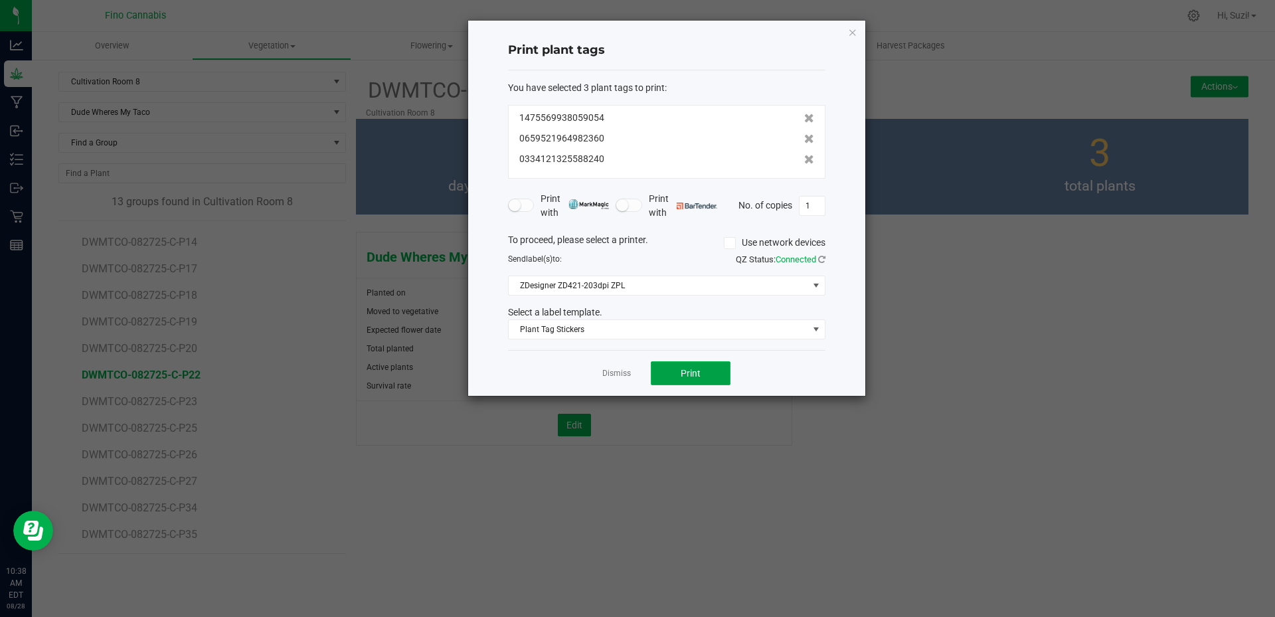
click at [696, 367] on button "Print" at bounding box center [691, 373] width 80 height 24
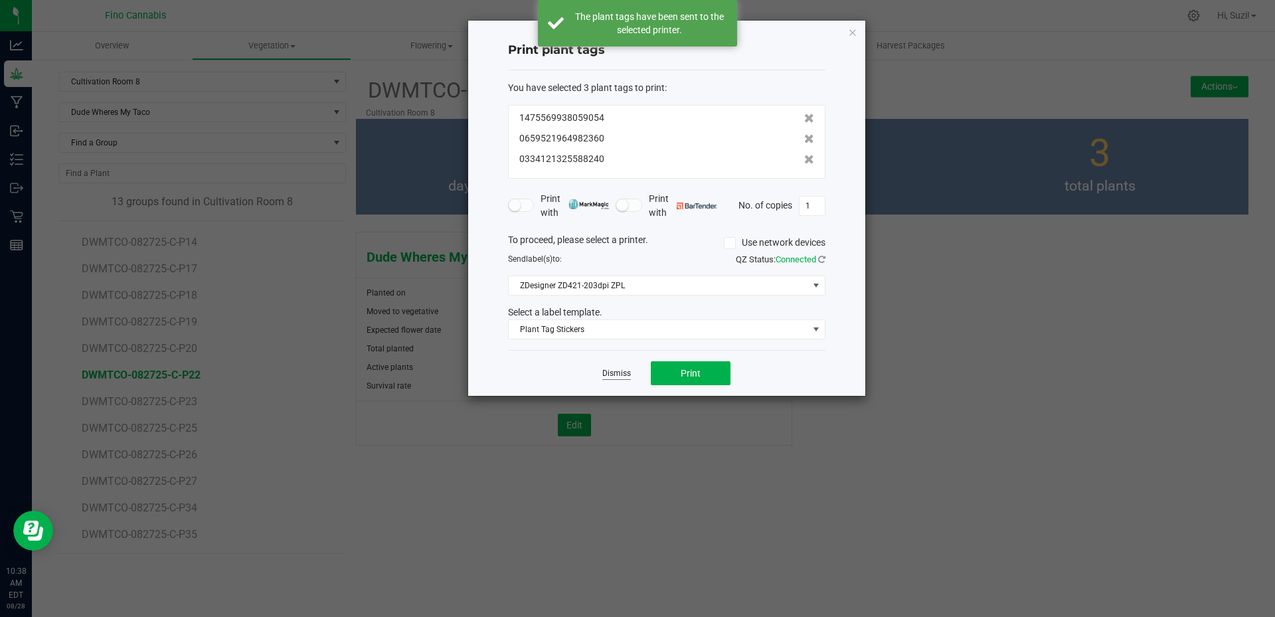
click at [618, 375] on link "Dismiss" at bounding box center [616, 373] width 29 height 11
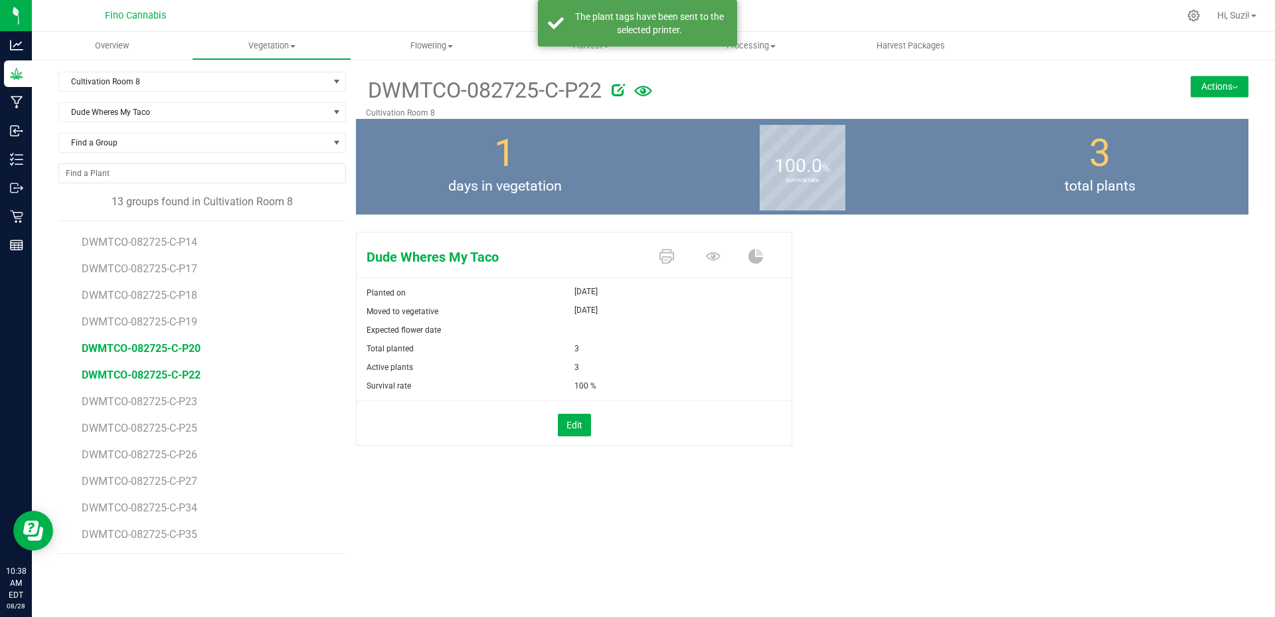
click at [193, 353] on span "DWMTCO-082725-C-P20" at bounding box center [141, 348] width 119 height 13
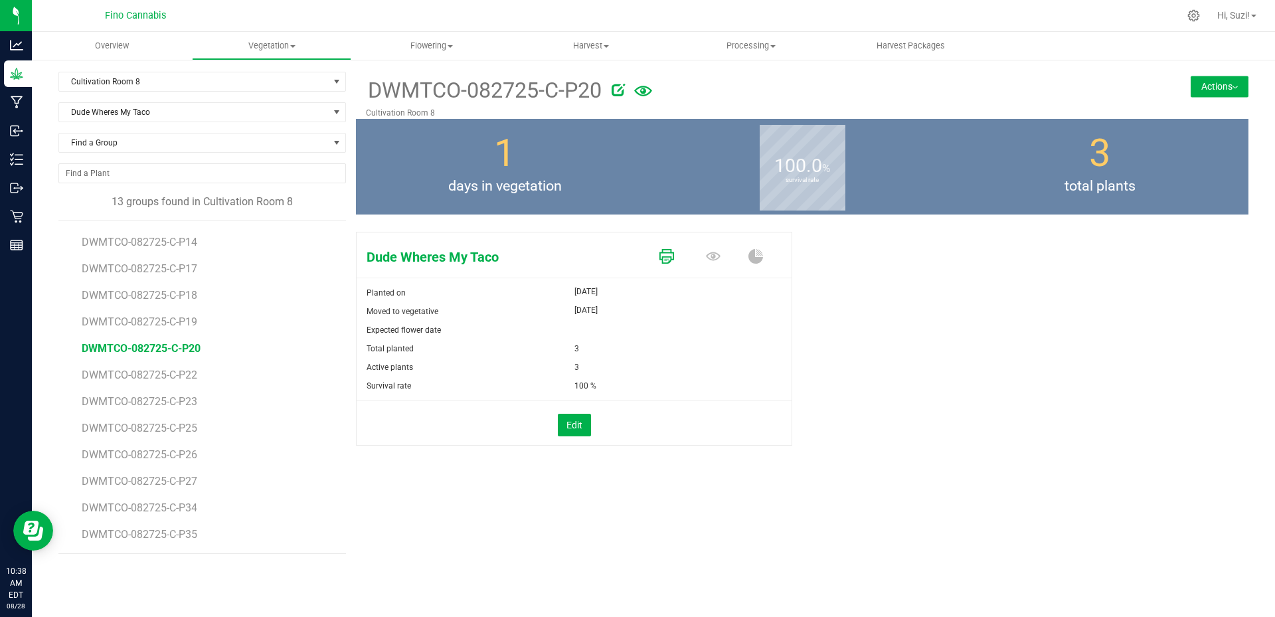
click at [666, 259] on icon at bounding box center [667, 256] width 15 height 15
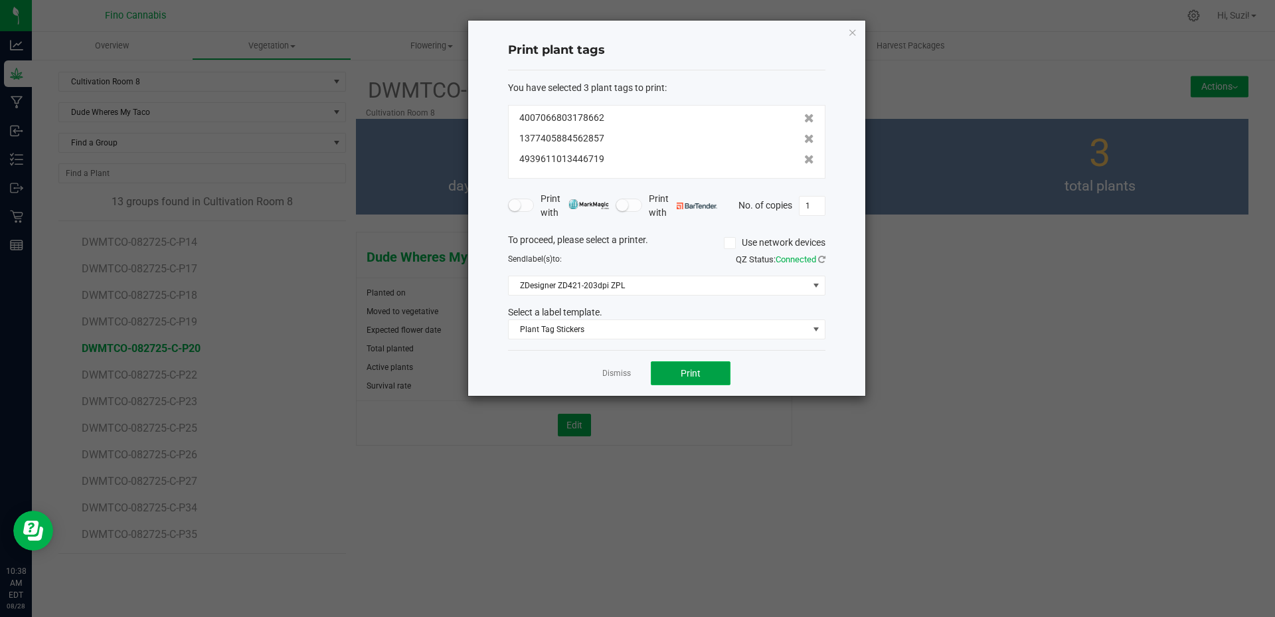
click at [690, 373] on span "Print" at bounding box center [691, 373] width 20 height 11
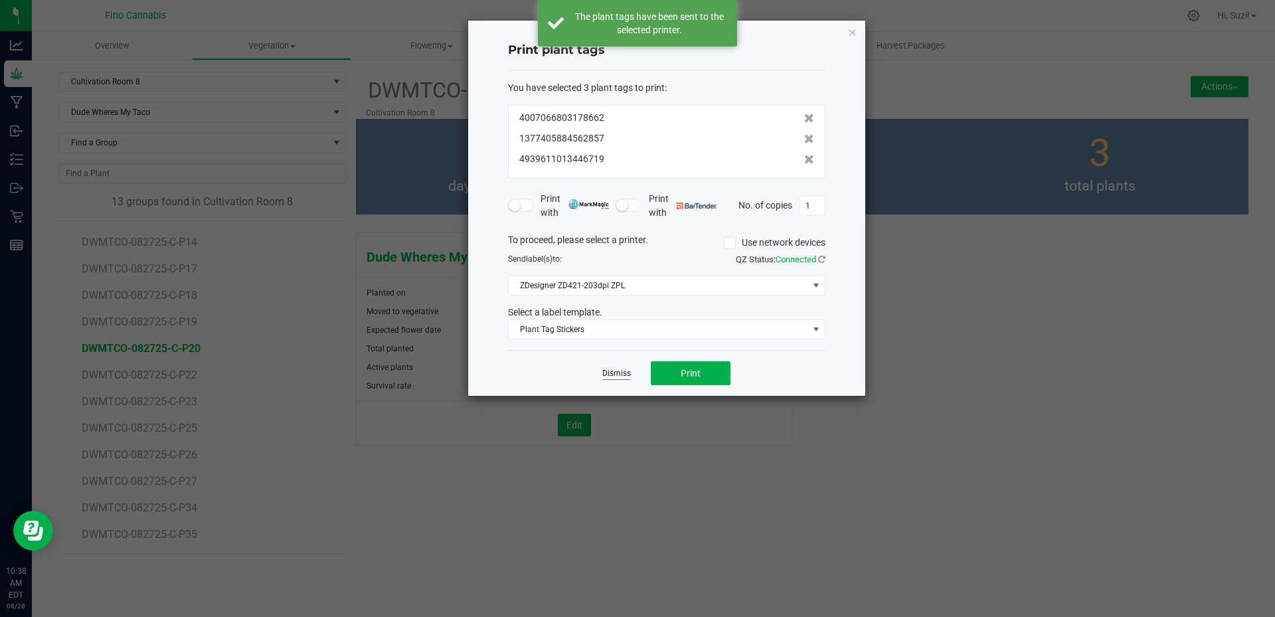
click at [614, 370] on link "Dismiss" at bounding box center [616, 373] width 29 height 11
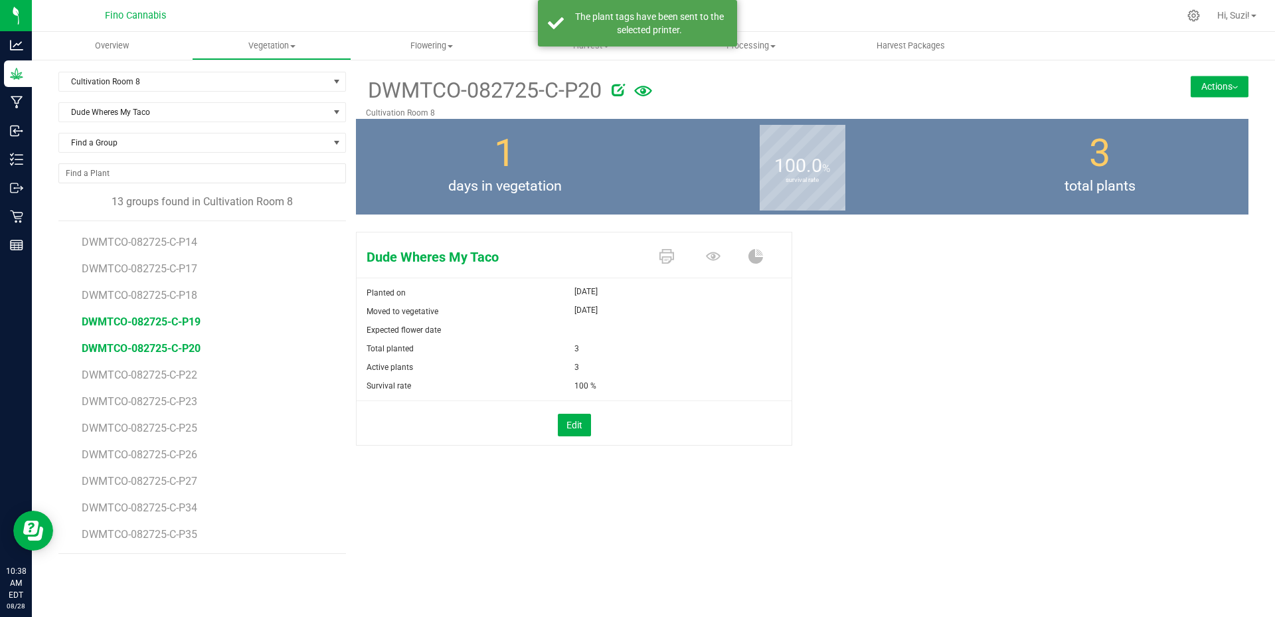
click at [174, 323] on span "DWMTCO-082725-C-P19" at bounding box center [141, 321] width 119 height 13
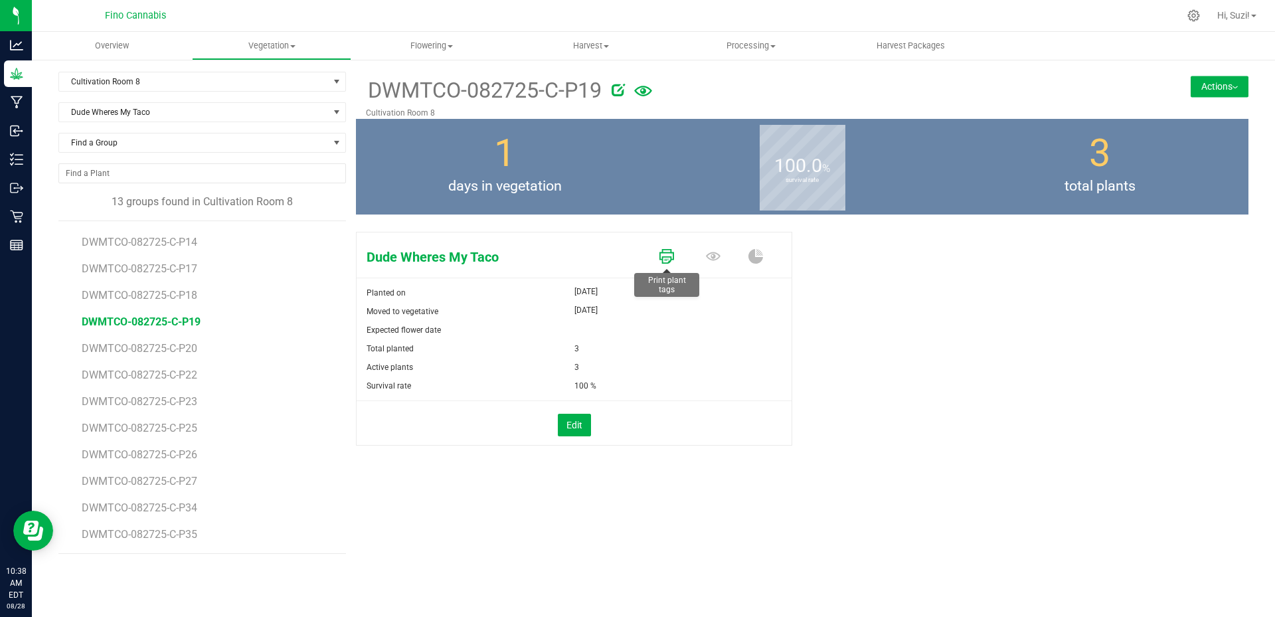
click at [671, 256] on icon at bounding box center [667, 256] width 15 height 15
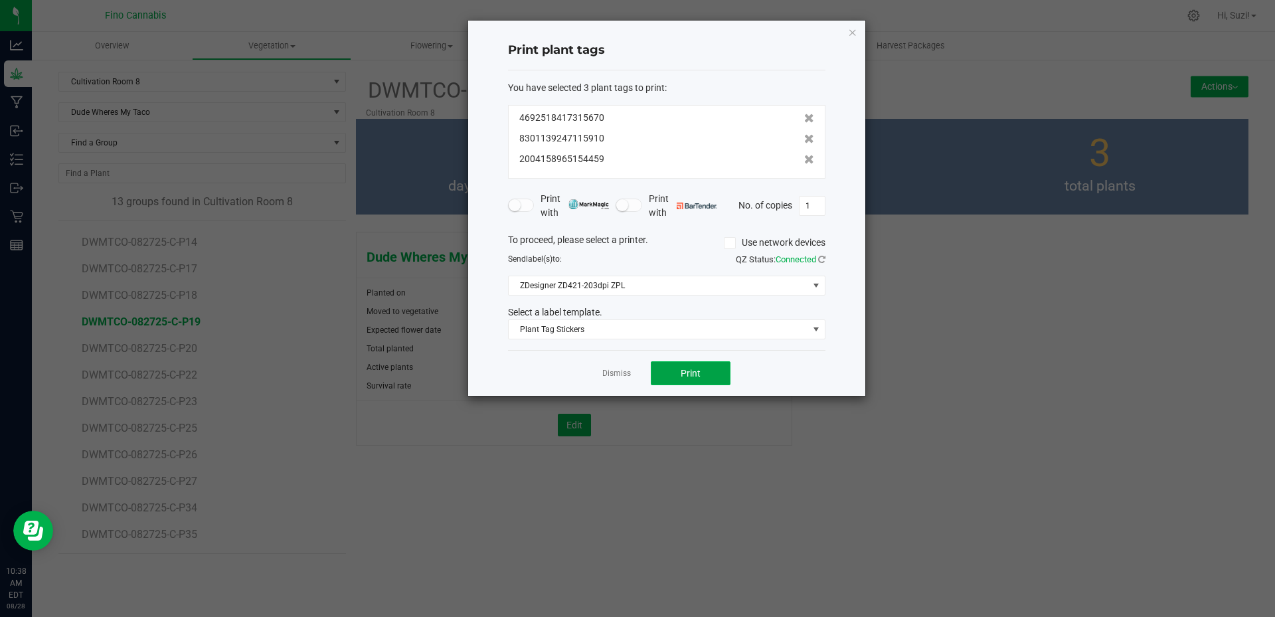
click at [699, 369] on span "Print" at bounding box center [691, 373] width 20 height 11
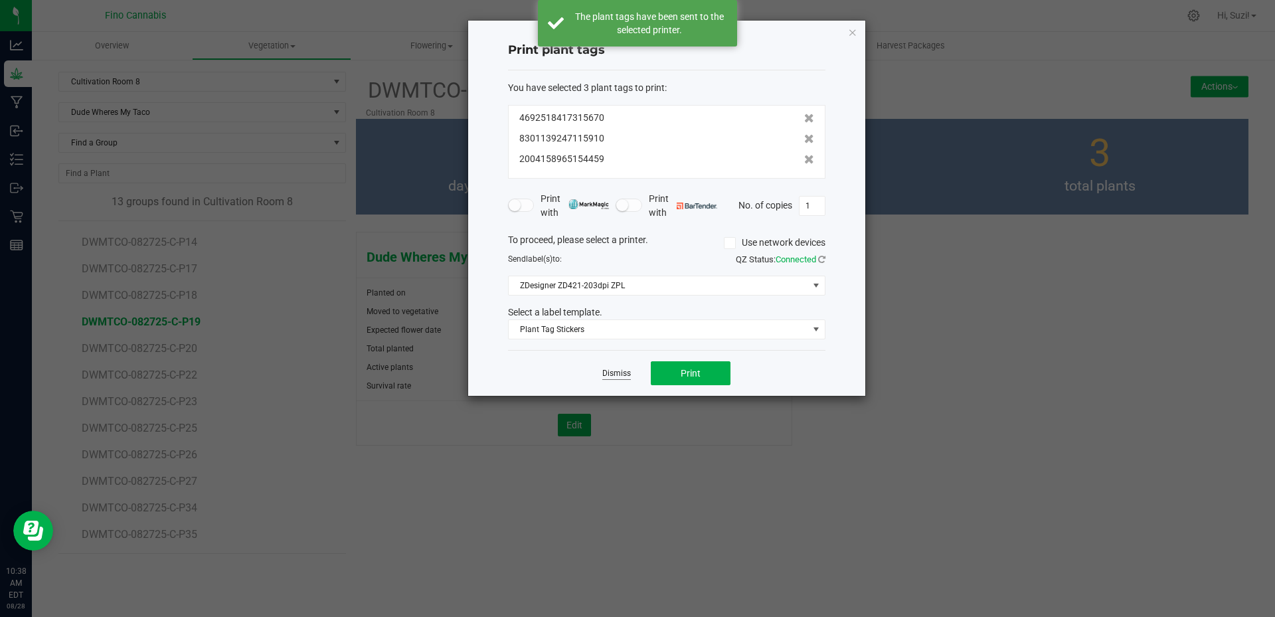
click at [615, 370] on link "Dismiss" at bounding box center [616, 373] width 29 height 11
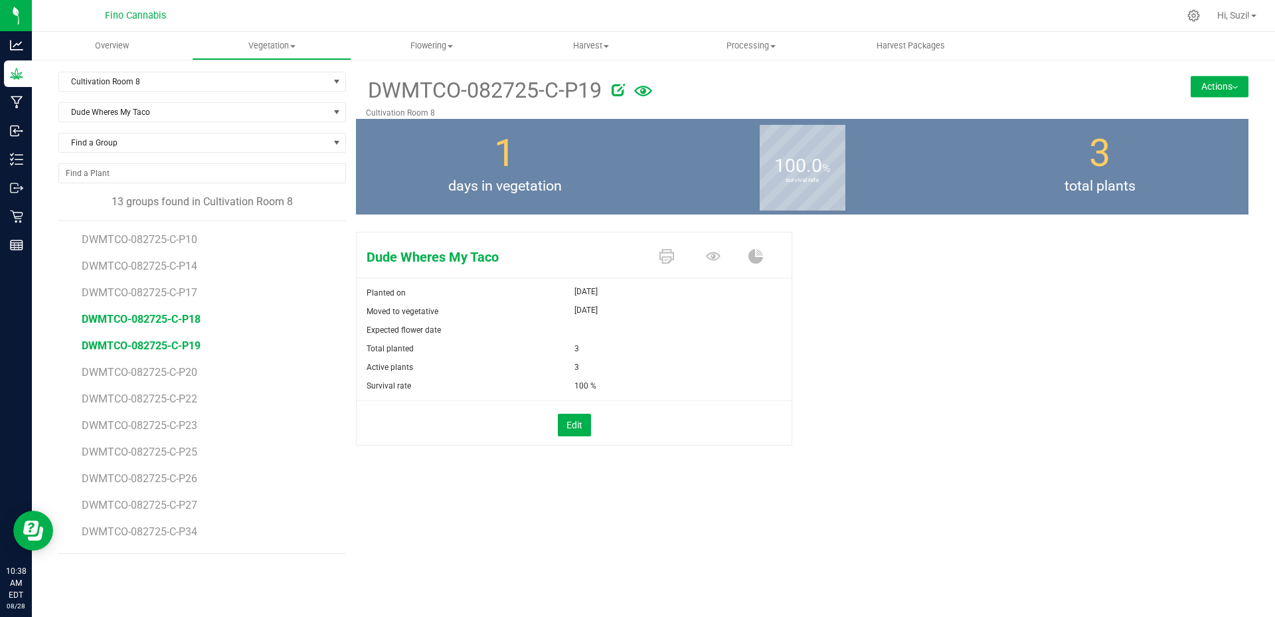
click at [191, 319] on span "DWMTCO-082725-C-P18" at bounding box center [141, 319] width 119 height 13
click at [667, 256] on icon at bounding box center [667, 256] width 15 height 15
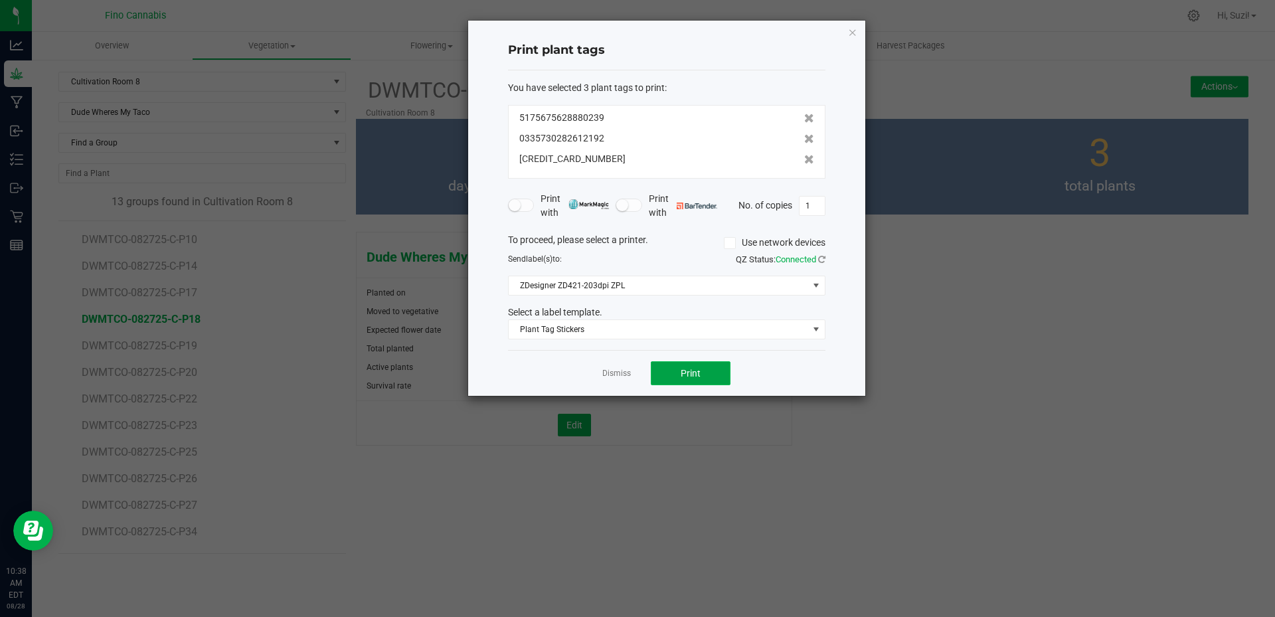
click at [695, 377] on span "Print" at bounding box center [691, 373] width 20 height 11
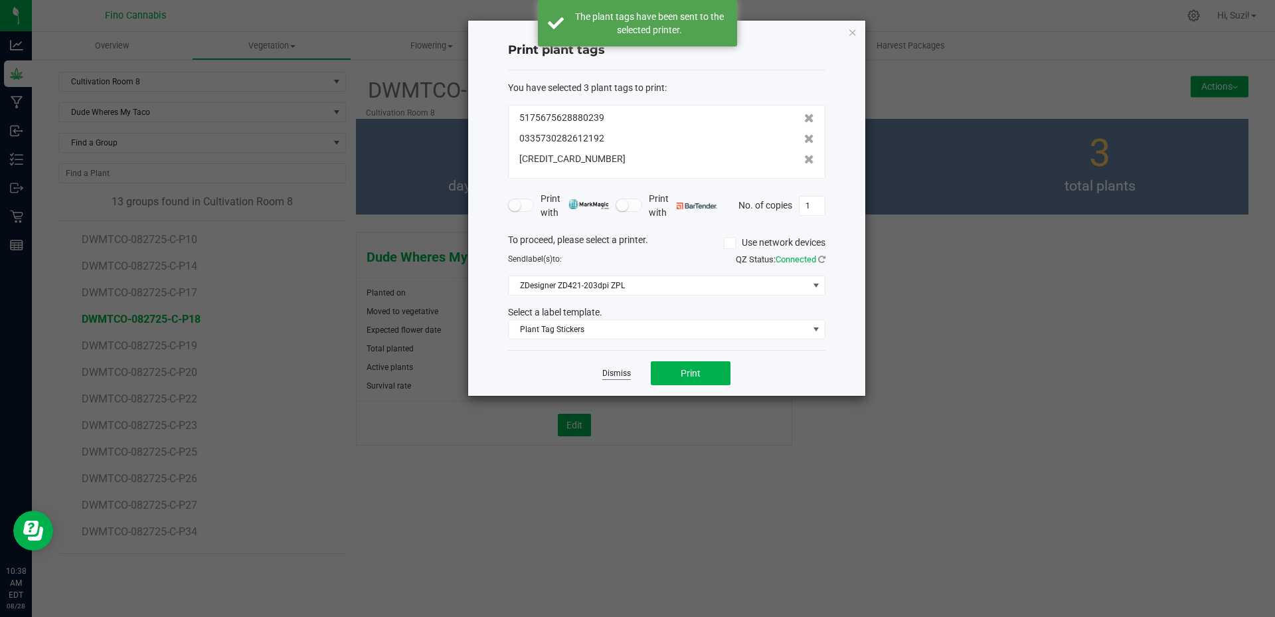
click at [625, 373] on link "Dismiss" at bounding box center [616, 373] width 29 height 11
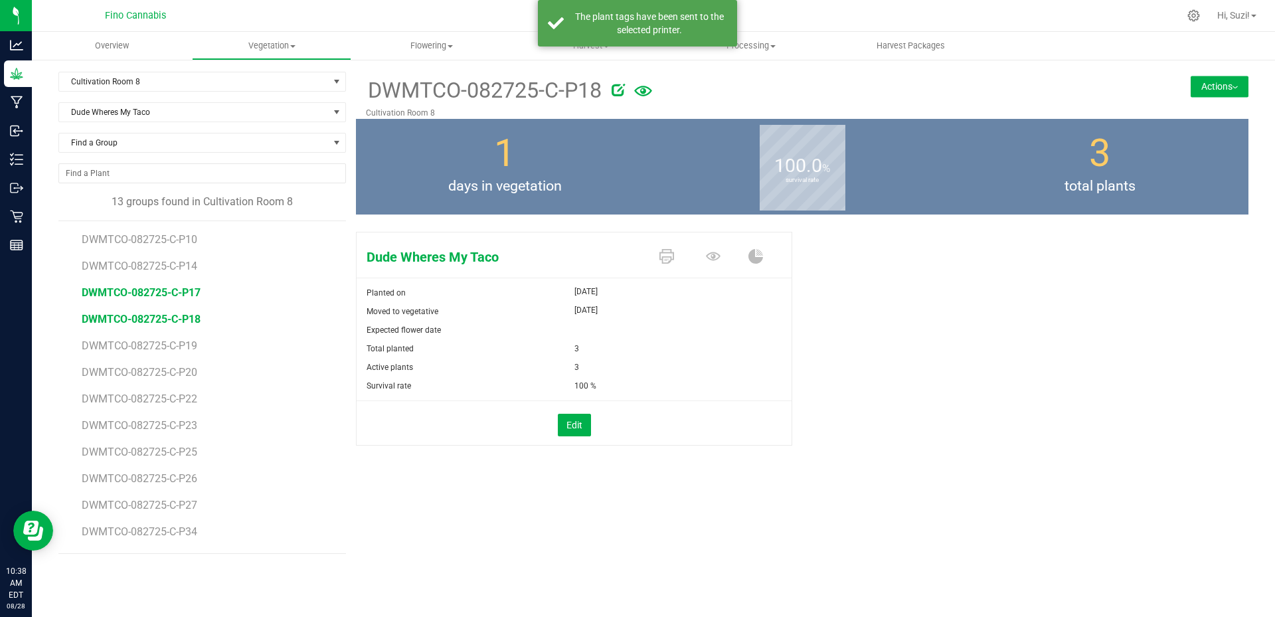
click at [189, 292] on span "DWMTCO-082725-C-P17" at bounding box center [141, 292] width 119 height 13
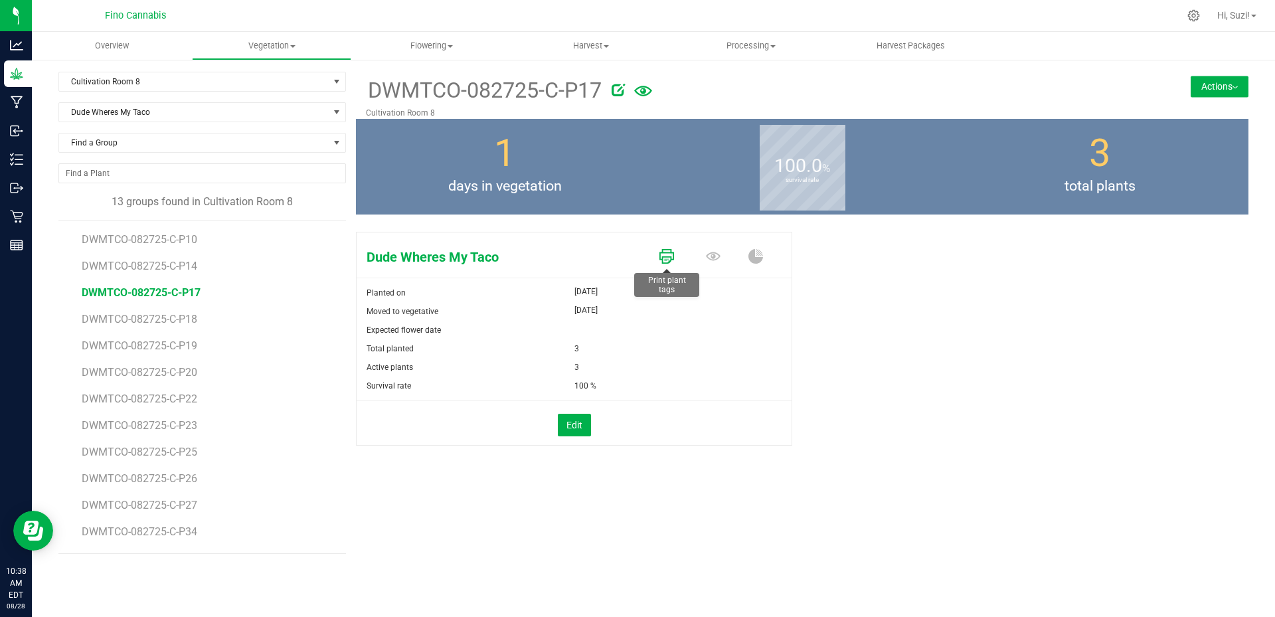
click at [670, 256] on icon at bounding box center [667, 256] width 15 height 15
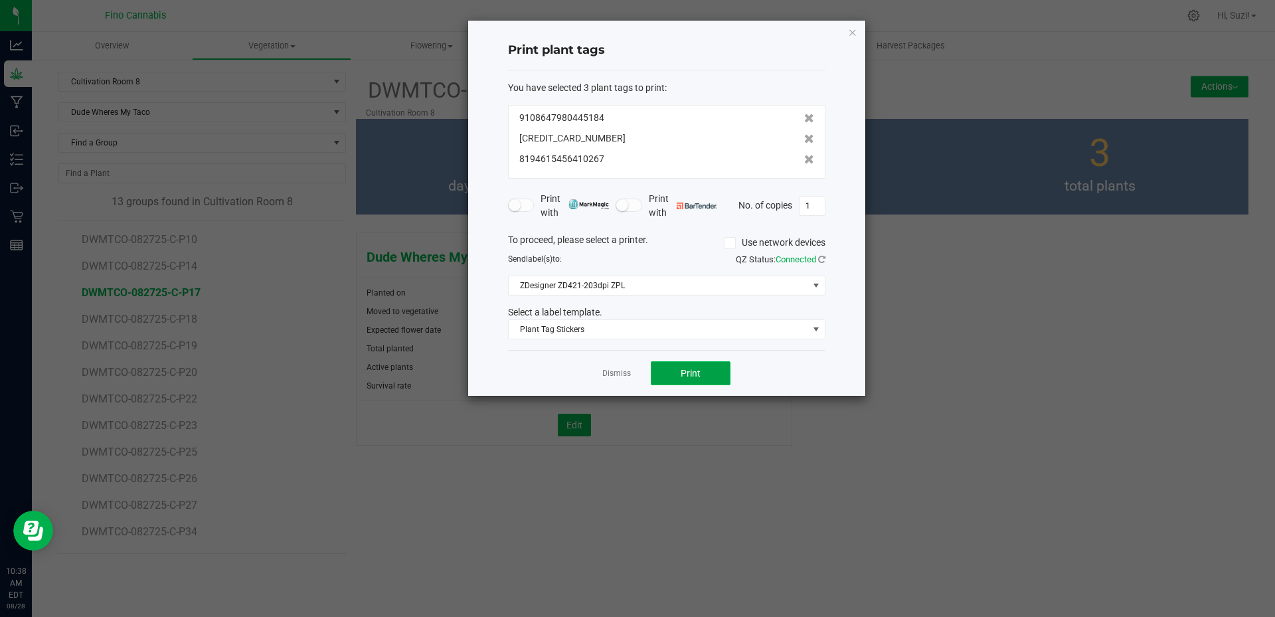
click at [691, 371] on span "Print" at bounding box center [691, 373] width 20 height 11
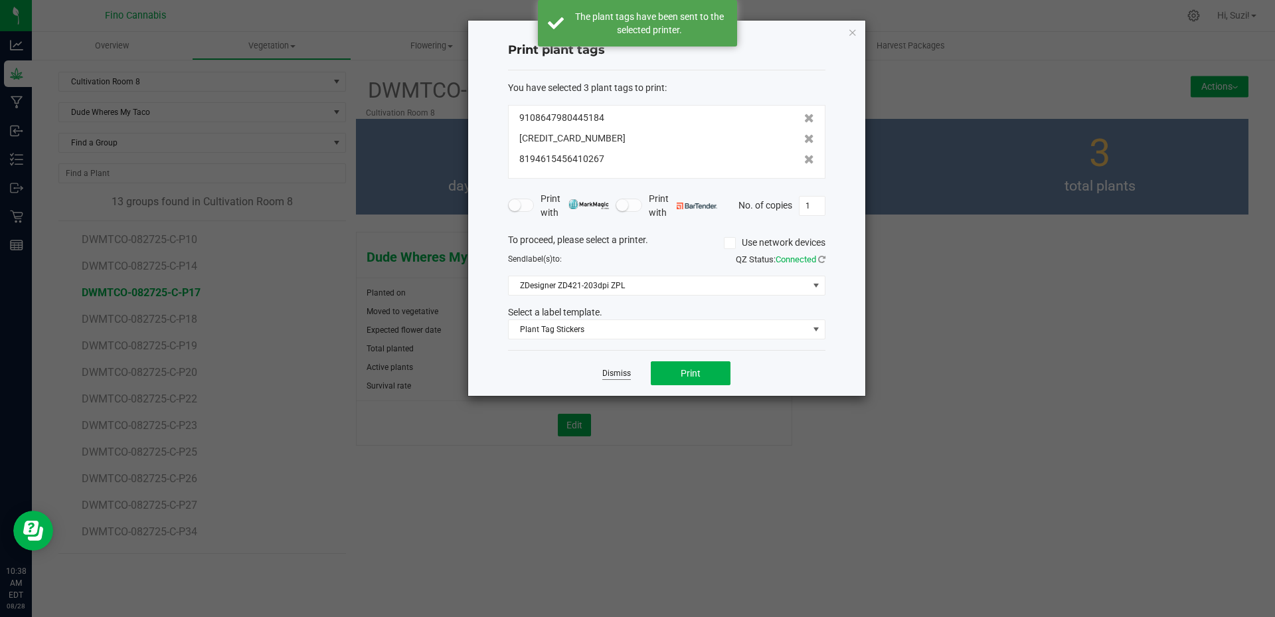
click at [614, 373] on link "Dismiss" at bounding box center [616, 373] width 29 height 11
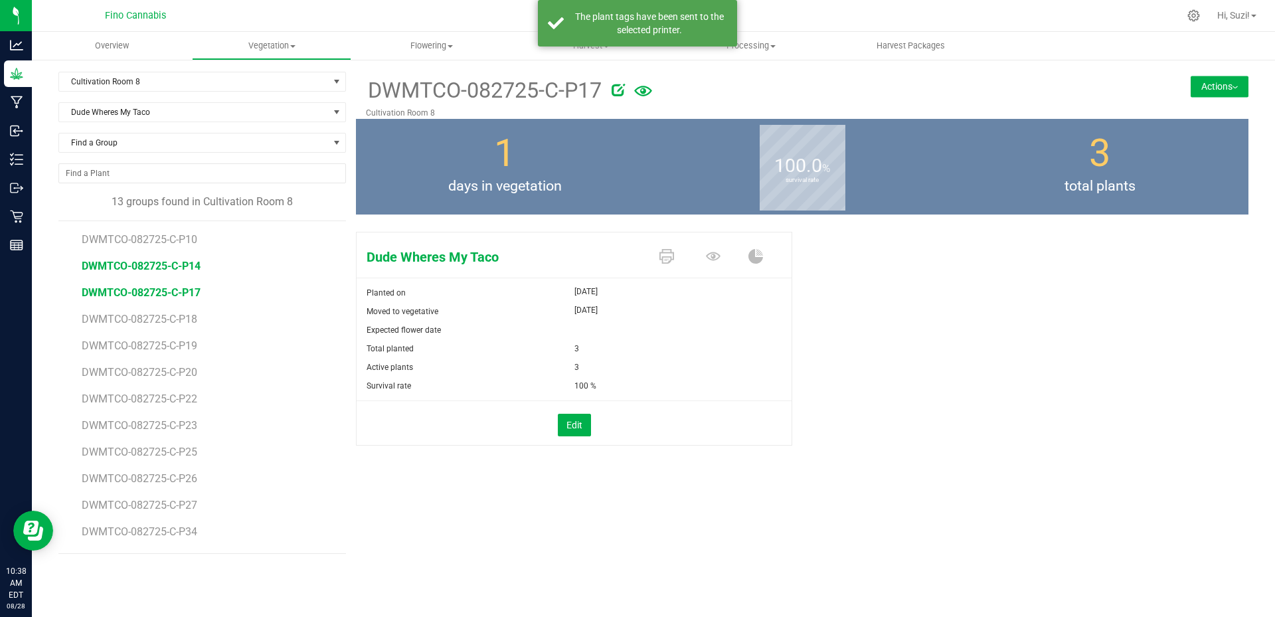
click at [185, 270] on span "DWMTCO-082725-C-P14" at bounding box center [141, 266] width 119 height 13
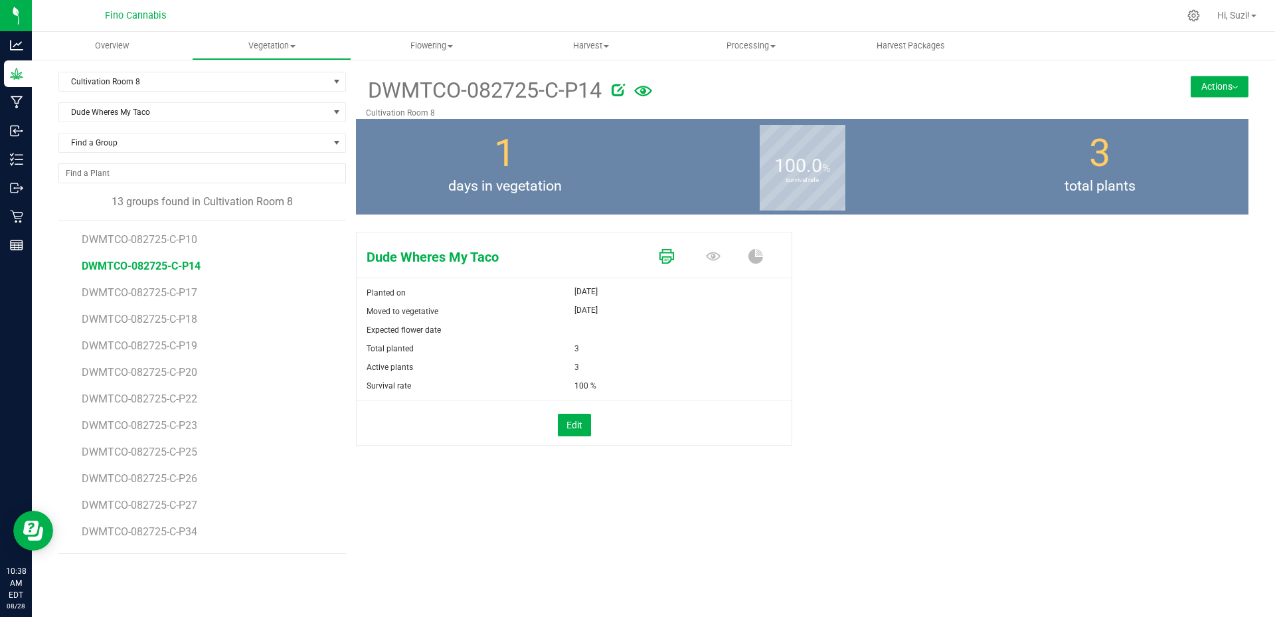
click at [666, 255] on icon at bounding box center [667, 256] width 15 height 15
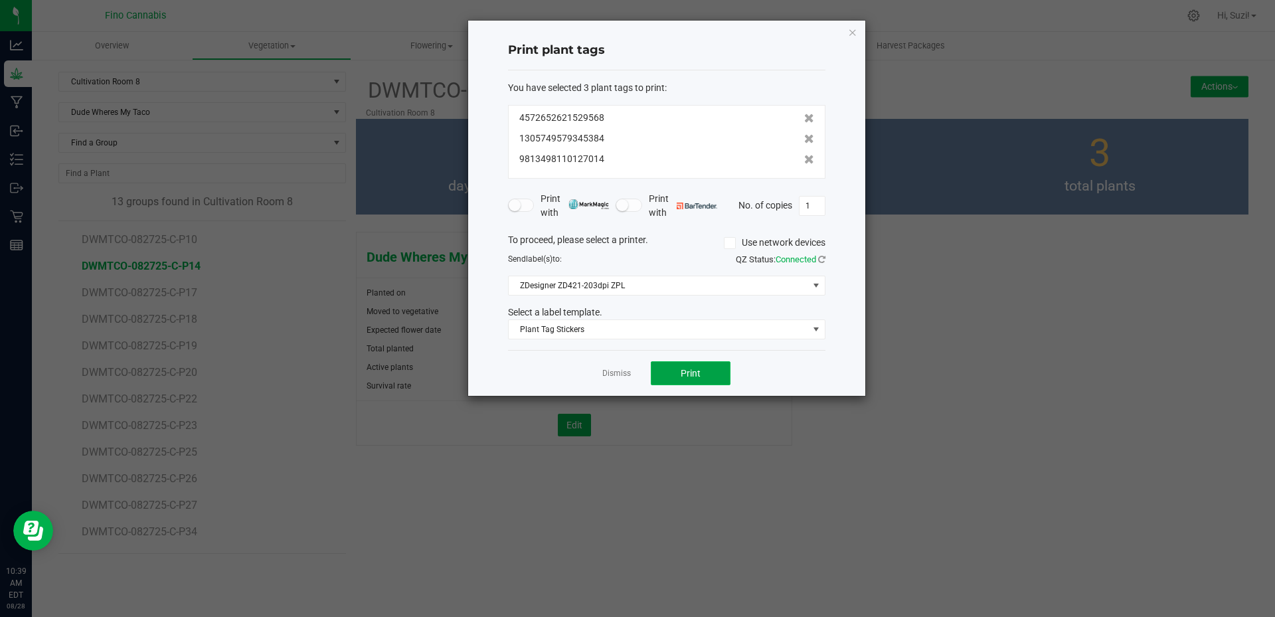
click at [698, 377] on span "Print" at bounding box center [691, 373] width 20 height 11
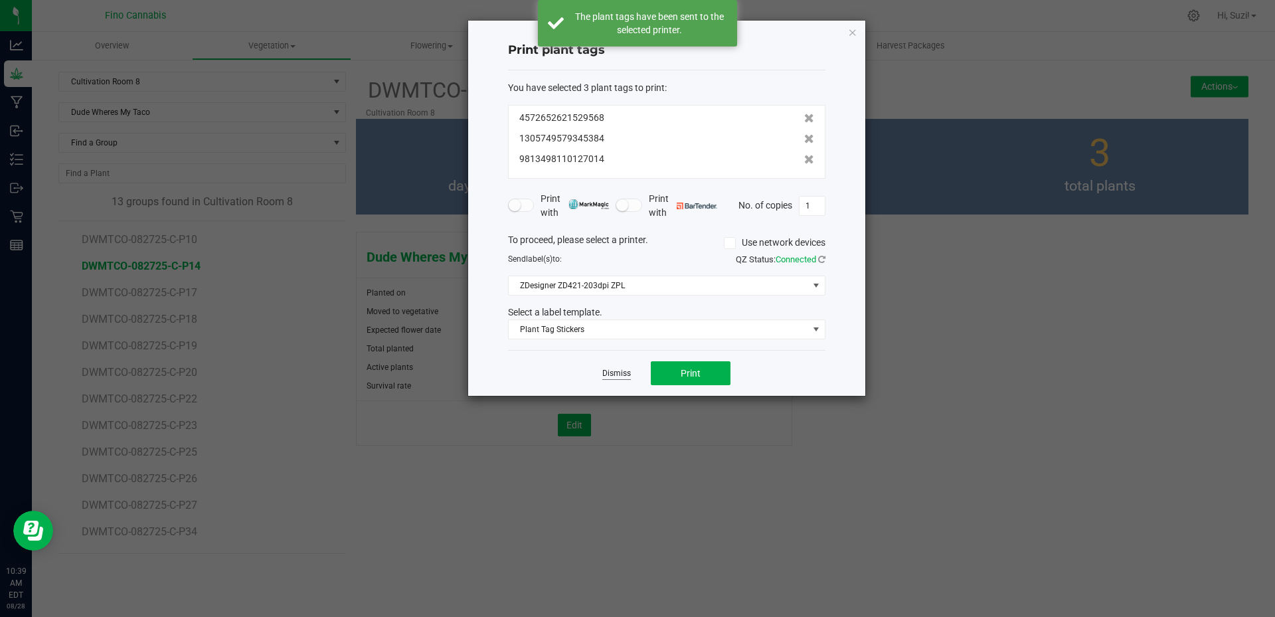
click at [621, 373] on link "Dismiss" at bounding box center [616, 373] width 29 height 11
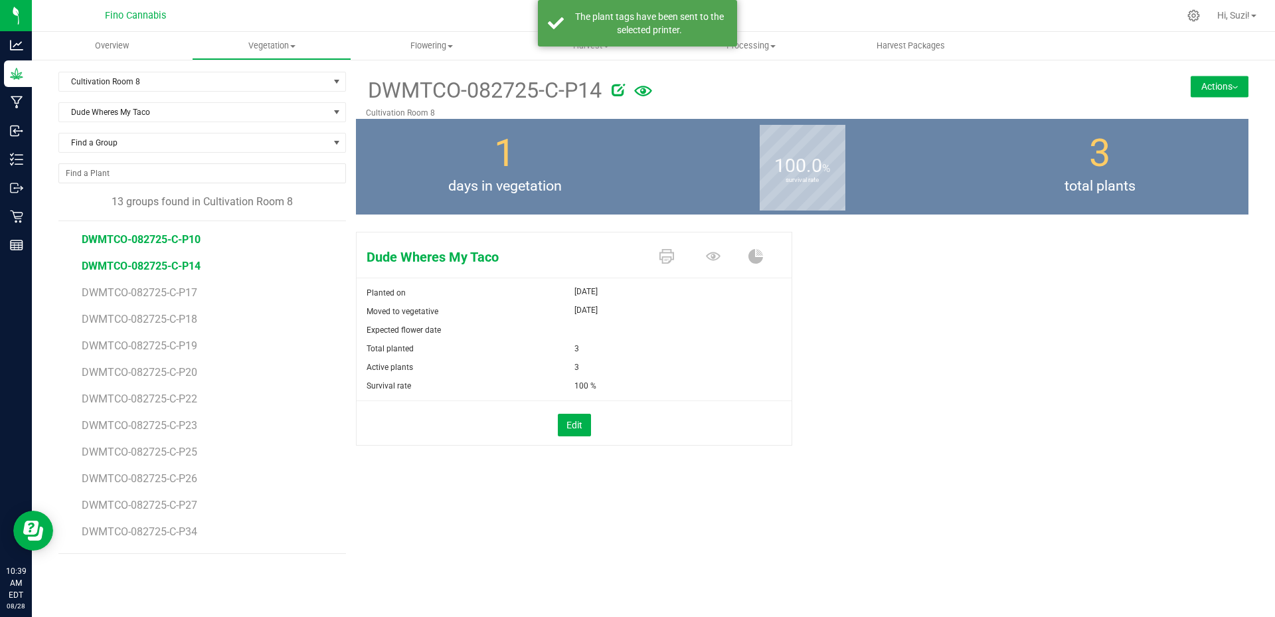
click at [178, 240] on span "DWMTCO-082725-C-P10" at bounding box center [141, 239] width 119 height 13
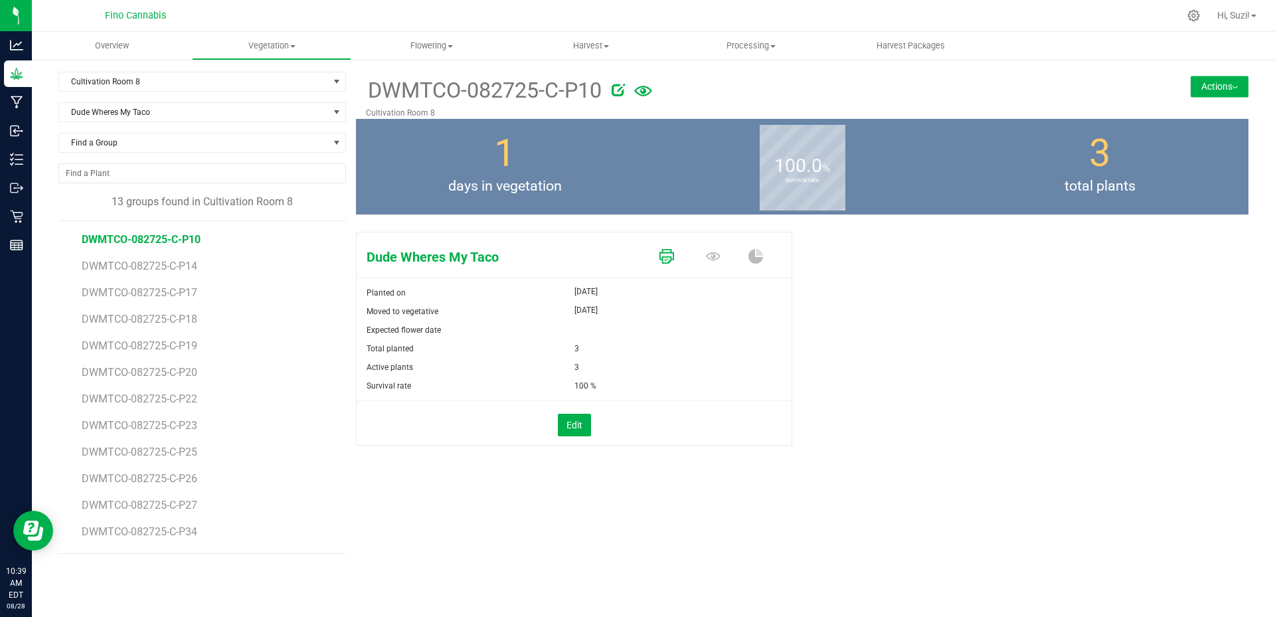
click at [669, 260] on icon at bounding box center [667, 256] width 15 height 15
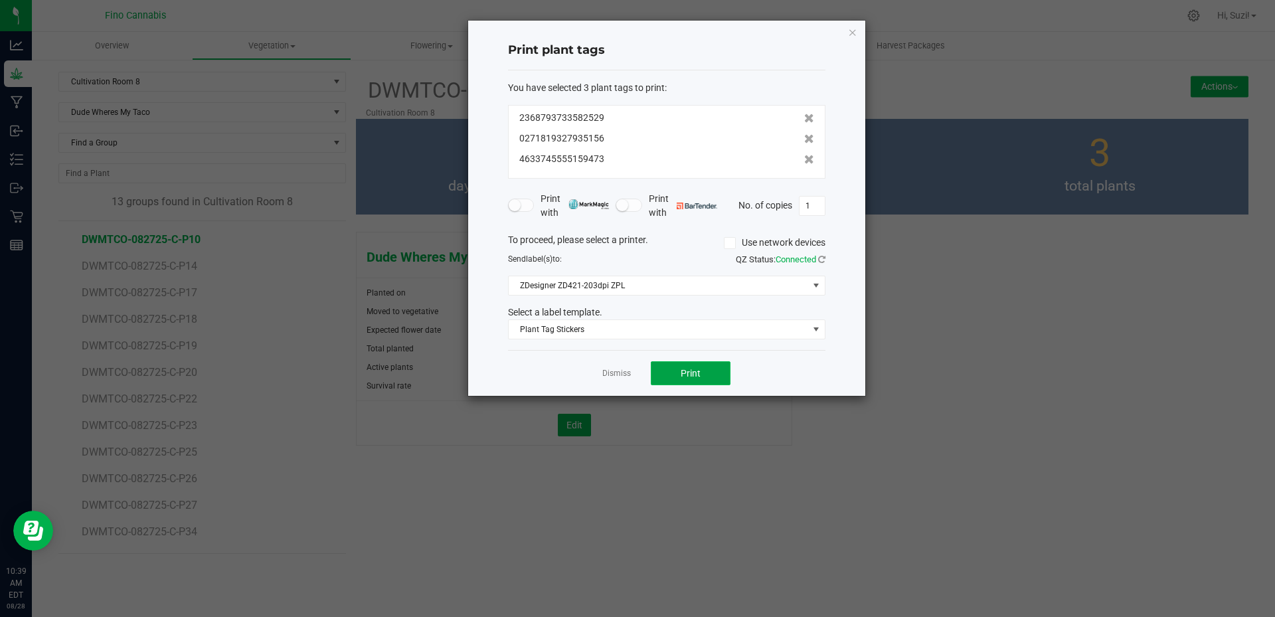
click at [688, 371] on span "Print" at bounding box center [691, 373] width 20 height 11
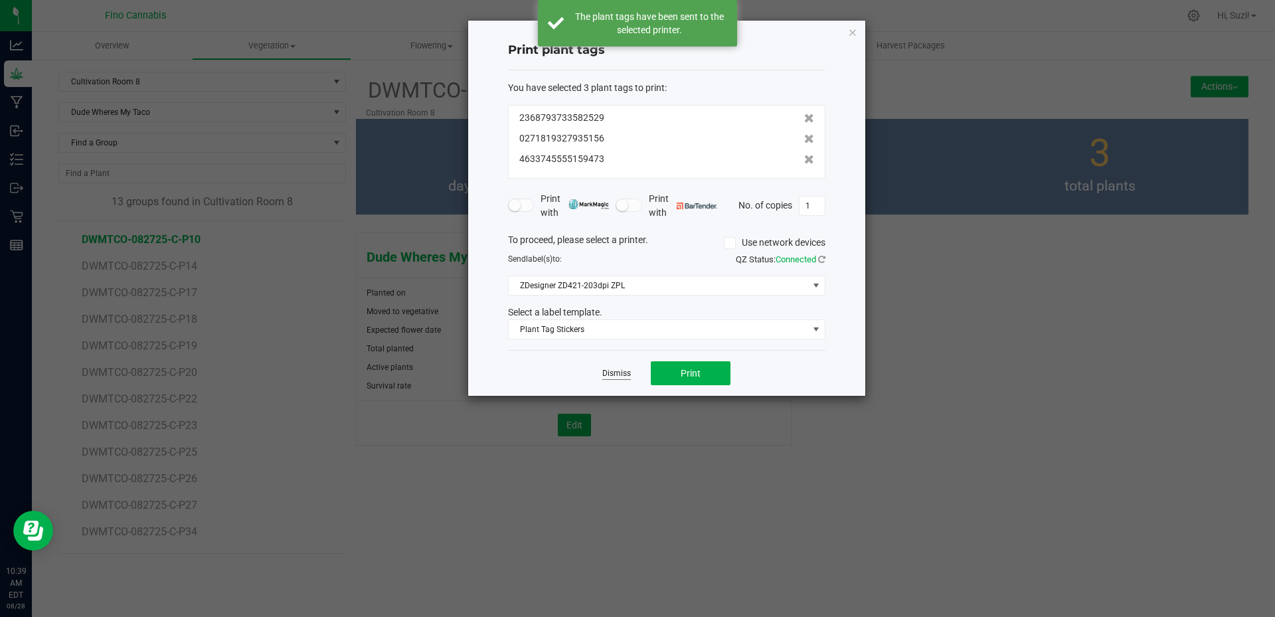
click at [621, 375] on link "Dismiss" at bounding box center [616, 373] width 29 height 11
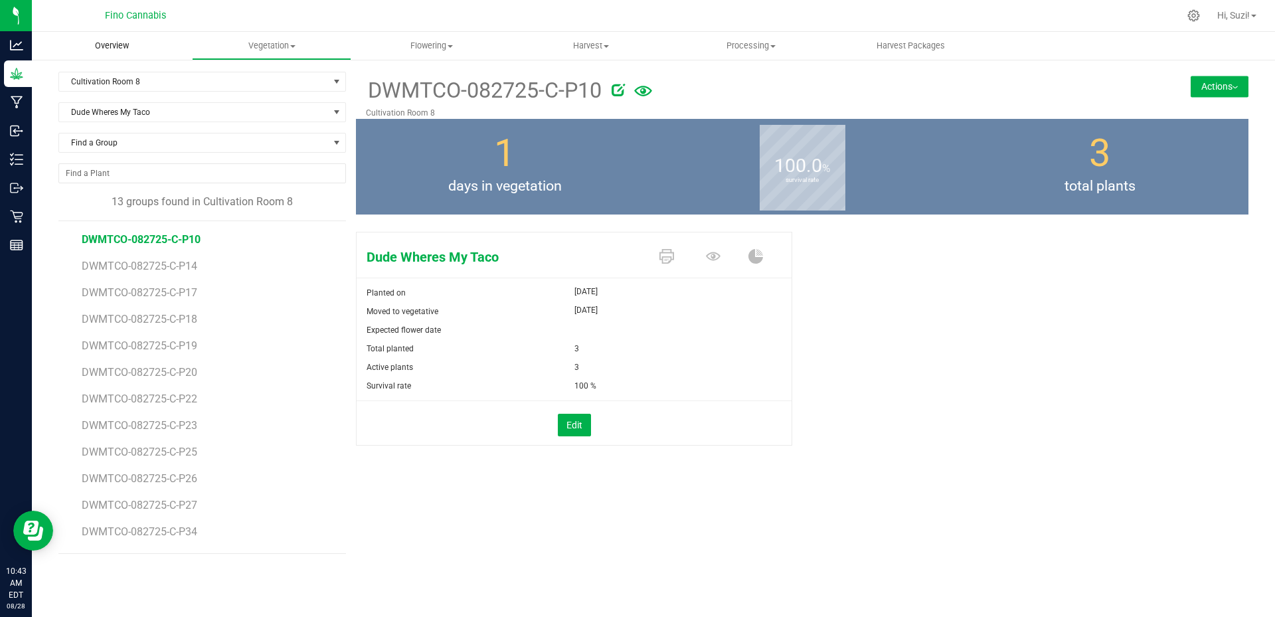
click at [114, 43] on span "Overview" at bounding box center [112, 46] width 70 height 12
